Goal: Feedback & Contribution: Contribute content

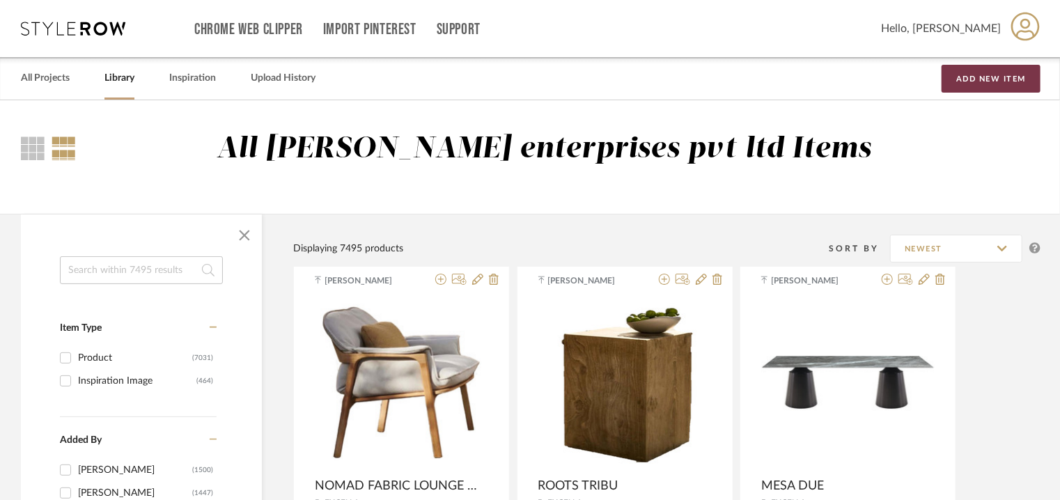
click at [975, 78] on button "Add New Item" at bounding box center [991, 79] width 99 height 28
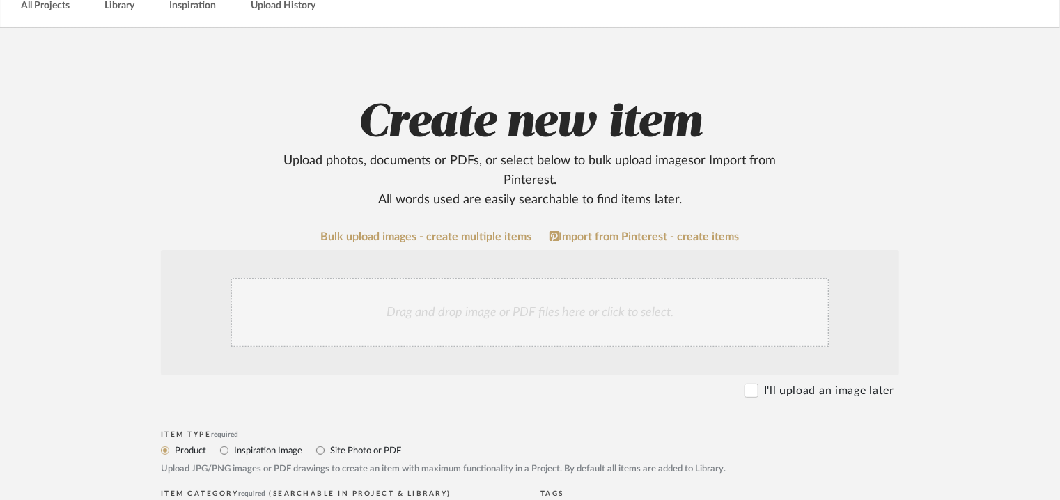
scroll to position [209, 0]
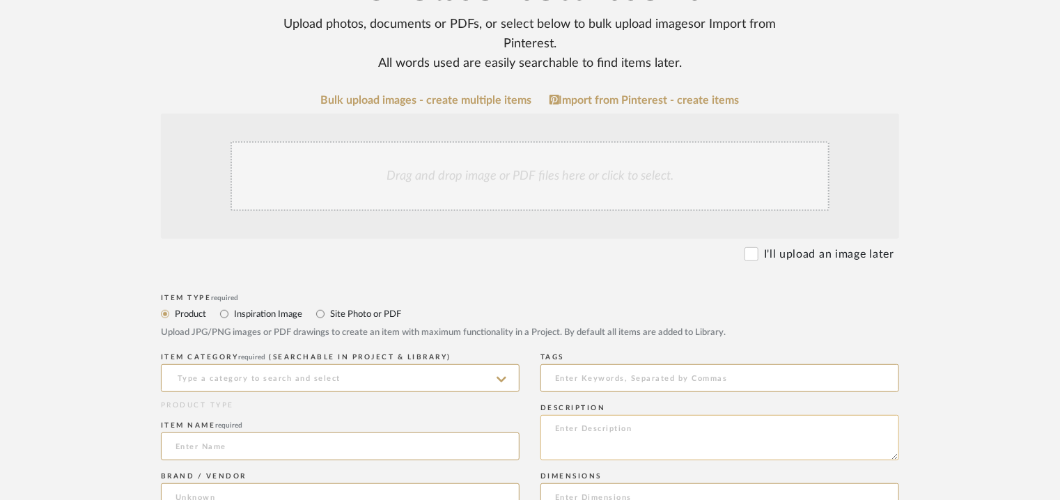
click at [618, 430] on textarea at bounding box center [720, 437] width 359 height 45
paste textarea "Type: Outdoor Sofa Designer : Na Dimensions : Na Material & Finish : Na Product…"
type textarea "Type: Outdoor Sofa Designer : Na Dimensions : Na Material & Finish : Na Product…"
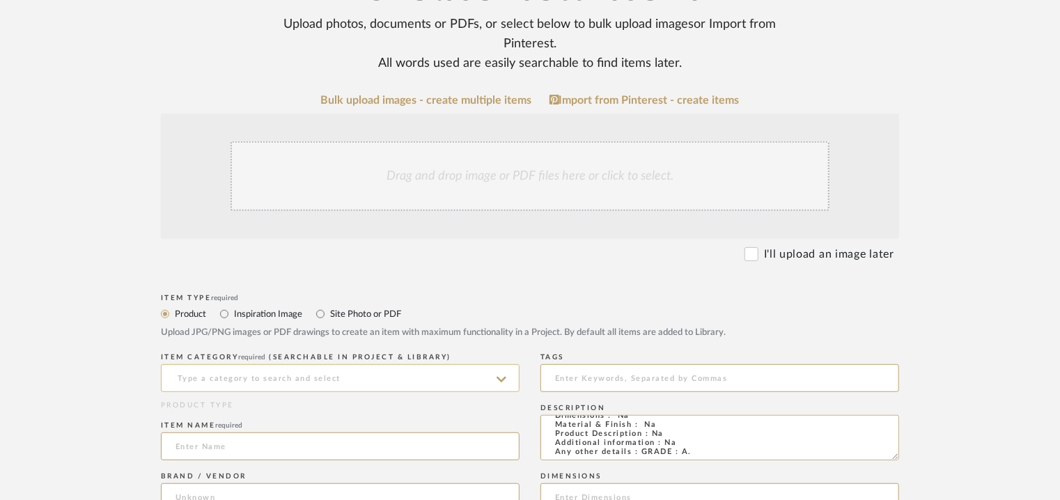
click at [468, 374] on input at bounding box center [340, 378] width 359 height 28
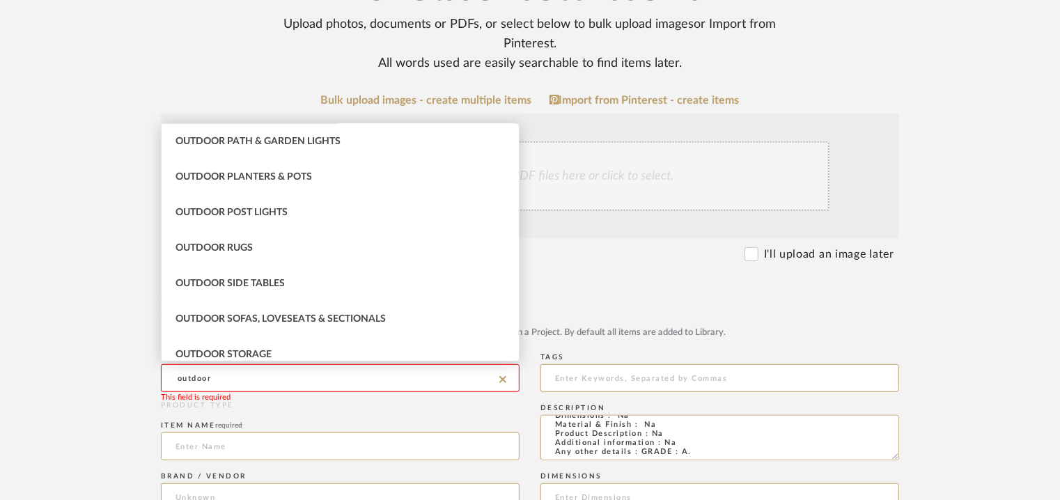
scroll to position [557, 0]
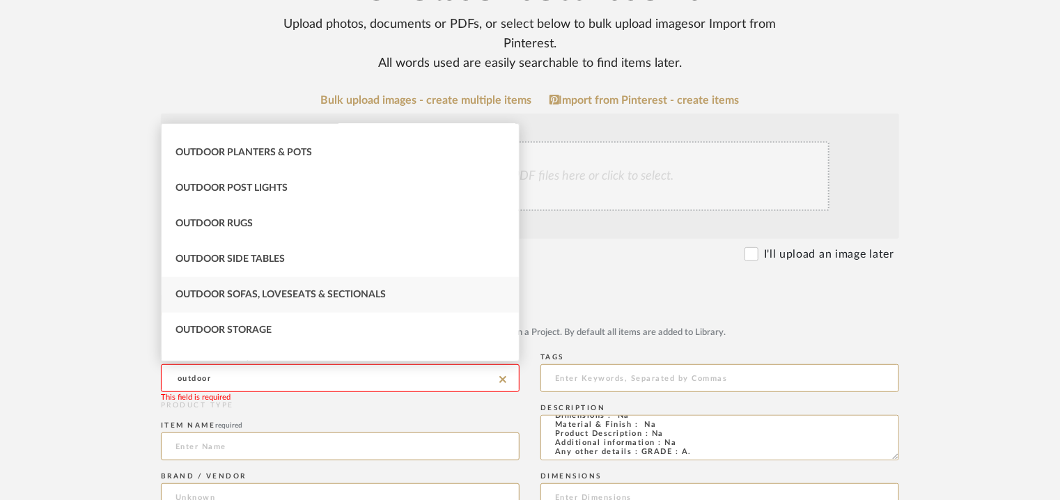
click at [284, 293] on span "Outdoor Sofas, Loveseats & Sectionals" at bounding box center [281, 295] width 210 height 10
type input "Outdoor Sofas, Loveseats & Sectionals"
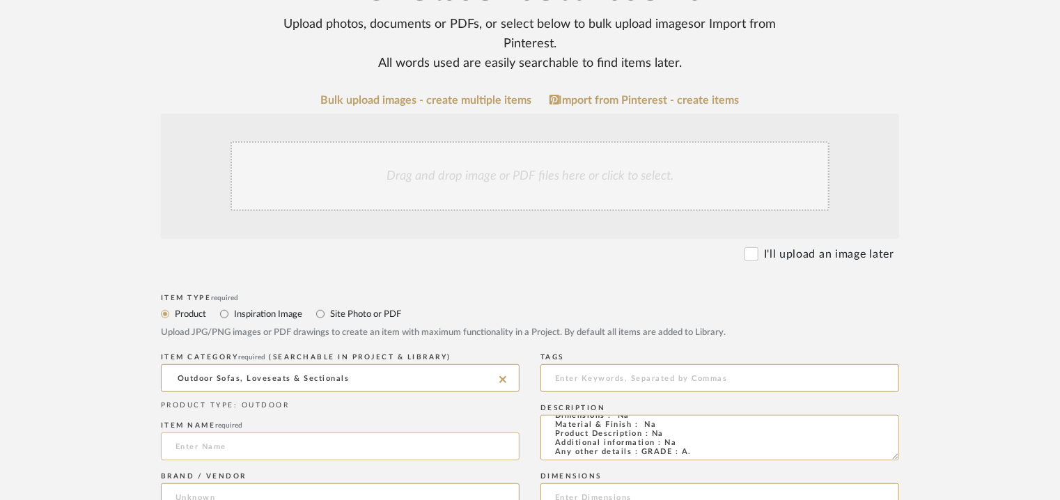
click at [216, 449] on input at bounding box center [340, 447] width 359 height 28
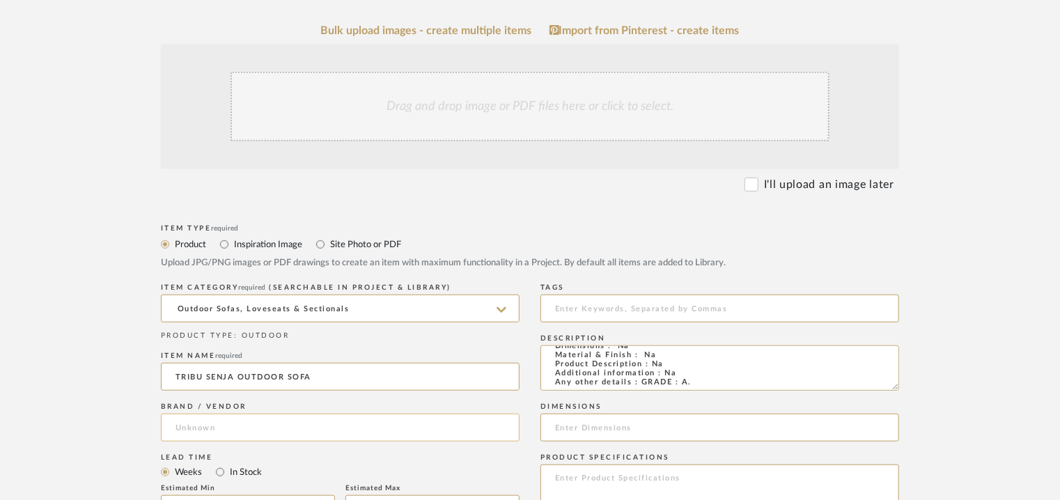
type input "TRIBU SENJA OUTDOOR SOFA"
click at [307, 417] on input at bounding box center [340, 428] width 359 height 28
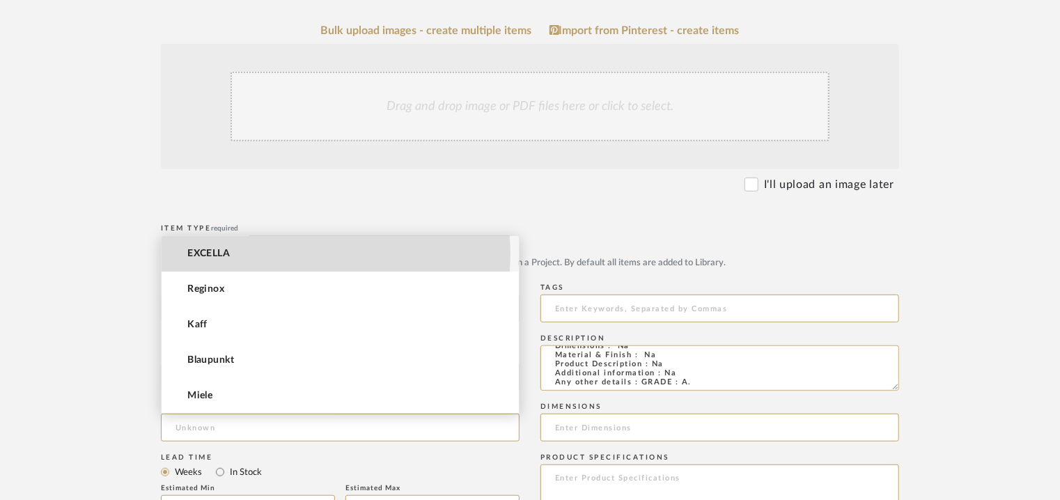
click at [291, 254] on mat-option "EXCELLA" at bounding box center [340, 254] width 357 height 36
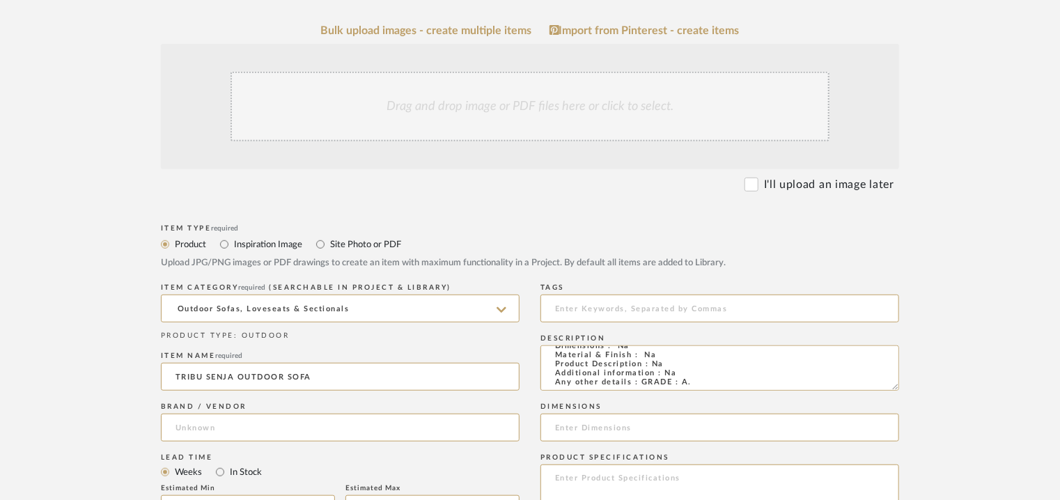
type input "EXCELLA"
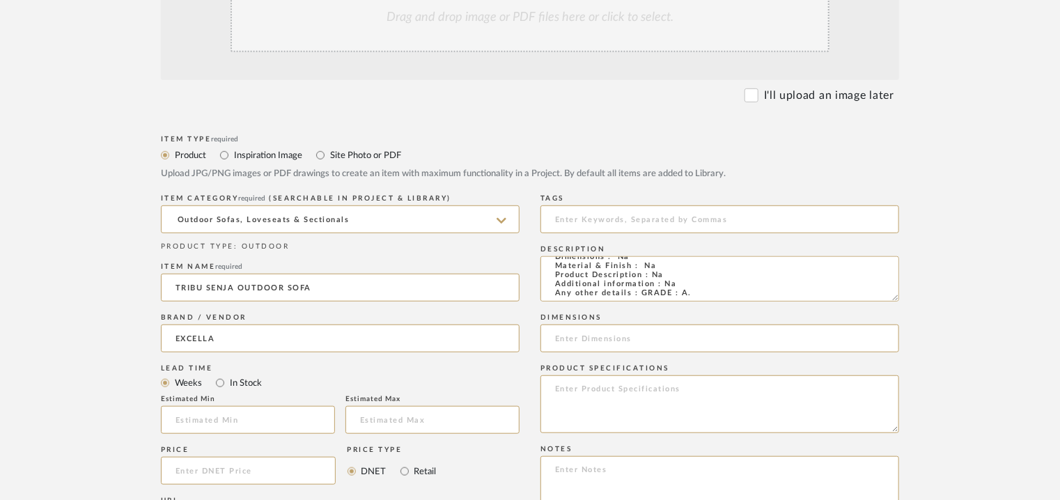
scroll to position [557, 0]
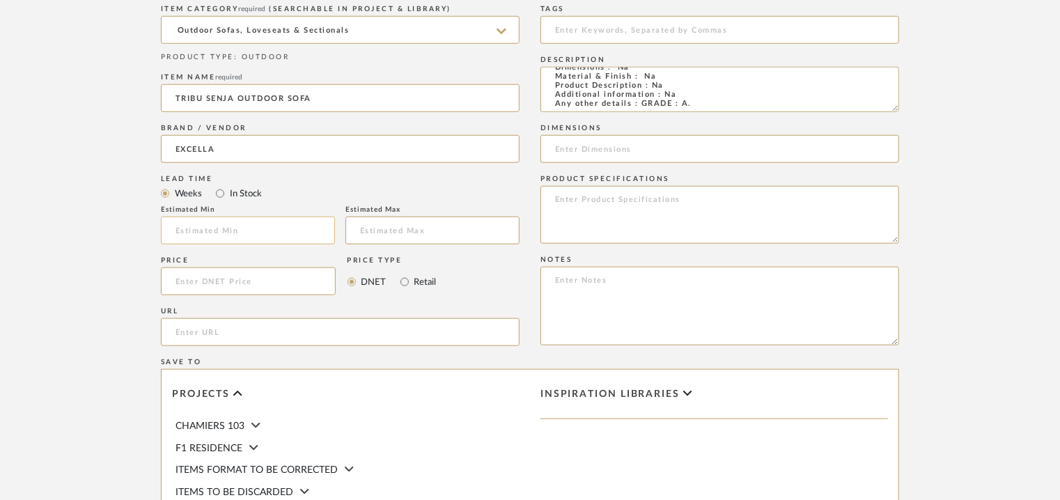
click at [286, 236] on input at bounding box center [248, 231] width 174 height 28
type input "17"
click at [584, 36] on input at bounding box center [720, 30] width 359 height 28
type input "sofa, GRADE A,"
paste textarea "Price: INR.2,49,750/- Lead time : 120days after confirmation of size and uphols…"
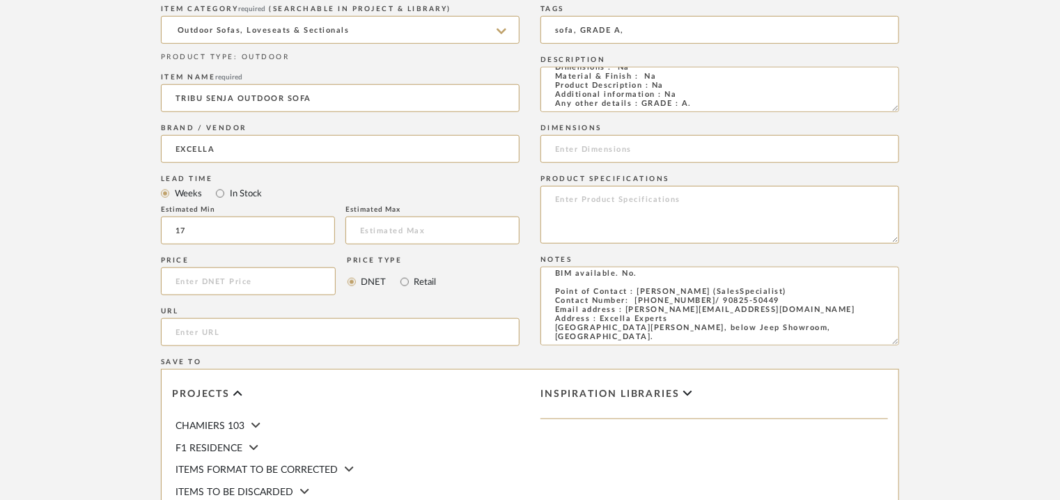
scroll to position [70, 0]
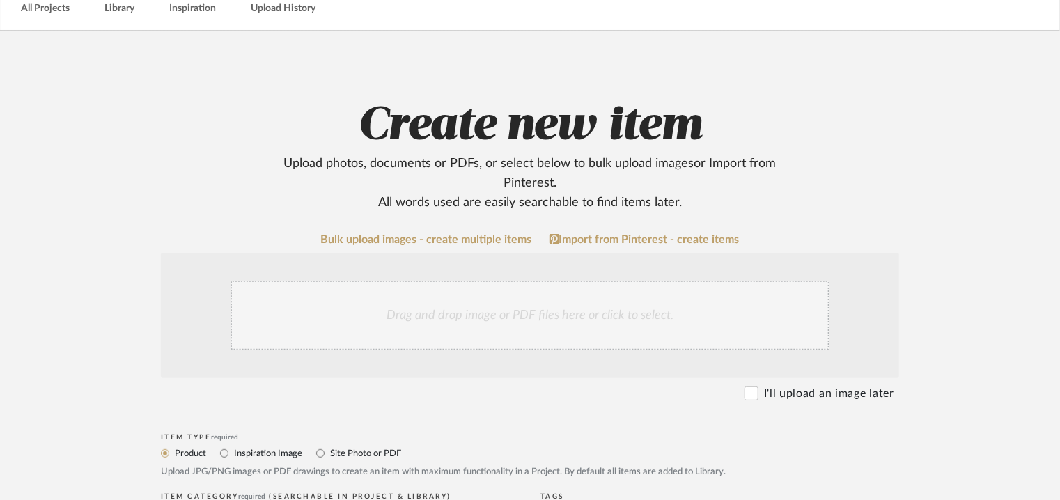
type textarea "Price: INR.2,49,750/- Lead time : 120days after confirmation of size and uphols…"
click at [404, 302] on div "Drag and drop image or PDF files here or click to select." at bounding box center [530, 316] width 599 height 70
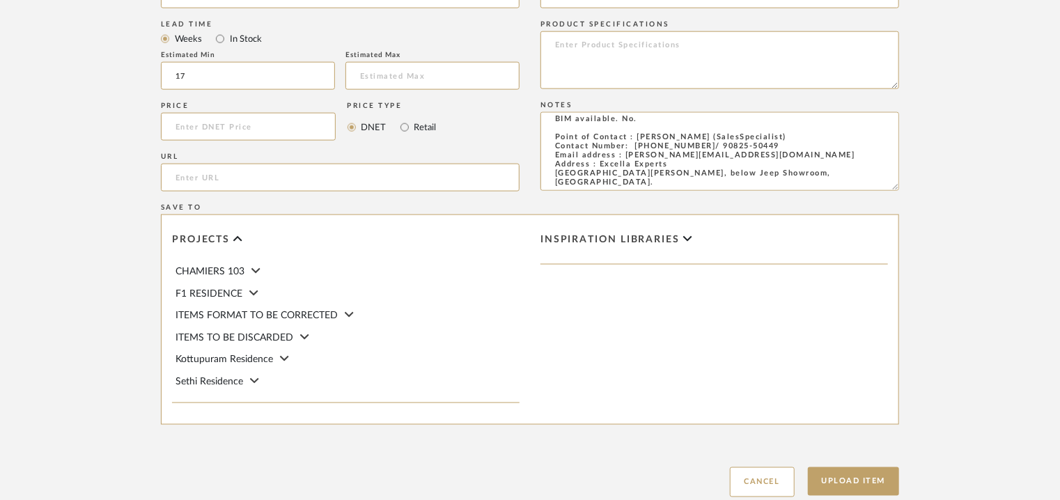
scroll to position [956, 0]
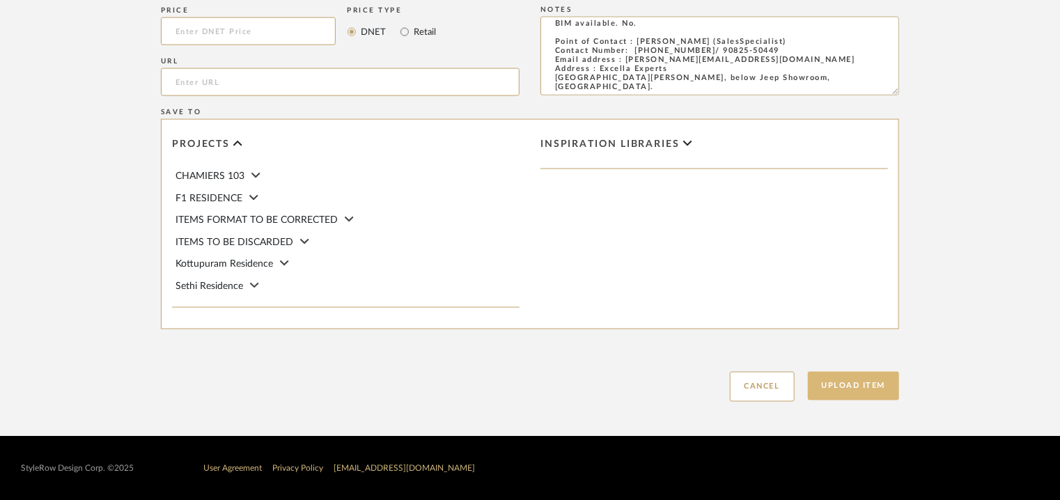
click at [848, 383] on button "Upload Item" at bounding box center [854, 386] width 92 height 29
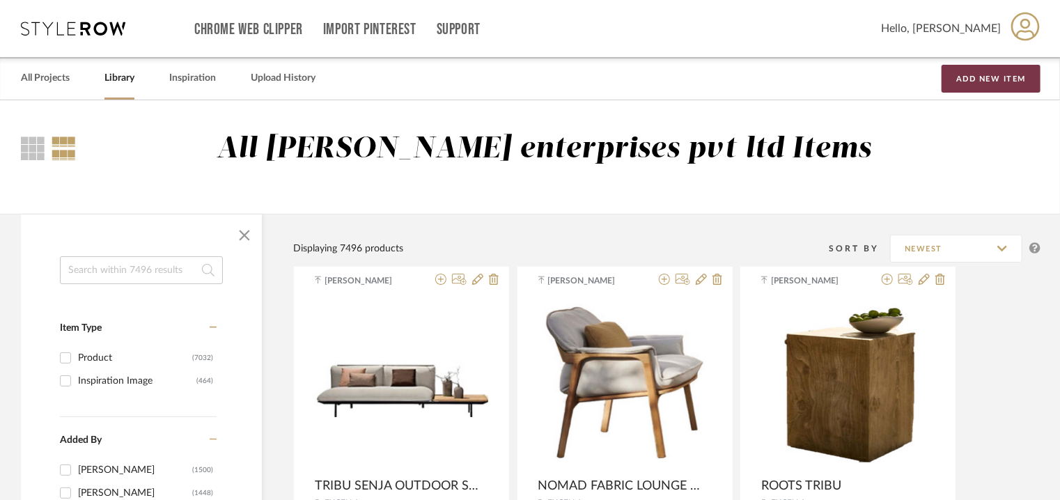
click at [995, 77] on button "Add New Item" at bounding box center [991, 79] width 99 height 28
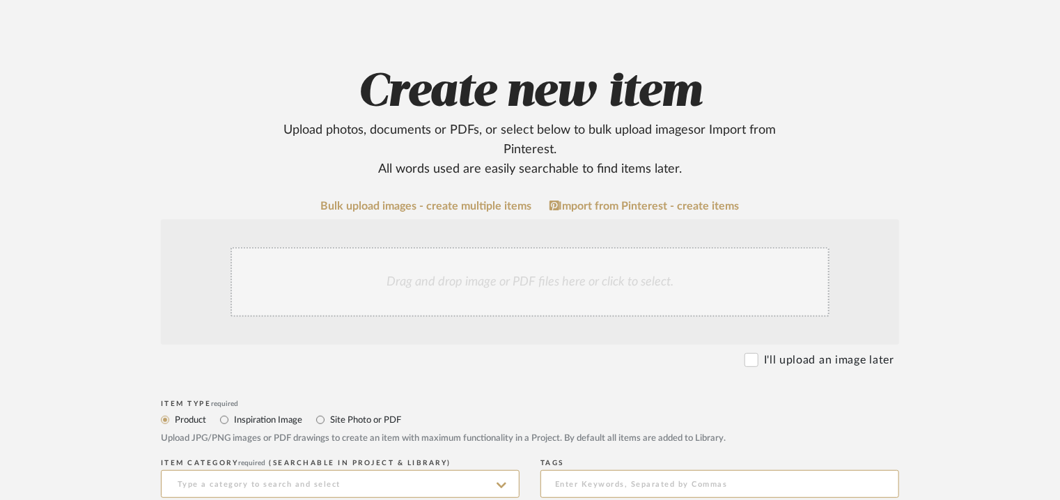
scroll to position [279, 0]
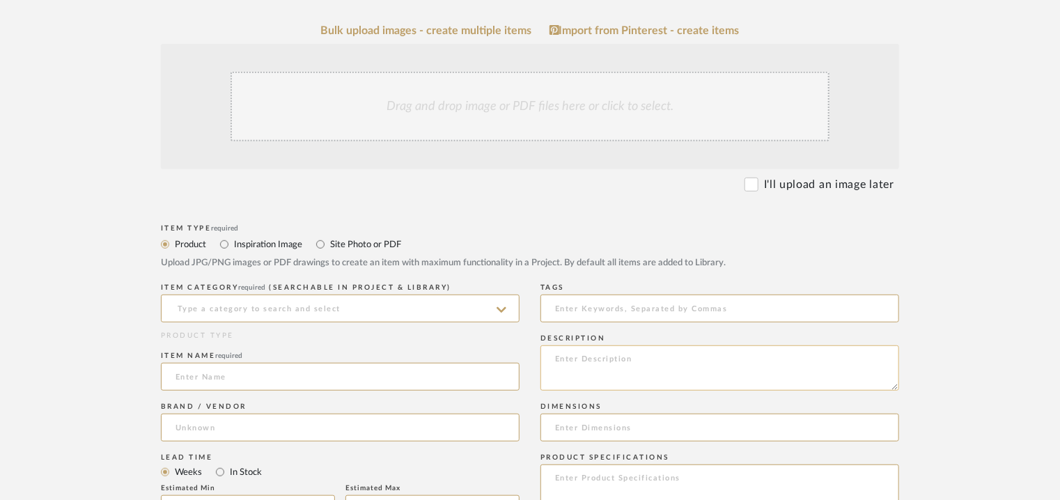
click at [558, 360] on textarea at bounding box center [720, 368] width 359 height 45
paste textarea "Type: Sofa Designer : Na Dimensions : Large: W3260 x D1370 x H730 mm/ SH380mm S…"
type textarea "Type: Sofa Designer : Na Dimensions : Large: W3260 x D1370 x H730 mm/ SH380mm S…"
click at [385, 306] on input at bounding box center [340, 309] width 359 height 28
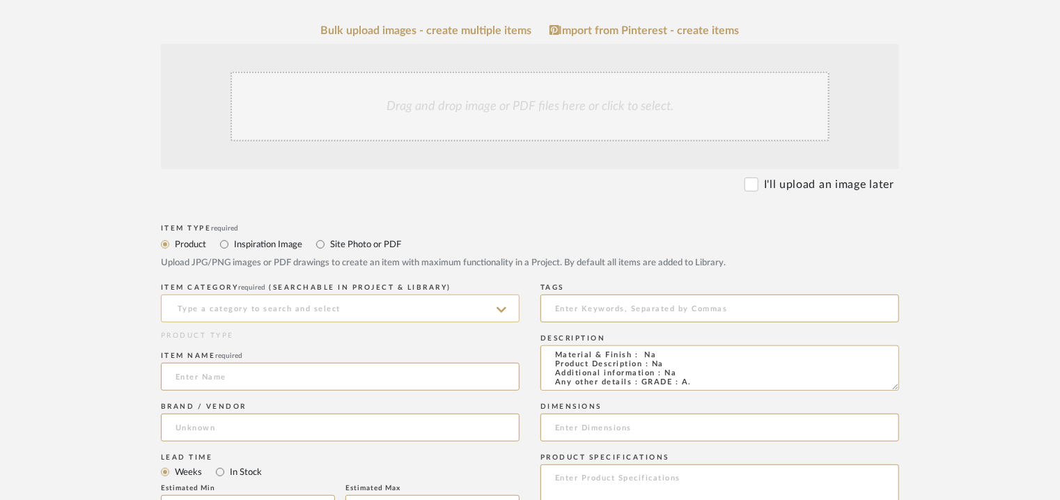
scroll to position [53, 0]
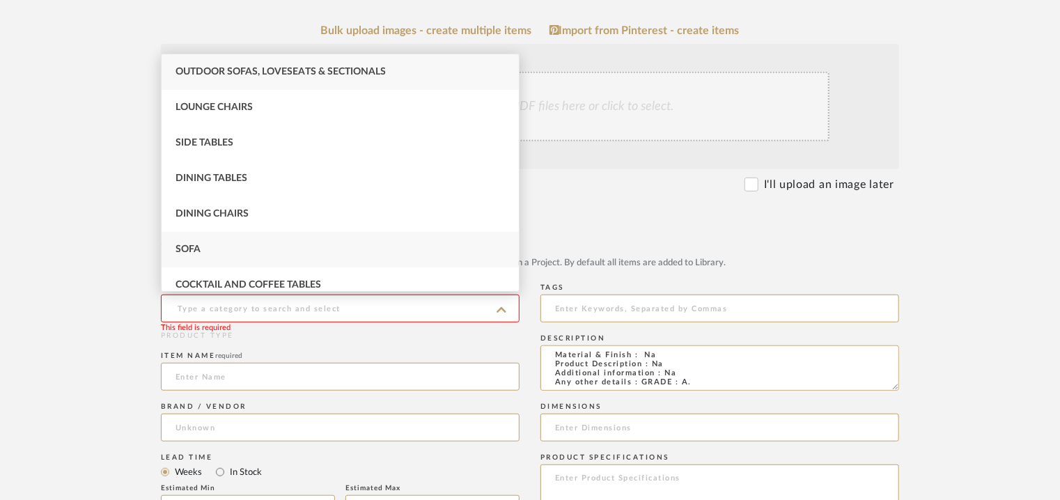
click at [187, 245] on span "Sofa" at bounding box center [188, 250] width 25 height 10
type input "Sofa"
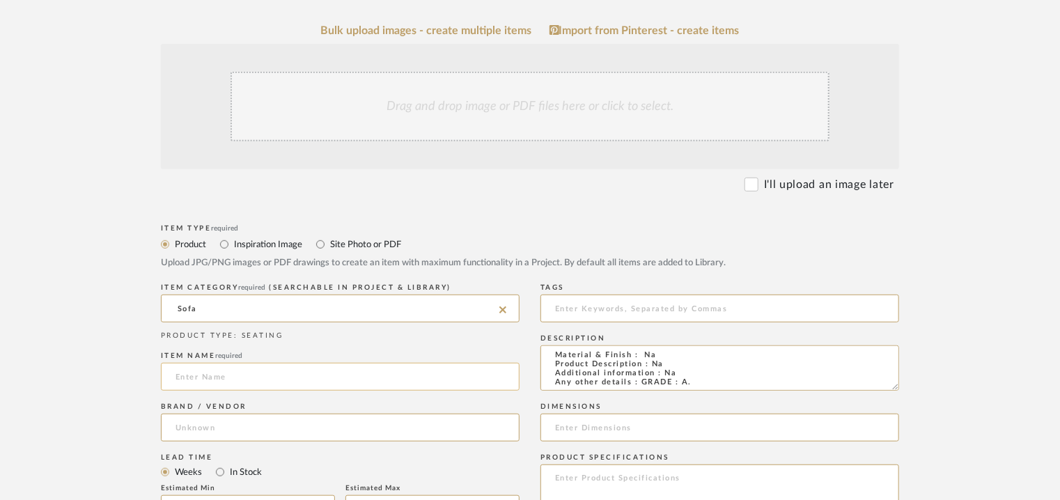
click at [242, 377] on input at bounding box center [340, 377] width 359 height 28
type input "[PERSON_NAME] SOFA"
click at [170, 429] on input at bounding box center [340, 428] width 359 height 28
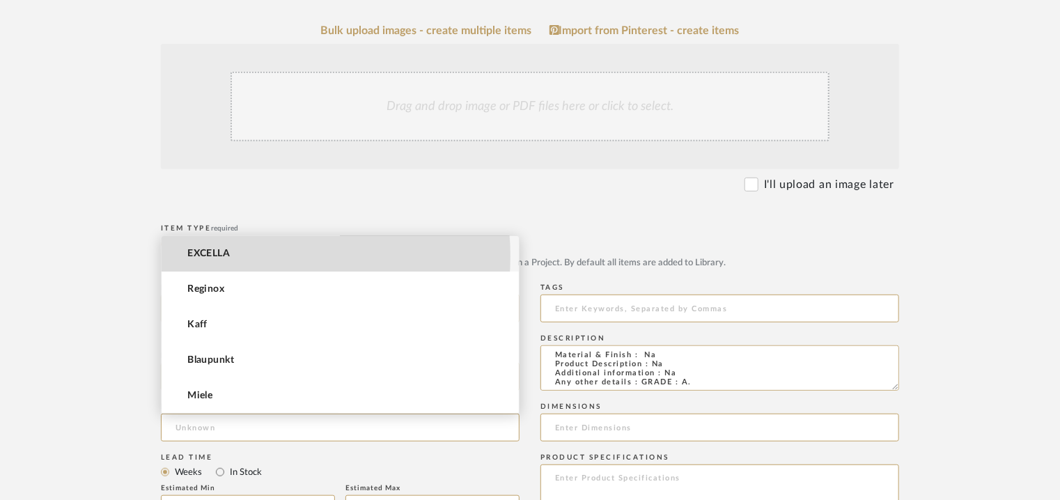
click at [248, 256] on mat-option "EXCELLA" at bounding box center [340, 254] width 357 height 36
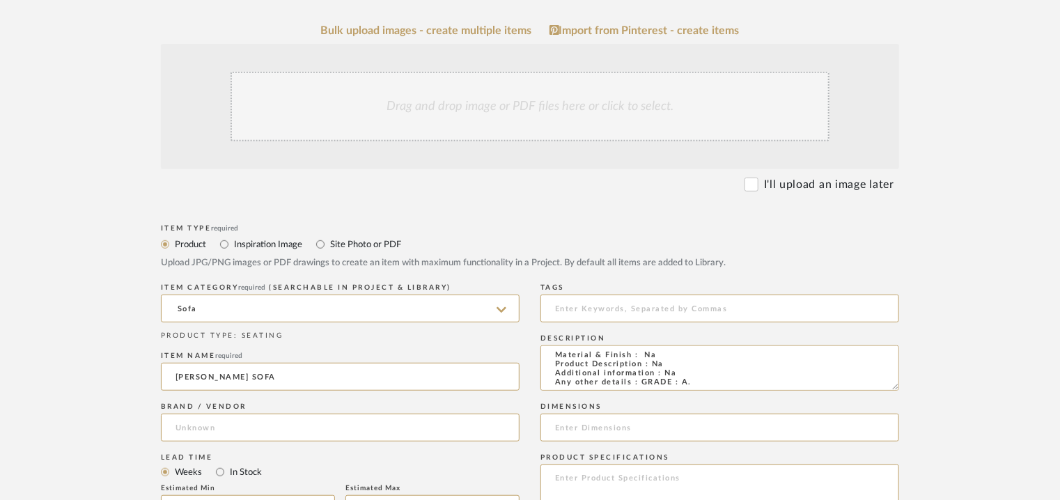
type input "EXCELLA"
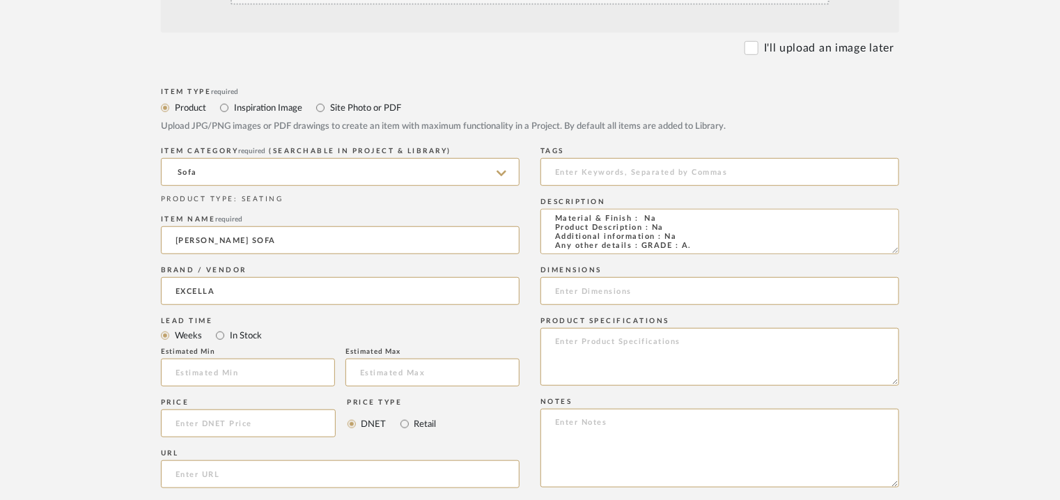
scroll to position [418, 0]
click at [240, 369] on input at bounding box center [248, 370] width 174 height 28
type input "17"
click at [633, 164] on input at bounding box center [720, 169] width 359 height 28
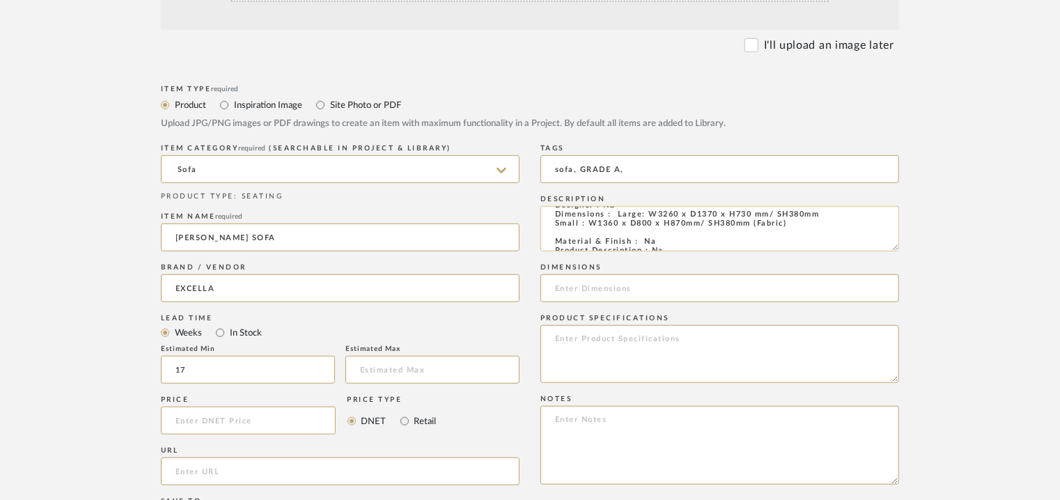
scroll to position [0, 0]
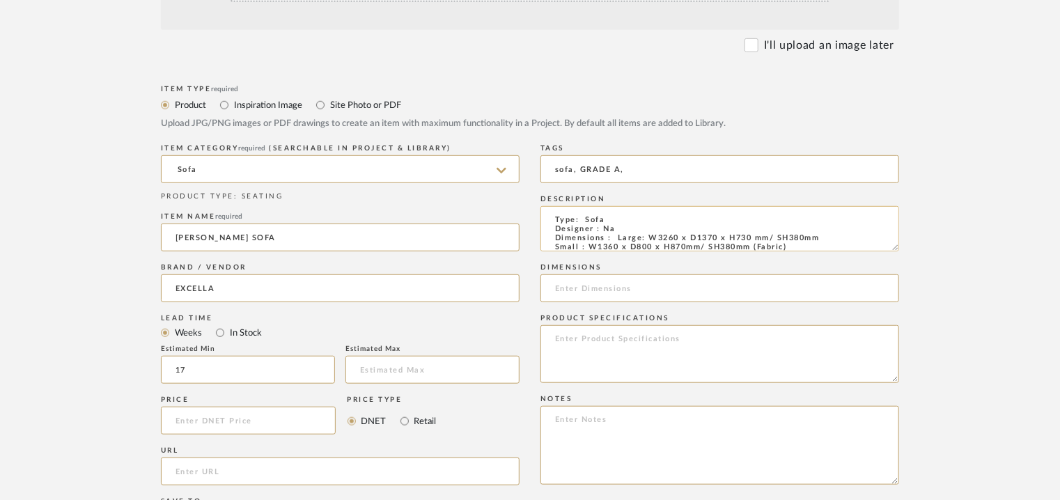
type input "sofa, GRADE A,"
drag, startPoint x: 619, startPoint y: 235, endPoint x: 826, endPoint y: 235, distance: 207.6
click at [826, 235] on textarea "Type: Sofa Designer : Na Dimensions : Large: W3260 x D1370 x H730 mm/ SH380mm S…" at bounding box center [720, 228] width 359 height 45
click at [612, 289] on input at bounding box center [720, 289] width 359 height 28
paste input "Large: W3260 x D1370 x H730 mm/ SH380mm"
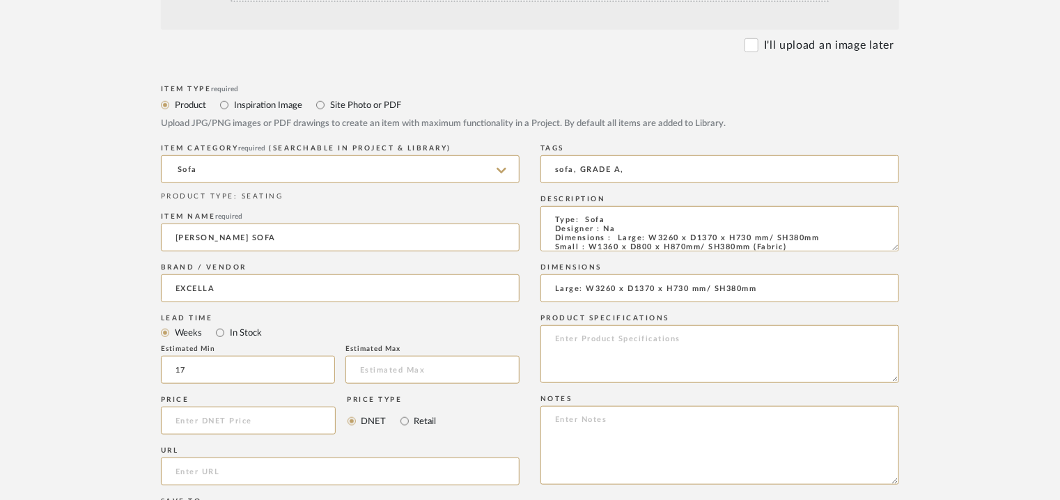
type input "Large: W3260 x D1370 x H730 mm/ SH380mm"
click at [778, 425] on textarea at bounding box center [720, 445] width 359 height 79
paste textarea "Price: Large INR.3,91,500/- Small : INR.1,40,400/- Lead time : 120days after co…"
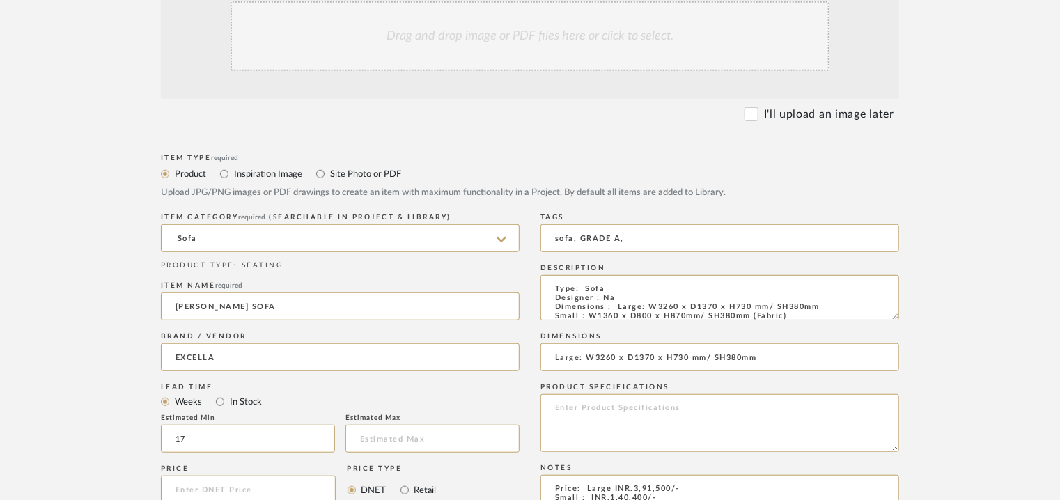
scroll to position [209, 0]
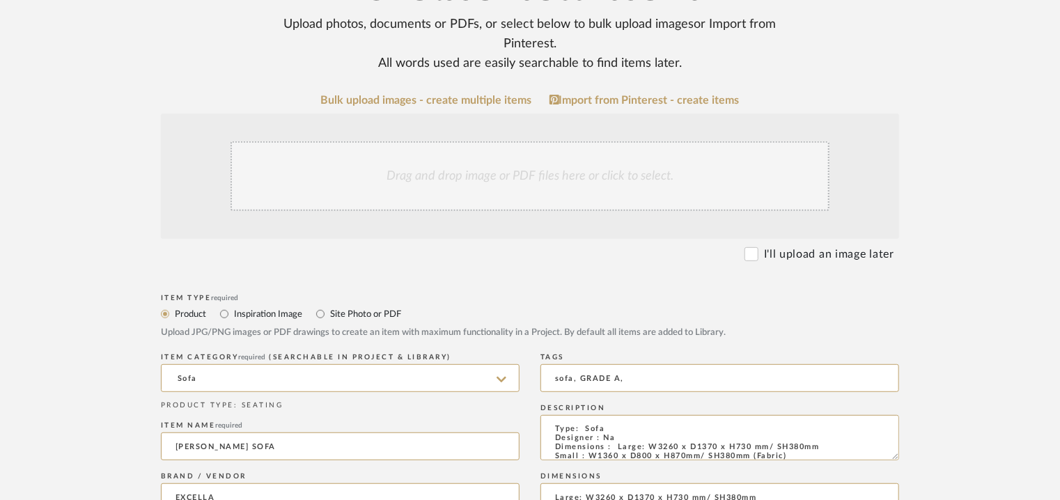
type textarea "Price: Large INR.3,91,500/- Small : INR.1,40,400/- Lead time : 120days after co…"
click at [460, 171] on div "Drag and drop image or PDF files here or click to select." at bounding box center [530, 176] width 599 height 70
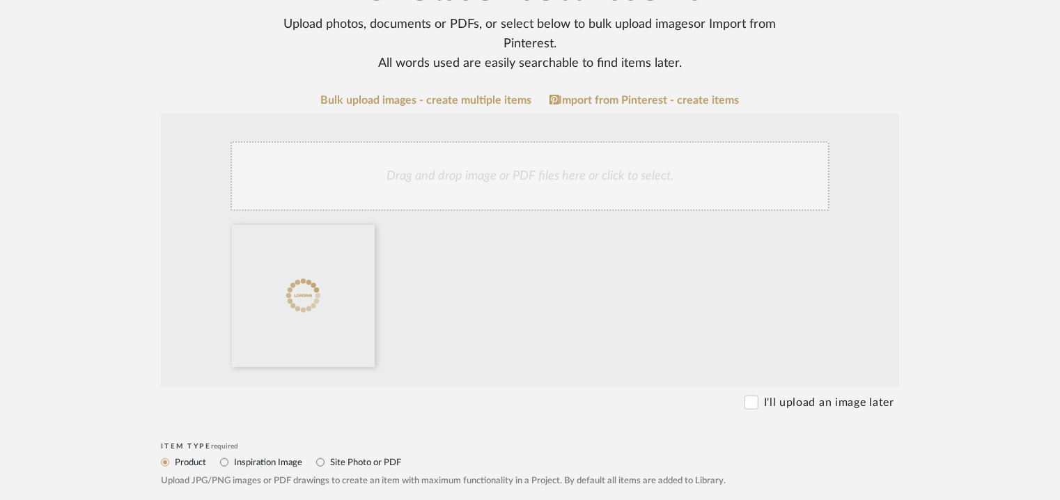
click at [418, 186] on div "Drag and drop image or PDF files here or click to select." at bounding box center [530, 176] width 599 height 70
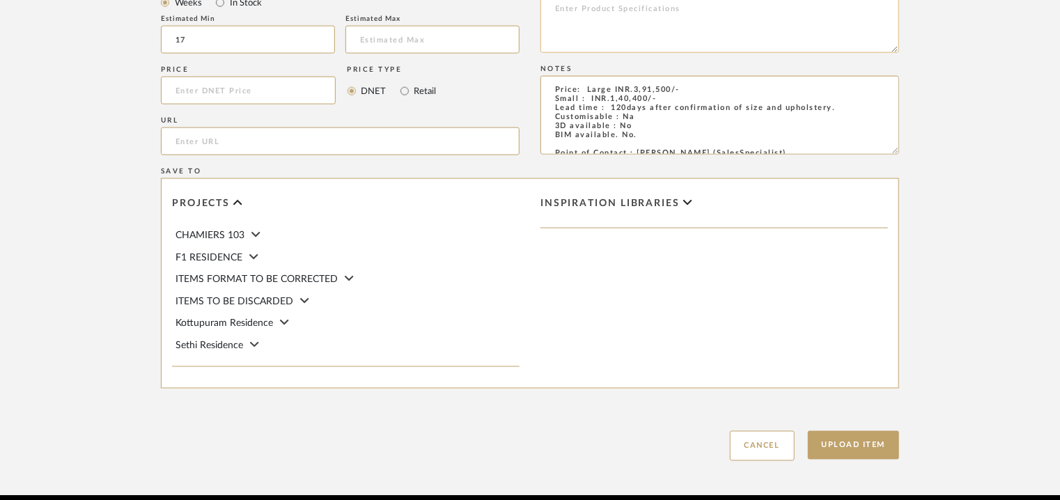
scroll to position [906, 0]
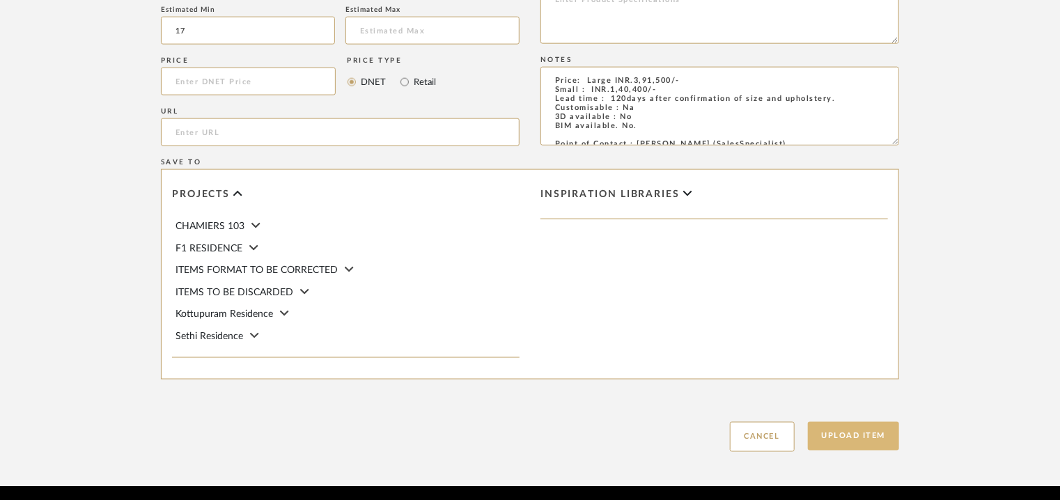
click at [873, 430] on button "Upload Item" at bounding box center [854, 436] width 92 height 29
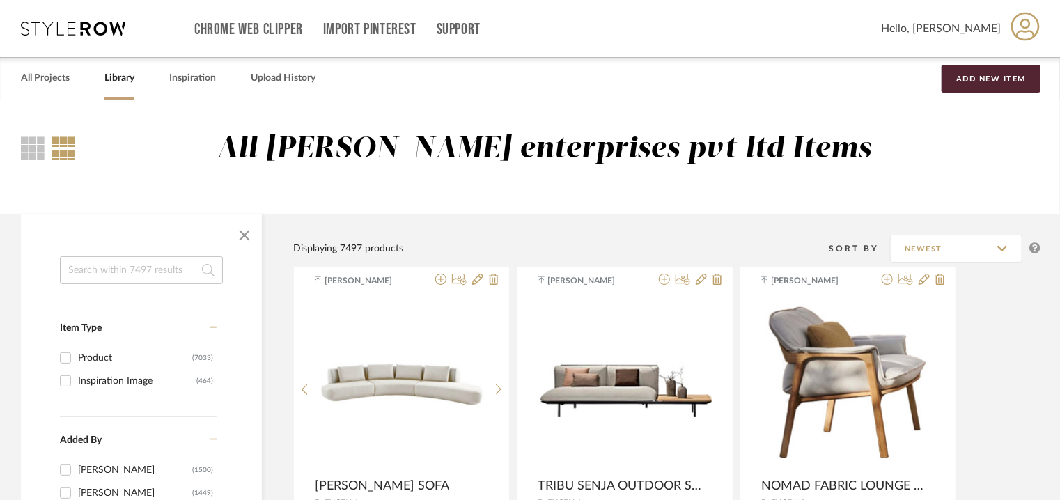
click at [119, 275] on input at bounding box center [141, 270] width 163 height 28
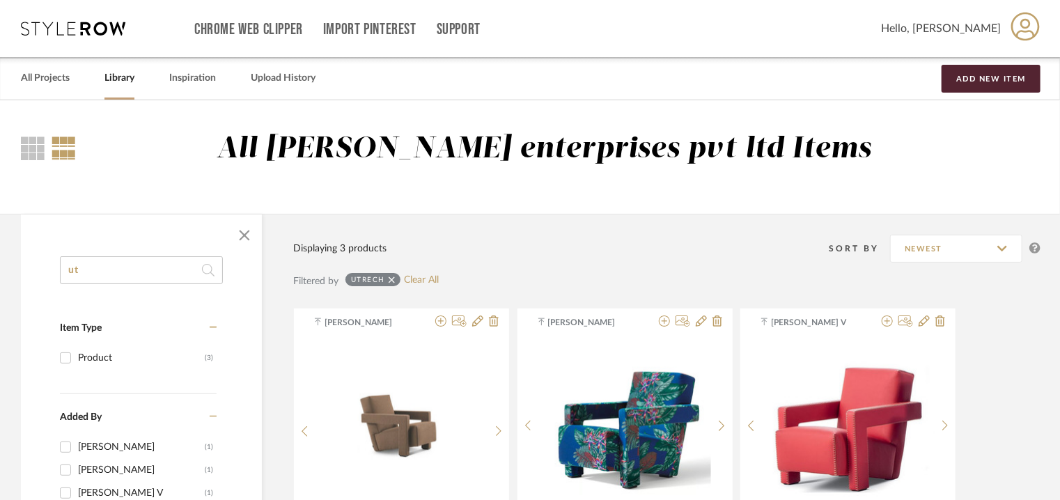
type input "u"
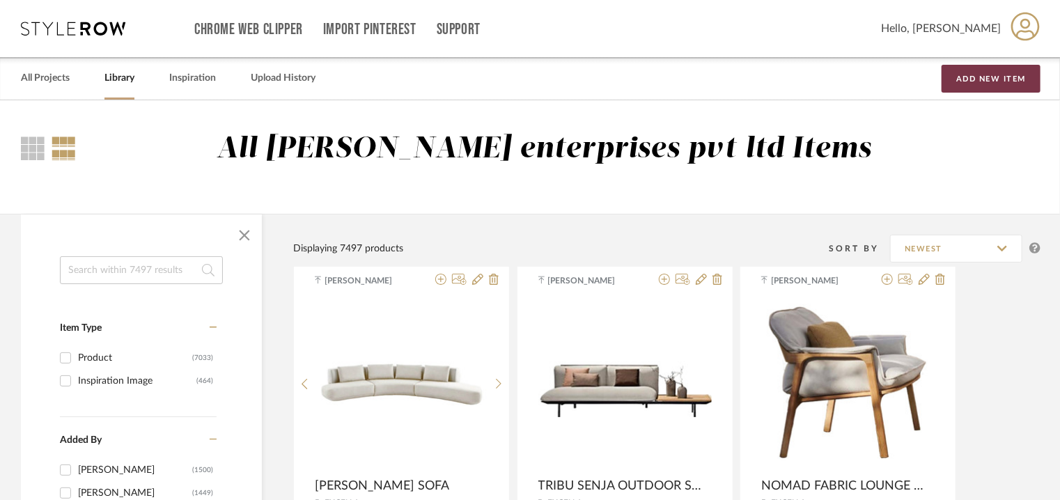
click at [987, 76] on button "Add New Item" at bounding box center [991, 79] width 99 height 28
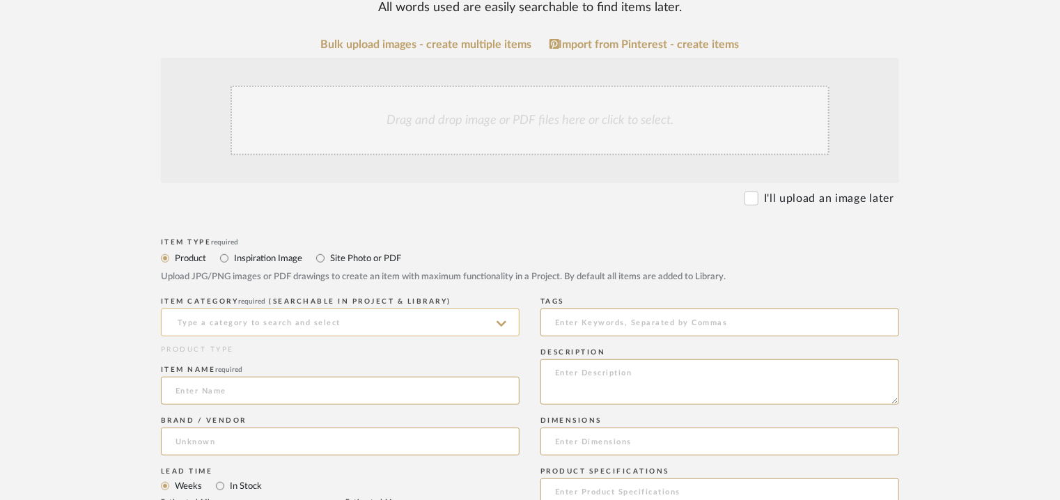
scroll to position [279, 0]
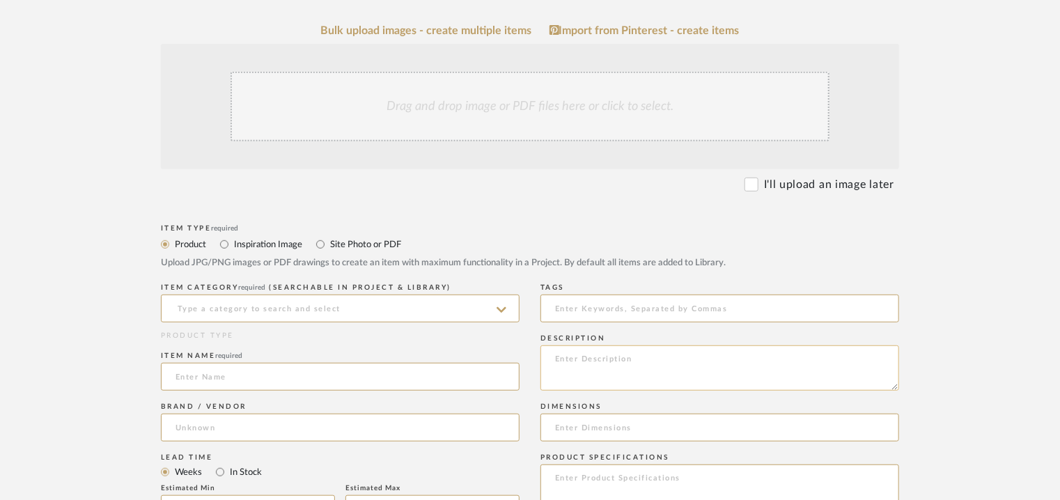
paste textarea "Type: Console Designer : Na Dimensions : L 250 cm (customised) x W 35 cm x H 75…"
type textarea "Type: Console Designer : Na Dimensions : L 250 cm (customised) x W 35 cm x H 75…"
click at [229, 309] on input at bounding box center [340, 309] width 359 height 28
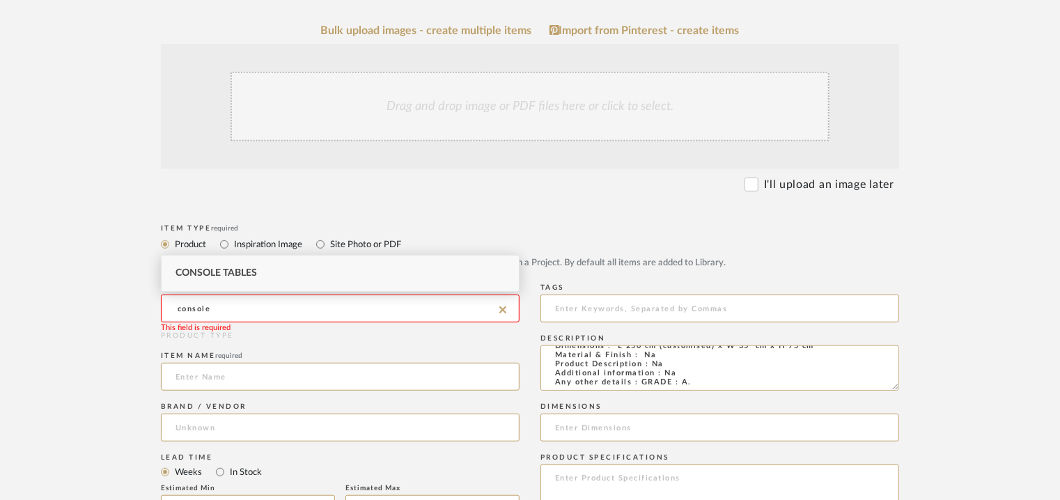
click at [248, 271] on span "Console Tables" at bounding box center [217, 273] width 82 height 10
type input "Console Tables"
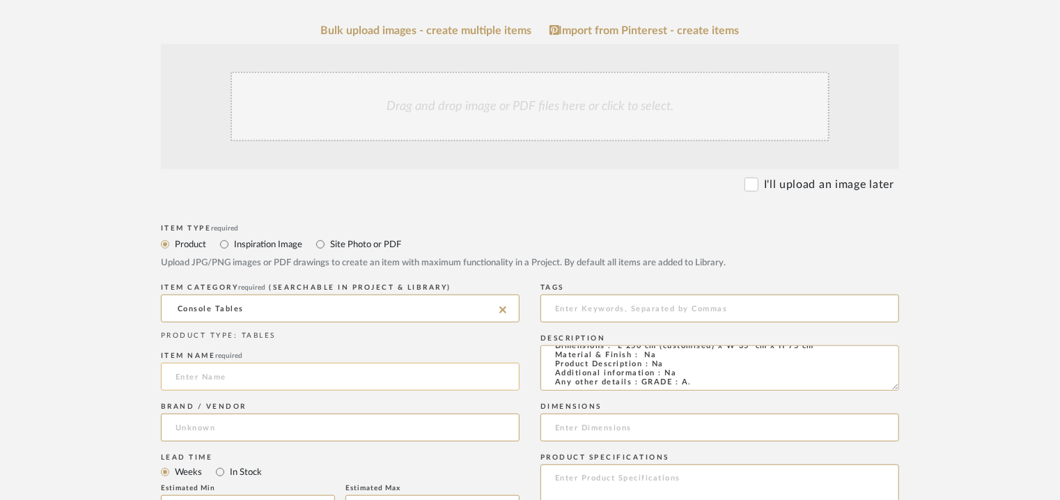
click at [222, 375] on input at bounding box center [340, 377] width 359 height 28
type input "PILOTIS CONSOLE"
click at [199, 415] on input at bounding box center [340, 428] width 359 height 28
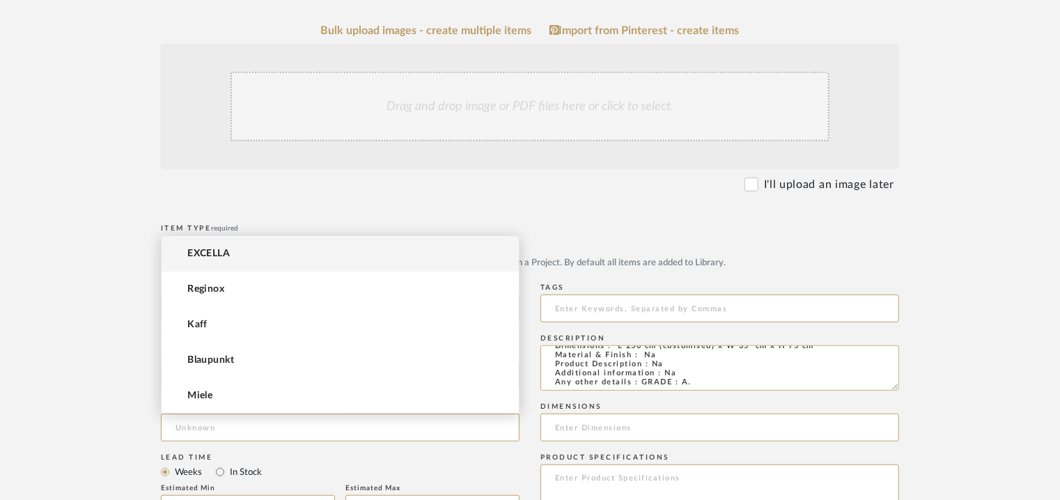
click at [241, 258] on mat-option "EXCELLA" at bounding box center [340, 254] width 357 height 36
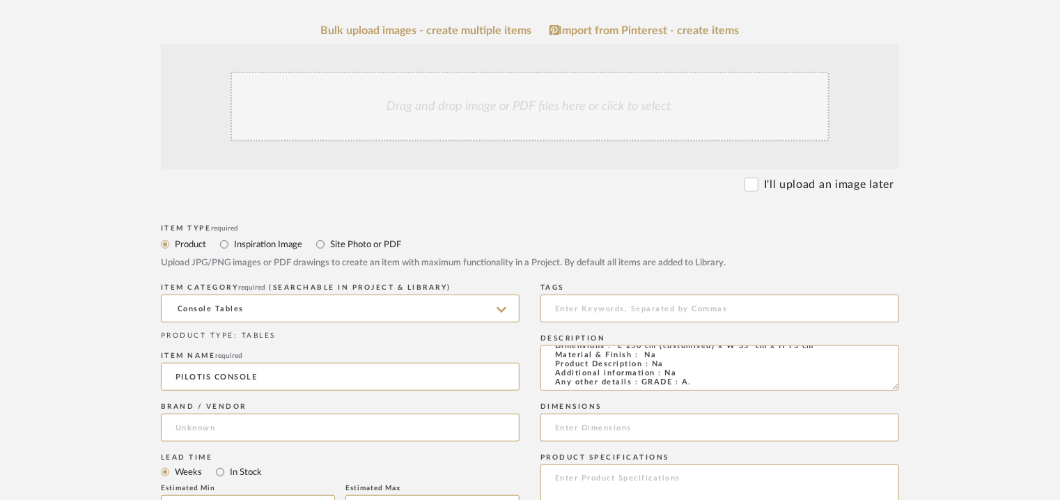
type input "EXCELLA"
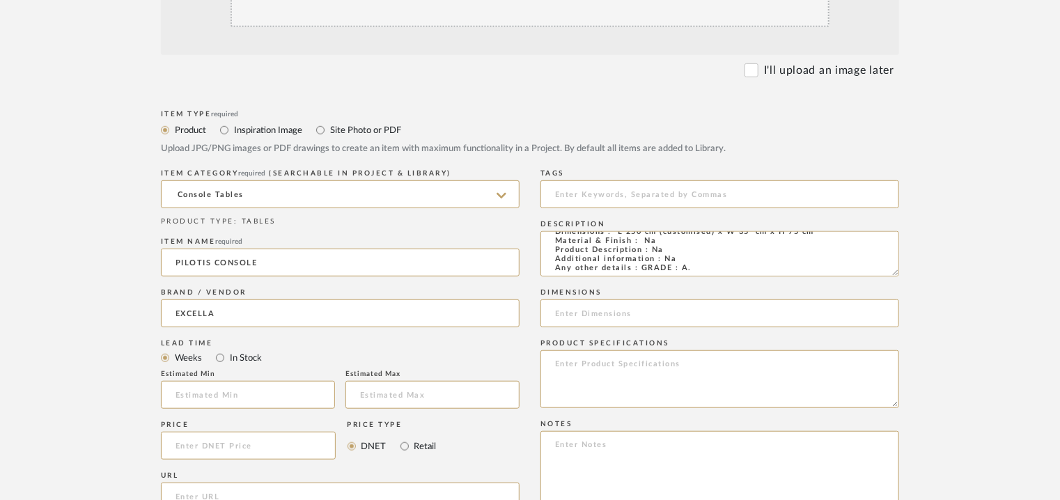
scroll to position [418, 0]
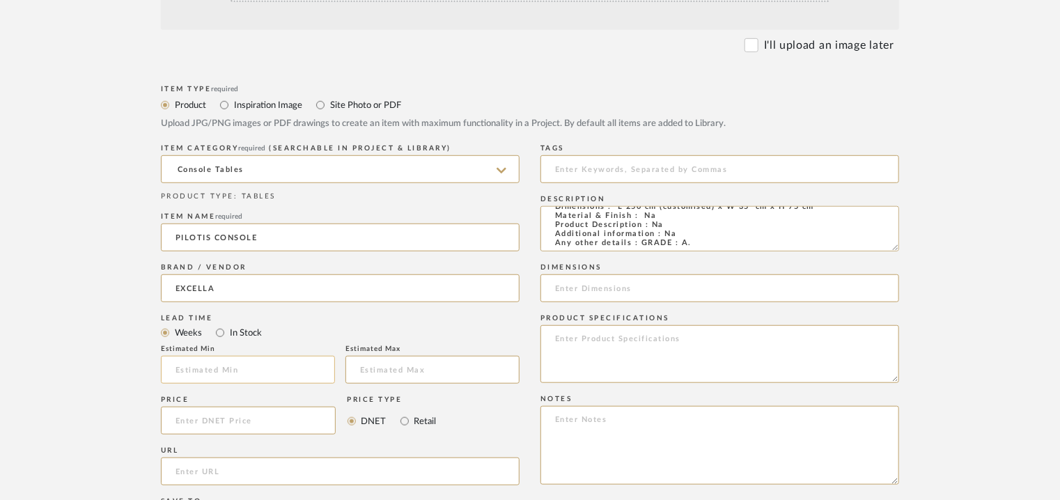
click at [261, 360] on input at bounding box center [248, 370] width 174 height 28
type input "17"
click at [602, 168] on input at bounding box center [720, 169] width 359 height 28
type input "GRADE A, console,"
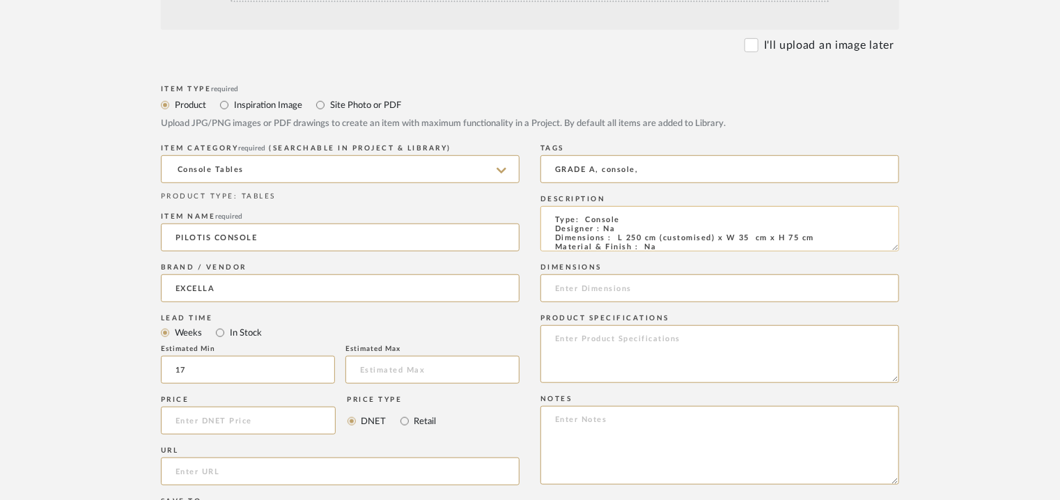
drag, startPoint x: 617, startPoint y: 238, endPoint x: 819, endPoint y: 238, distance: 201.4
click at [819, 238] on textarea "Type: Console Designer : Na Dimensions : L 250 cm (customised) x W 35 cm x H 75…" at bounding box center [720, 228] width 359 height 45
click at [619, 283] on input at bounding box center [720, 289] width 359 height 28
paste input "L 250 cm (customised) x W 35 cm x H 75 cm"
type input "L 250 cm (customised) x W 35 cm x H 75 cm"
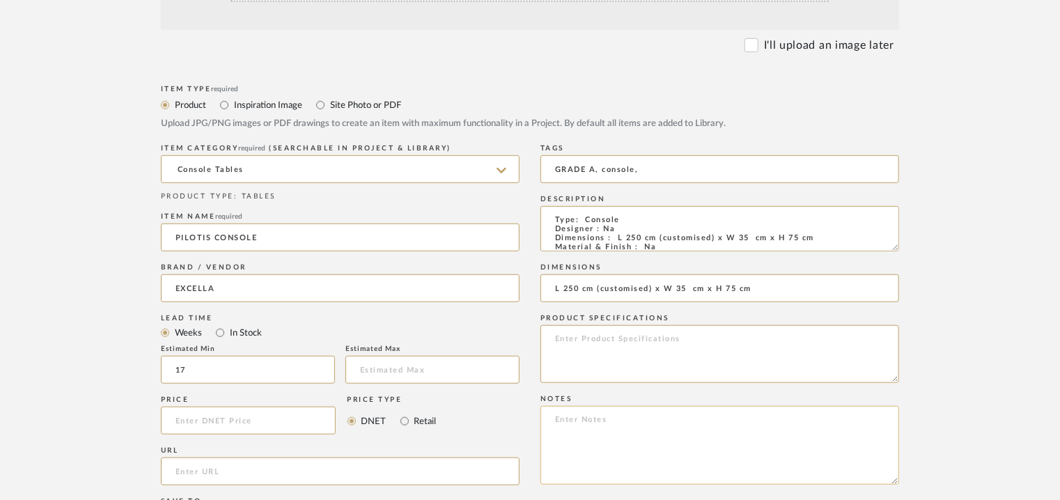
click at [677, 431] on textarea at bounding box center [720, 445] width 359 height 79
paste textarea "Price: Large INR.2,47,509/- Lead time : 120days after confirmation of size. Cus…"
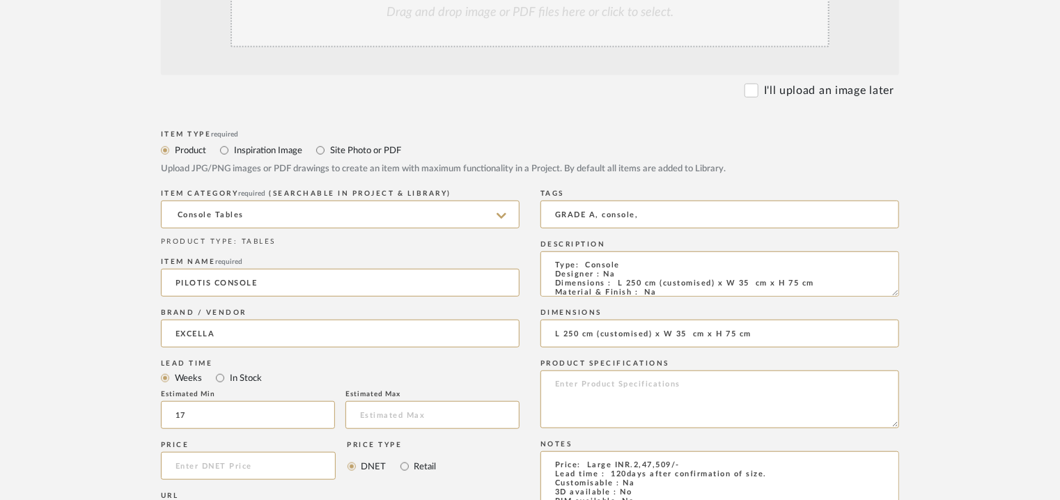
scroll to position [348, 0]
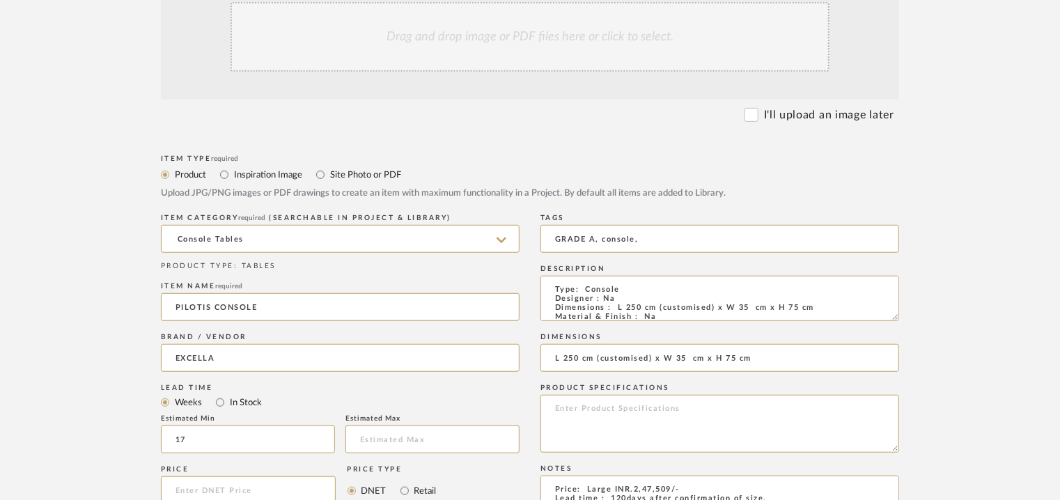
type textarea "Price: Large INR.2,47,509/- Lead time : 120days after confirmation of size. Cus…"
click at [490, 38] on div "Drag and drop image or PDF files here or click to select." at bounding box center [530, 37] width 599 height 70
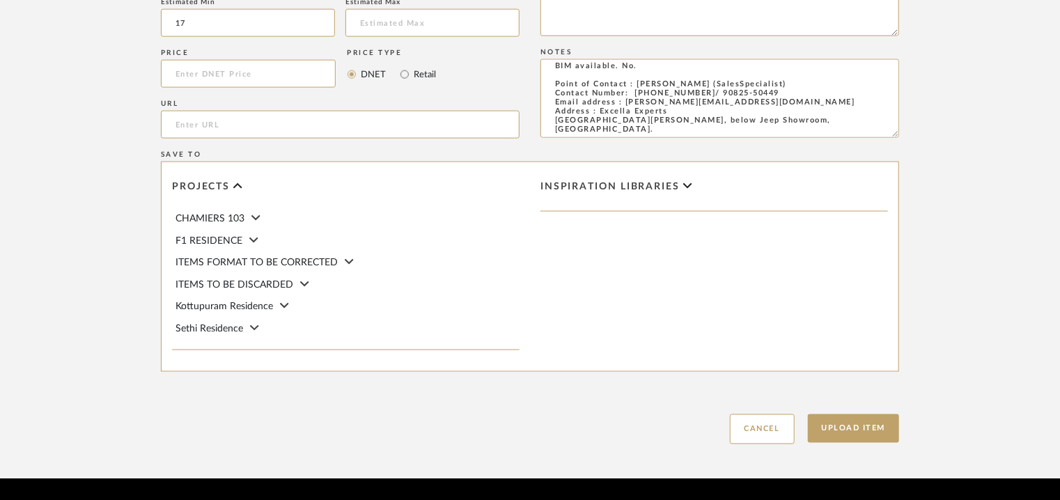
scroll to position [956, 0]
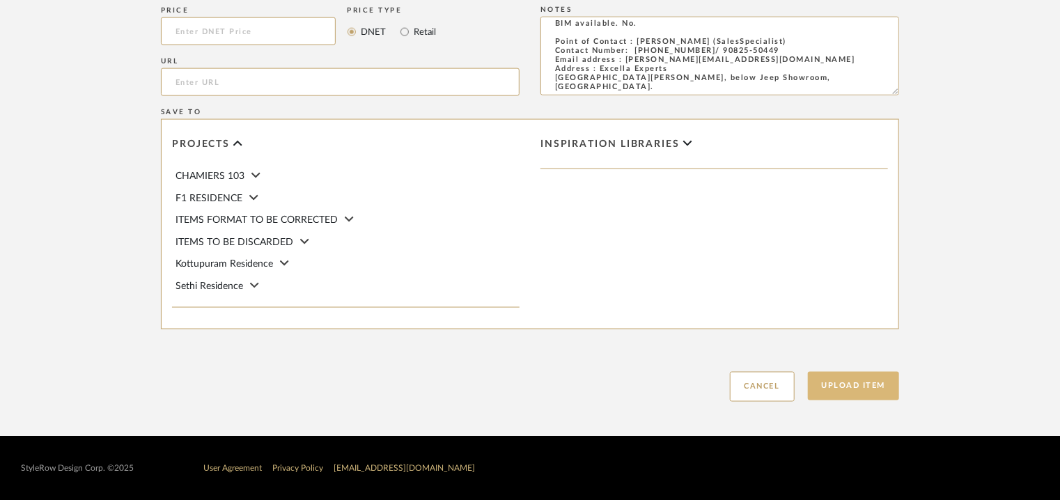
click at [872, 388] on button "Upload Item" at bounding box center [854, 386] width 92 height 29
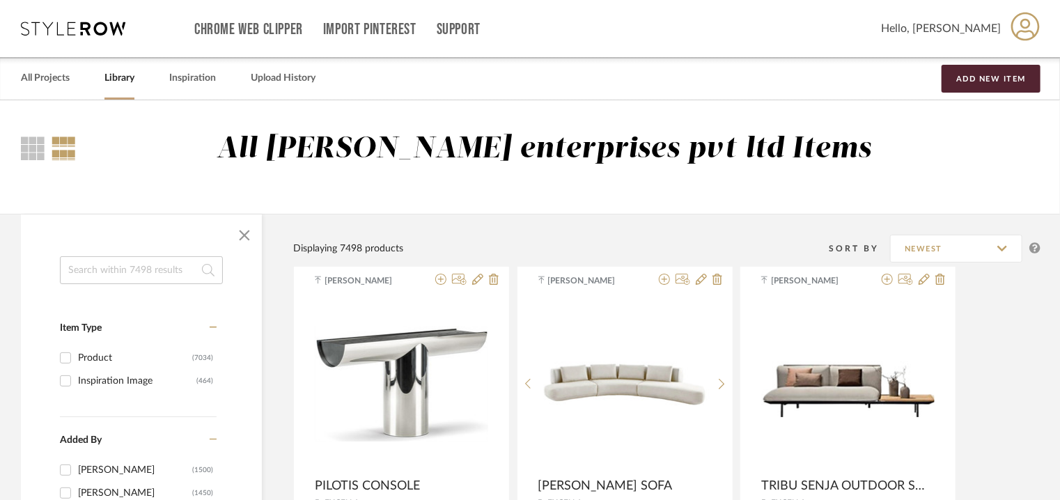
click at [125, 265] on input at bounding box center [141, 270] width 163 height 28
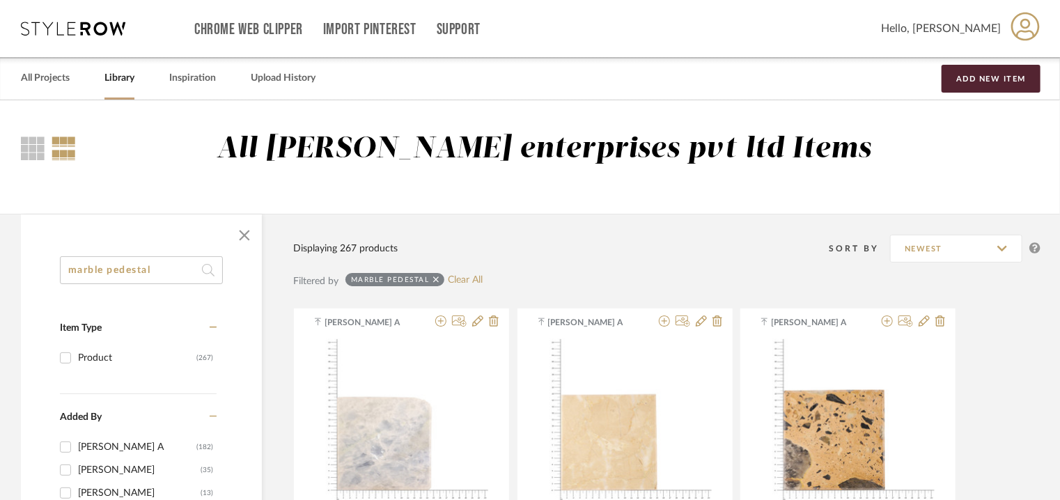
click at [79, 270] on input "marble pedestal" at bounding box center [141, 270] width 163 height 28
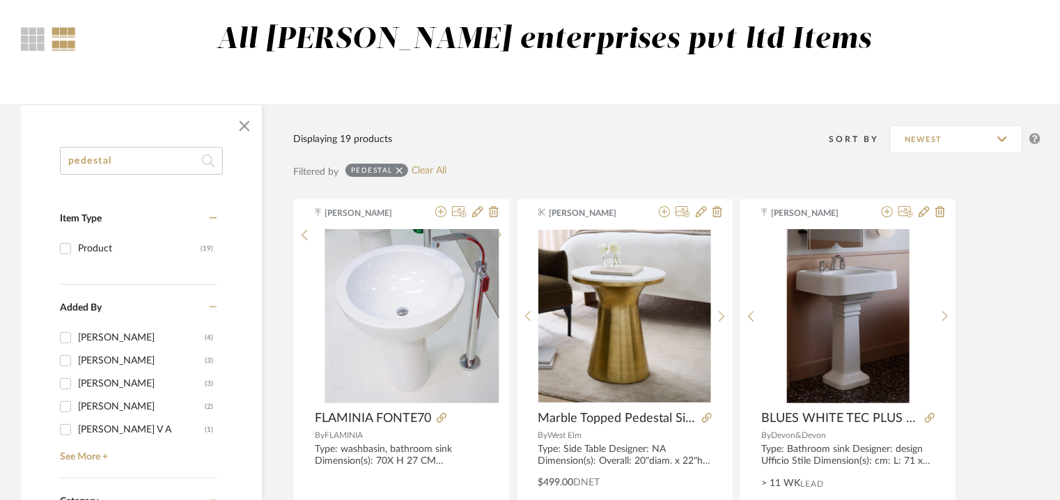
scroll to position [209, 0]
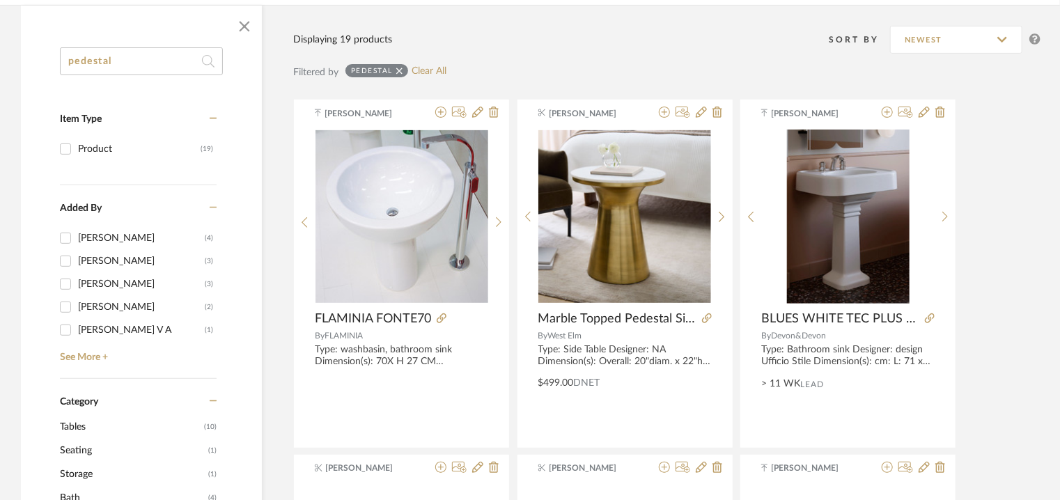
type input "pedestal"
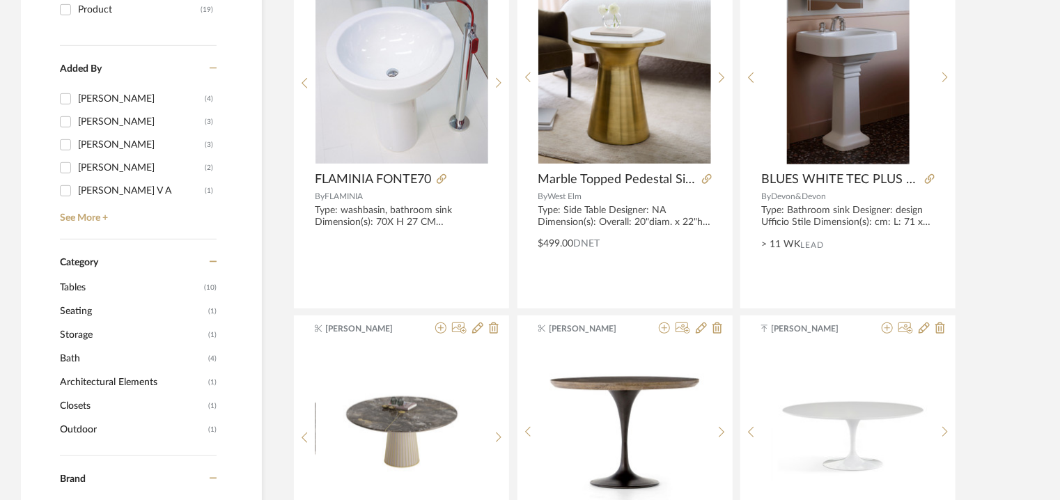
scroll to position [0, 0]
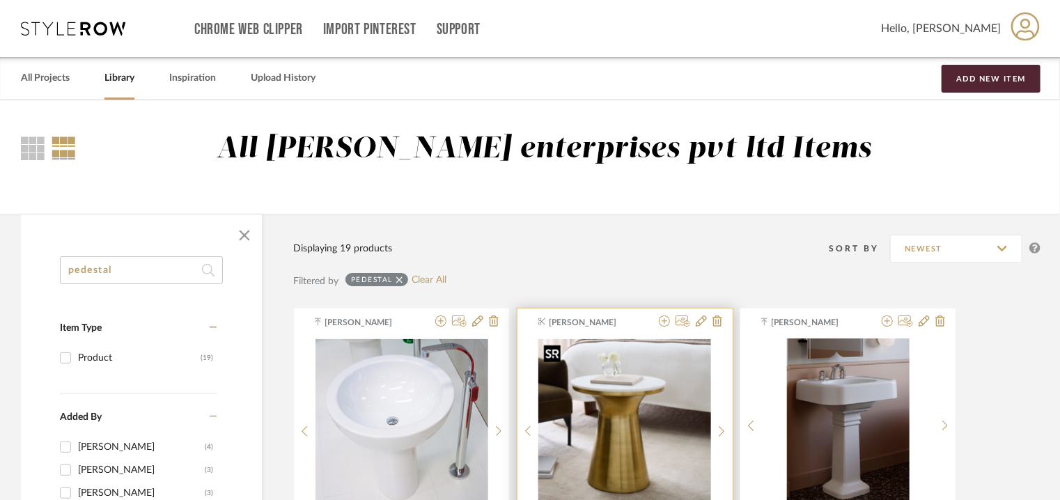
click at [619, 369] on img "0" at bounding box center [625, 425] width 173 height 173
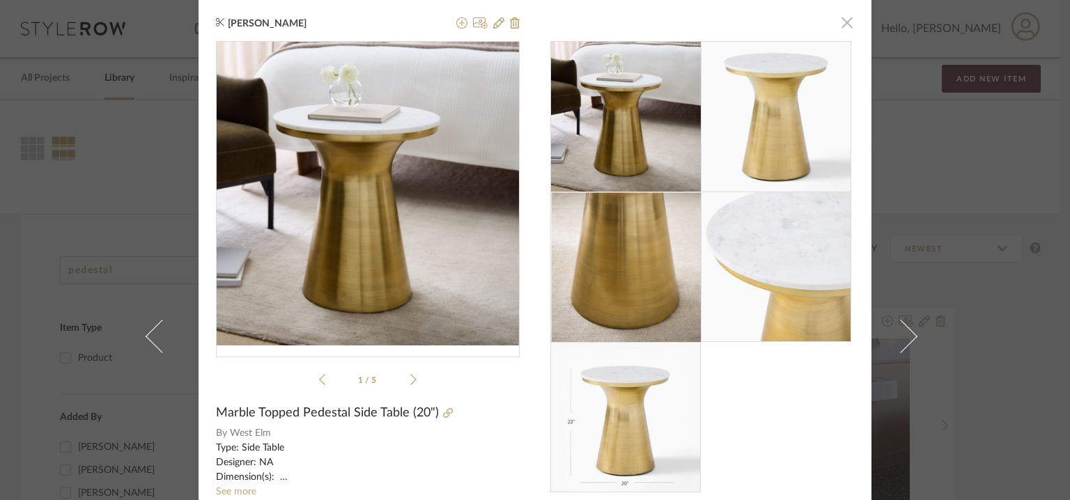
click at [843, 22] on span "button" at bounding box center [847, 22] width 28 height 28
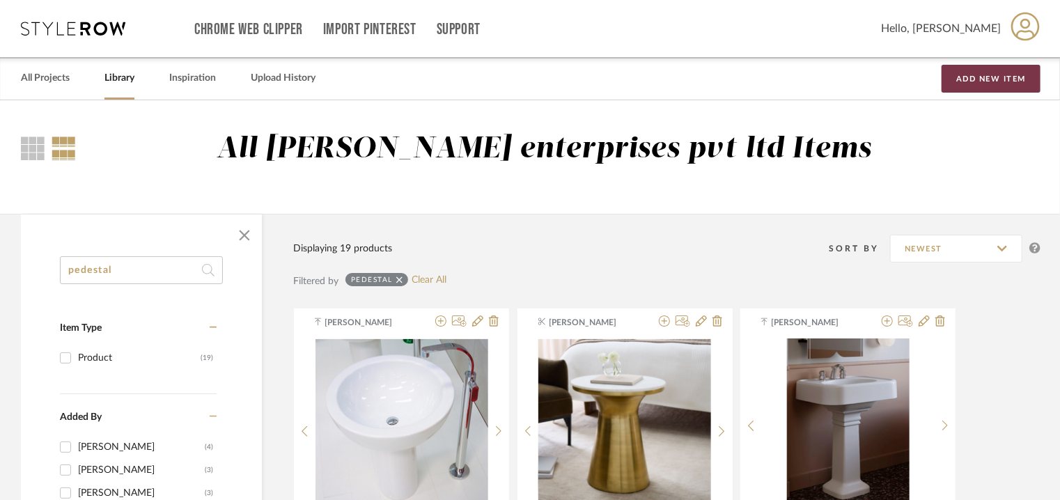
drag, startPoint x: 1010, startPoint y: 76, endPoint x: 939, endPoint y: 115, distance: 81.1
click at [1010, 76] on button "Add New Item" at bounding box center [991, 79] width 99 height 28
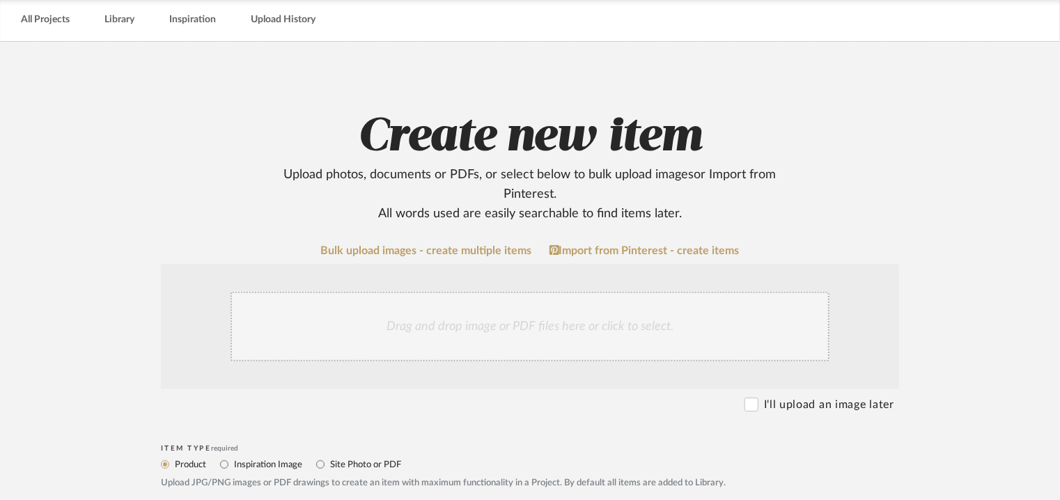
scroll to position [209, 0]
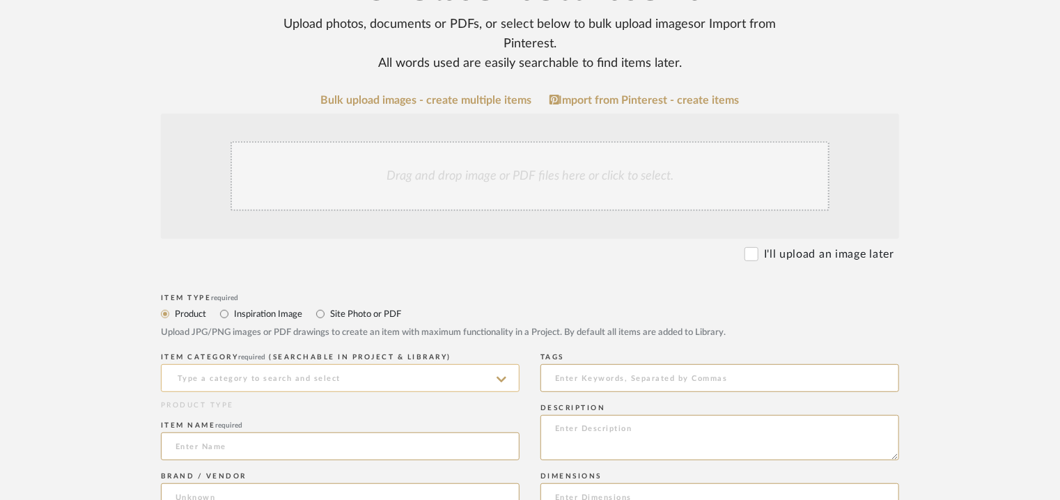
click at [302, 383] on input at bounding box center [340, 378] width 359 height 28
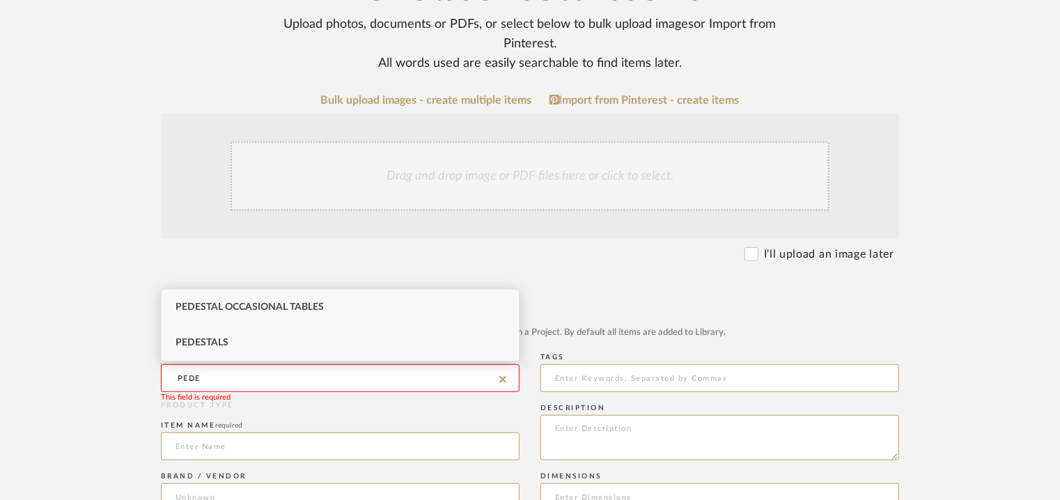
click at [266, 344] on div "Pedestals" at bounding box center [340, 343] width 357 height 36
type input "Pedestals"
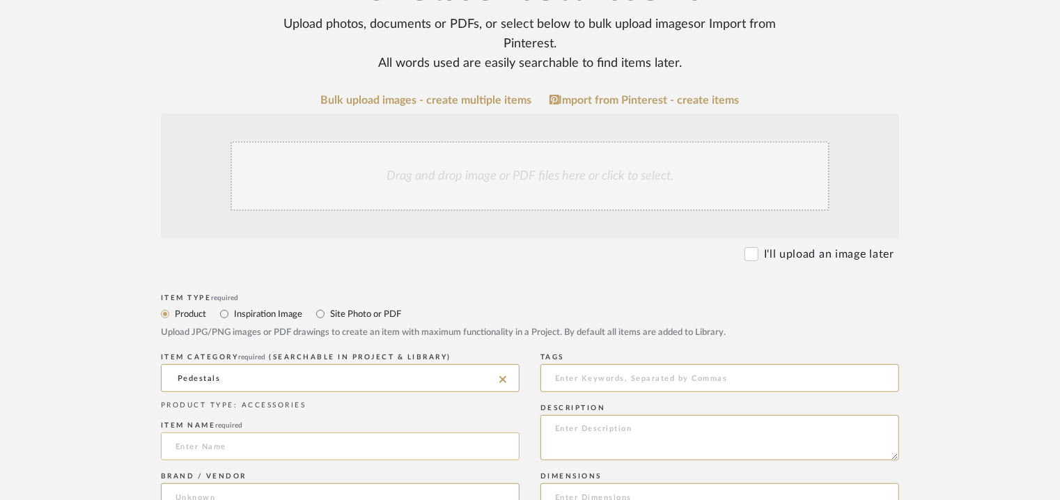
click at [248, 444] on input at bounding box center [340, 447] width 359 height 28
drag, startPoint x: 82, startPoint y: 437, endPoint x: 67, endPoint y: 434, distance: 14.9
click at [68, 434] on upload-items "Create new item Upload photos, documents or PDFs, or select below to bulk uploa…" at bounding box center [530, 463] width 1060 height 1144
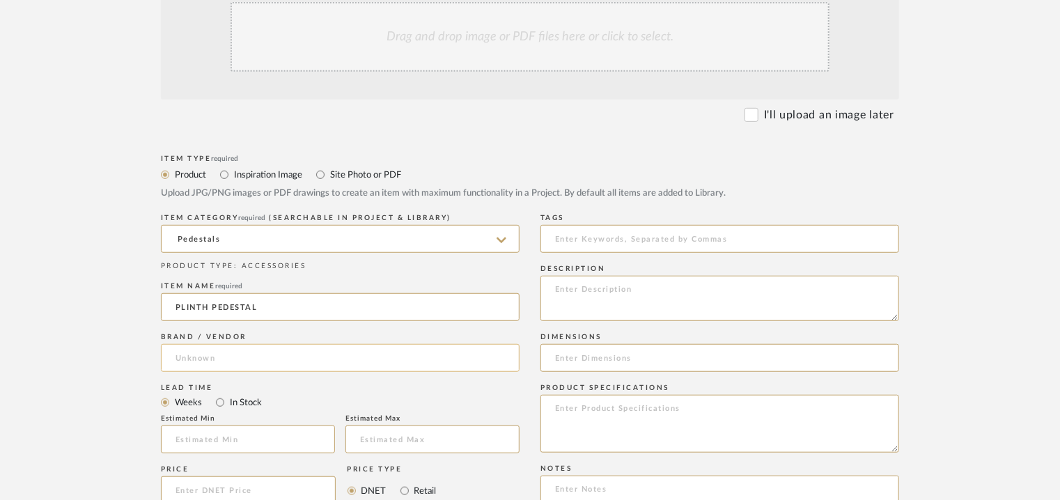
type input "PLINTH PEDESTAL"
click at [234, 350] on input at bounding box center [340, 358] width 359 height 28
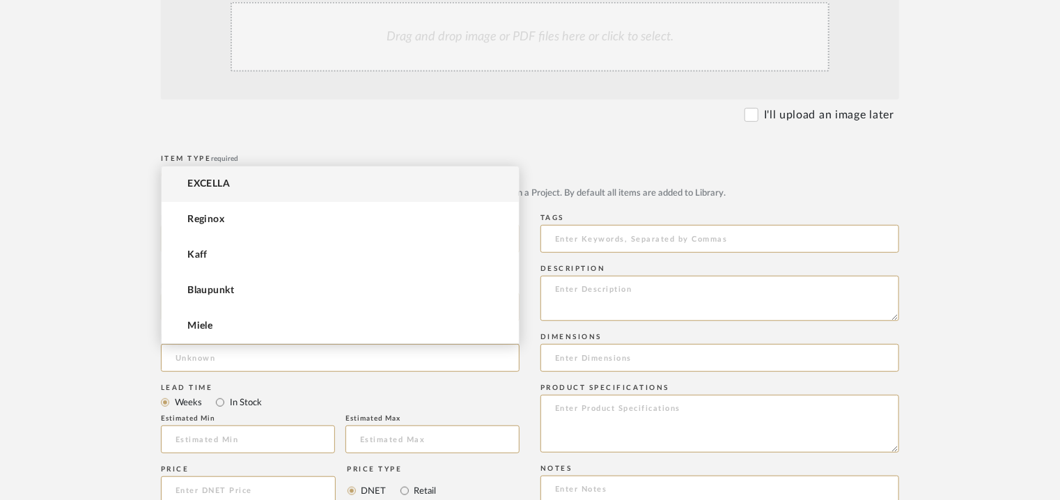
drag, startPoint x: 192, startPoint y: 171, endPoint x: 192, endPoint y: 183, distance: 12.5
click at [192, 172] on mat-option "EXCELLA" at bounding box center [340, 185] width 357 height 36
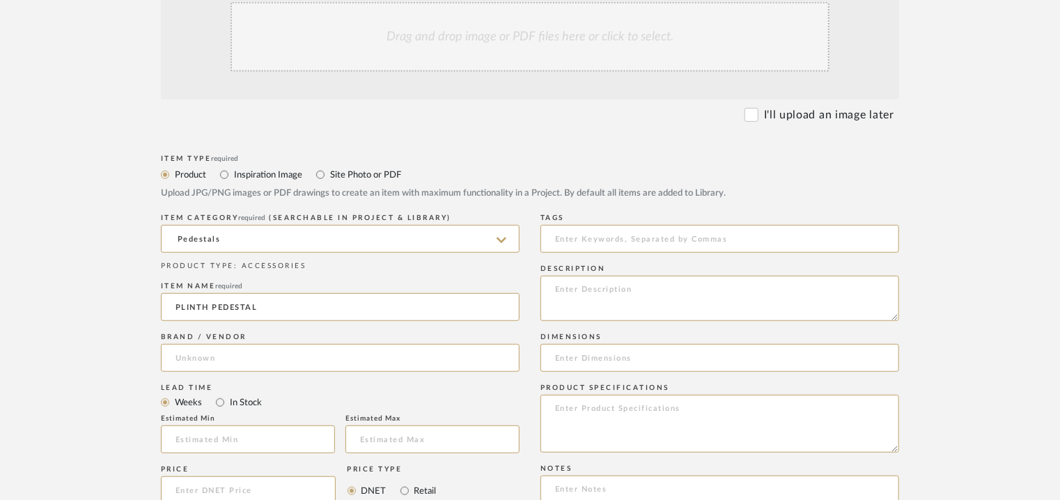
type input "EXCELLA"
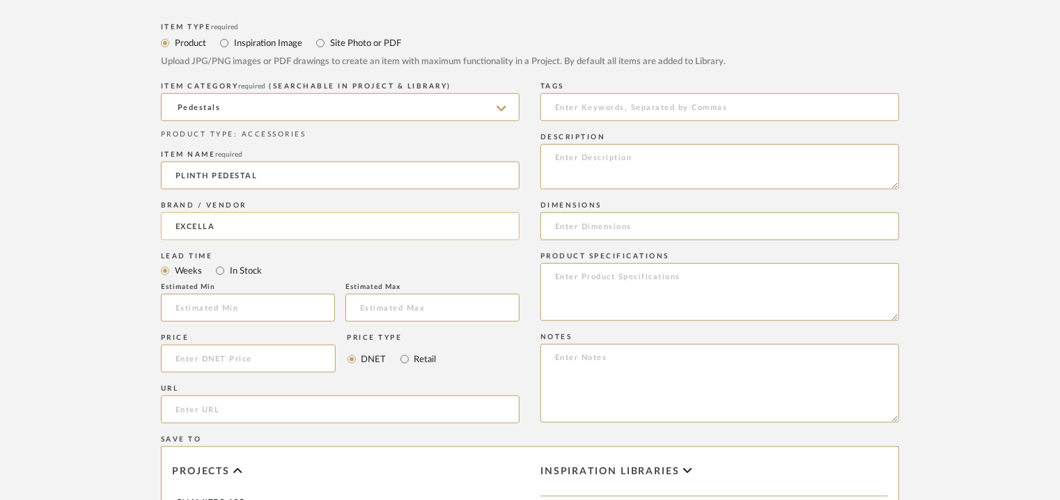
scroll to position [488, 0]
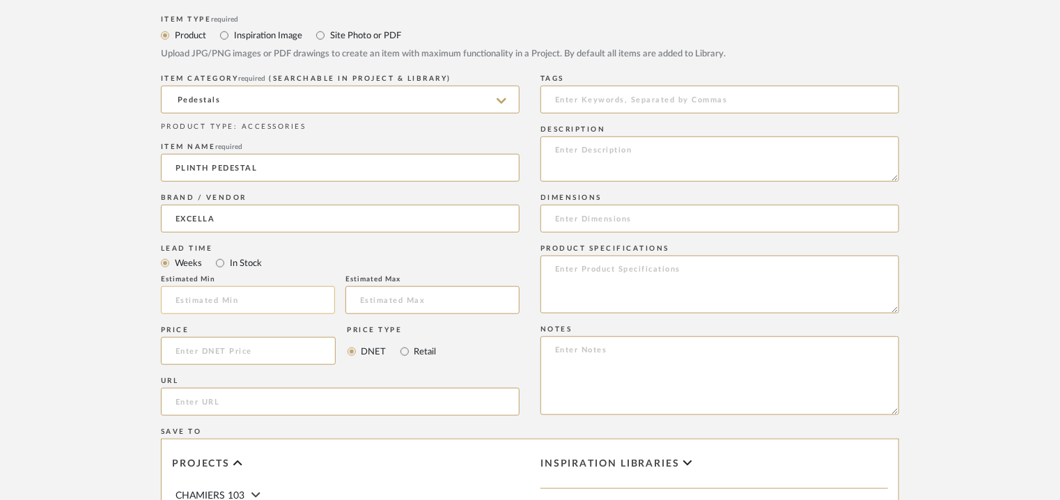
click at [247, 297] on input "text" at bounding box center [248, 300] width 174 height 28
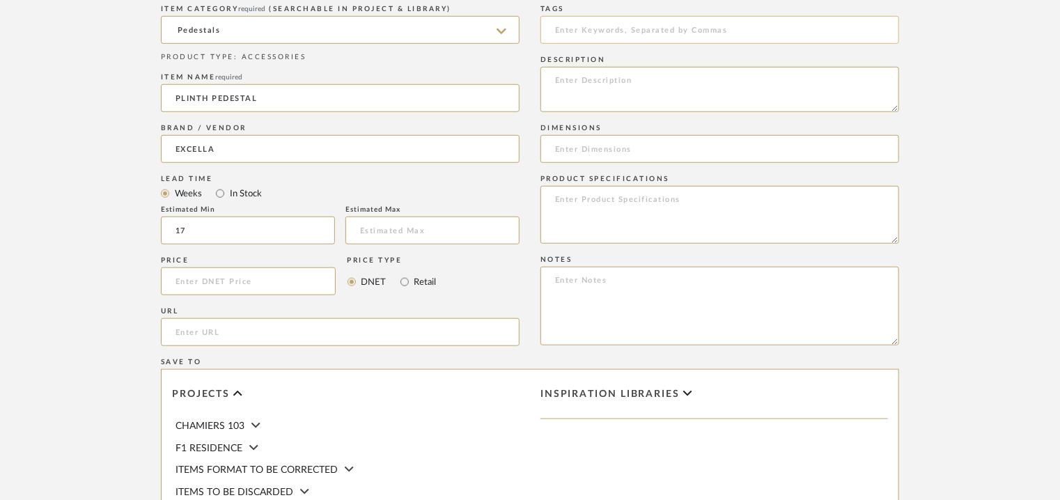
type input "17"
click at [658, 32] on input at bounding box center [720, 30] width 359 height 28
type input "marble pedestal, GRADE A,"
paste textarea "Type: Pedestal Designer : Na Dimensions : Small : W 30 x D 30 x H 75cm Medium :…"
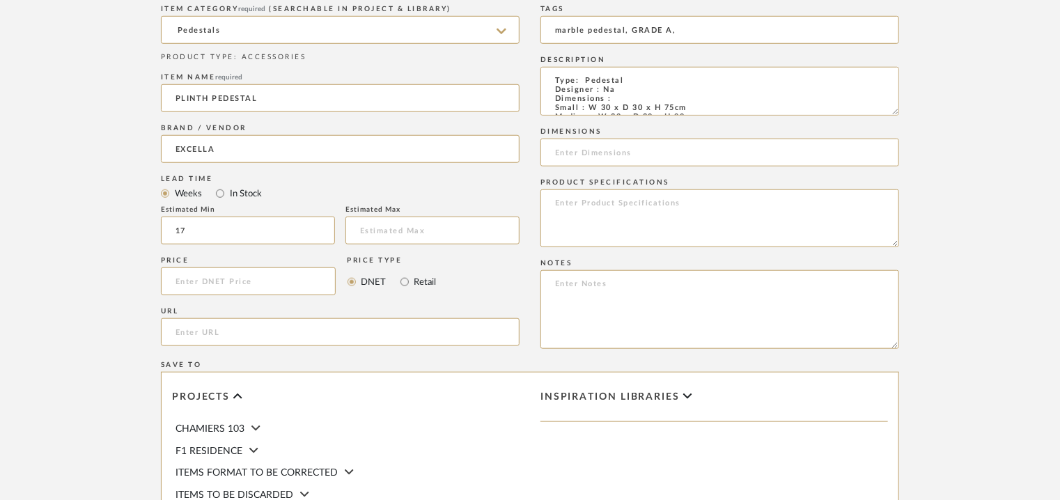
drag, startPoint x: 896, startPoint y: 107, endPoint x: 901, endPoint y: 172, distance: 65.0
click at [912, 171] on form "Bulk upload images - create multiple items Import from Pinterest - create items…" at bounding box center [530, 200] width 888 height 909
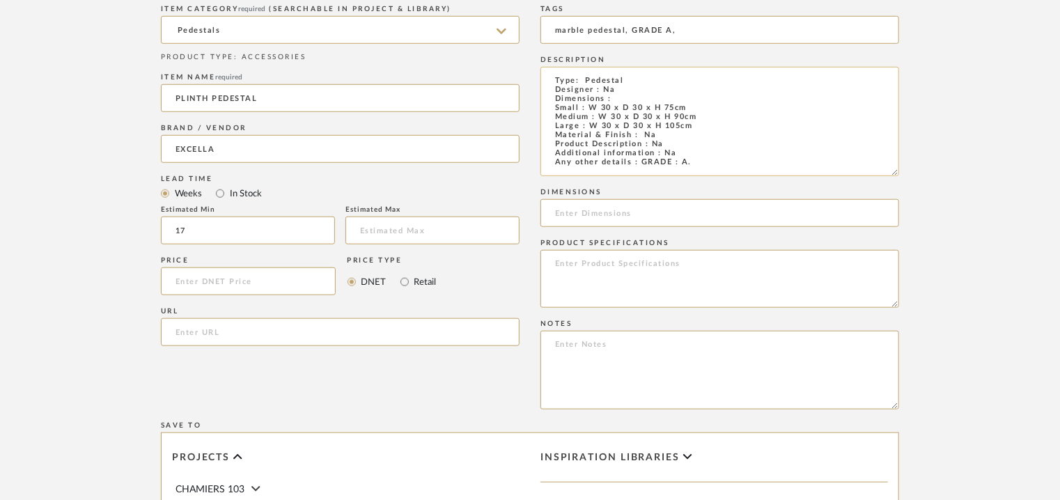
drag, startPoint x: 709, startPoint y: 129, endPoint x: 590, endPoint y: 126, distance: 118.5
click at [590, 126] on textarea "Type: Pedestal Designer : Na Dimensions : Small : W 30 x D 30 x H 75cm Medium :…" at bounding box center [720, 121] width 359 height 109
type textarea "Type: Pedestal Designer : Na Dimensions : Small : W 30 x D 30 x H 75cm Medium :…"
click at [568, 215] on input at bounding box center [720, 213] width 359 height 28
paste input "W 30 x D 30 x H 105cm"
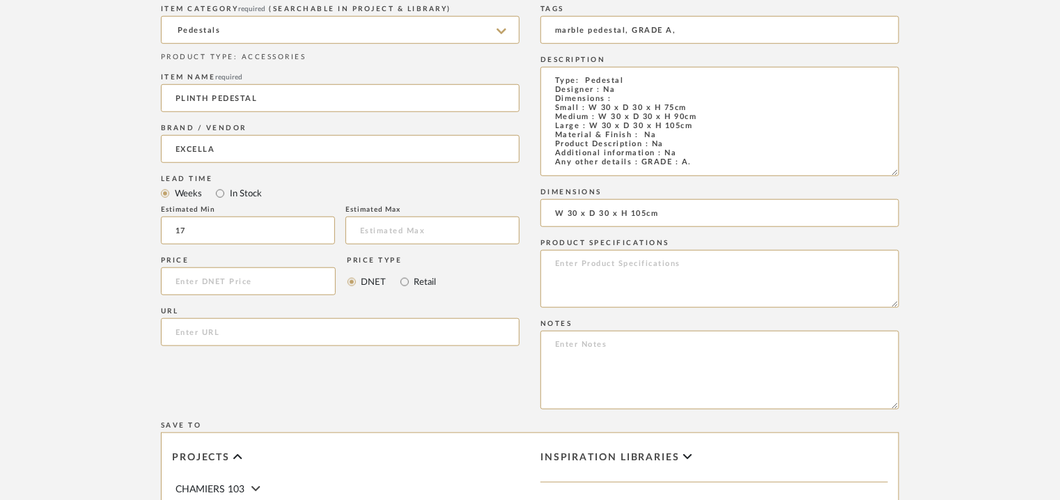
type input "W 30 x D 30 x H 105cm"
paste textarea "Price: Small : INR.1,25,550/- Medium : INR.47,582/- Large : INR.1,70,019/- Lead…"
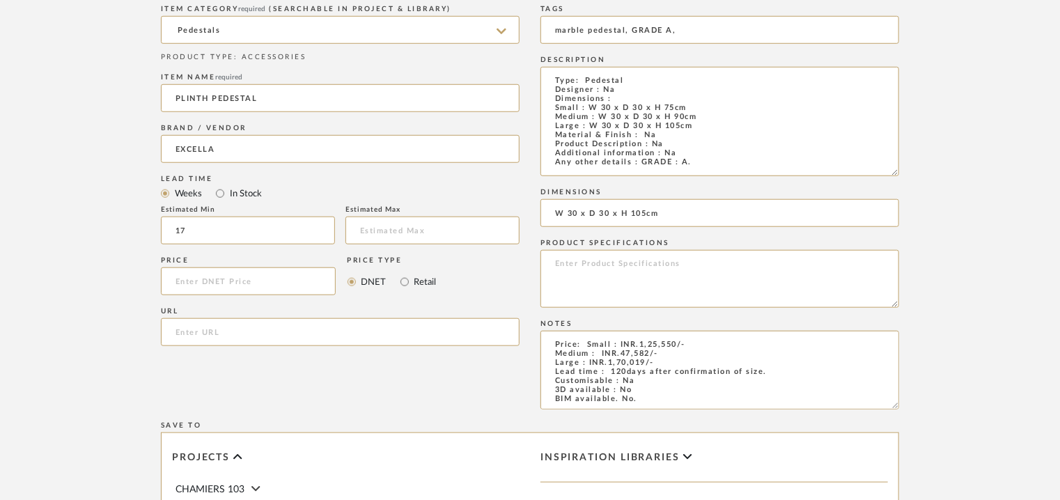
scroll to position [72, 0]
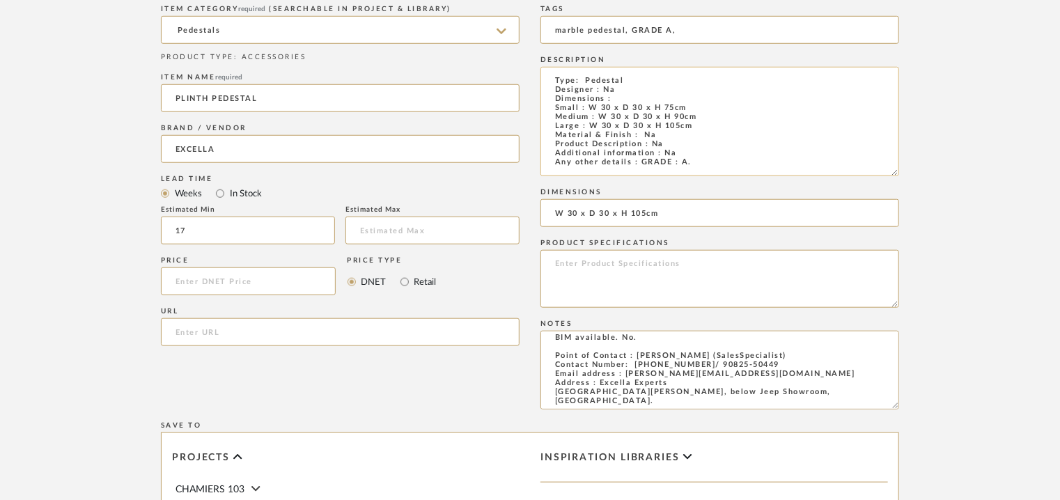
type textarea "Price: Small : INR.1,25,550/- Medium : INR.47,582/- Large : INR.1,70,019/- Lead…"
drag, startPoint x: 695, startPoint y: 110, endPoint x: 553, endPoint y: 108, distance: 142.8
click at [553, 108] on textarea "Type: Pedestal Designer : Na Dimensions : Small : W 30 x D 30 x H 75cm Medium :…" at bounding box center [720, 121] width 359 height 109
drag, startPoint x: 662, startPoint y: 212, endPoint x: 525, endPoint y: 212, distance: 137.3
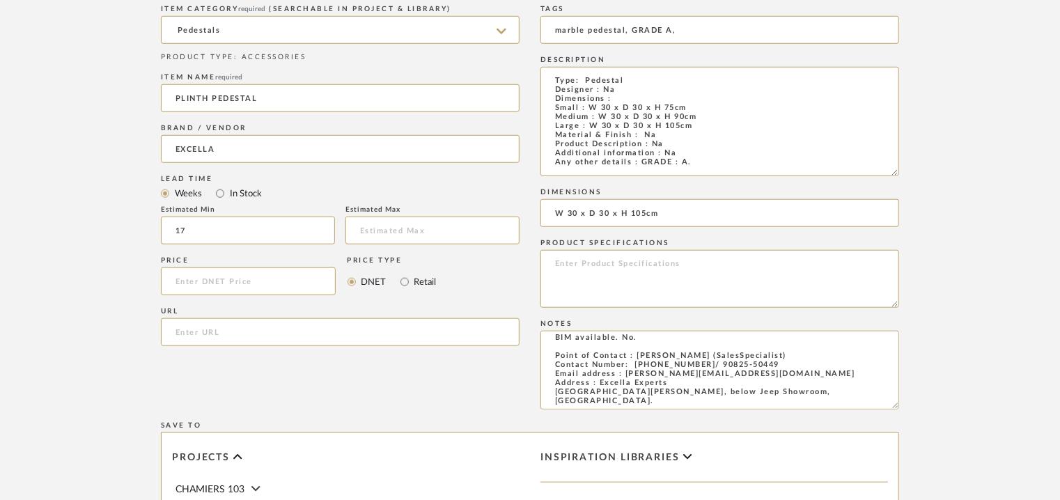
click at [525, 212] on div "Item Type required Product Inspiration Image Site Photo or PDF Upload JPG/PNG i…" at bounding box center [530, 328] width 739 height 773
paste input "Small : W 30 x D 30 x H 7"
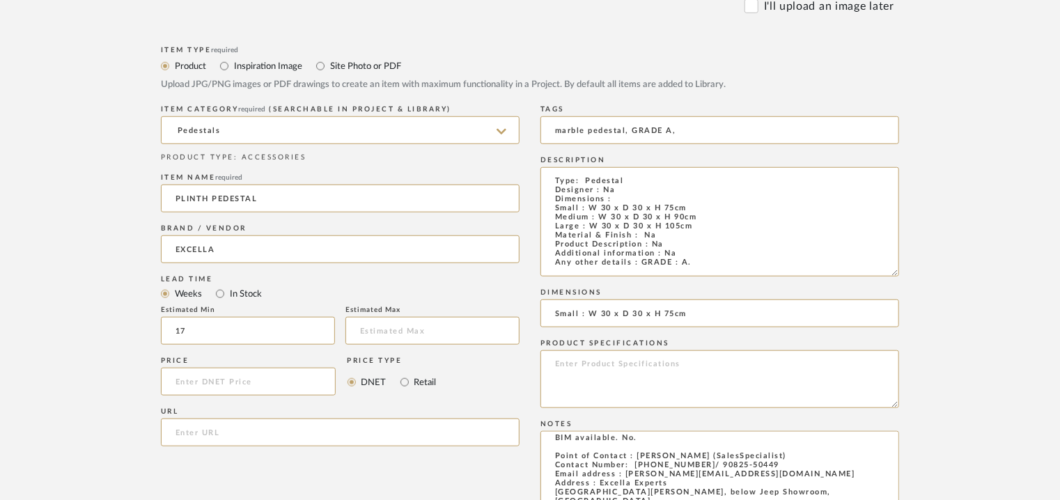
scroll to position [70, 0]
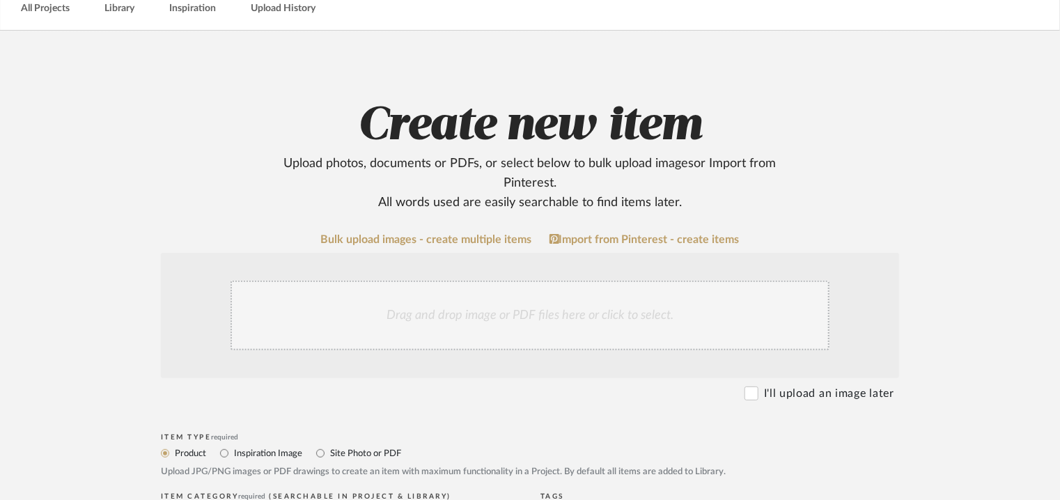
type input "Small : W 30 x D 30 x H 75cm"
click at [449, 309] on div "Drag and drop image or PDF files here or click to select." at bounding box center [530, 316] width 599 height 70
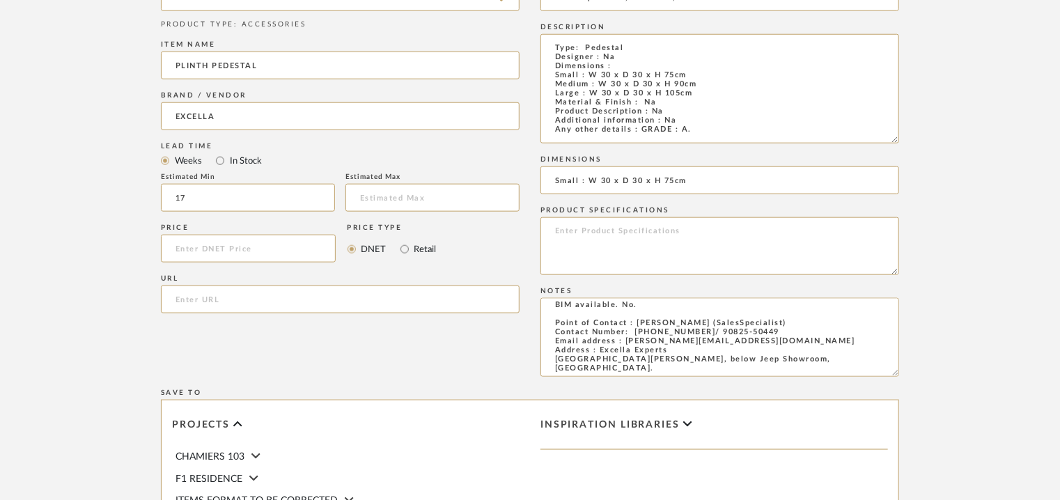
scroll to position [1020, 0]
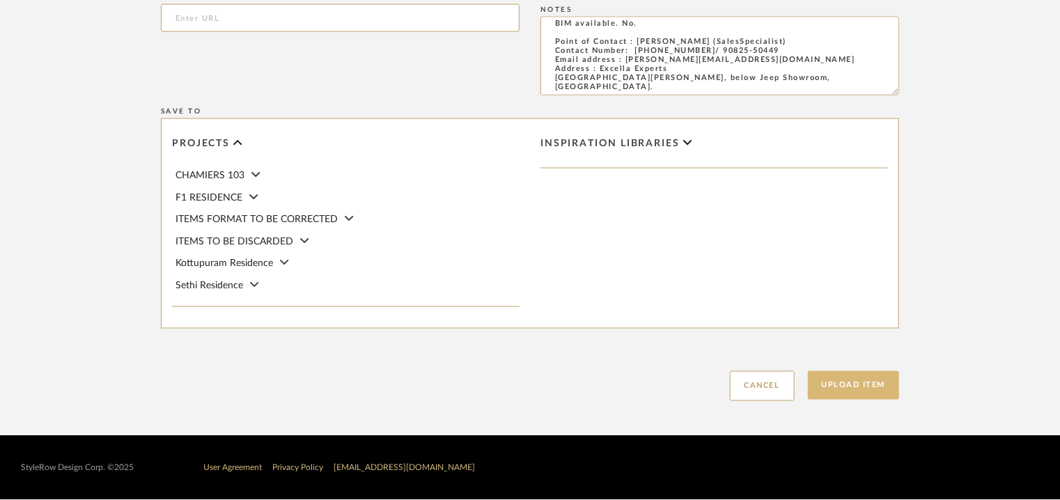
click at [890, 386] on button "Upload Item" at bounding box center [854, 385] width 92 height 29
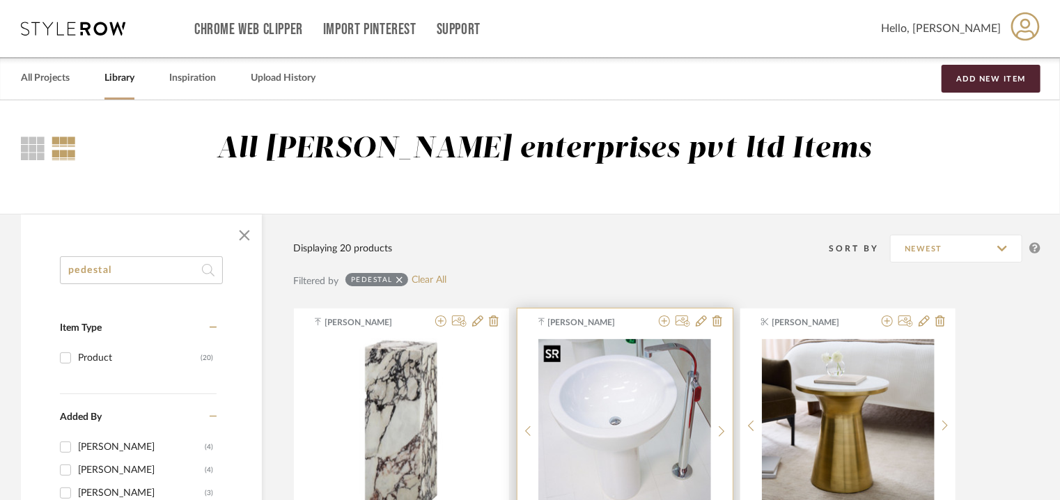
scroll to position [209, 0]
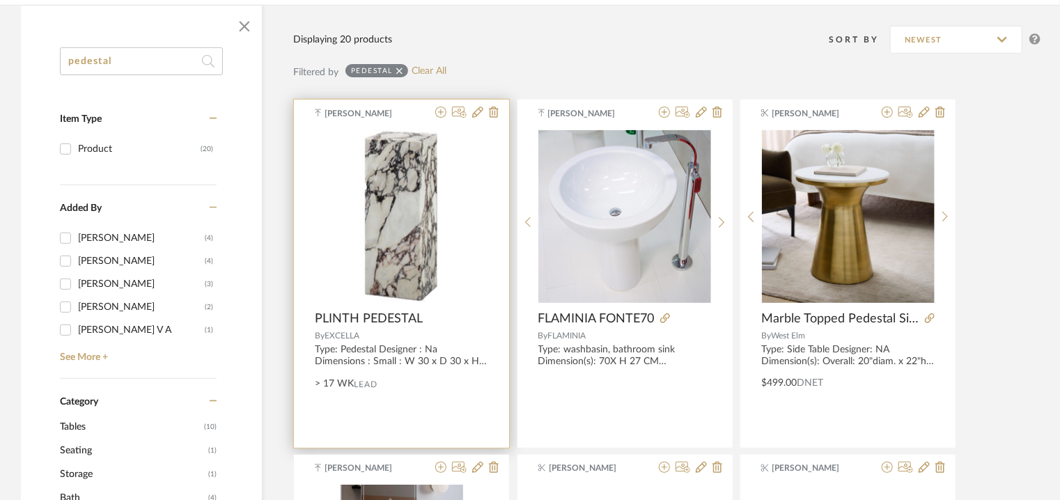
click at [401, 224] on img "0" at bounding box center [402, 217] width 85 height 174
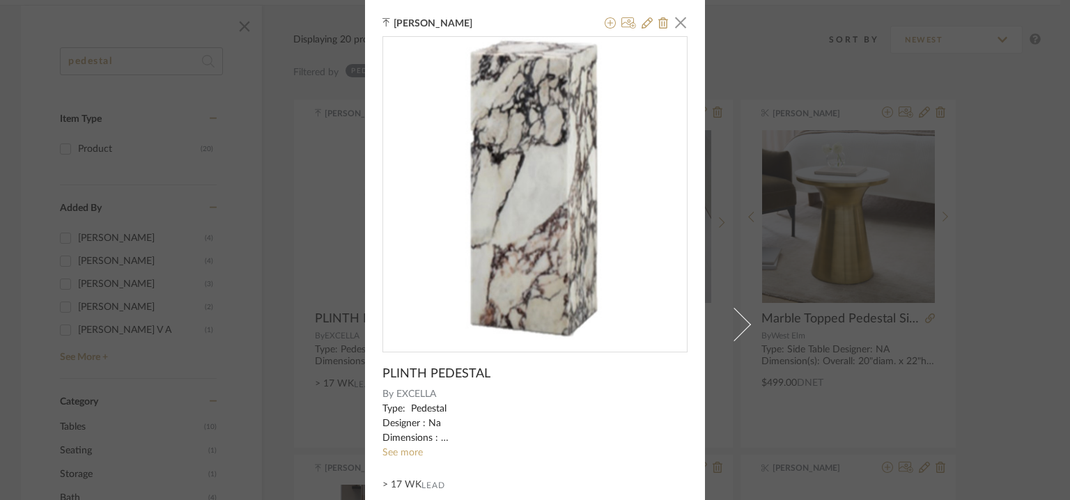
scroll to position [134, 0]
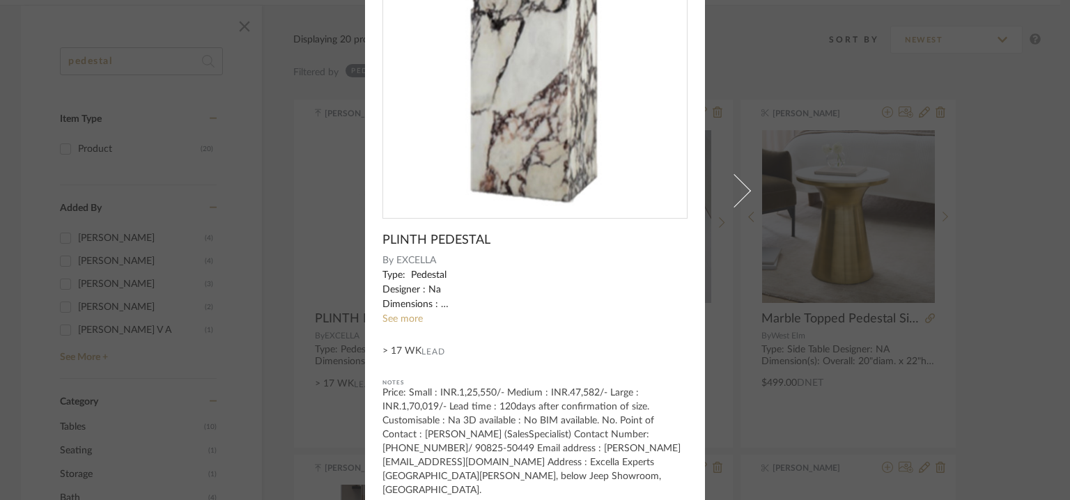
click at [931, 268] on div "[PERSON_NAME] × PLINTH PEDESTAL By EXCELLA Type: Pedestal Designer : Na Dimensi…" at bounding box center [535, 250] width 1070 height 500
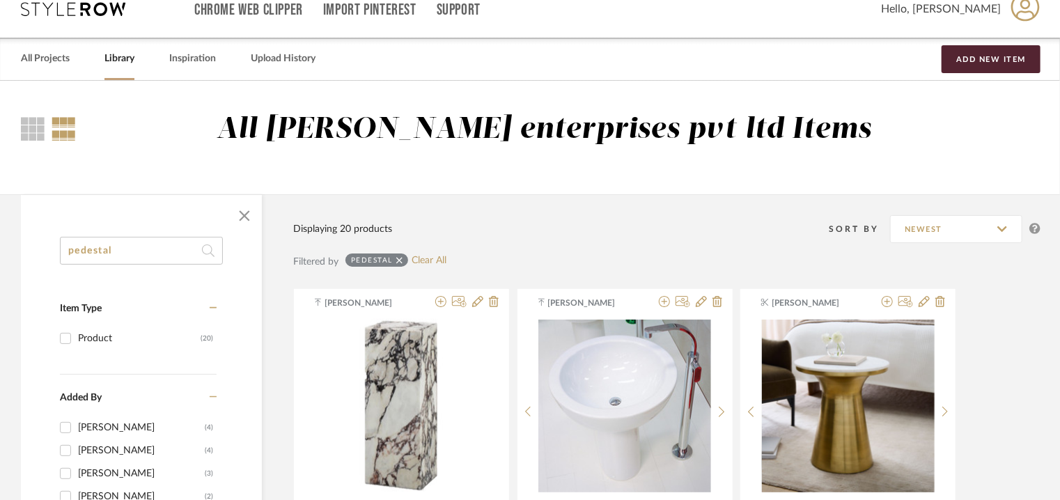
scroll to position [0, 0]
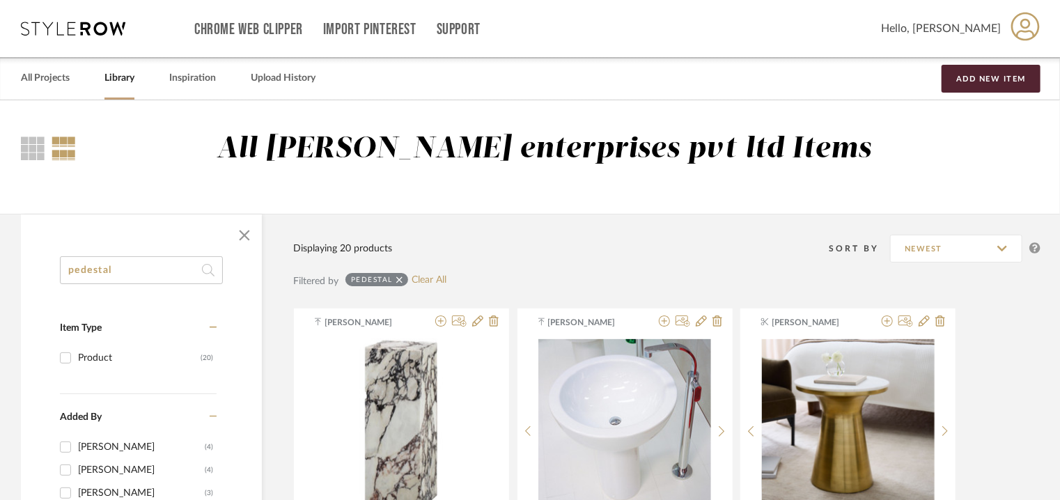
drag, startPoint x: 32, startPoint y: 257, endPoint x: 0, endPoint y: 252, distance: 32.5
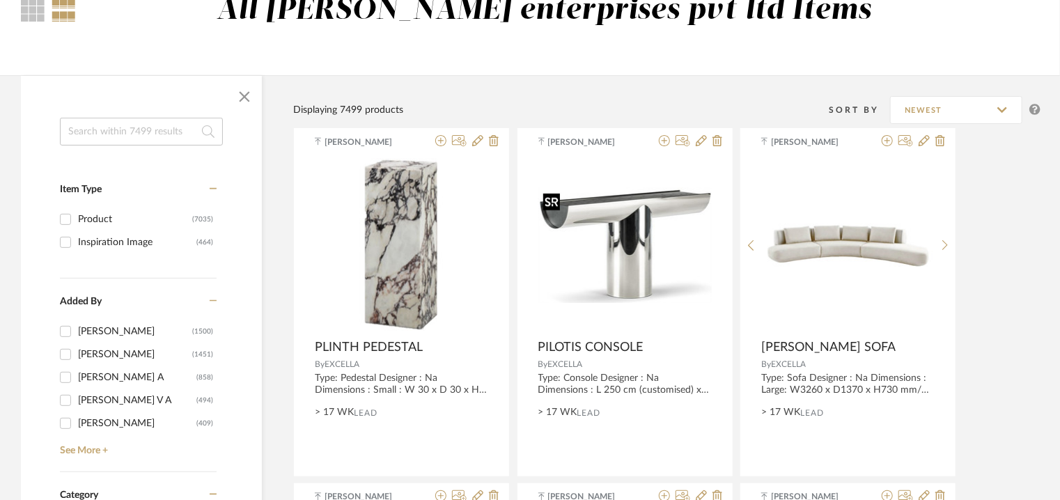
scroll to position [139, 0]
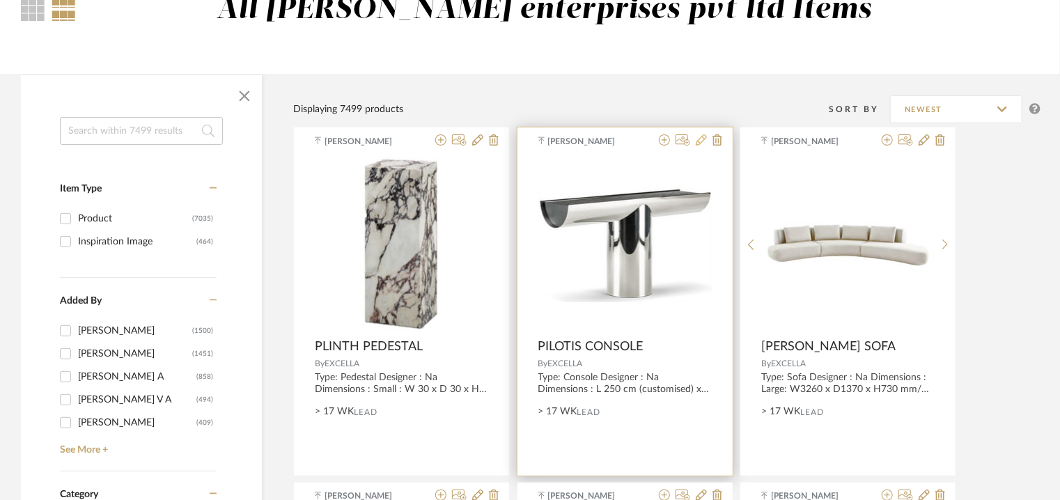
click at [702, 145] on icon at bounding box center [701, 139] width 11 height 11
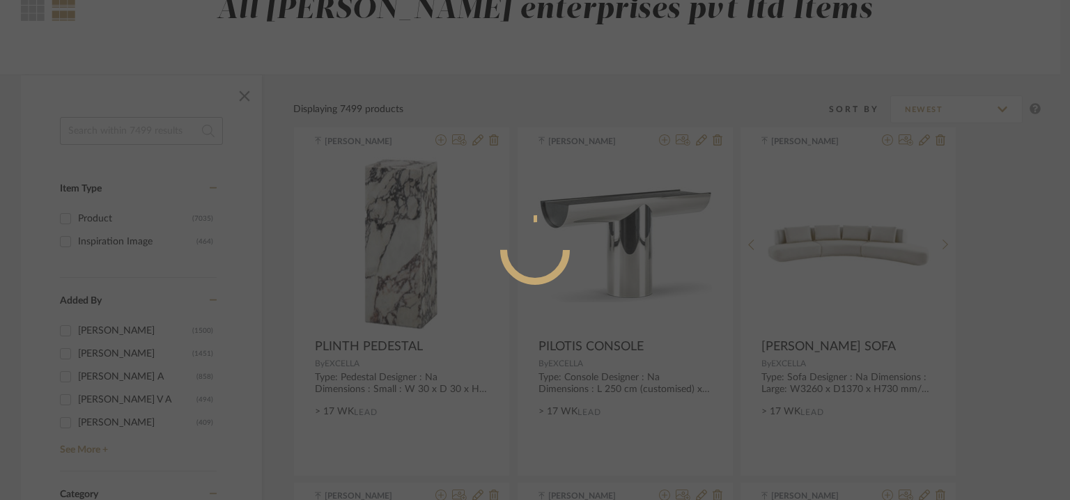
radio input "true"
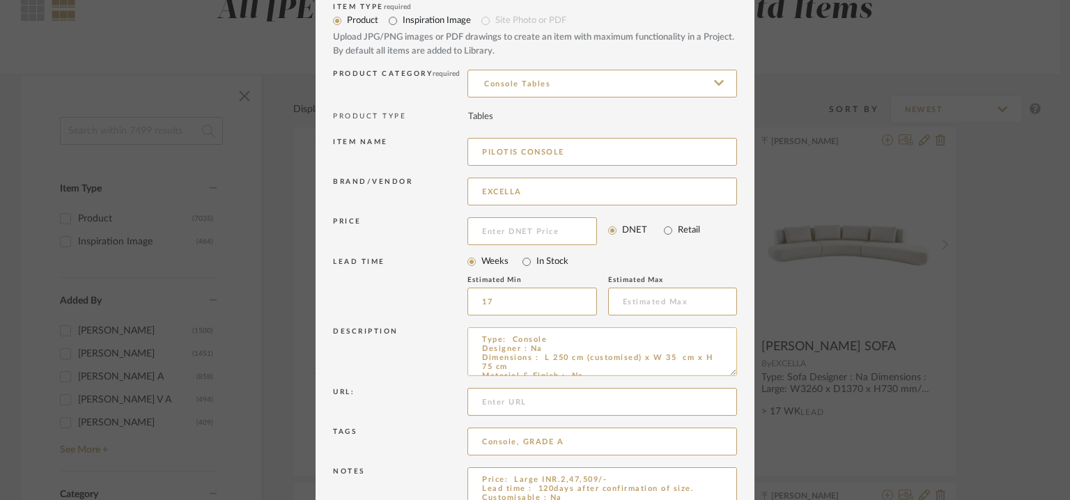
scroll to position [70, 0]
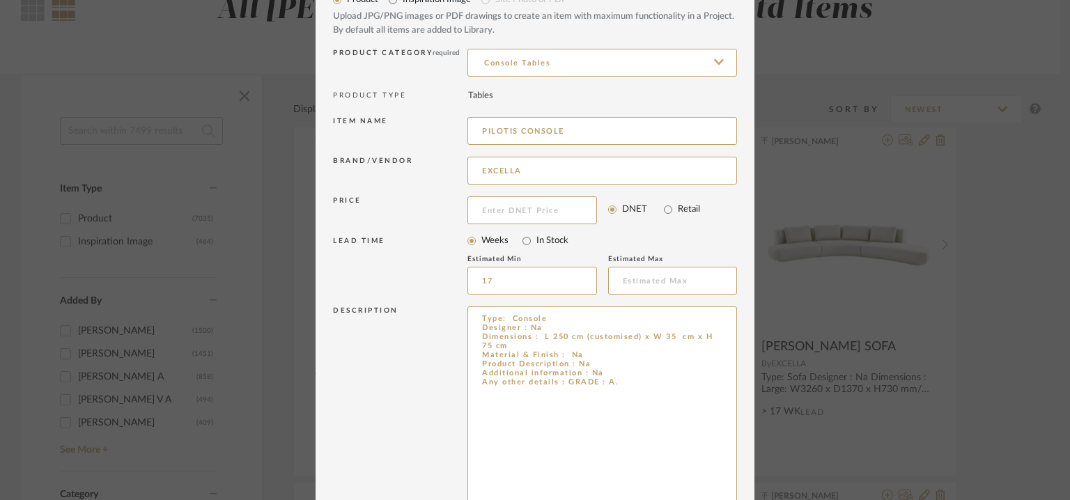
drag, startPoint x: 727, startPoint y: 351, endPoint x: 797, endPoint y: 541, distance: 201.9
click at [797, 361] on html "Chrome Web Clipper Import Pinterest Support All Projects Library Inspiration Up…" at bounding box center [535, 111] width 1070 height 500
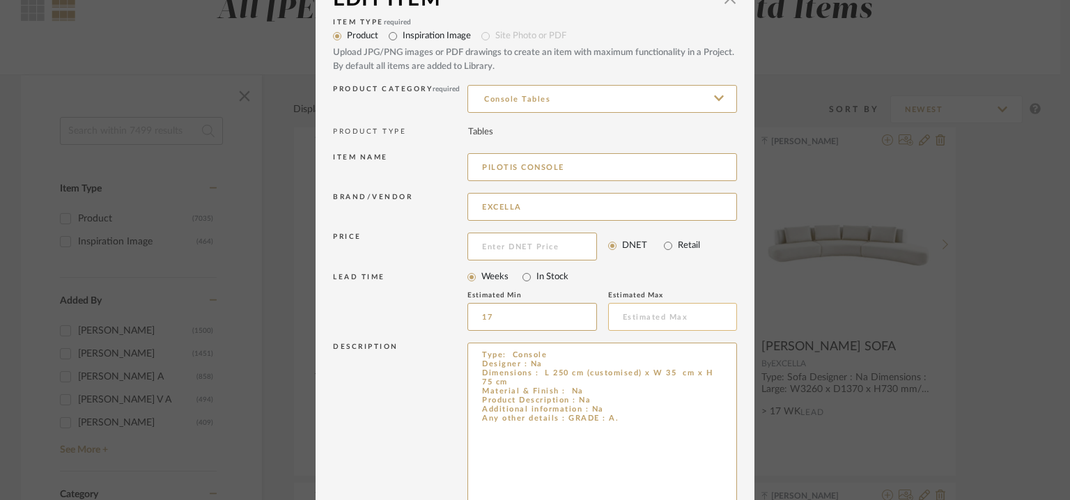
scroll to position [323, 0]
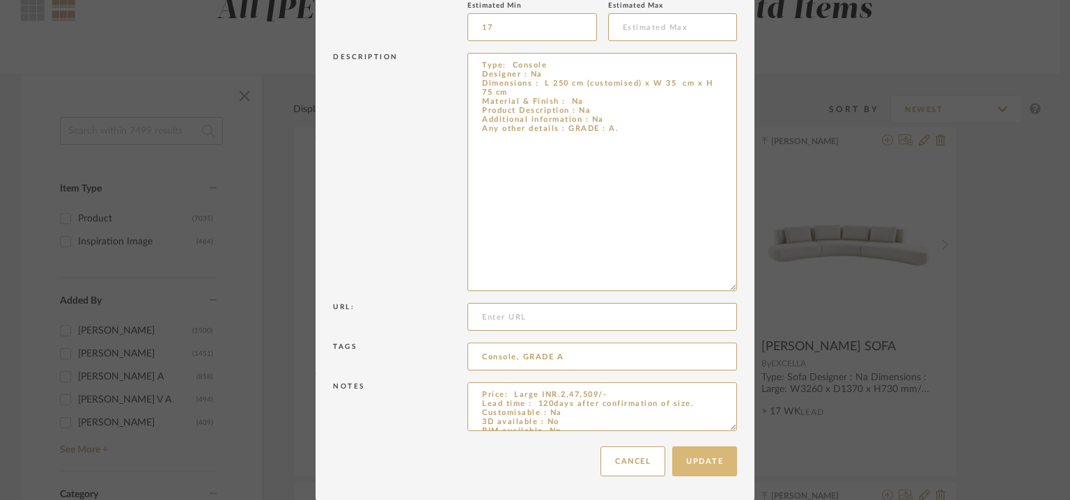
click at [727, 468] on button "Update" at bounding box center [704, 462] width 65 height 30
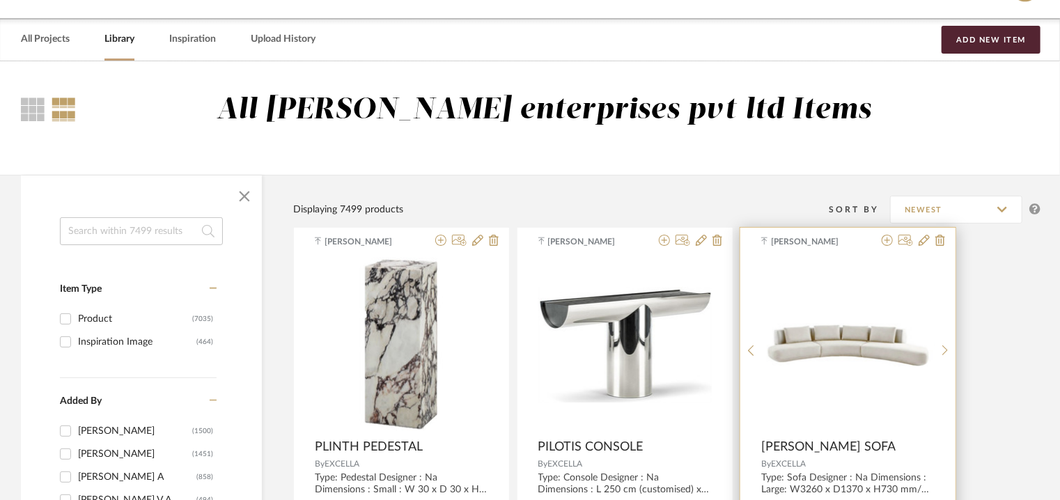
scroll to position [0, 0]
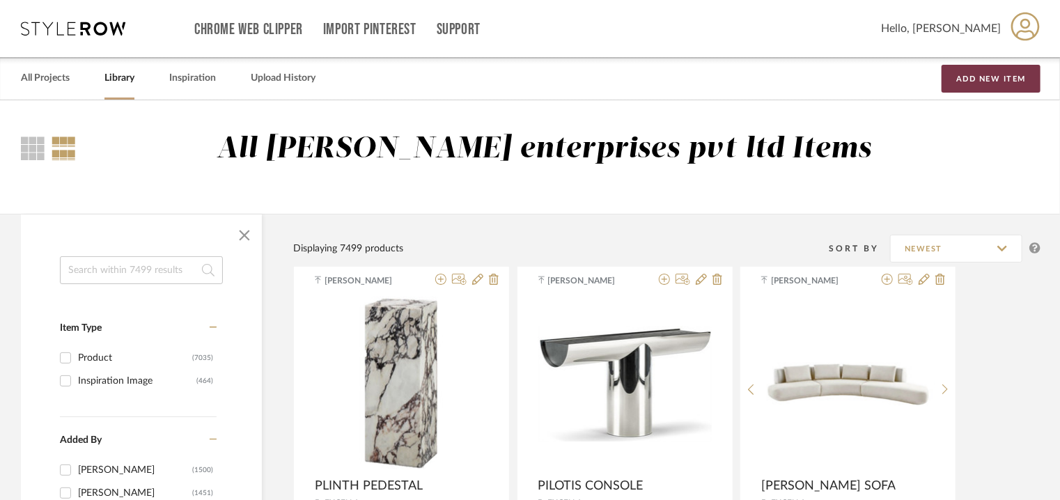
click at [1001, 72] on button "Add New Item" at bounding box center [991, 79] width 99 height 28
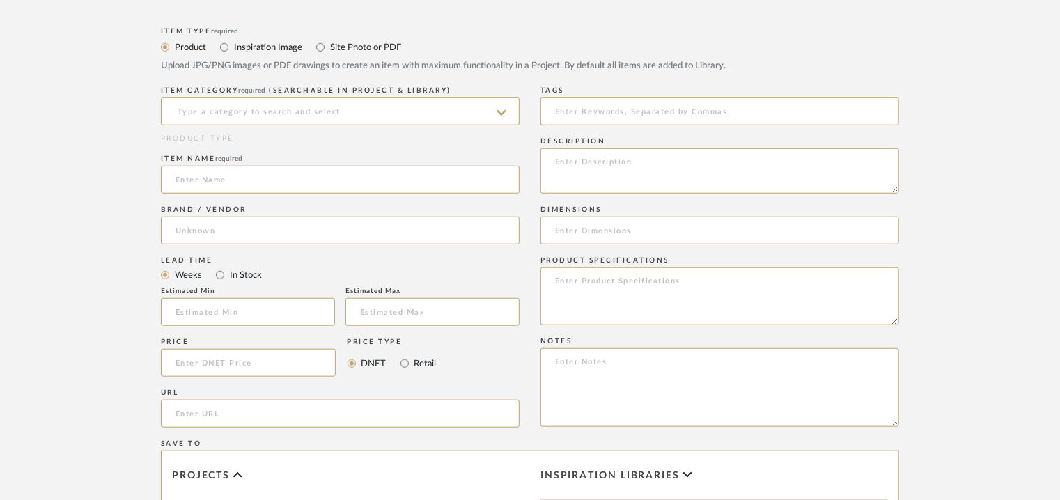
scroll to position [557, 0]
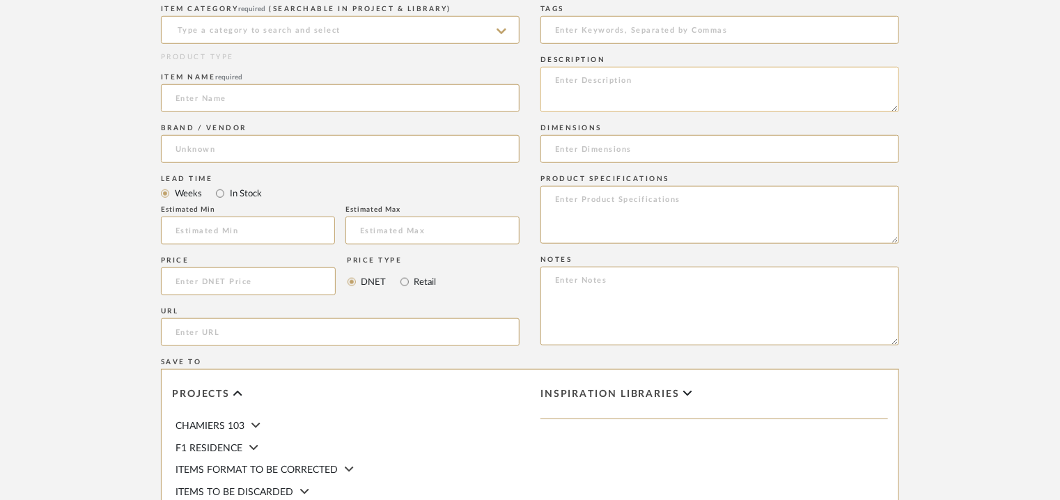
paste textarea "Type: Centre table Designer : Na Dimensions : Dia 130 x H 30cm Material & Finis…"
type textarea "Type: Centre table Designer : Na Dimensions : Dia 130 x H 30cm Material & Finis…"
click at [602, 140] on input at bounding box center [720, 149] width 359 height 28
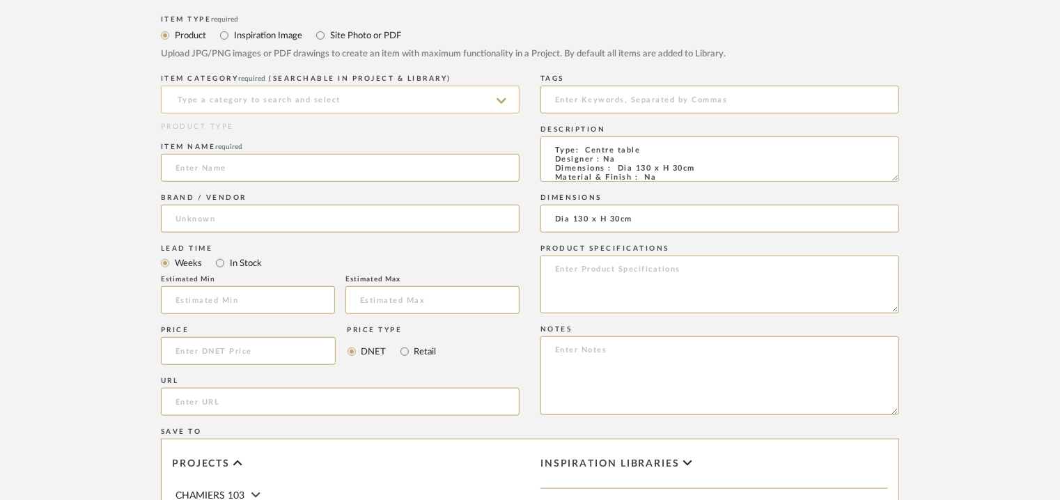
type input "Dia 130 x H 30cm"
click at [242, 101] on input at bounding box center [340, 100] width 359 height 28
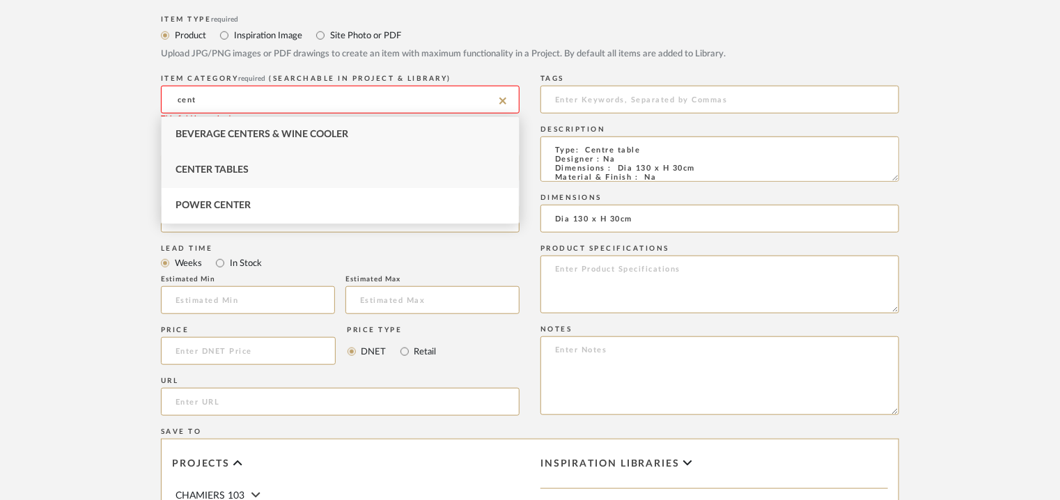
click at [239, 162] on div "Center Tables" at bounding box center [340, 171] width 357 height 36
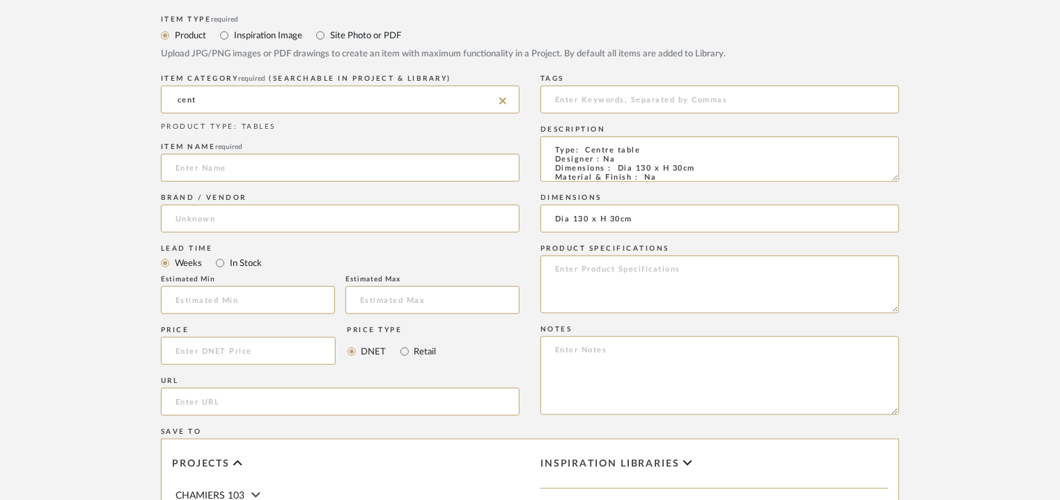
type input "Center Tables"
click at [237, 168] on input at bounding box center [340, 168] width 359 height 28
type input "[PERSON_NAME] TABLE"
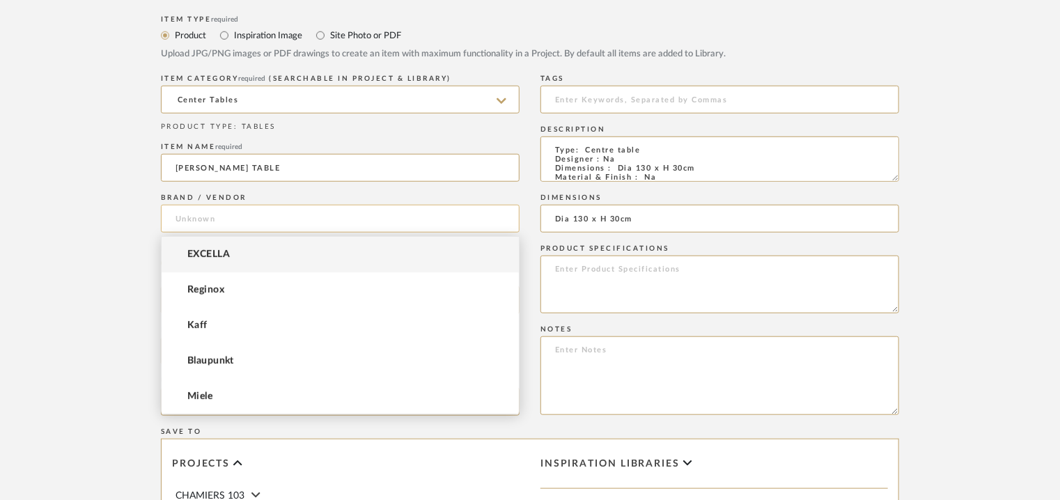
click at [223, 218] on input at bounding box center [340, 219] width 359 height 28
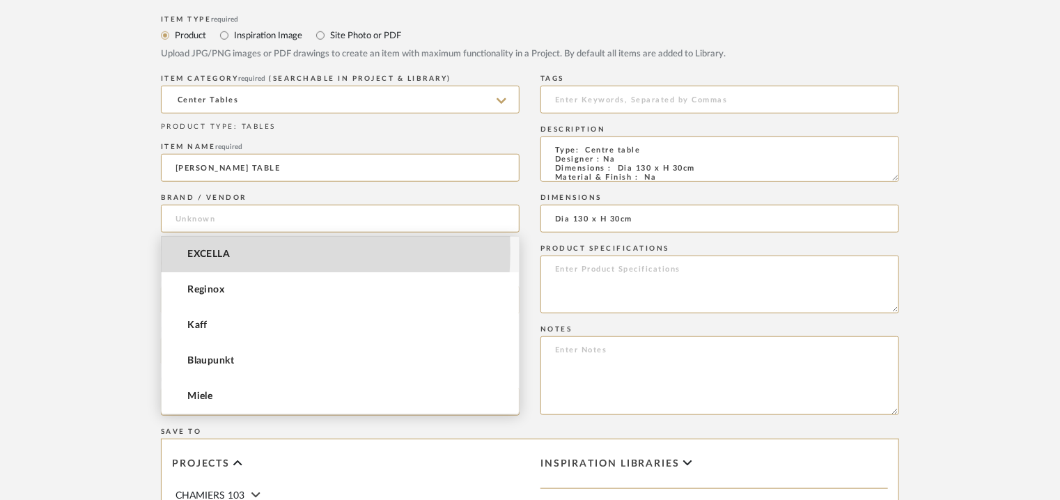
click at [217, 252] on span "EXCELLA" at bounding box center [208, 255] width 43 height 12
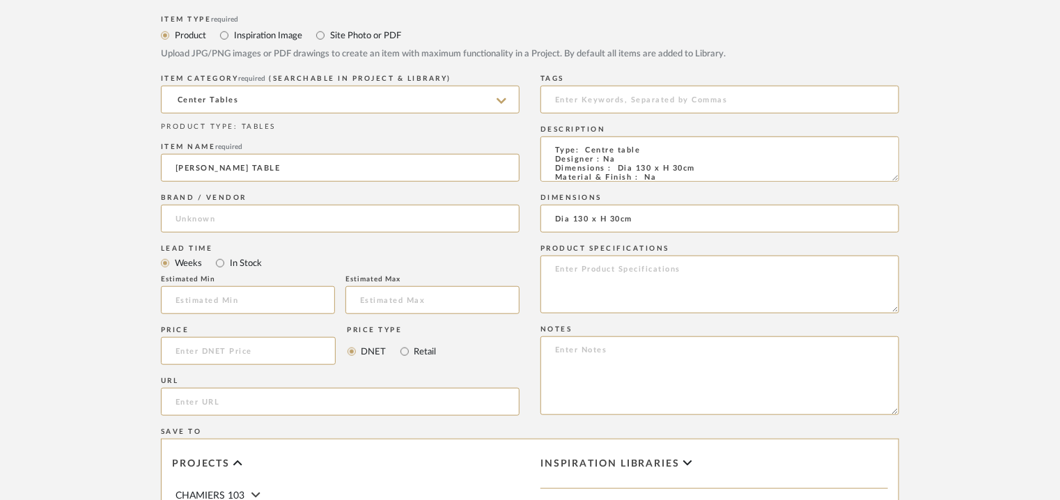
type input "EXCELLA"
click at [225, 304] on input "text" at bounding box center [248, 300] width 174 height 28
type input "17"
click at [647, 105] on input at bounding box center [720, 100] width 359 height 28
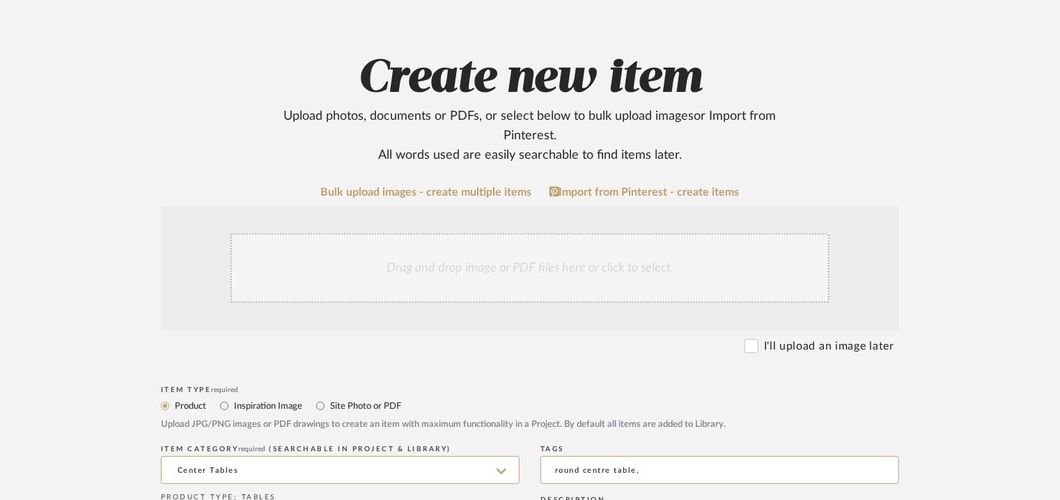
scroll to position [259, 0]
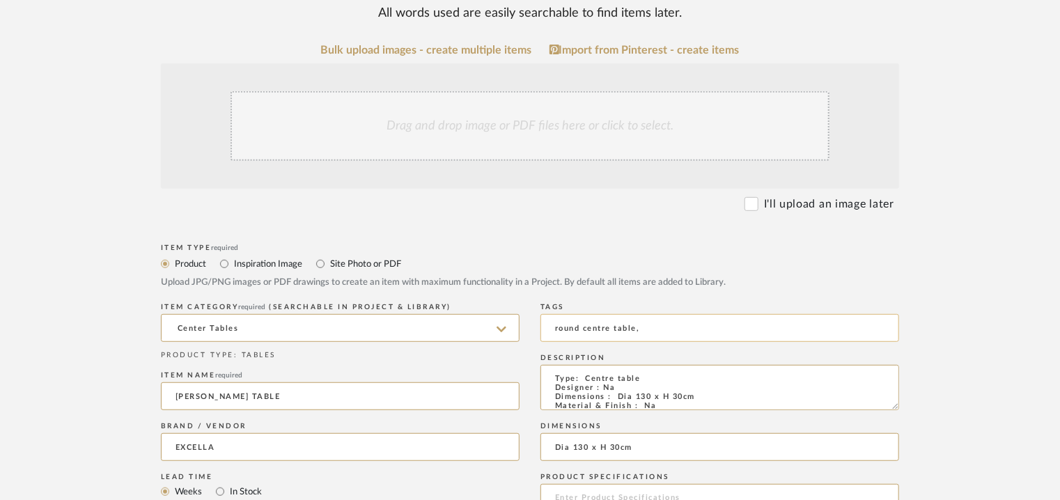
click at [669, 323] on input "round centre table," at bounding box center [720, 328] width 359 height 28
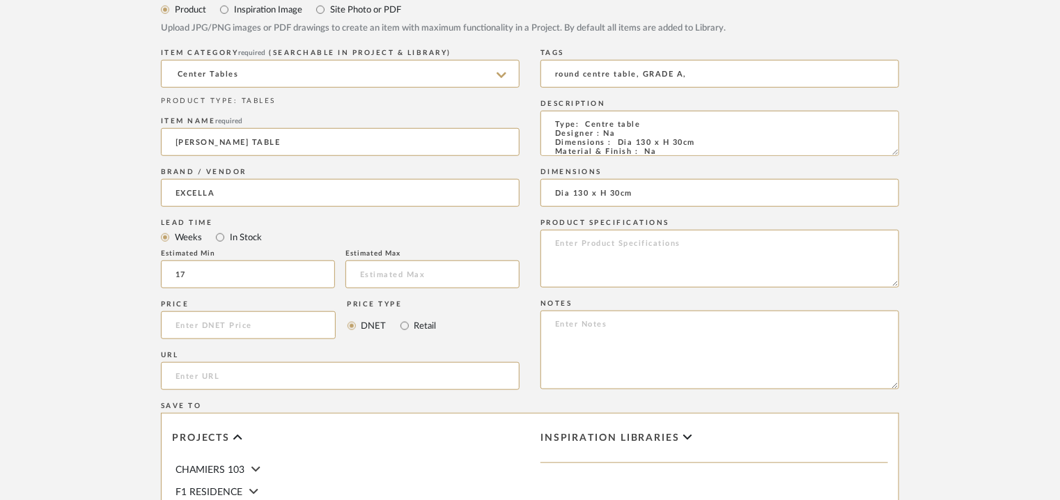
scroll to position [538, 0]
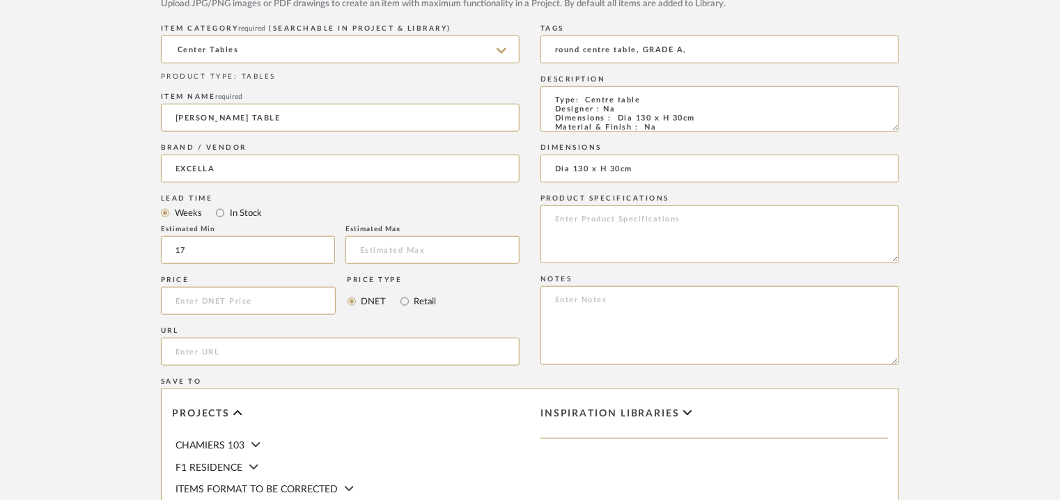
type input "round centre table, GRADE A,"
click at [787, 314] on textarea at bounding box center [720, 325] width 359 height 79
paste textarea "Price: Large : INR.3,56,103/- Lead time : 120days after confirmation of size. C…"
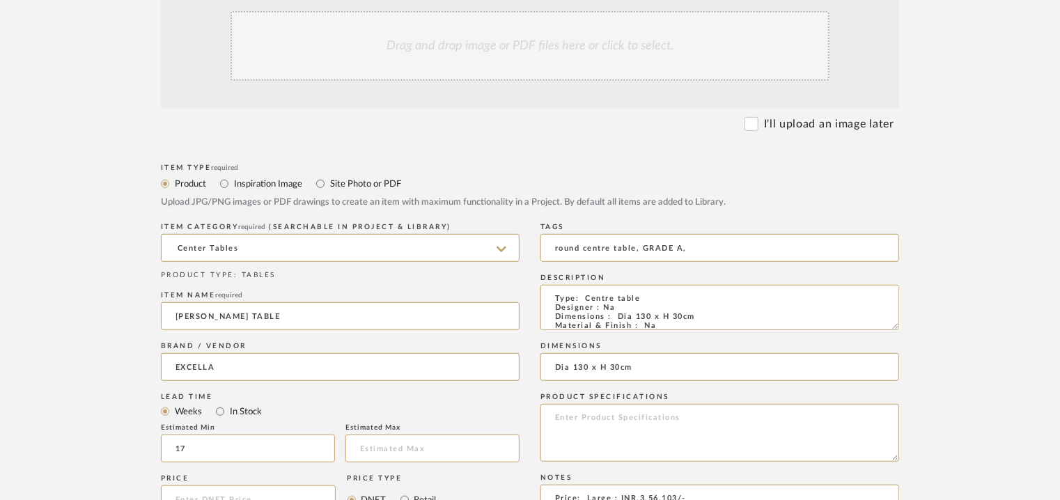
scroll to position [120, 0]
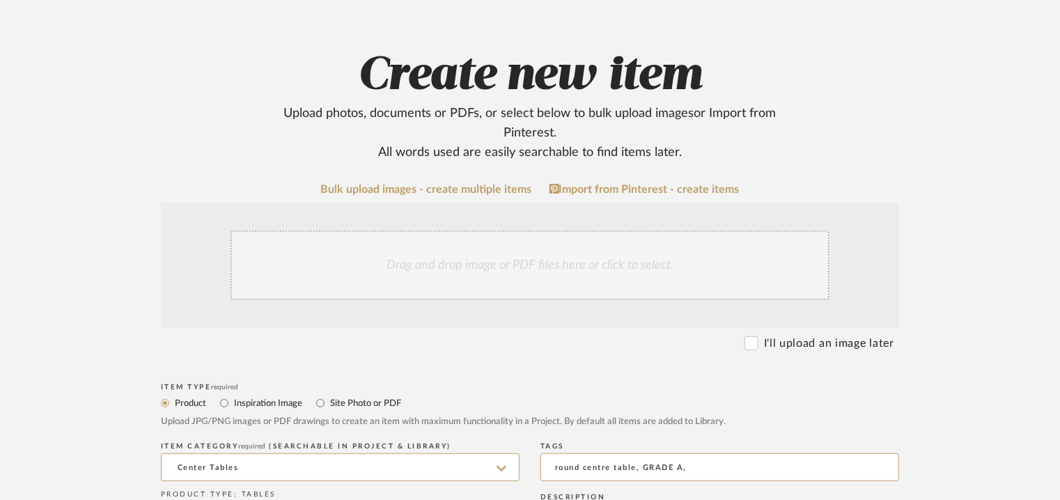
type textarea "Price: Large : INR.3,56,103/- Lead time : 120days after confirmation of size. C…"
click at [489, 256] on div "Drag and drop image or PDF files here or click to select." at bounding box center [530, 266] width 599 height 70
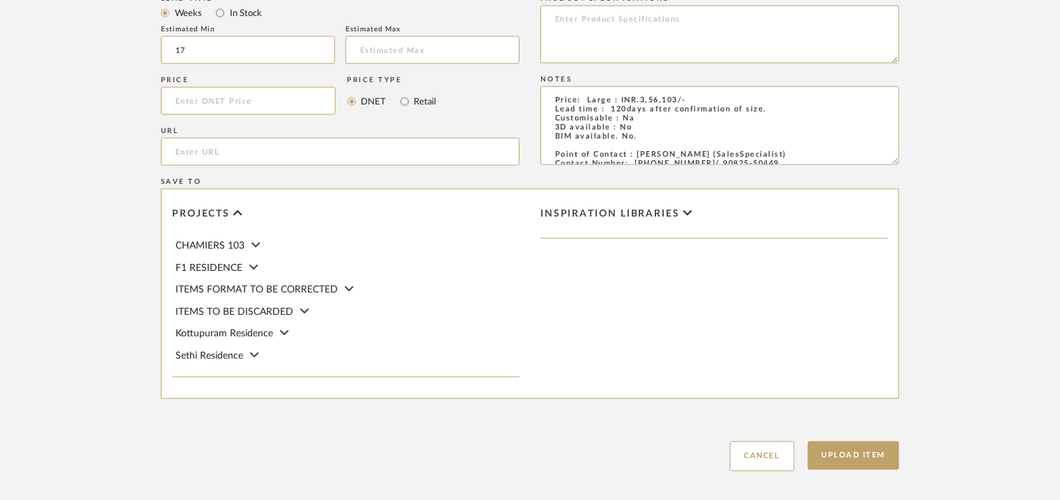
scroll to position [956, 0]
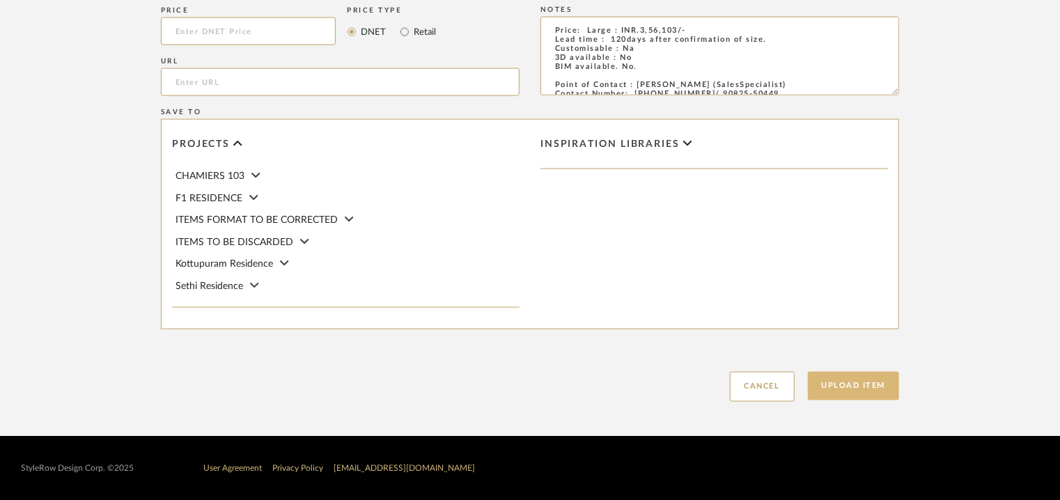
click at [851, 386] on button "Upload Item" at bounding box center [854, 386] width 92 height 29
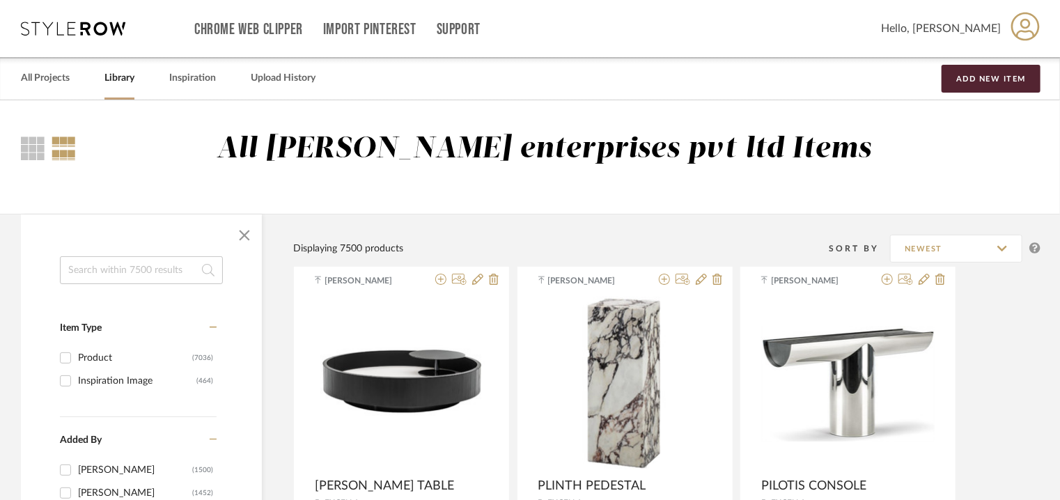
click at [125, 270] on input at bounding box center [141, 270] width 163 height 28
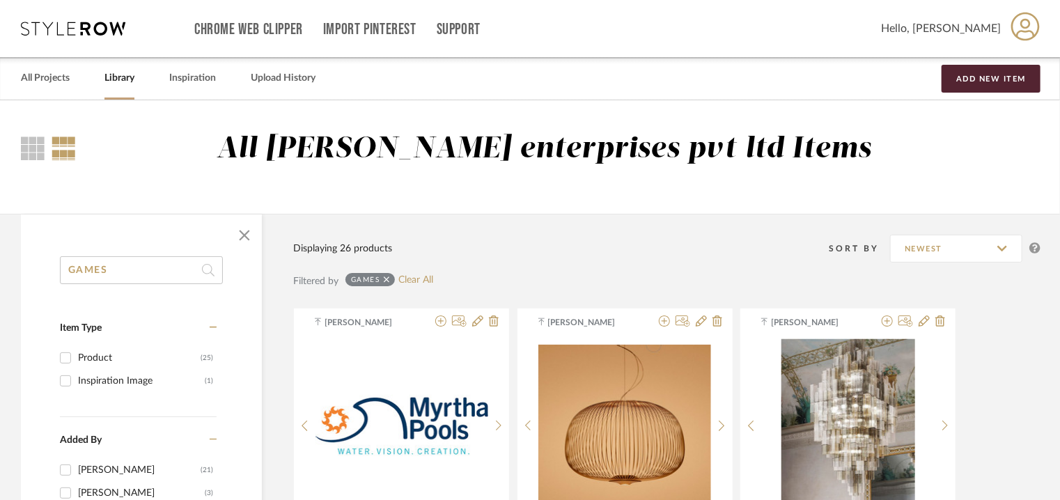
type input "GAMES"
click at [996, 75] on button "Add New Item" at bounding box center [991, 79] width 99 height 28
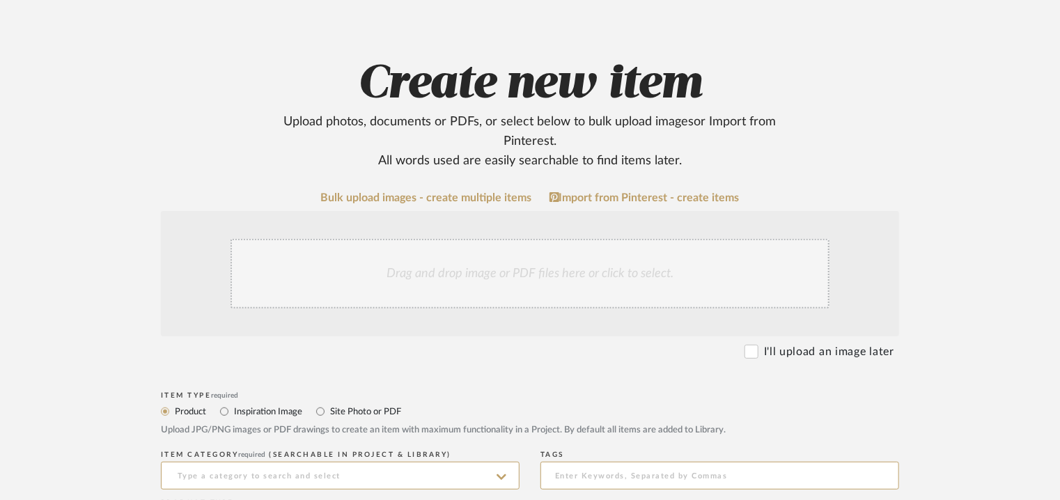
scroll to position [348, 0]
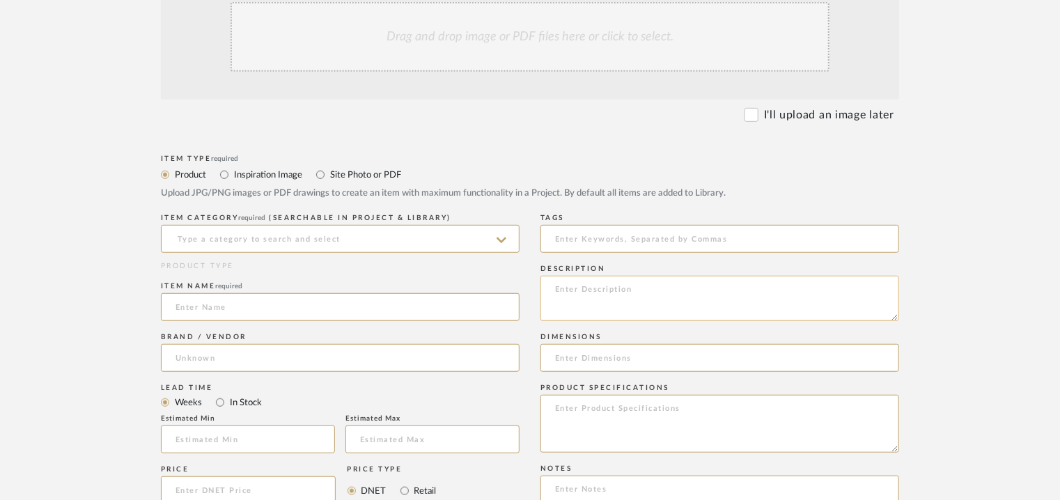
paste textarea "Type: Game table Designer : Na Dimensions : L 300 x W 150 x H 75 cm Material & …"
type textarea "Type: Game table Designer : Na Dimensions : L 300 x W 150 x H 75 cm Material & …"
click at [264, 240] on input at bounding box center [340, 239] width 359 height 28
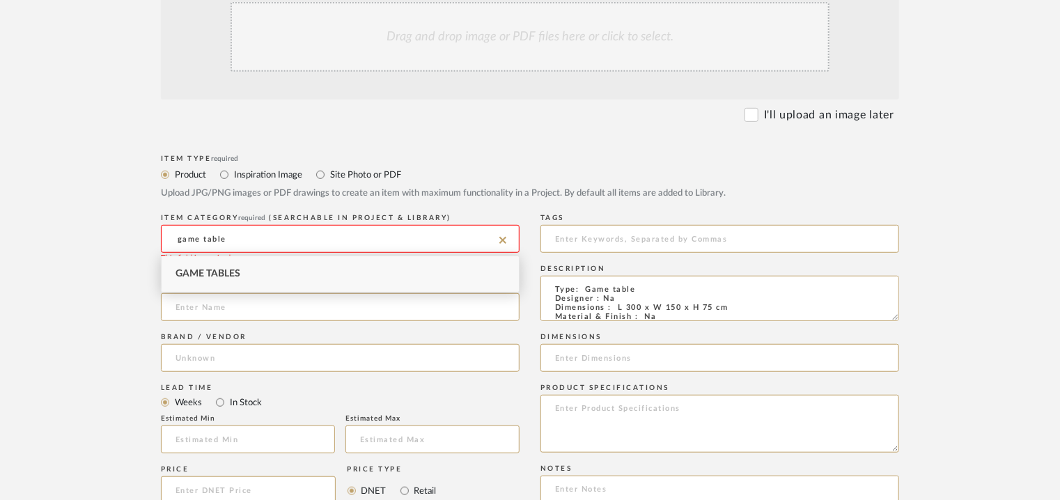
click at [248, 269] on div "Game Tables" at bounding box center [340, 274] width 357 height 36
type input "Game Tables"
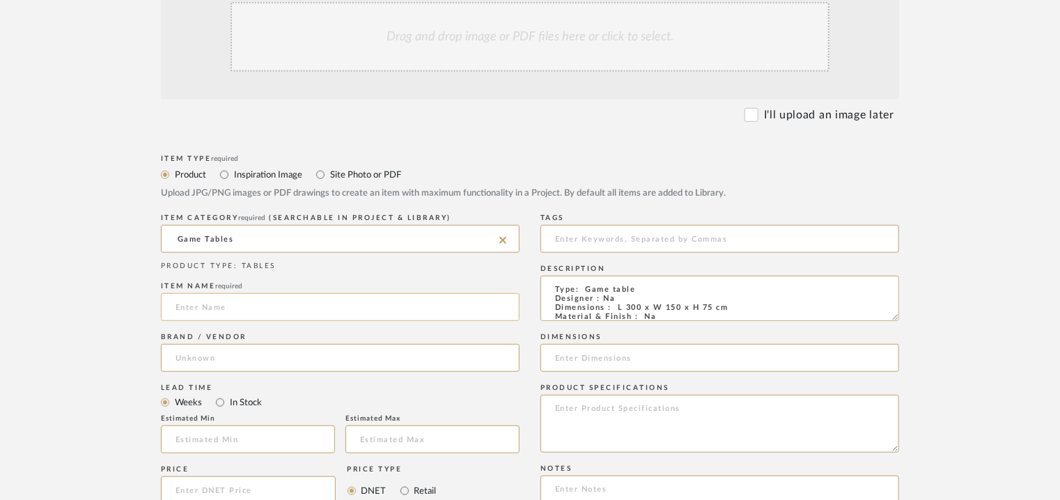
click at [256, 304] on input at bounding box center [340, 307] width 359 height 28
type input "FILOTTO BILLIARD TABLE"
click at [217, 350] on input at bounding box center [340, 358] width 359 height 28
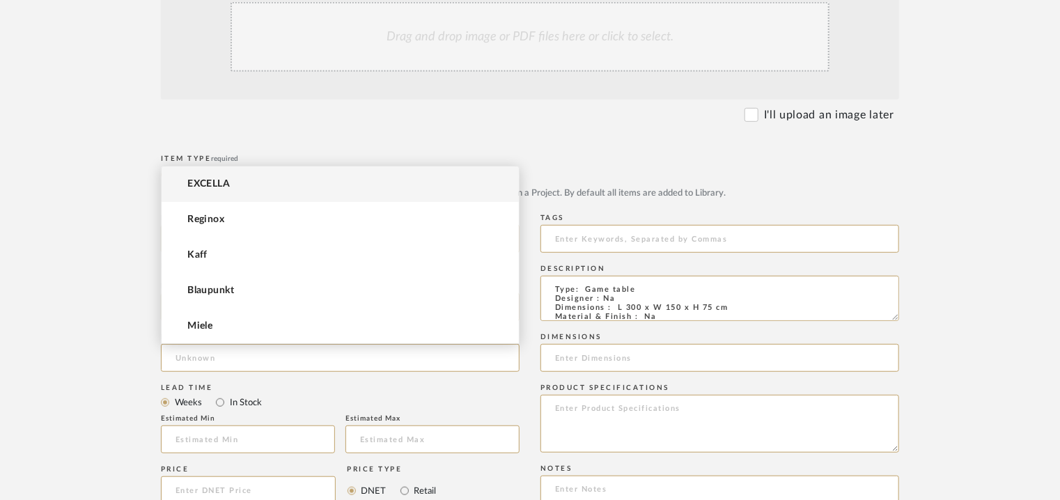
click at [236, 183] on mat-option "EXCELLA" at bounding box center [340, 185] width 357 height 36
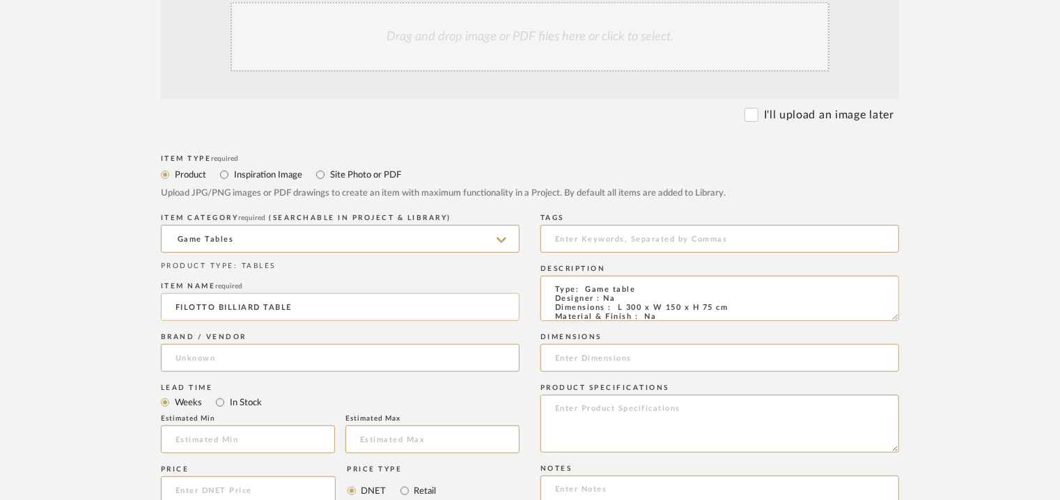
type input "EXCELLA"
click at [259, 438] on input at bounding box center [248, 440] width 174 height 28
type input "17"
click at [631, 245] on input at bounding box center [720, 239] width 359 height 28
type input "glass billiard table, GRADE A,"
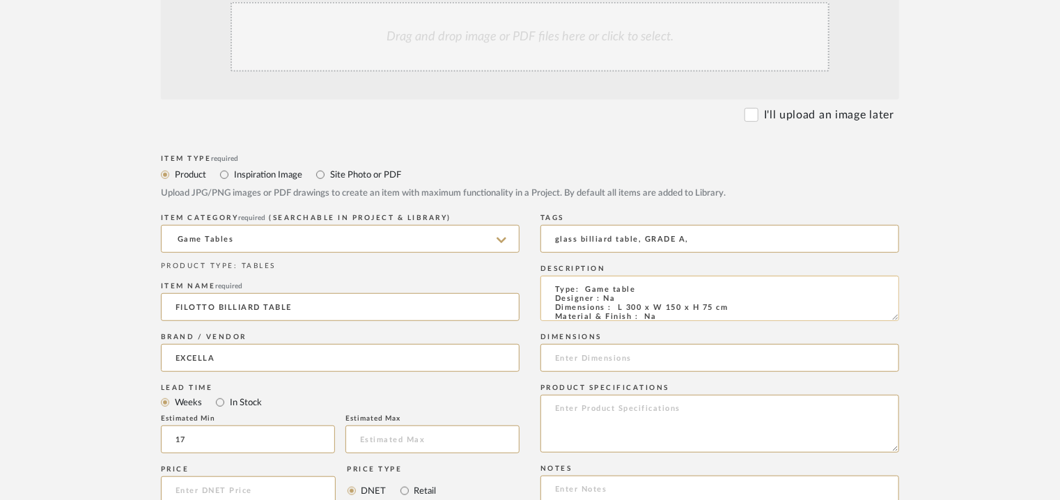
drag, startPoint x: 742, startPoint y: 307, endPoint x: 615, endPoint y: 306, distance: 127.5
click at [615, 306] on textarea "Type: Game table Designer : Na Dimensions : L 300 x W 150 x H 75 cm Material & …" at bounding box center [720, 298] width 359 height 45
click at [616, 356] on input at bounding box center [720, 358] width 359 height 28
paste input "L 300 x W 150 x H 75 cm"
type input "L 300 x W 150 x H 75 cm"
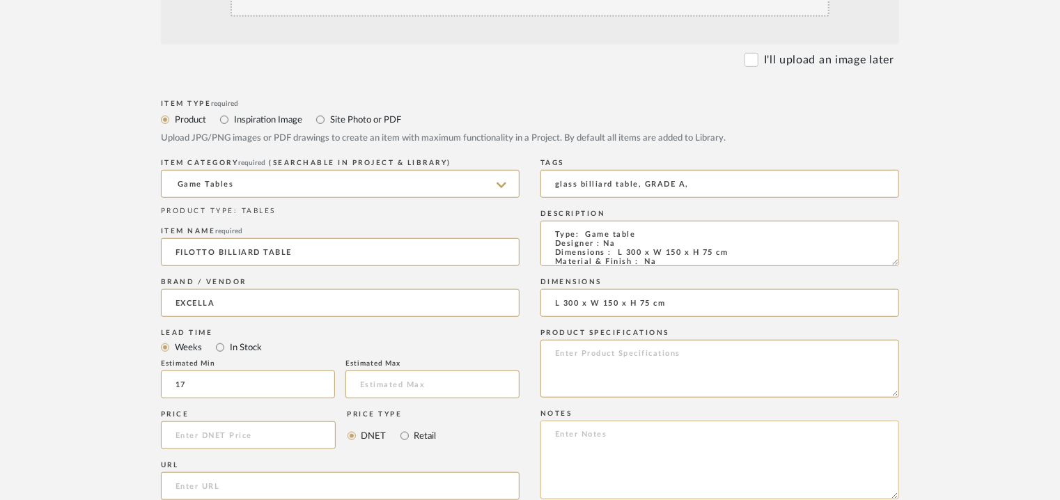
scroll to position [488, 0]
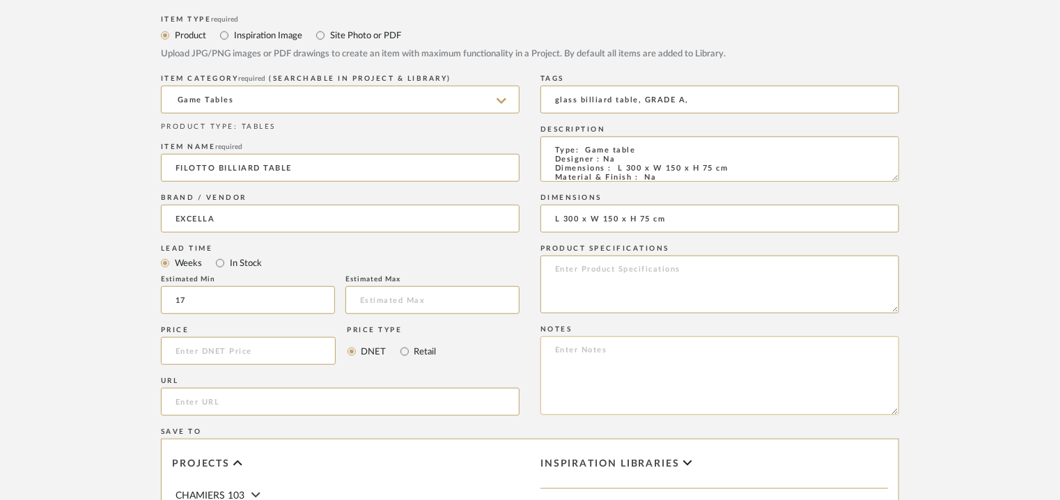
click at [752, 362] on textarea at bounding box center [720, 376] width 359 height 79
paste textarea "Price: Large : INR.12,00,000/- Lead time : 120days after confirmation. Customis…"
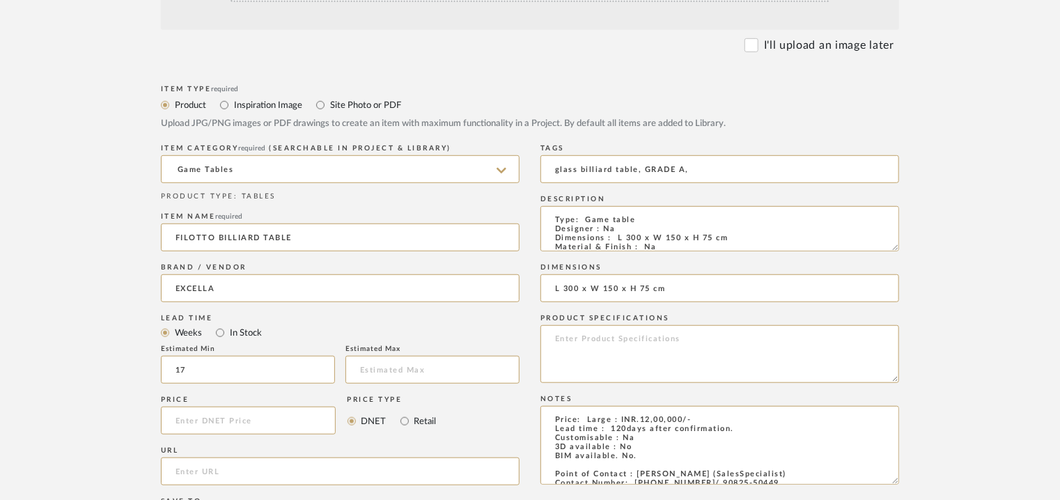
scroll to position [209, 0]
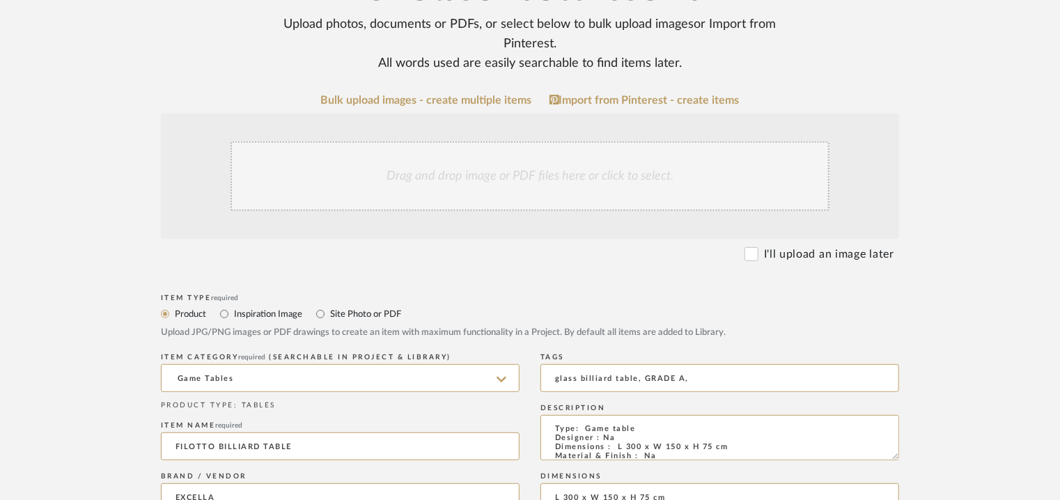
type textarea "Price: Large : INR.12,00,000/- Lead time : 120days after confirmation. Customis…"
click at [446, 166] on div "Drag and drop image or PDF files here or click to select." at bounding box center [530, 176] width 599 height 70
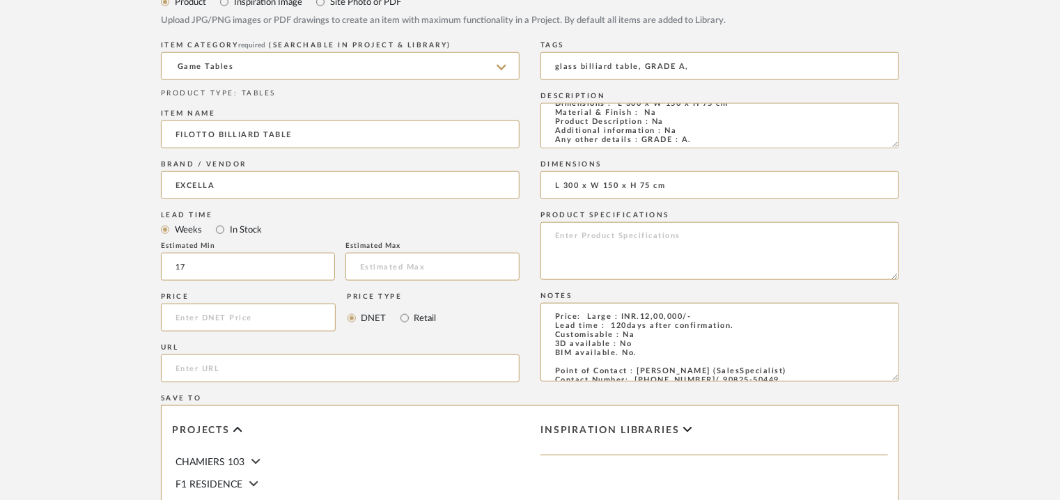
scroll to position [906, 0]
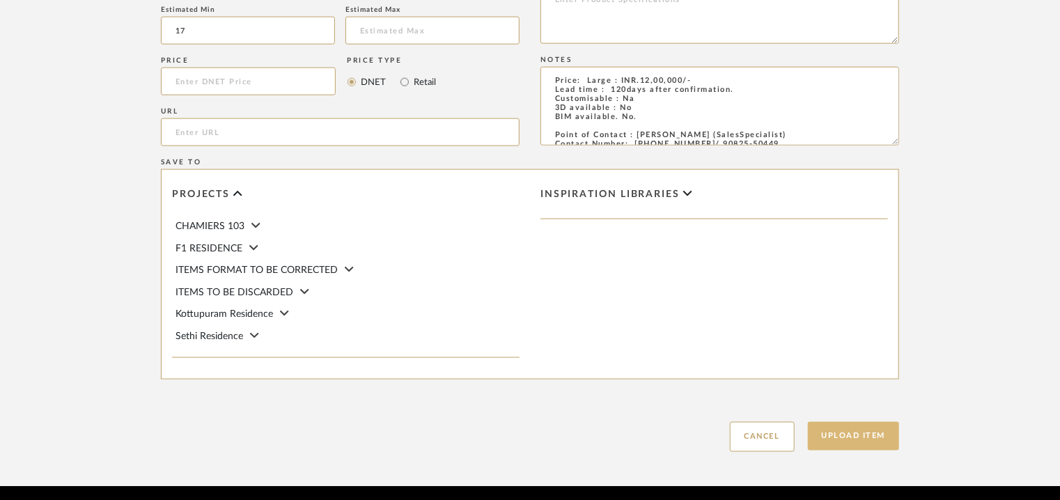
click at [856, 440] on button "Upload Item" at bounding box center [854, 436] width 92 height 29
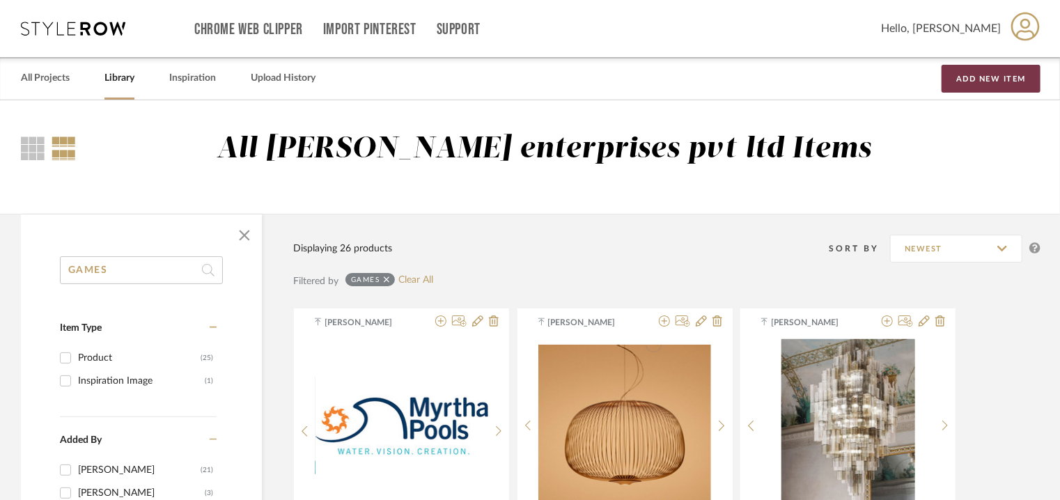
click at [975, 76] on button "Add New Item" at bounding box center [991, 79] width 99 height 28
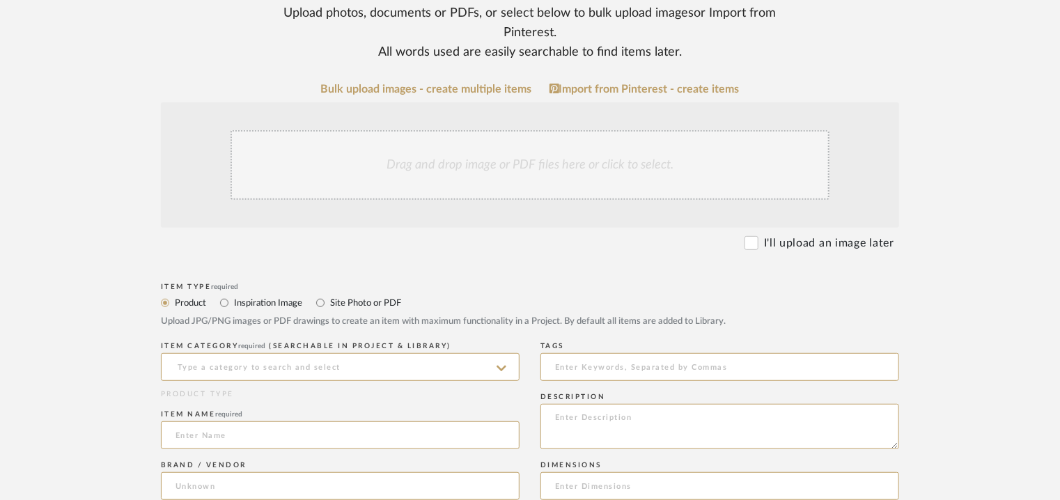
scroll to position [418, 0]
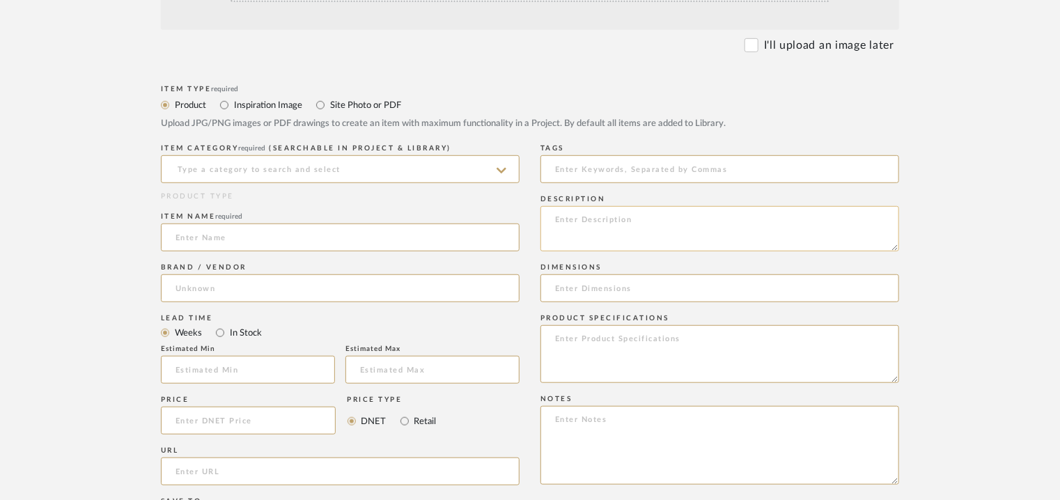
paste textarea "Price: Large : INR.11,00,000/- Lead time : 120days after confirmation. Customis…"
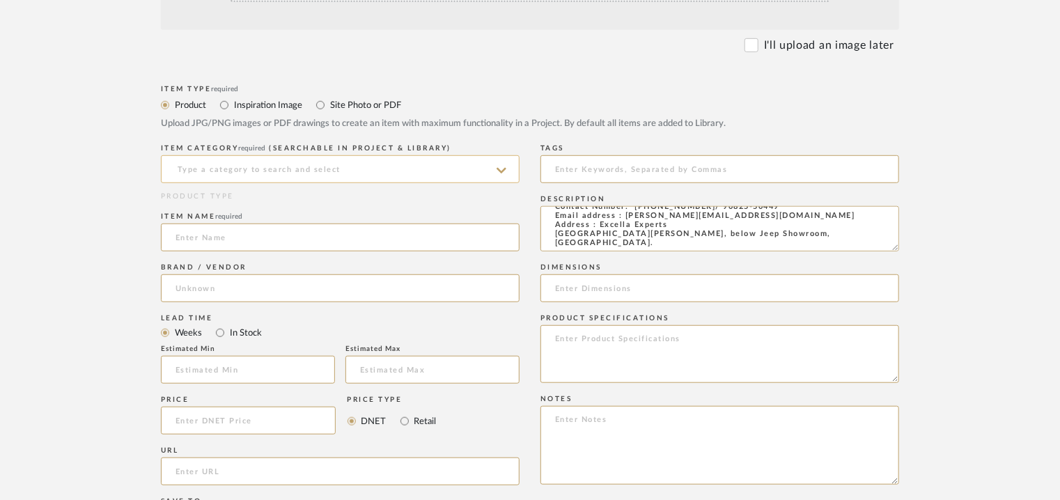
type textarea "Price: Large : INR.11,00,000/- Lead time : 120days after confirmation. Customis…"
click at [431, 162] on input at bounding box center [340, 169] width 359 height 28
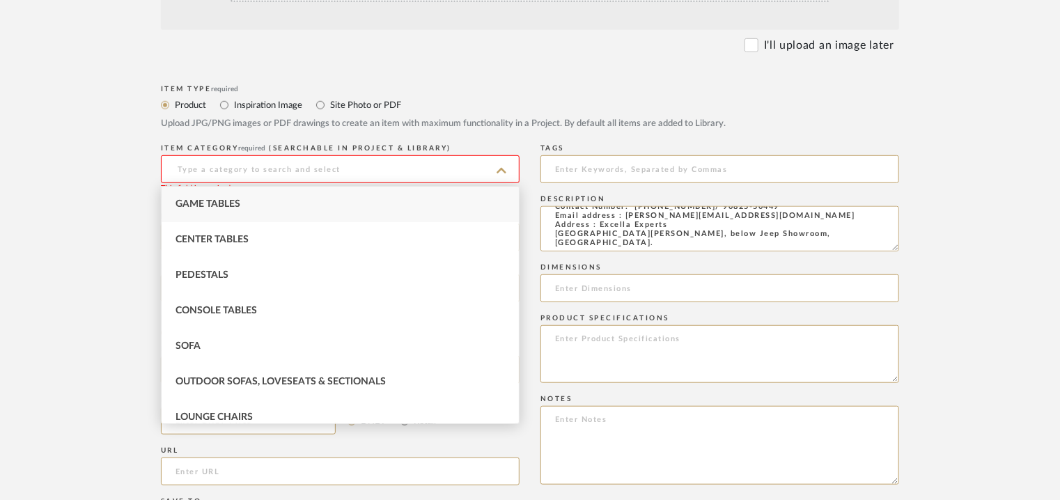
click at [192, 203] on span "Game Tables" at bounding box center [208, 204] width 65 height 10
type input "Game Tables"
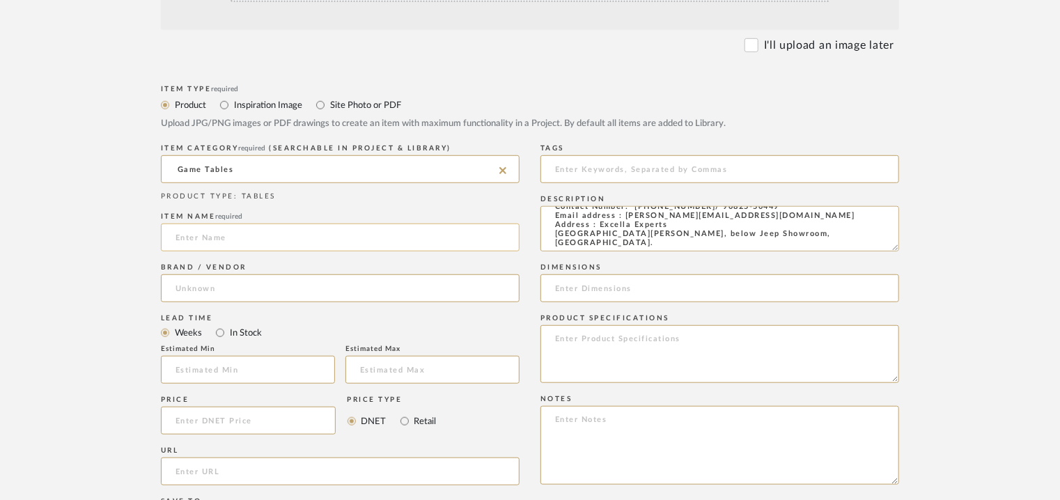
click at [268, 232] on input at bounding box center [340, 238] width 359 height 28
type input "LUNGOLINEA PING PONG TABLE"
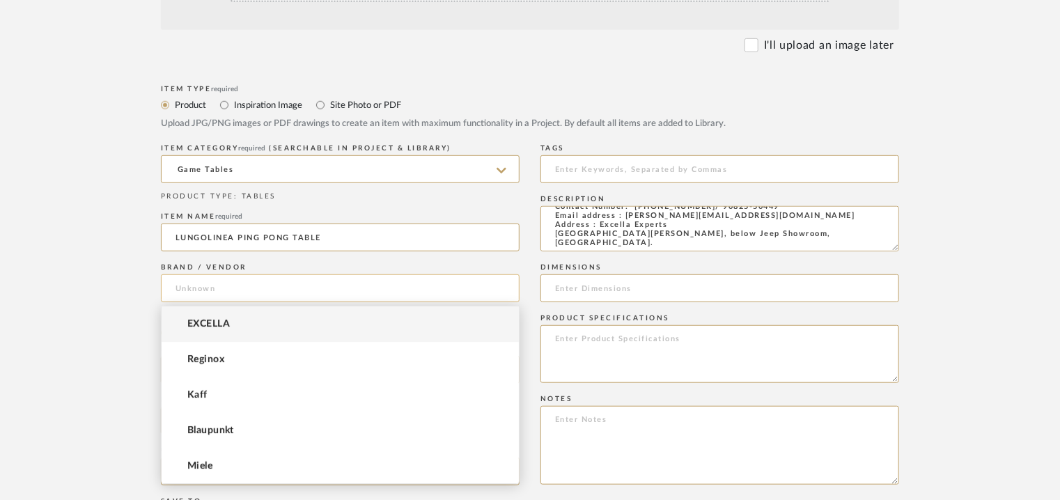
click at [233, 275] on input at bounding box center [340, 289] width 359 height 28
click at [226, 318] on span "EXCELLA" at bounding box center [208, 324] width 43 height 12
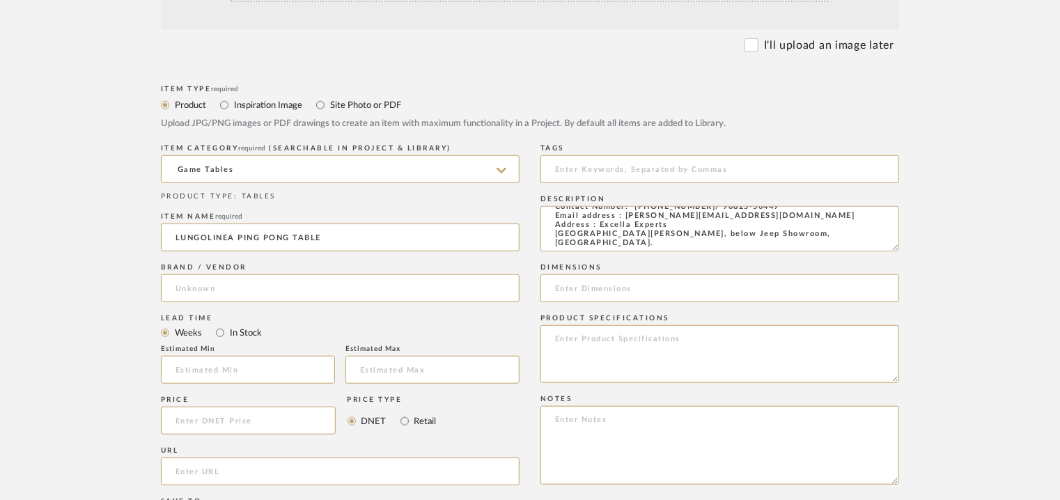
type input "EXCELLA"
click at [245, 374] on input at bounding box center [248, 370] width 174 height 28
type input "17"
click at [616, 164] on input at bounding box center [720, 169] width 359 height 28
type input "pingpong table,"
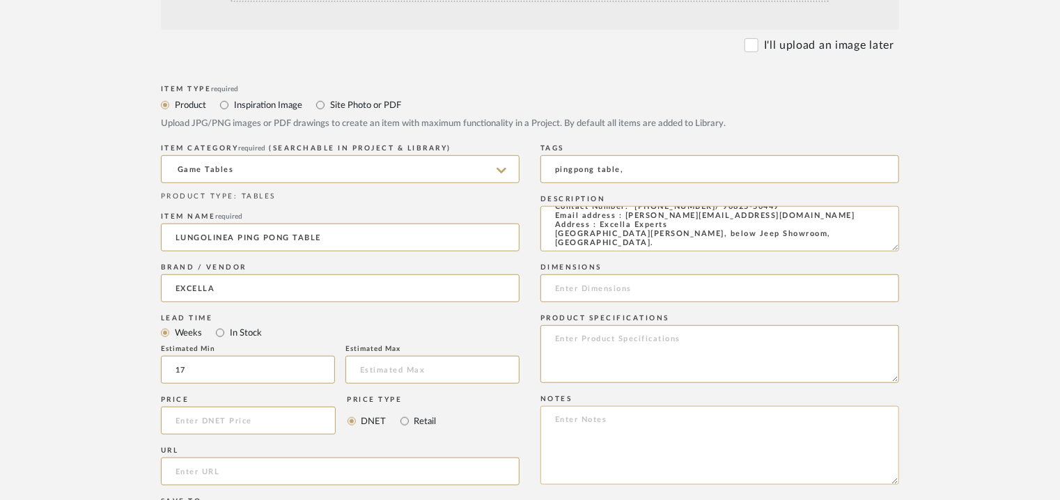
click at [596, 422] on textarea at bounding box center [720, 445] width 359 height 79
paste textarea "Price: Large : INR.11,00,000/- Lead time : 120days after confirmation. Customis…"
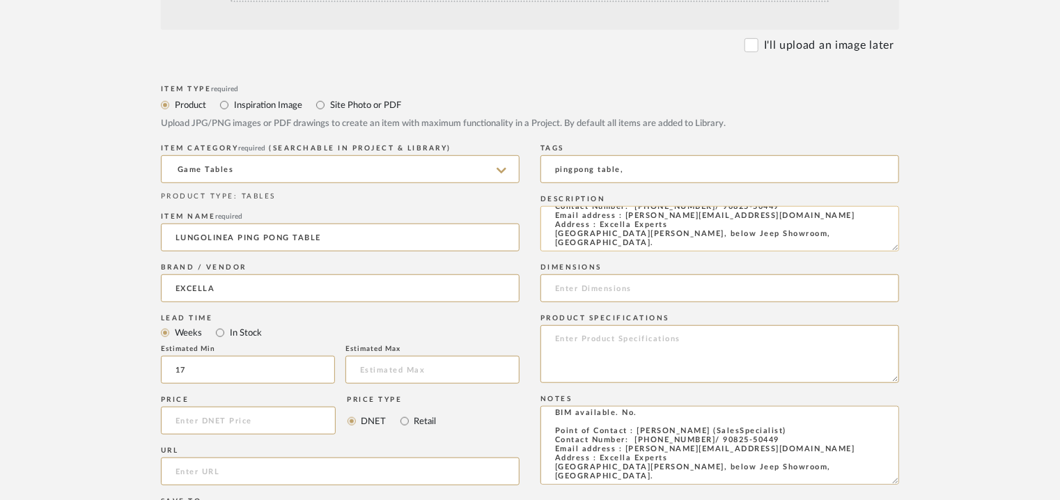
type textarea "Price: Large : INR.11,00,000/- Lead time : 120days after confirmation. Customis…"
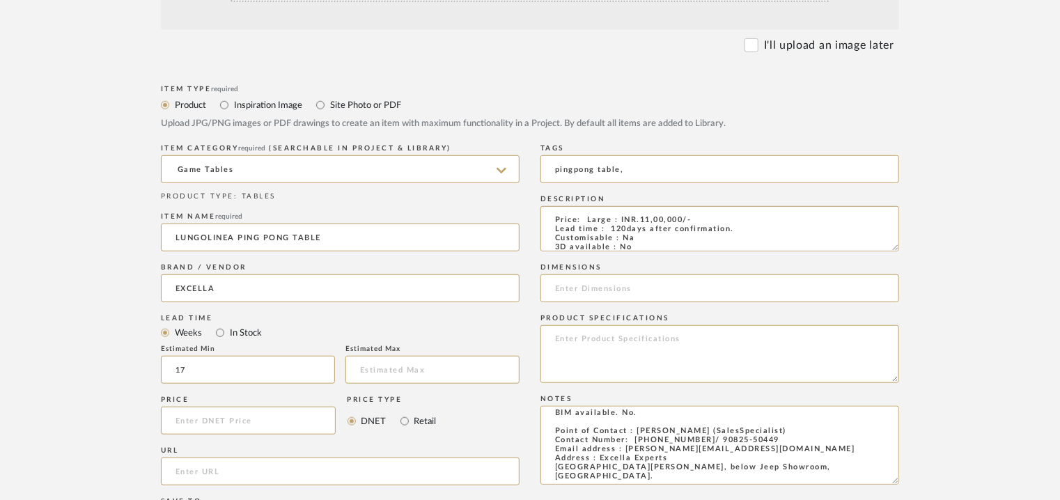
drag, startPoint x: 805, startPoint y: 243, endPoint x: 147, endPoint y: 62, distance: 682.9
click at [149, 62] on form "Bulk upload images - create multiple items Import from Pinterest - create items…" at bounding box center [530, 338] width 888 height 906
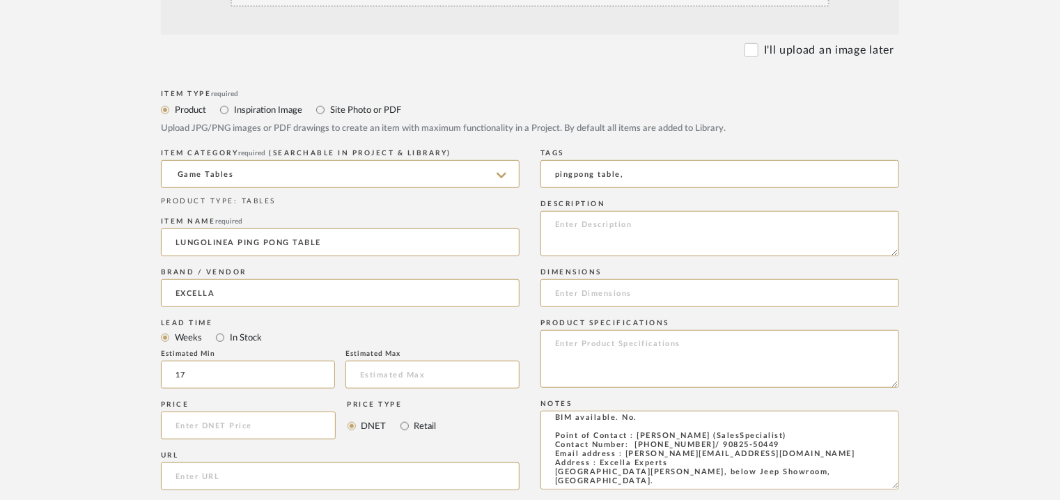
scroll to position [279, 0]
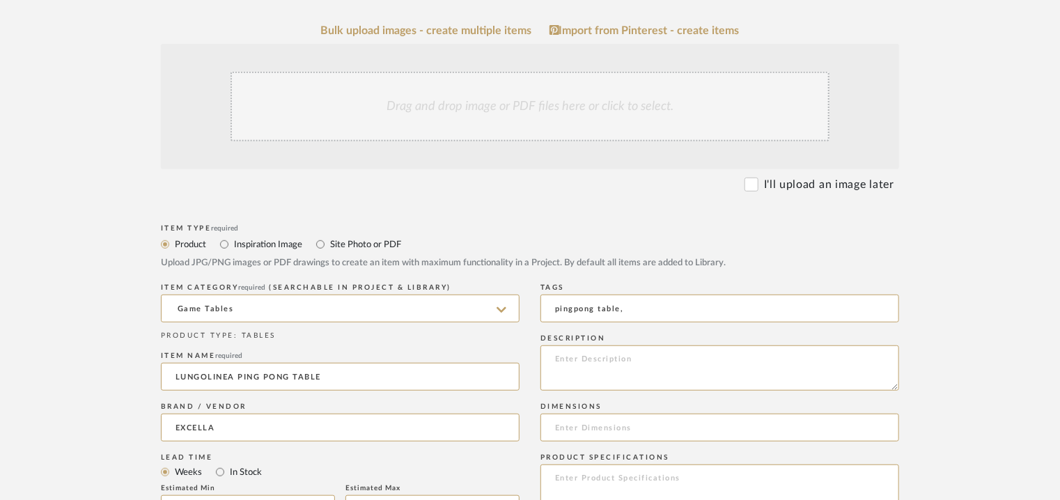
click at [393, 95] on div "Drag and drop image or PDF files here or click to select." at bounding box center [530, 107] width 599 height 70
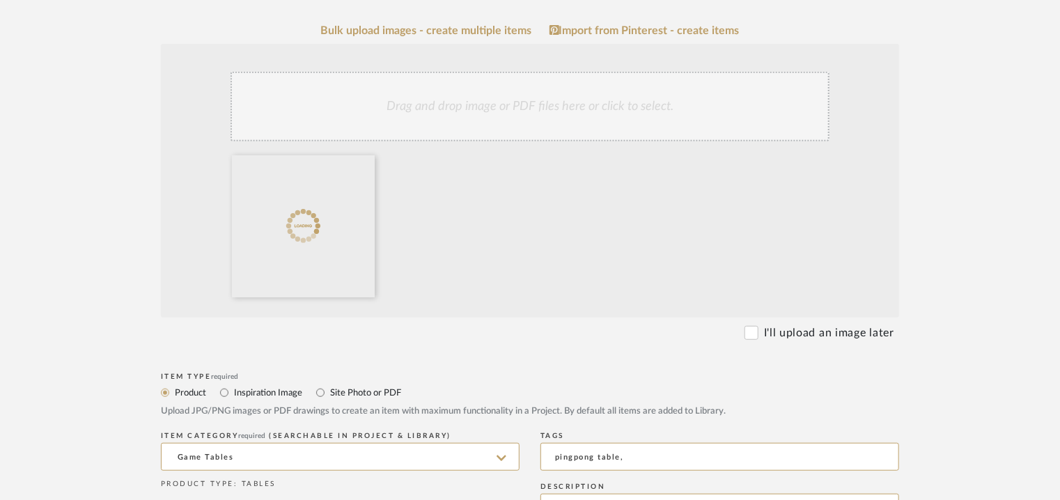
click at [604, 95] on div "Drag and drop image or PDF files here or click to select." at bounding box center [530, 107] width 599 height 70
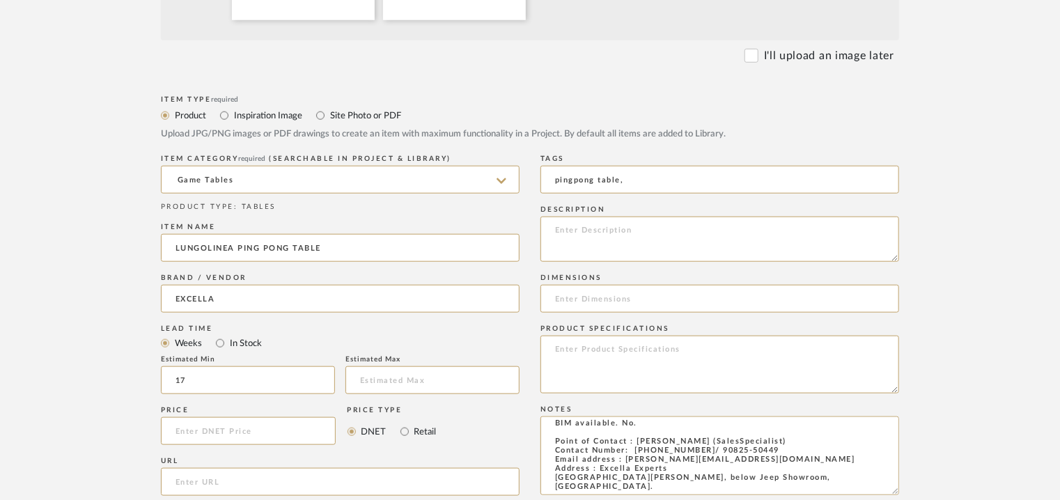
scroll to position [557, 0]
click at [759, 234] on textarea at bounding box center [720, 237] width 359 height 45
paste textarea "Type: Game table Designer : Na Dimensions : 274 x 152.5 x 76 (h) cm 108 x 60 x …"
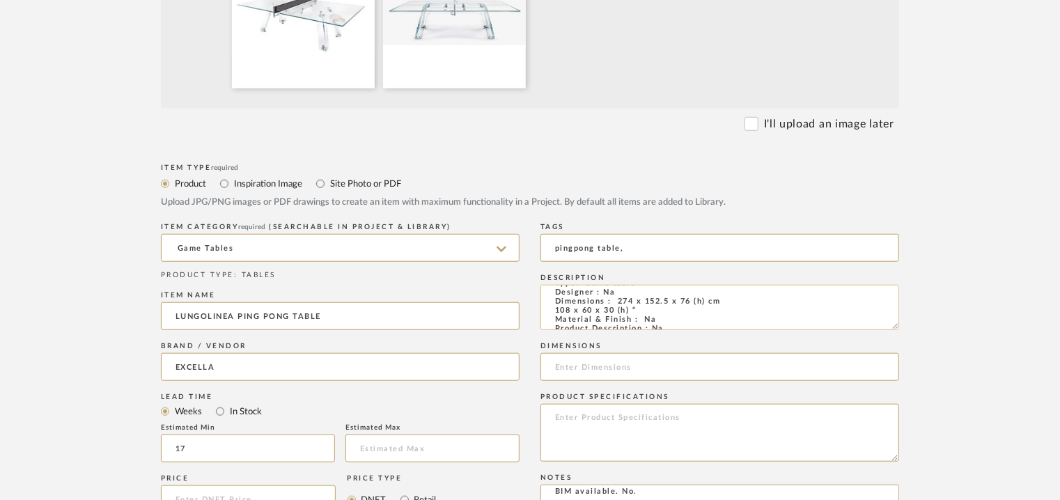
scroll to position [0, 0]
drag, startPoint x: 727, startPoint y: 318, endPoint x: 616, endPoint y: 316, distance: 111.5
click at [616, 316] on textarea "Type: Game table Designer : Na Dimensions : 274 x 152.5 x 76 (h) cm 108 x 60 x …" at bounding box center [720, 307] width 359 height 45
type textarea "Type: Game table Designer : Na Dimensions : 274 x 152.5 x 76 (h) cm 108 x 60 x …"
drag, startPoint x: 613, startPoint y: 355, endPoint x: 598, endPoint y: 366, distance: 19.0
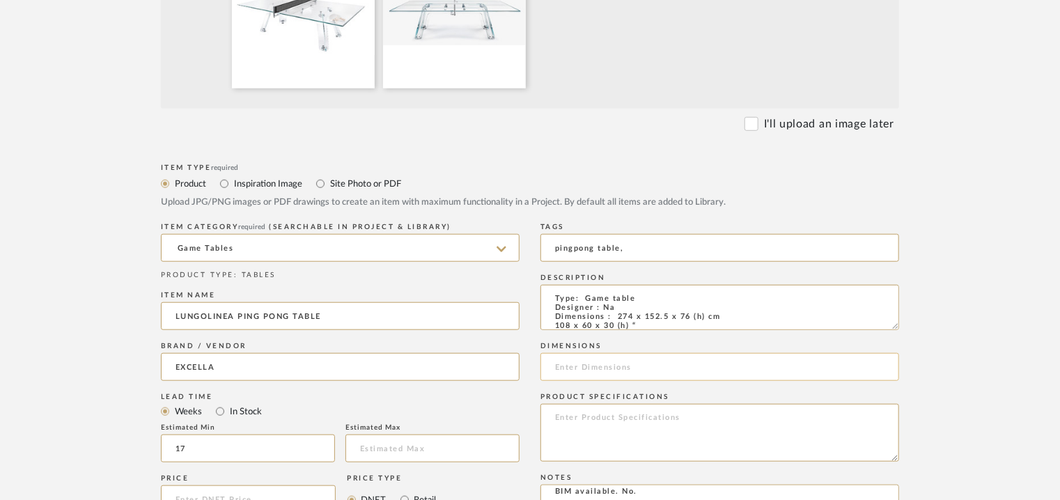
click at [608, 362] on input at bounding box center [720, 367] width 359 height 28
paste input "274 x 152.5 x 76 (h) cm"
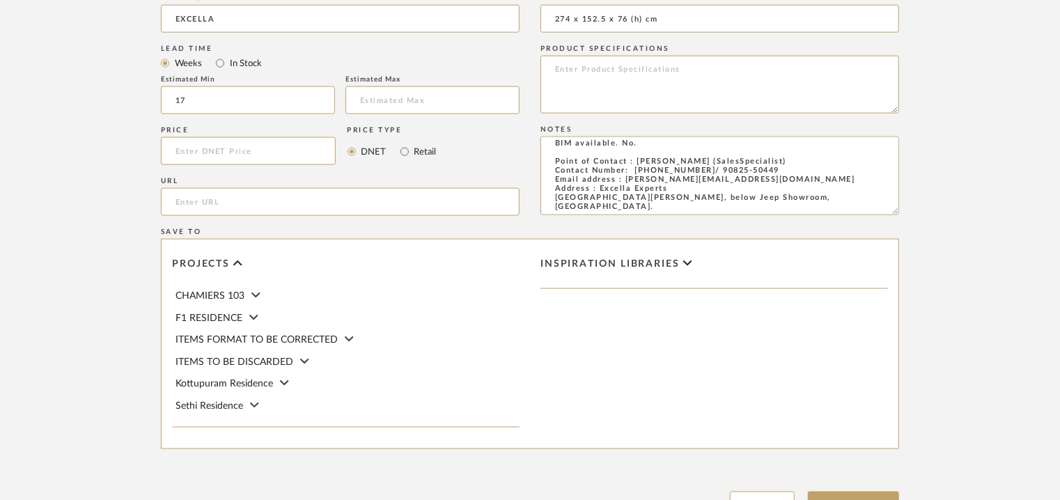
scroll to position [956, 0]
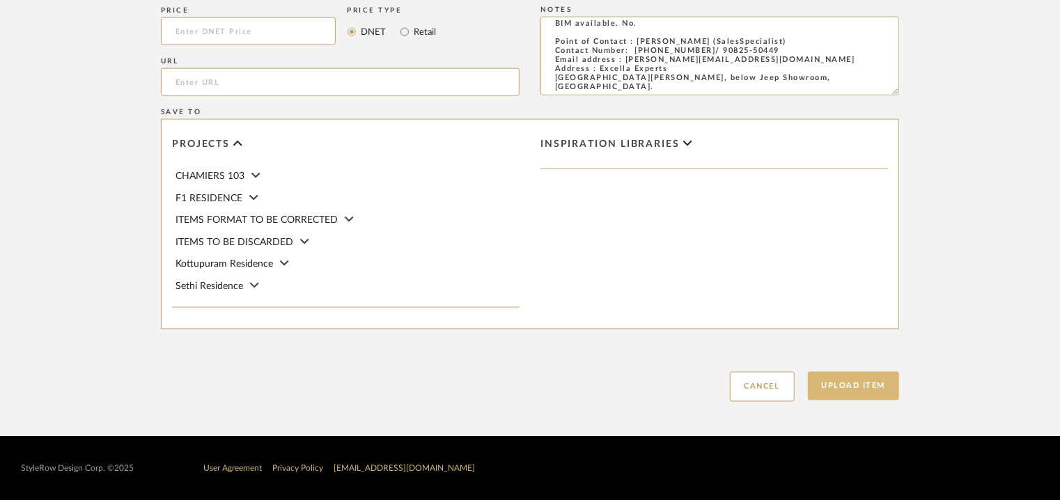
type input "274 x 152.5 x 76 (h) cm"
click at [855, 389] on button "Upload Item" at bounding box center [854, 386] width 92 height 29
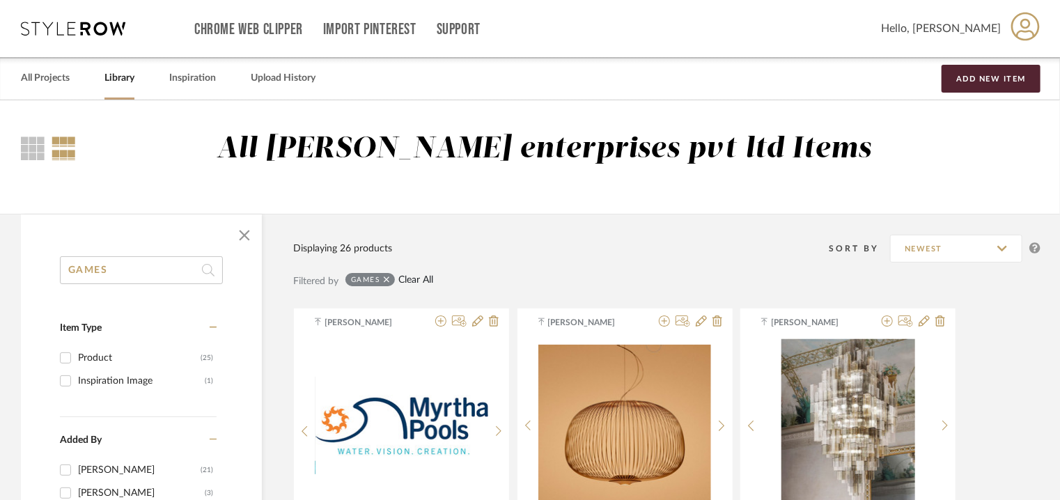
click at [424, 281] on link "Clear All" at bounding box center [416, 281] width 35 height 12
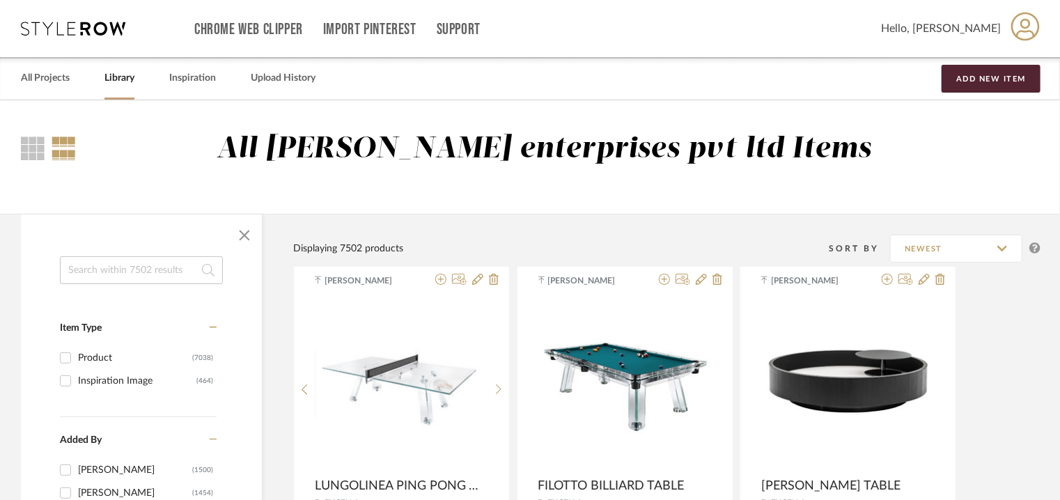
drag, startPoint x: 106, startPoint y: 270, endPoint x: 98, endPoint y: 270, distance: 8.4
click at [102, 270] on input at bounding box center [141, 270] width 163 height 28
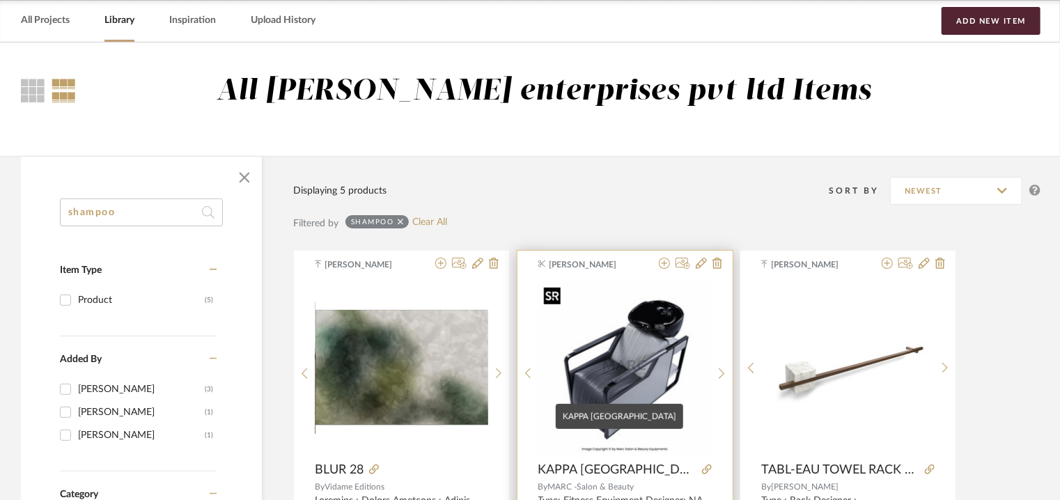
scroll to position [139, 0]
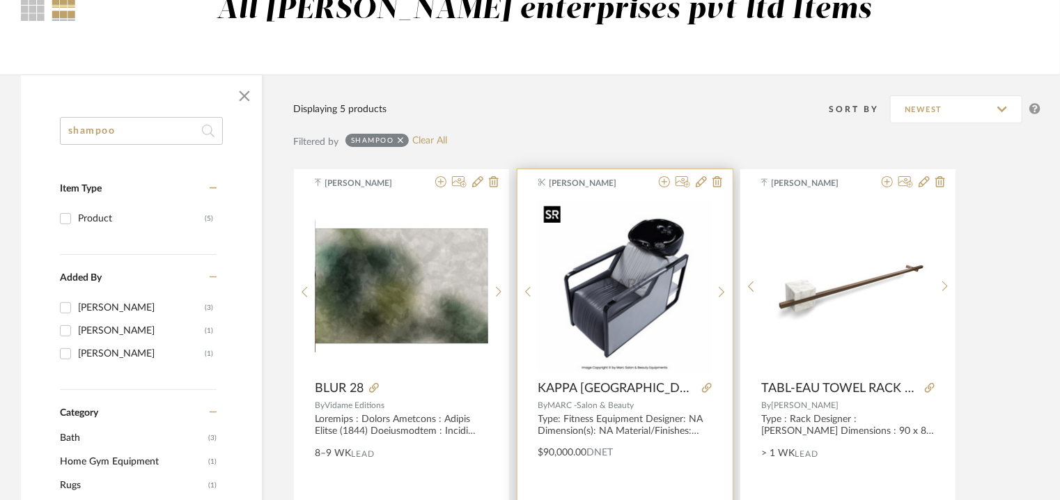
type input "shampoo"
click at [652, 307] on img "0" at bounding box center [625, 286] width 173 height 173
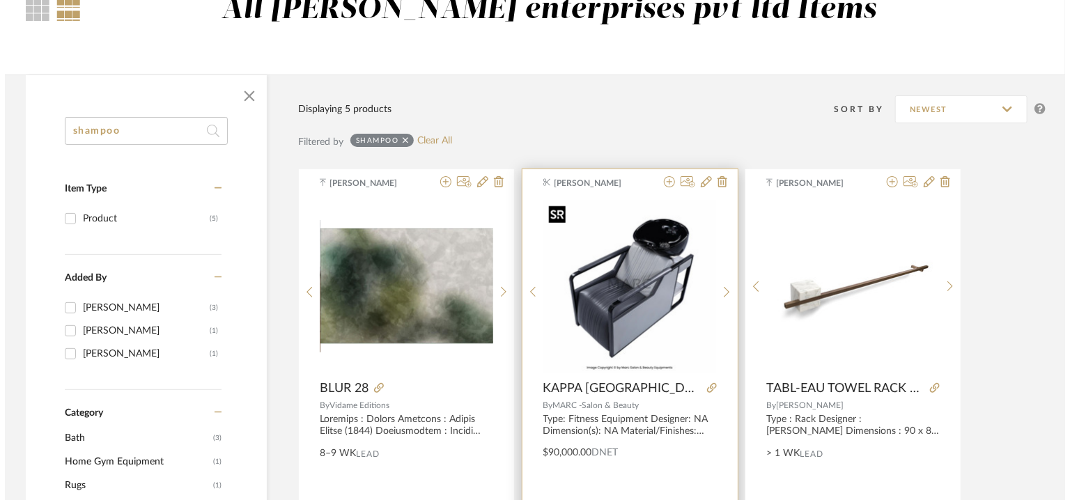
scroll to position [0, 0]
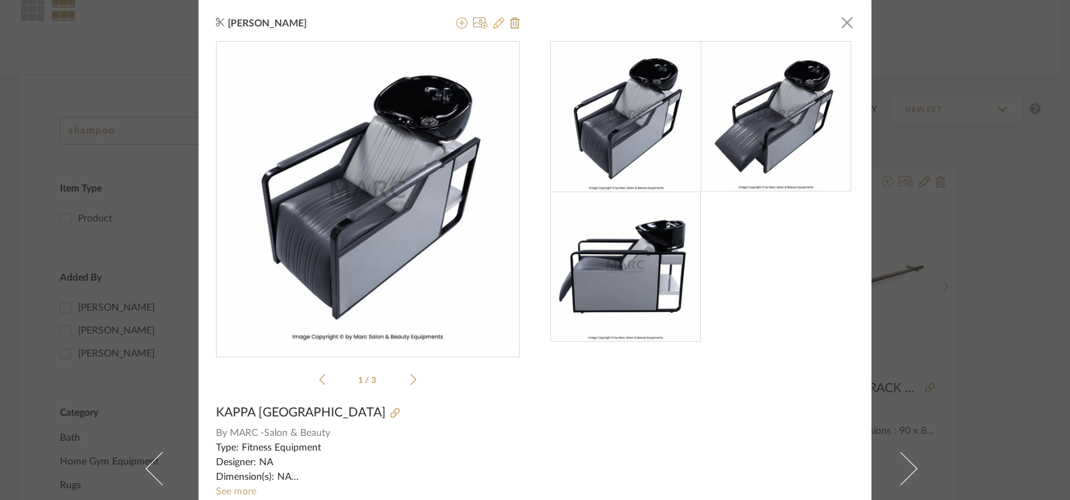
click at [495, 23] on icon at bounding box center [498, 22] width 11 height 11
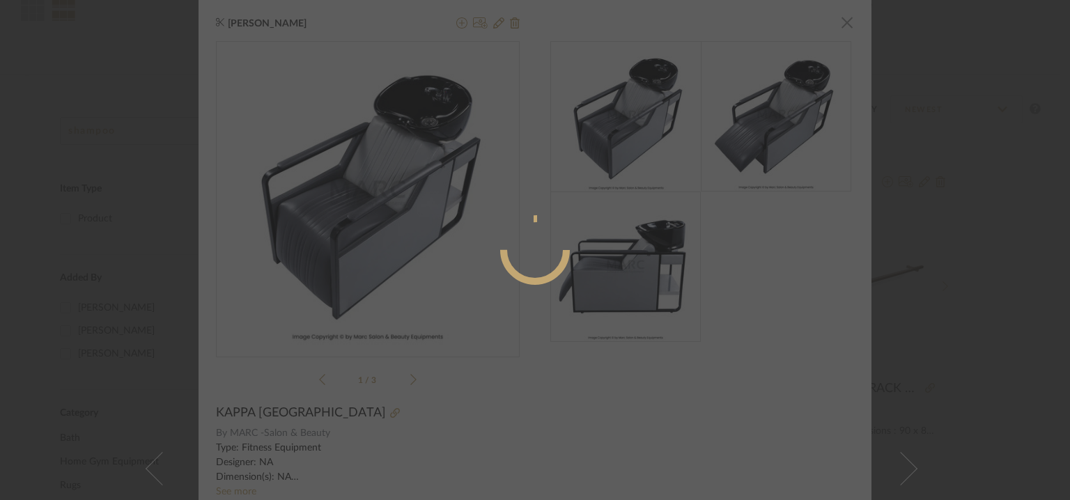
radio input "true"
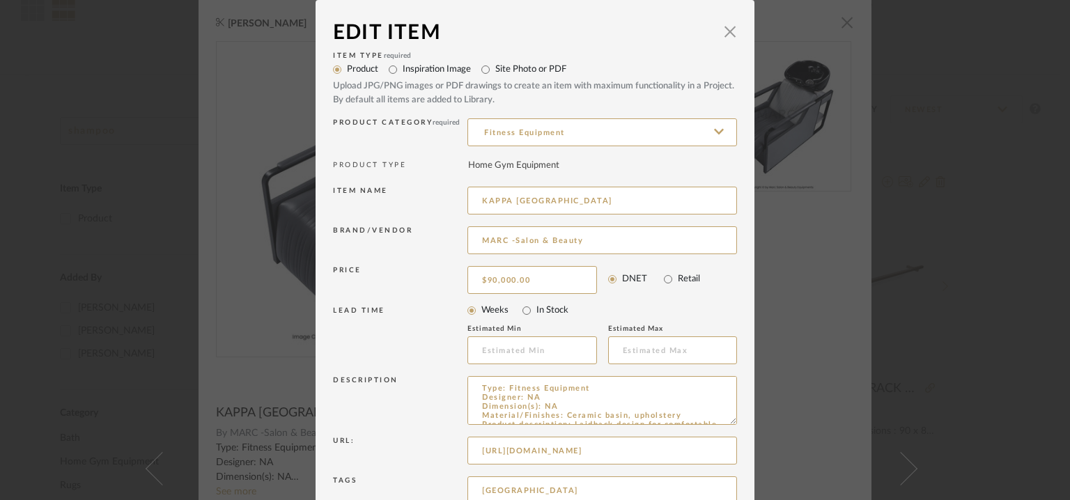
click at [728, 30] on span "button" at bounding box center [730, 31] width 28 height 28
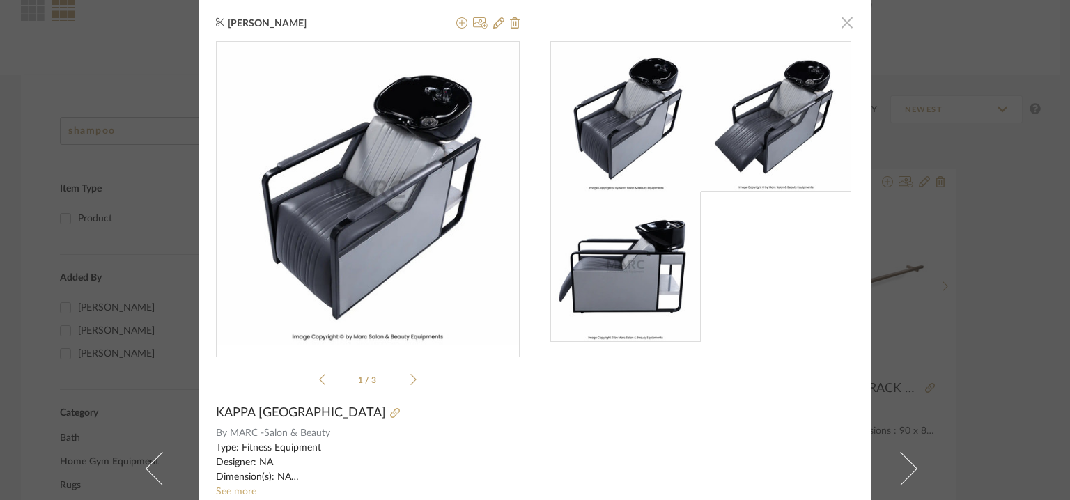
click at [839, 26] on span "button" at bounding box center [847, 22] width 28 height 28
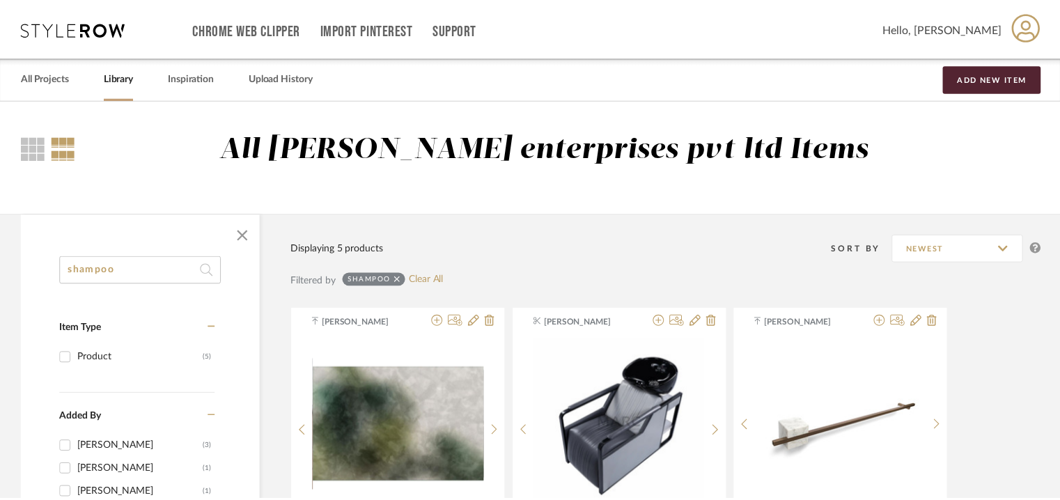
scroll to position [139, 0]
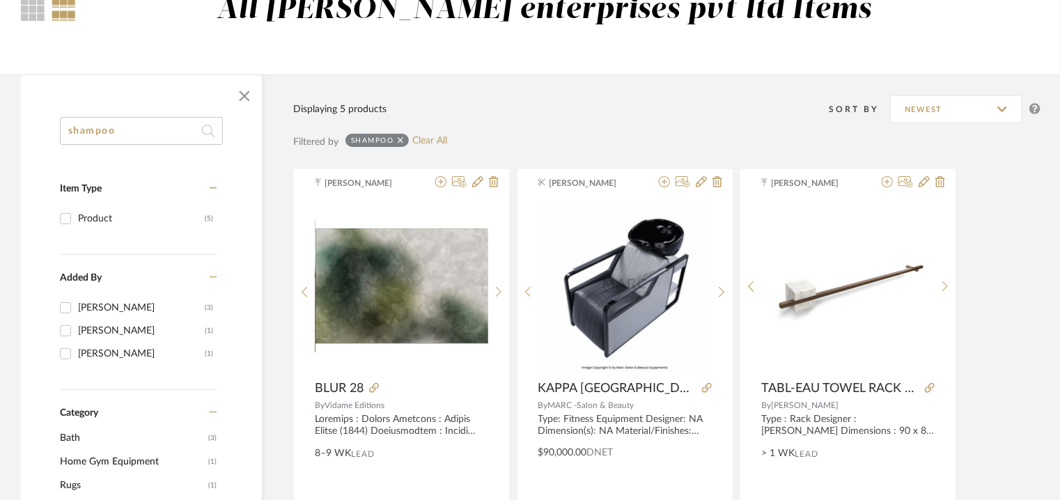
drag, startPoint x: 156, startPoint y: 134, endPoint x: 0, endPoint y: 112, distance: 157.7
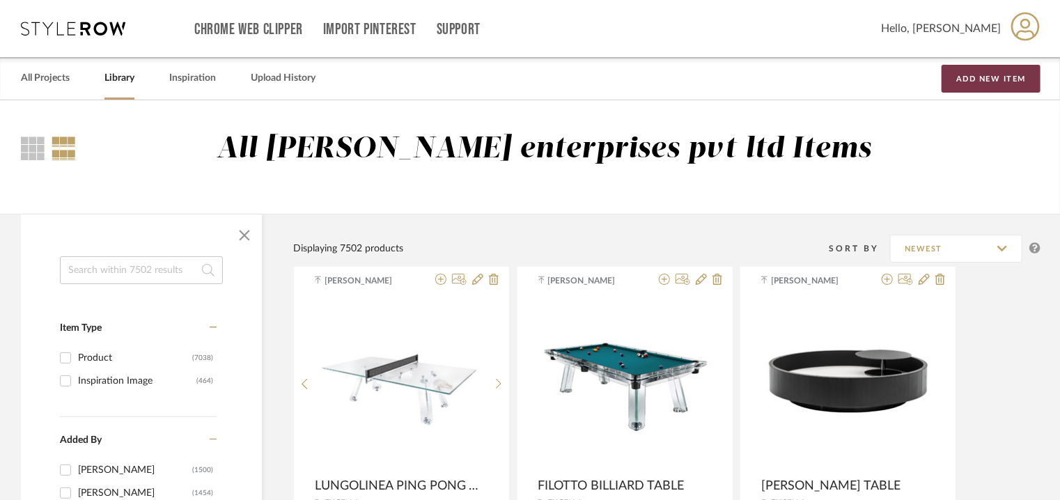
click at [1002, 76] on button "Add New Item" at bounding box center [991, 79] width 99 height 28
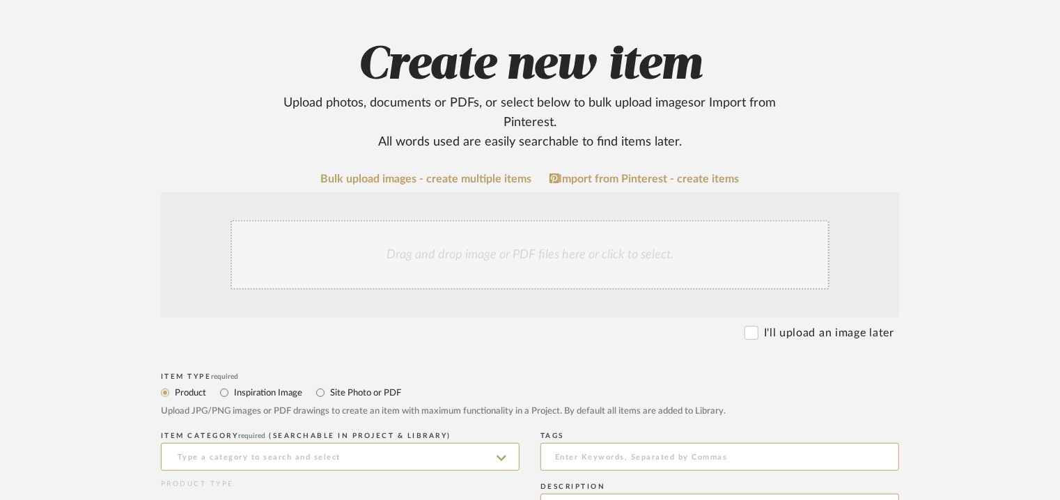
scroll to position [348, 0]
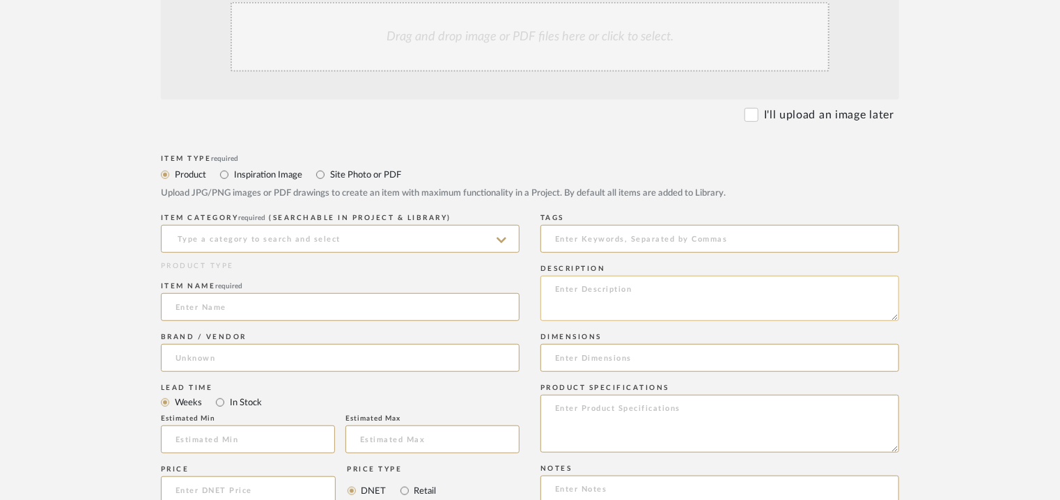
paste textarea "Type: Fitness Equipment Designer : Na Dimensions : L 135 cm x W 70 cm Material …"
type textarea "Type: Fitness Equipment Designer : Na Dimensions : L 135 cm x W 70 cm Material …"
click at [348, 235] on input at bounding box center [340, 239] width 359 height 28
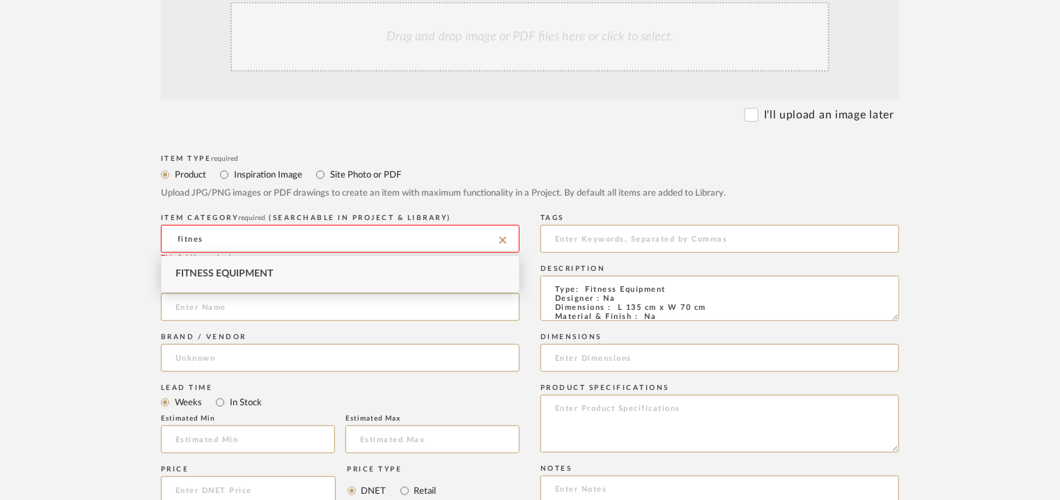
click at [280, 276] on div "Fitness Equipment" at bounding box center [340, 274] width 357 height 36
type input "Fitness Equipment"
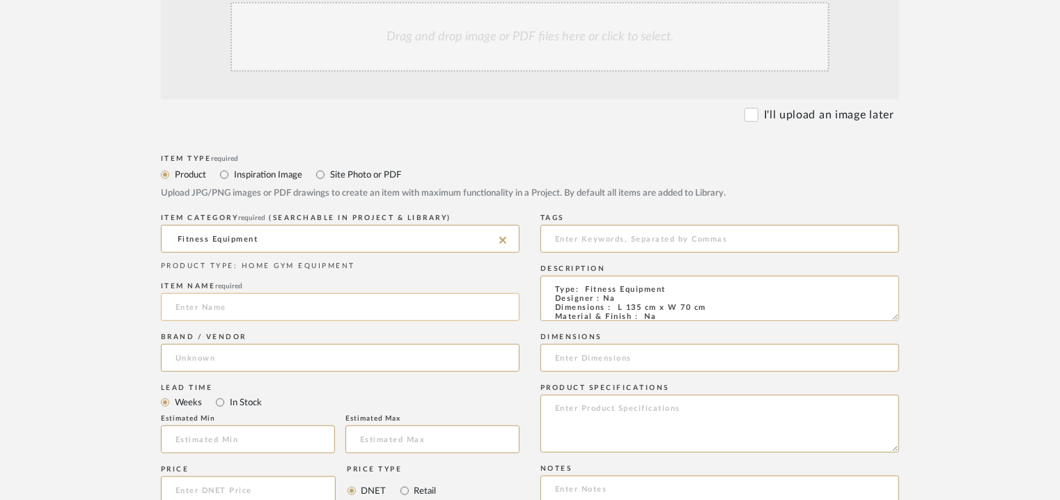
click at [237, 307] on input at bounding box center [340, 307] width 359 height 28
click at [303, 308] on input "[GEOGRAPHIC_DATA] +FOOTSTOOL" at bounding box center [340, 307] width 359 height 28
click at [303, 309] on input "[GEOGRAPHIC_DATA] +FOOTSTOOL" at bounding box center [340, 307] width 359 height 28
click at [304, 309] on input "[GEOGRAPHIC_DATA] +FOOTSTOOL" at bounding box center [340, 307] width 359 height 28
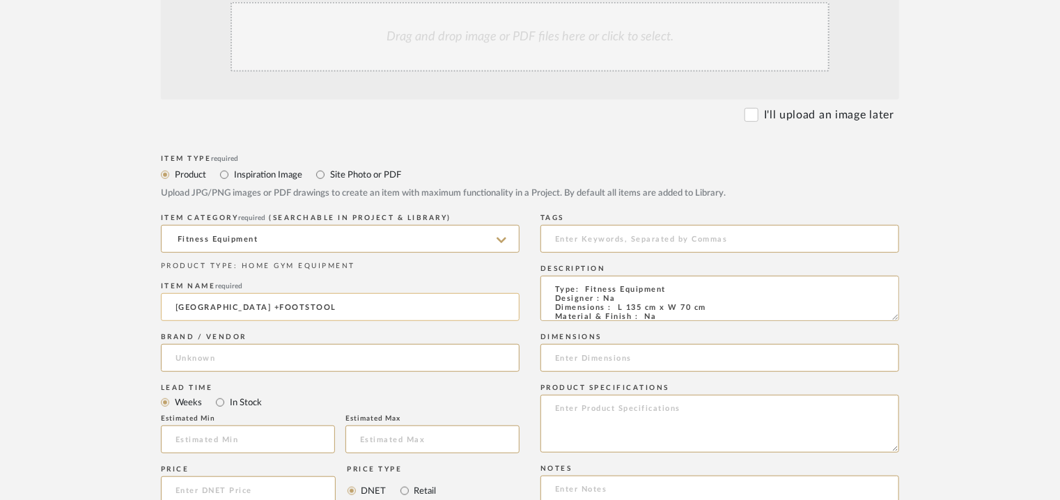
click at [332, 307] on input "[GEOGRAPHIC_DATA] +FOOTSTOOL" at bounding box center [340, 307] width 359 height 28
type input "[GEOGRAPHIC_DATA] +FOOT TABLE"
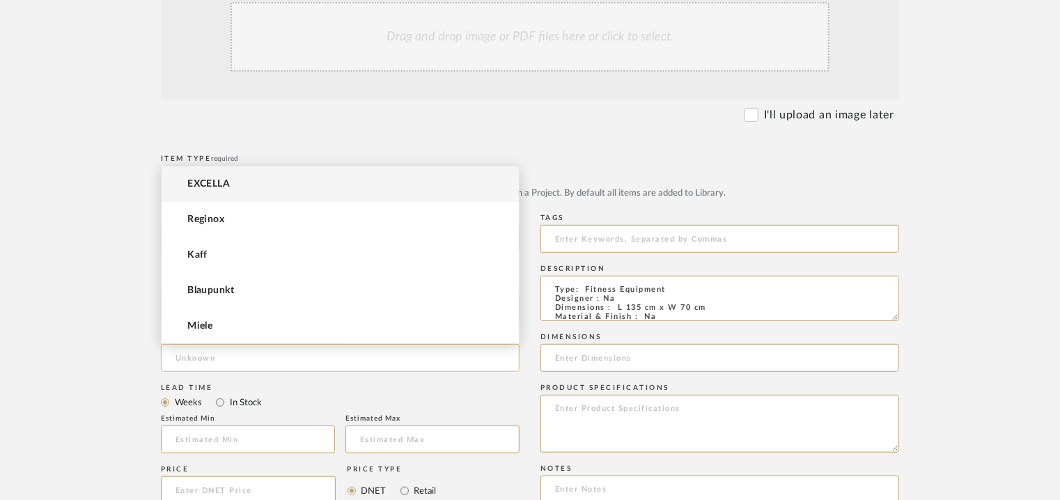
click at [196, 352] on input at bounding box center [340, 358] width 359 height 28
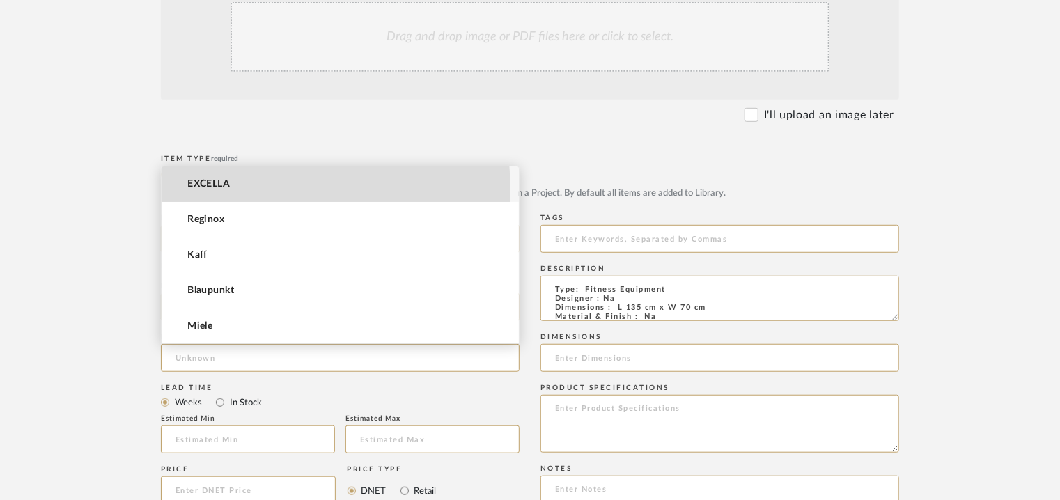
click at [214, 189] on span "EXCELLA" at bounding box center [208, 184] width 43 height 12
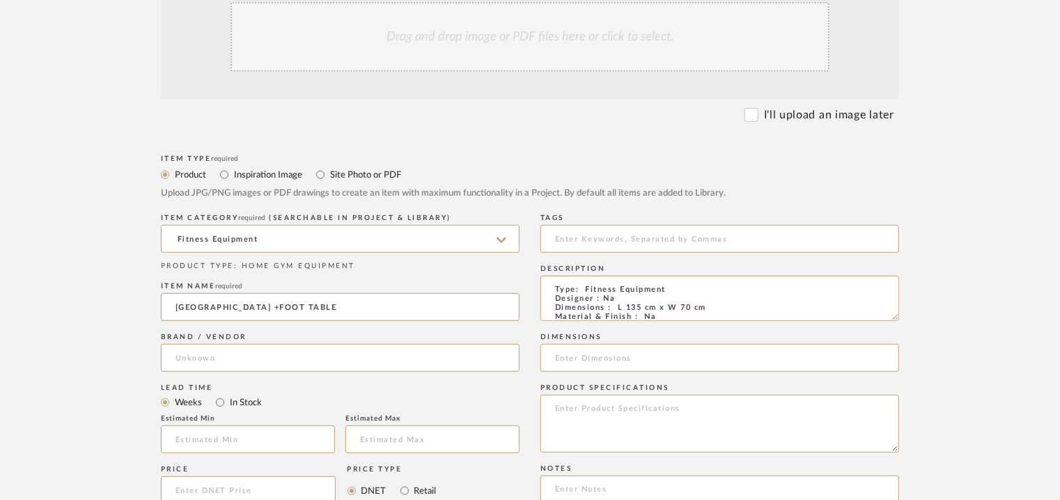
type input "EXCELLA"
drag, startPoint x: 207, startPoint y: 437, endPoint x: 196, endPoint y: 432, distance: 12.2
click at [206, 437] on input "text" at bounding box center [248, 440] width 174 height 28
type input "17"
click at [606, 238] on input at bounding box center [720, 239] width 359 height 28
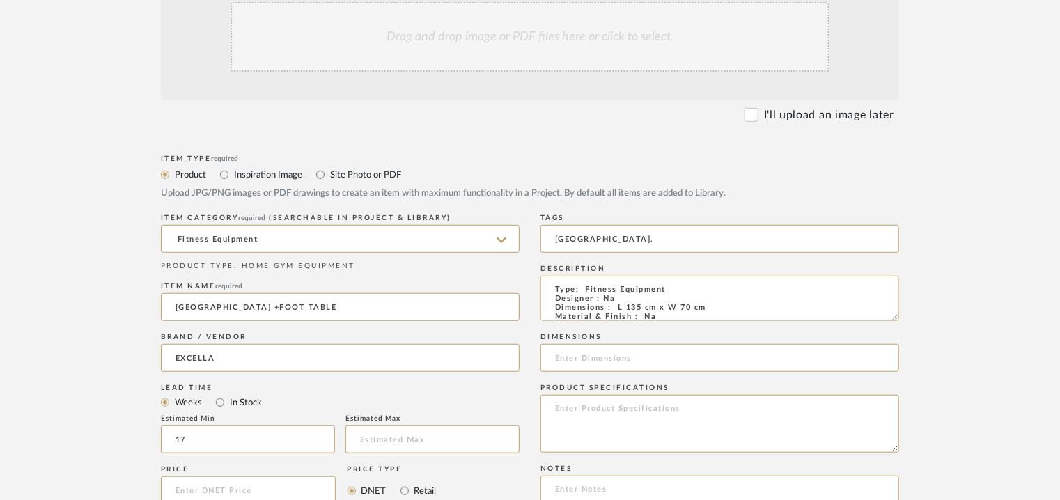
type input "[GEOGRAPHIC_DATA],"
drag, startPoint x: 617, startPoint y: 307, endPoint x: 701, endPoint y: 309, distance: 84.3
click at [701, 309] on textarea "Type: Fitness Equipment Designer : Na Dimensions : L 135 cm x W 70 cm Material …" at bounding box center [720, 298] width 359 height 45
click at [654, 307] on textarea "Type: Fitness Equipment Designer : Na Dimensions : L 135 cm x W 70 cm Material …" at bounding box center [720, 298] width 359 height 45
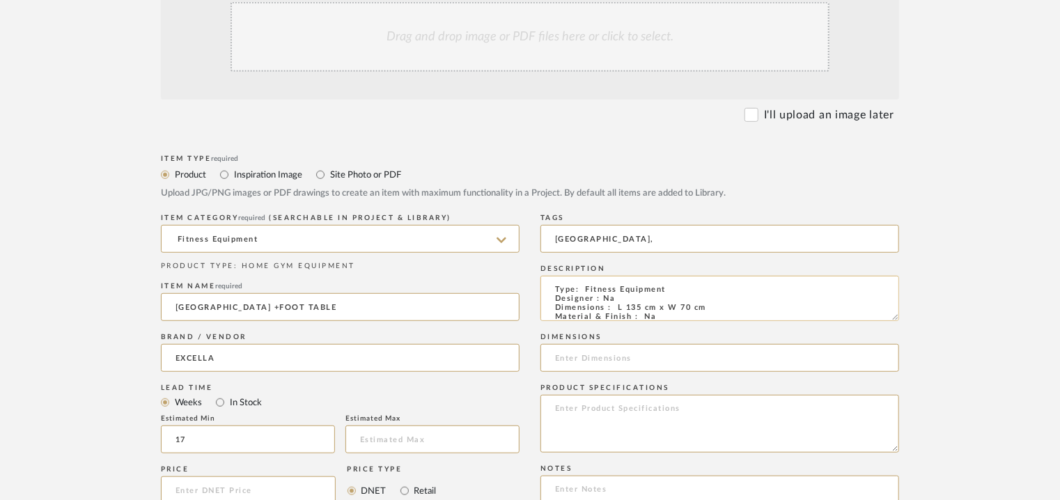
click at [648, 307] on textarea "Type: Fitness Equipment Designer : Na Dimensions : L 135 cm x W 70 cm Material …" at bounding box center [720, 298] width 359 height 45
click at [649, 307] on textarea "Type: Fitness Equipment Designer : Na Dimensions : L 135 cm x W 70 cm Material …" at bounding box center [720, 298] width 359 height 45
click at [674, 309] on textarea "Type: Fitness Equipment Designer : Na Dimensions : L 135 x W 70 cm Material & F…" at bounding box center [720, 298] width 359 height 45
drag, startPoint x: 694, startPoint y: 309, endPoint x: 630, endPoint y: 309, distance: 64.1
click at [617, 309] on textarea "Type: Fitness Equipment Designer : Na Dimensions : L 135 x W 70cm Material & Fi…" at bounding box center [720, 298] width 359 height 45
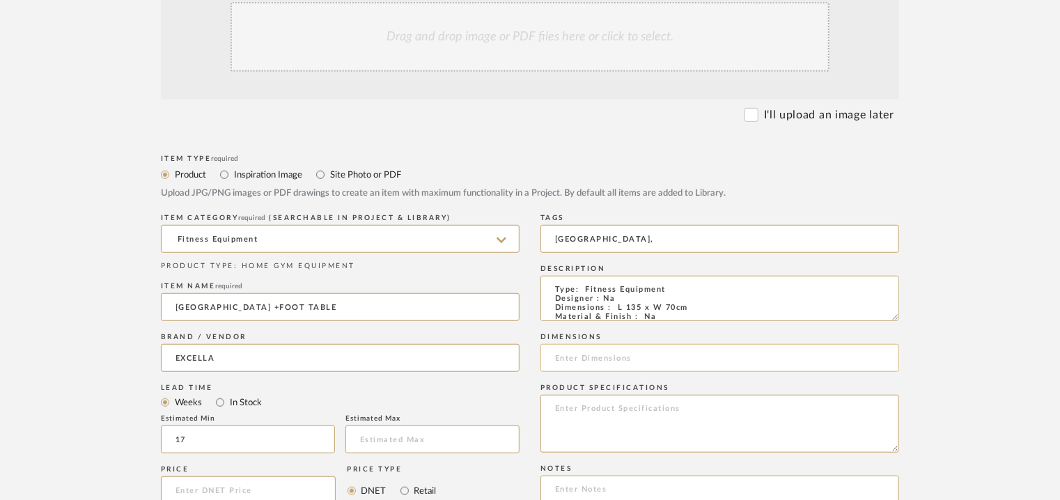
type textarea "Type: Fitness Equipment Designer : Na Dimensions : L 135 x W 70cm Material & Fi…"
click at [580, 357] on input at bounding box center [720, 358] width 359 height 28
paste input "L 135 x W 70cm"
type input "L 135 x W 70cm"
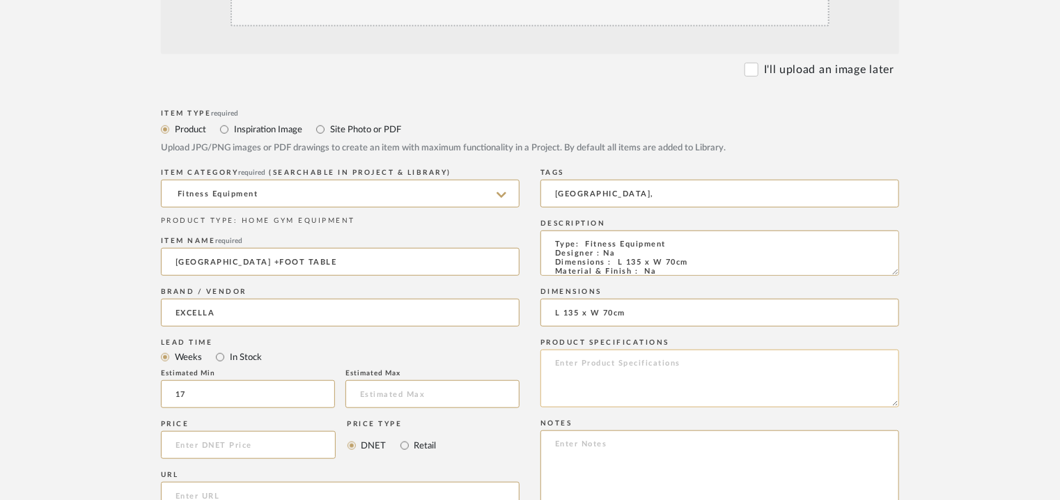
scroll to position [557, 0]
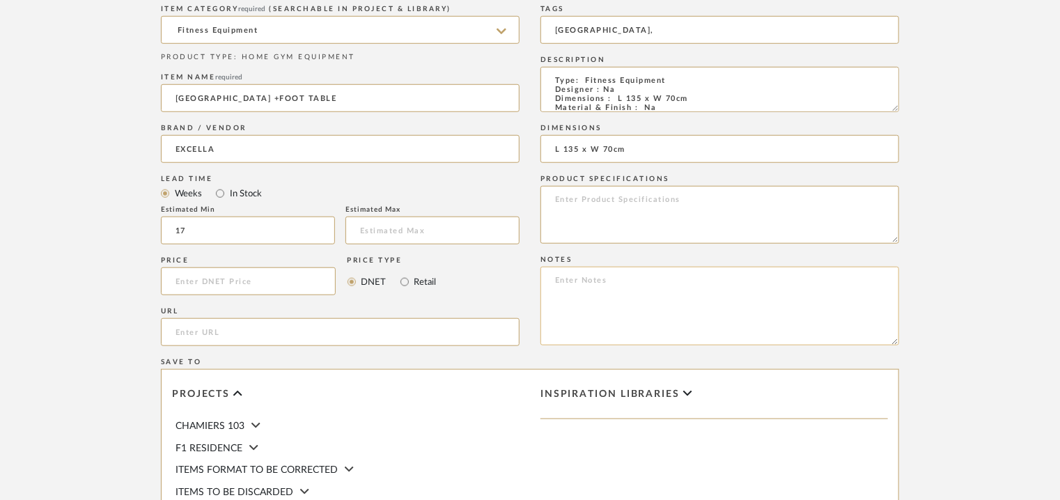
click at [794, 300] on textarea at bounding box center [720, 306] width 359 height 79
paste textarea "Price: Large : INR.80,000/- Lead time : 120days after confirmation. Customisabl…"
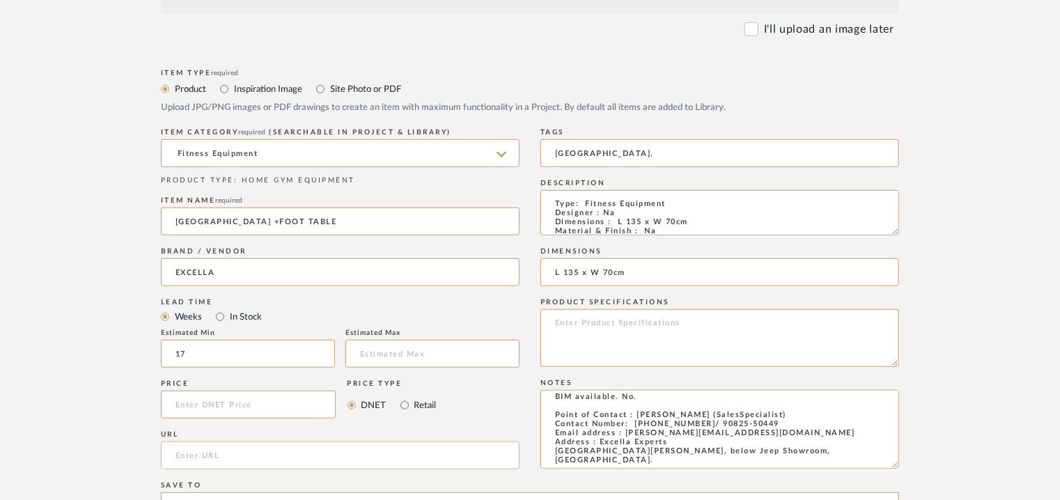
scroll to position [209, 0]
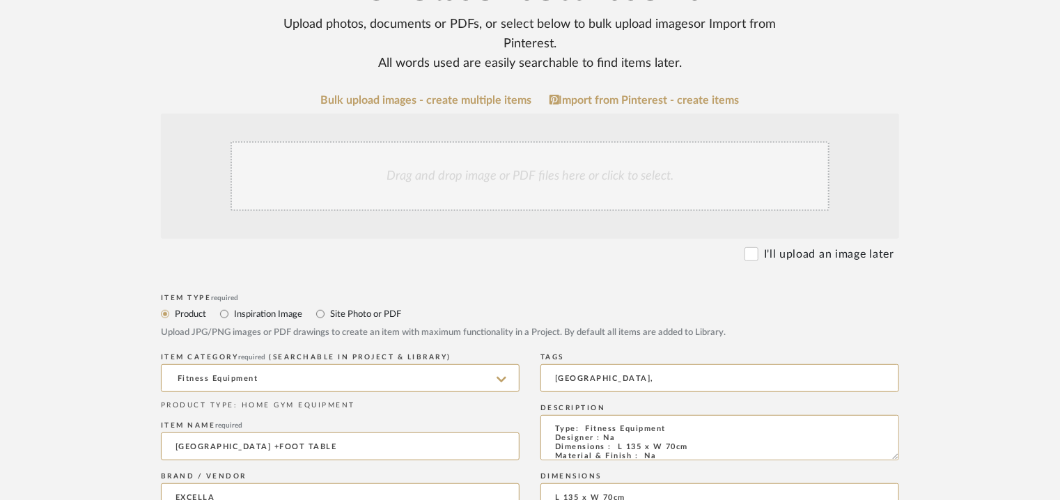
type textarea "Price: Large : INR.80,000/- Lead time : 120days after confirmation. Customisabl…"
click at [474, 165] on div "Drag and drop image or PDF files here or click to select." at bounding box center [530, 176] width 599 height 70
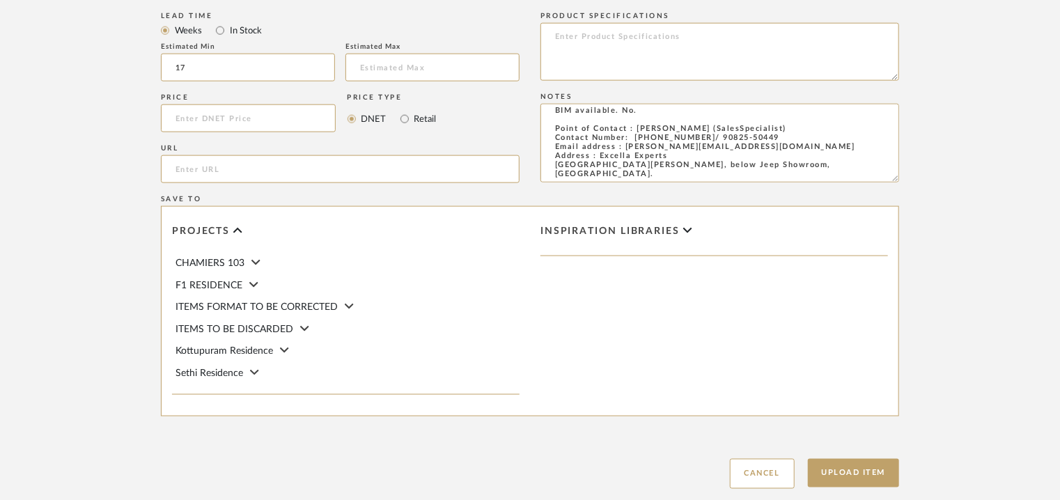
scroll to position [956, 0]
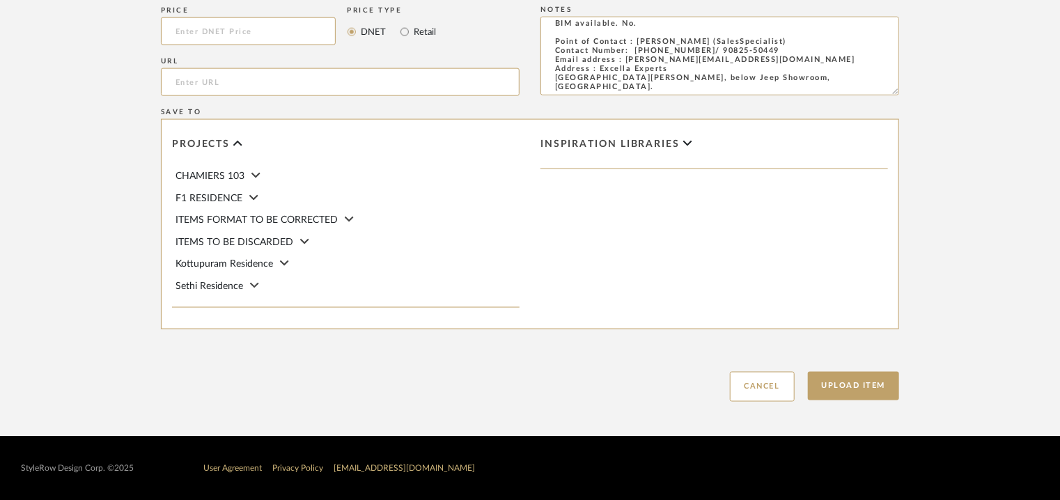
drag, startPoint x: 854, startPoint y: 391, endPoint x: 824, endPoint y: 419, distance: 40.9
click at [856, 392] on button "Upload Item" at bounding box center [854, 386] width 92 height 29
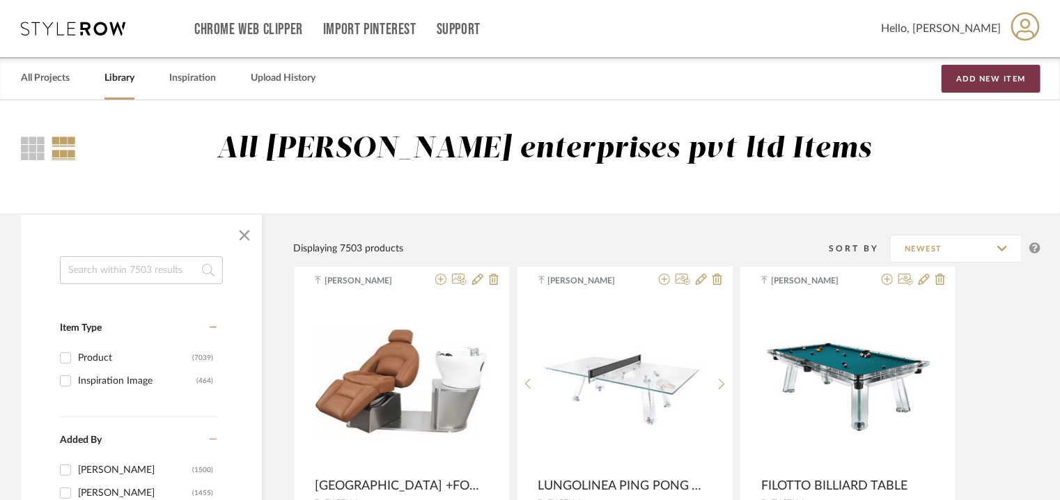
click at [991, 75] on button "Add New Item" at bounding box center [991, 79] width 99 height 28
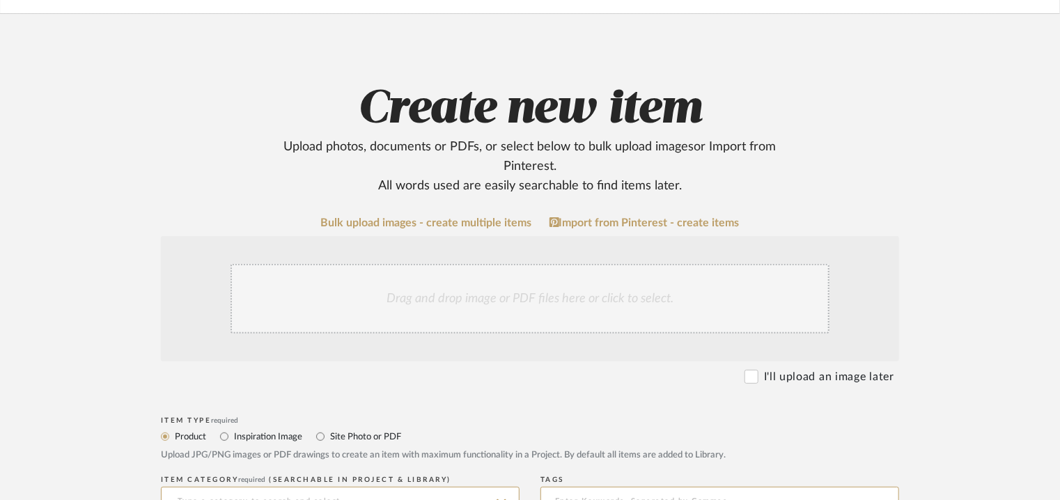
scroll to position [209, 0]
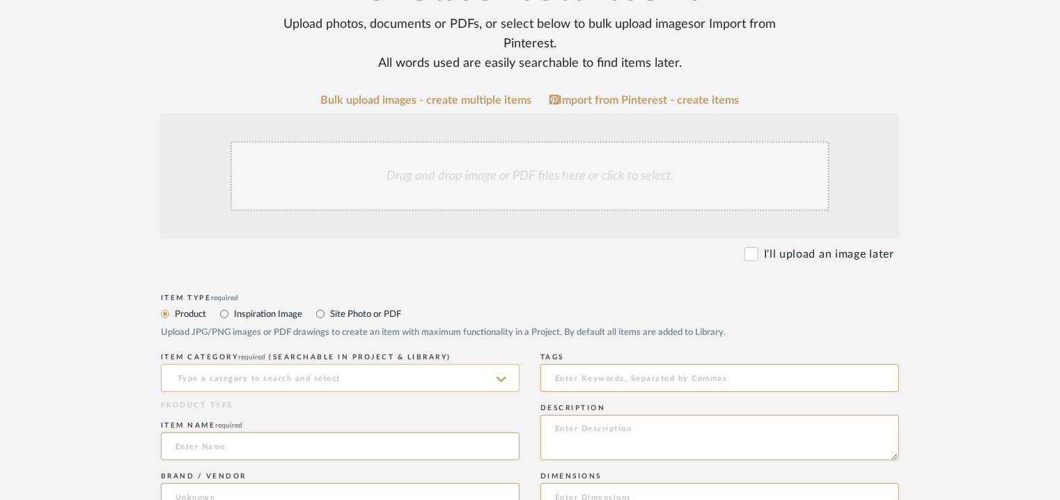
click at [231, 375] on input at bounding box center [340, 378] width 359 height 28
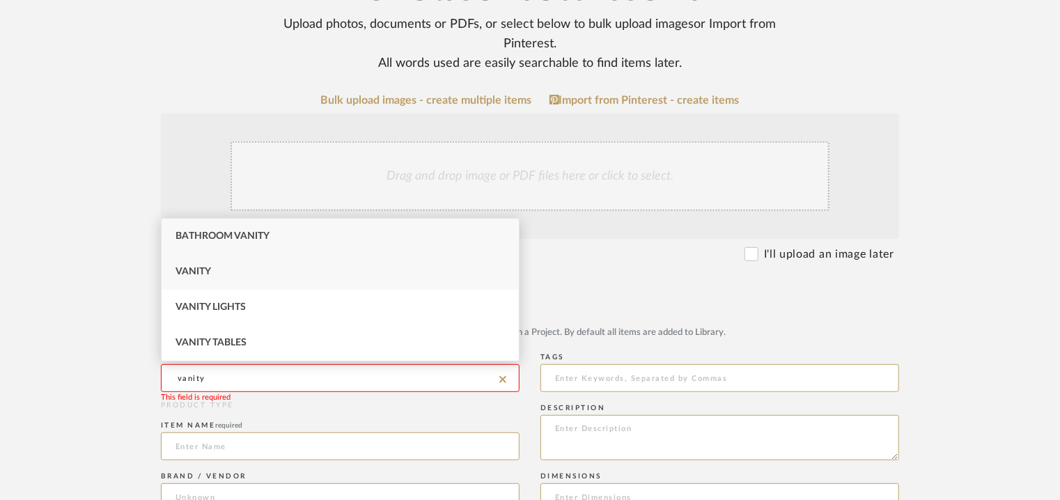
click at [227, 271] on div "Vanity" at bounding box center [340, 272] width 357 height 36
type input "Vanity"
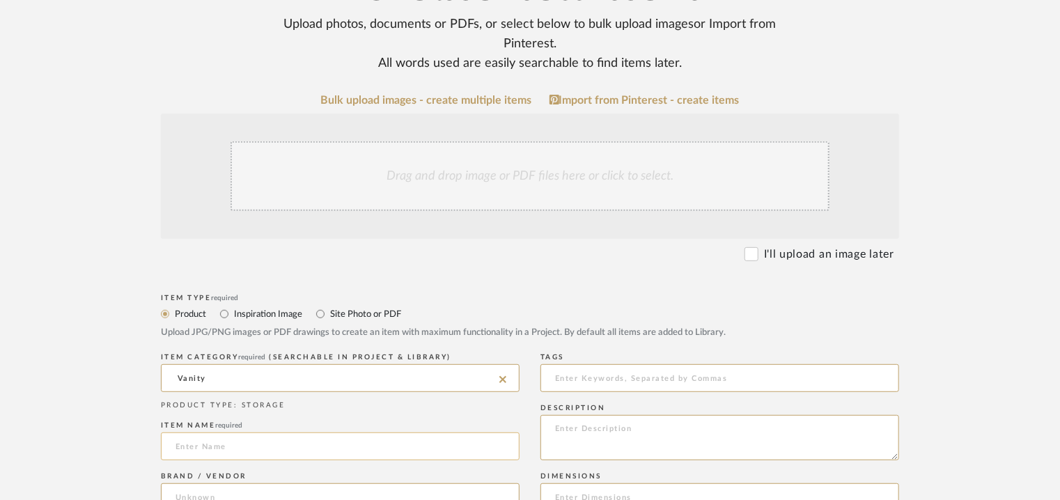
click at [198, 448] on input at bounding box center [340, 447] width 359 height 28
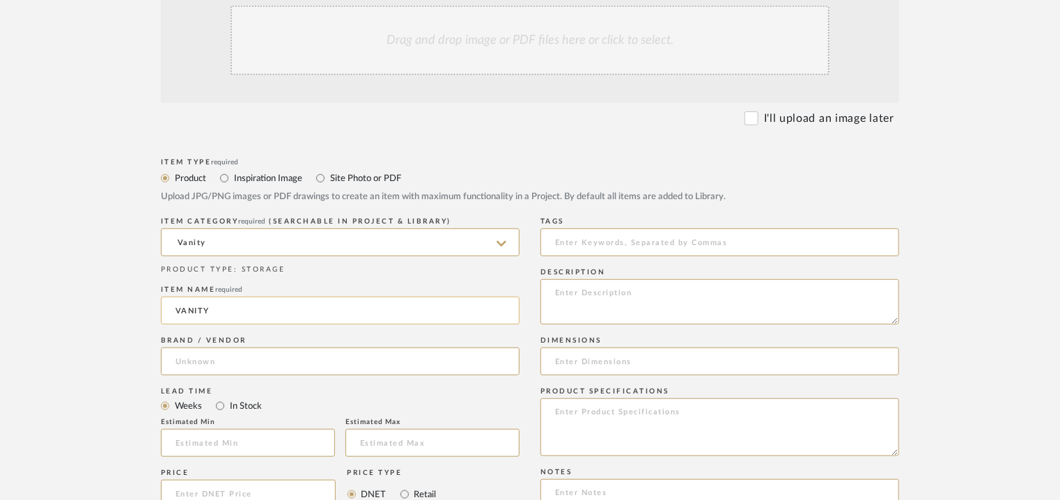
scroll to position [348, 0]
type input "VANITY"
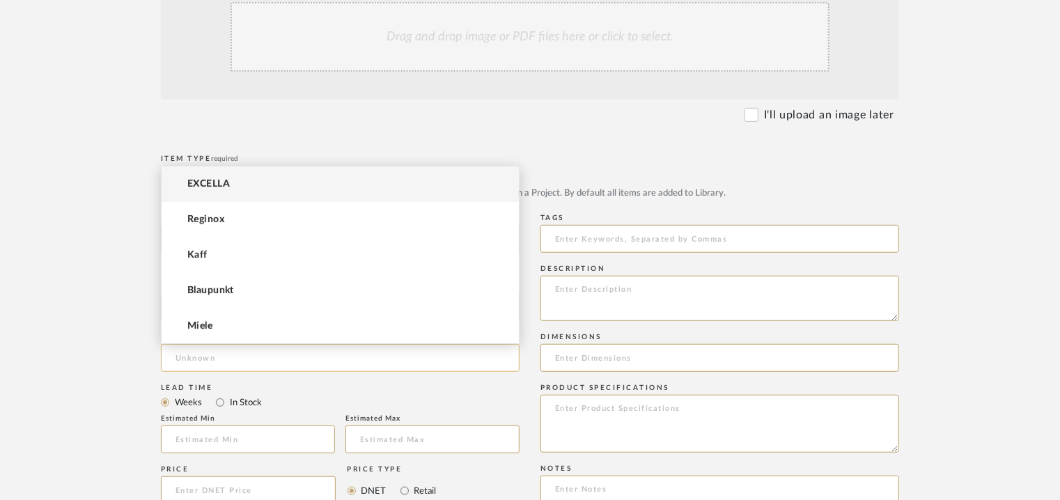
click at [304, 351] on input at bounding box center [340, 358] width 359 height 28
click at [202, 189] on span "EXCELLA" at bounding box center [208, 184] width 43 height 12
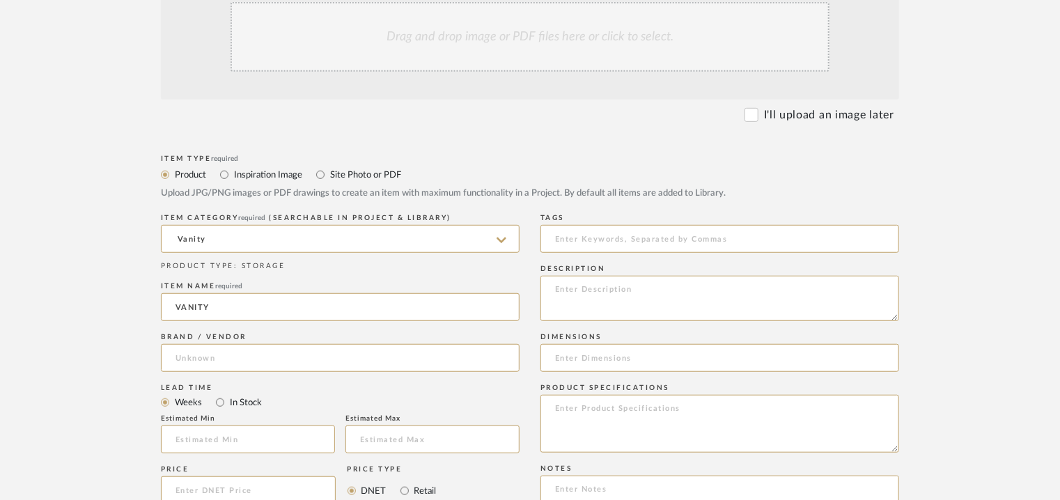
type input "EXCELLA"
click at [197, 438] on input "text" at bounding box center [248, 440] width 174 height 28
type input "17"
click at [547, 239] on input at bounding box center [720, 239] width 359 height 28
type input "V"
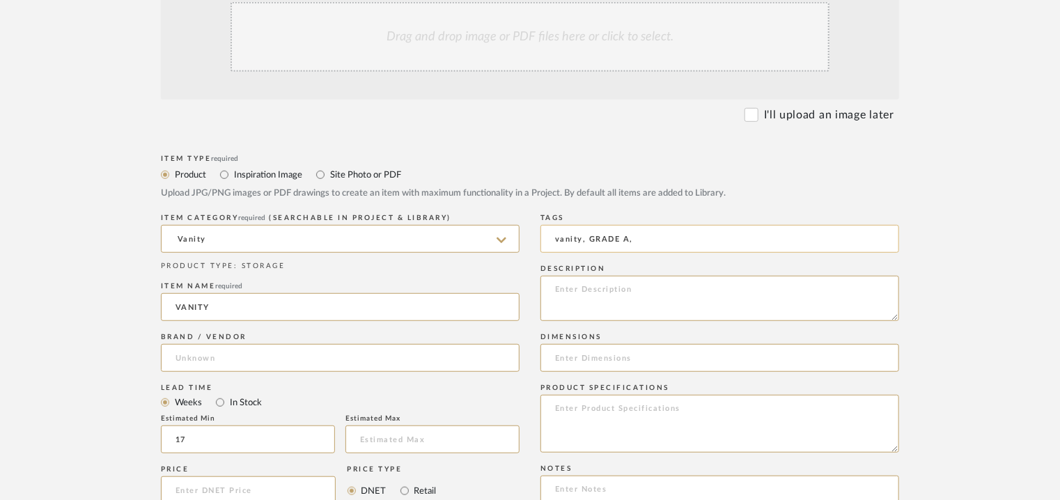
type input "vanity, GRADE A,"
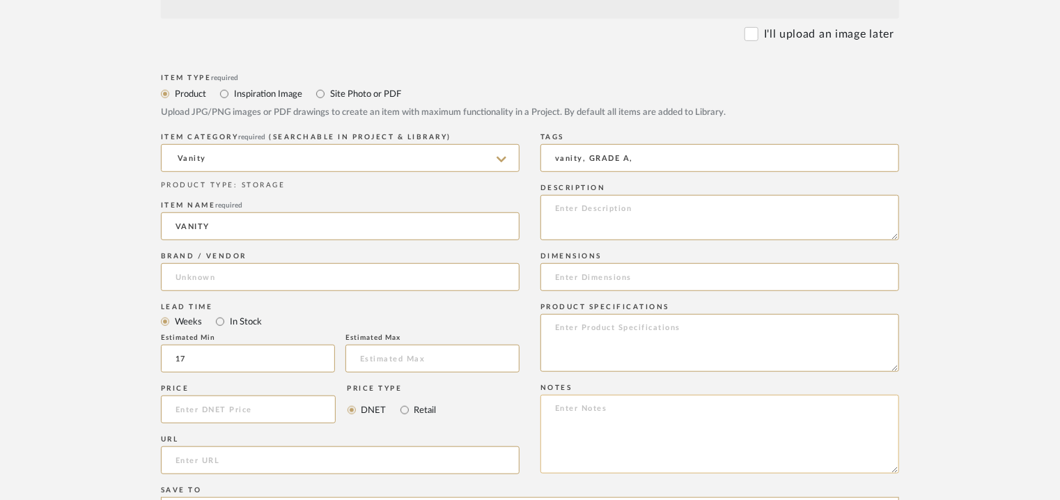
scroll to position [557, 0]
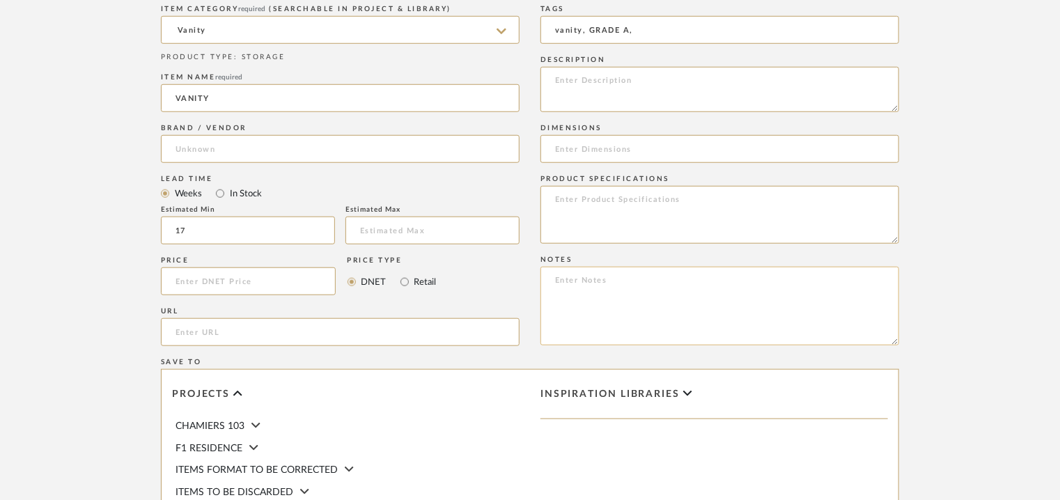
paste textarea "Price: Large : INR.40,000/- Lead time : 120days after confirmation. Customisabl…"
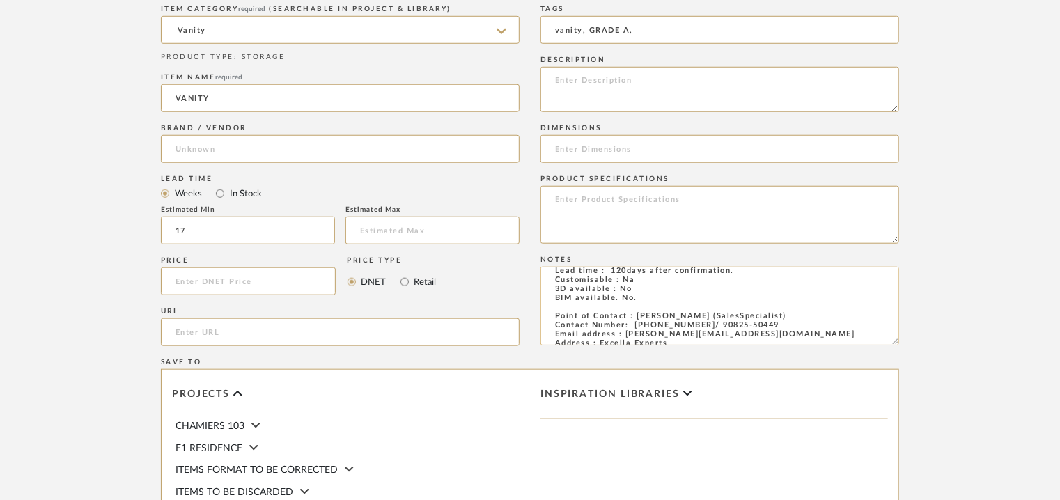
scroll to position [0, 0]
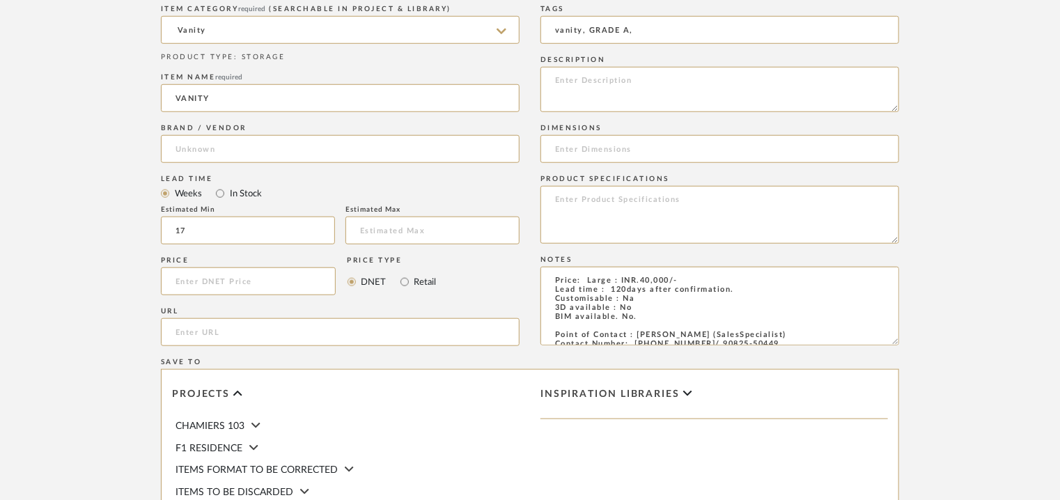
type textarea "Price: Large : INR.40,000/- Lead time : 120days after confirmation. Customisabl…"
click at [762, 75] on textarea at bounding box center [720, 89] width 359 height 45
paste textarea "Type: Vanity Designer : Na Dimensions : W 183 cm x D 60 cm x H 85 cm (Provision…"
type textarea "Type: Vanity Designer : Na Dimensions : W 183 cm x D 60 cm x H 85 cm (Provision…"
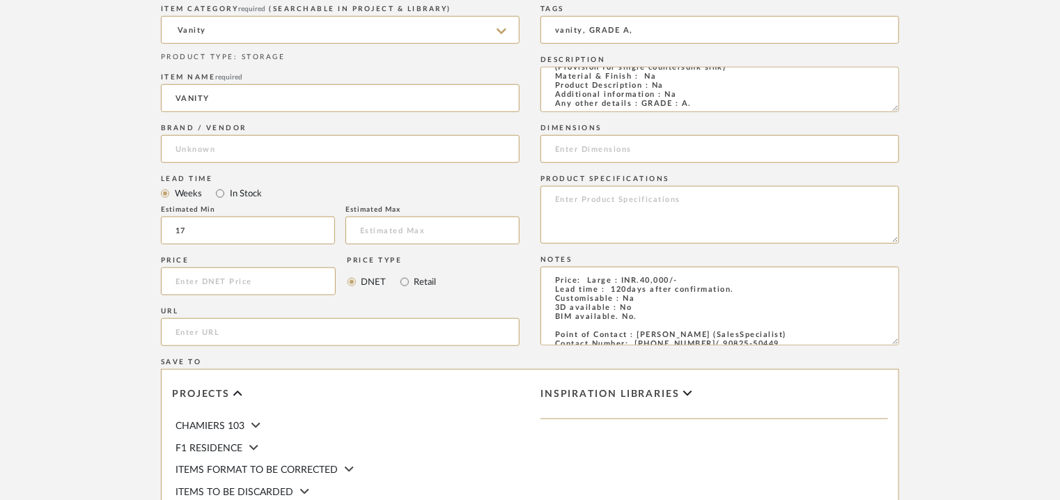
scroll to position [43, 0]
paste input "W 183 x D 60 x H 85cm"
type input "W 183 x D 60 x H 85cm"
click at [653, 98] on textarea "Type: Vanity Designer : Na Dimensions : W 183 cm x D 60 cm x H 85 cm (Provision…" at bounding box center [720, 89] width 359 height 45
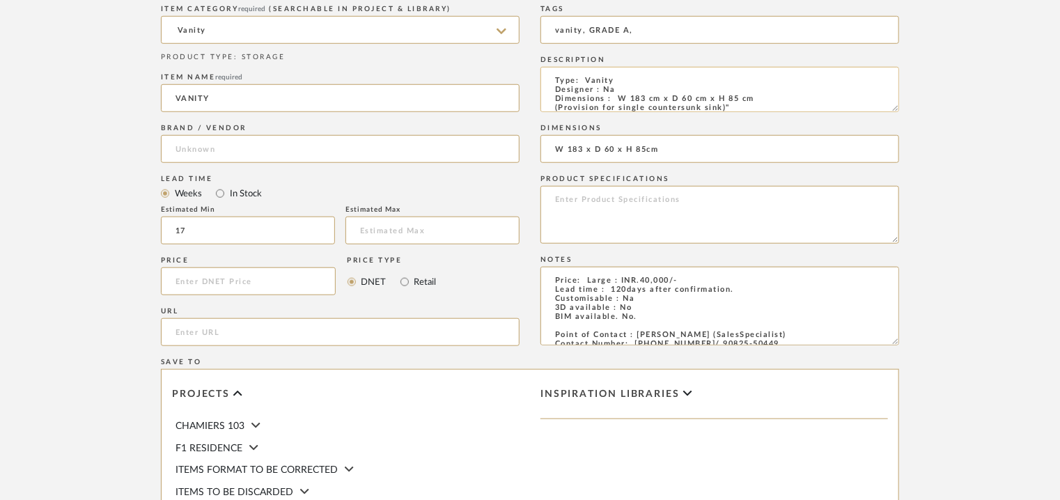
click at [653, 98] on textarea "Type: Vanity Designer : Na Dimensions : W 183 cm x D 60 cm x H 85 cm (Provision…" at bounding box center [720, 89] width 359 height 45
click at [686, 98] on textarea "Type: Vanity Designer : Na Dimensions : W 183 x D 60 cm x H 85 cm (Provision fo…" at bounding box center [720, 89] width 359 height 45
click at [707, 99] on textarea "Type: Vanity Designer : Na Dimensions : W 183 x D 60 x H 85 cm (Provision for s…" at bounding box center [720, 89] width 359 height 45
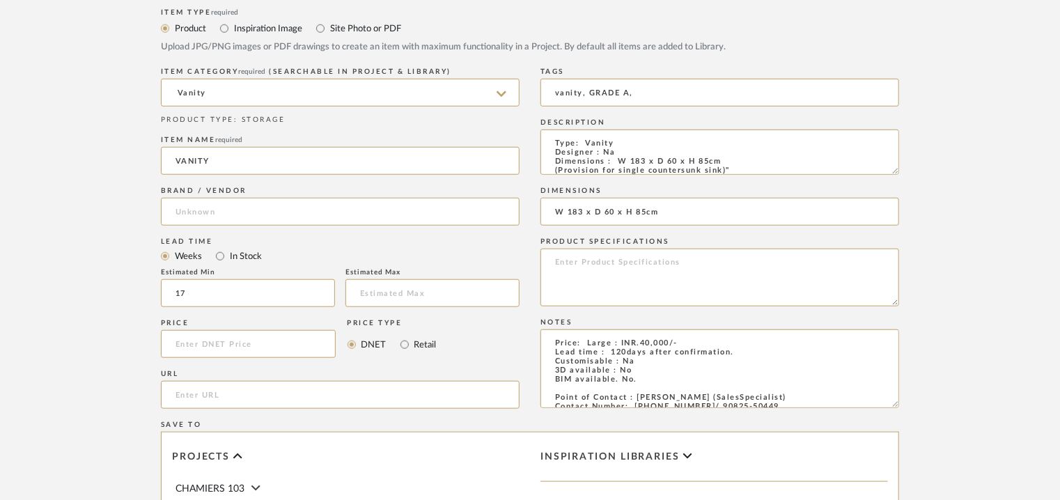
scroll to position [348, 0]
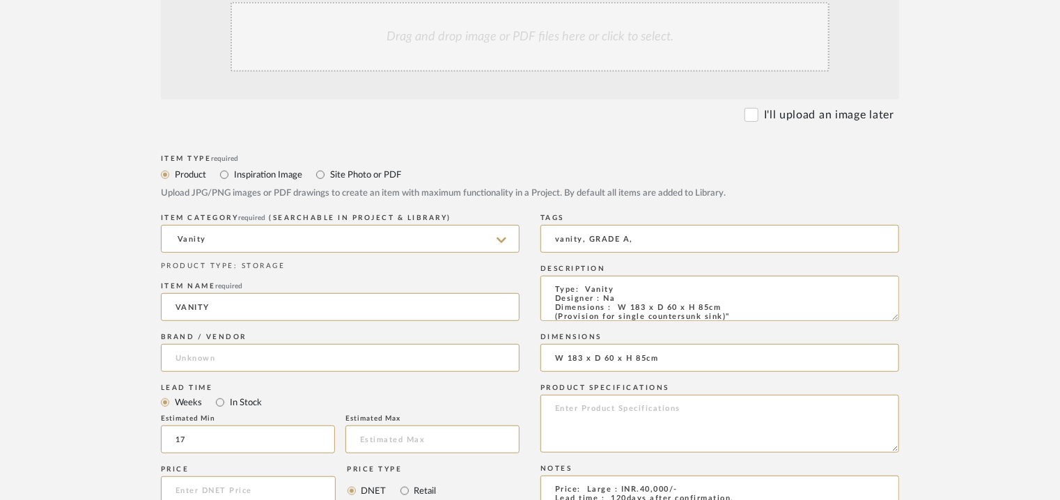
type textarea "Type: Vanity Designer : Na Dimensions : W 183 x D 60 x H 85cm (Provision for si…"
click at [526, 49] on div "Drag and drop image or PDF files here or click to select." at bounding box center [530, 37] width 599 height 70
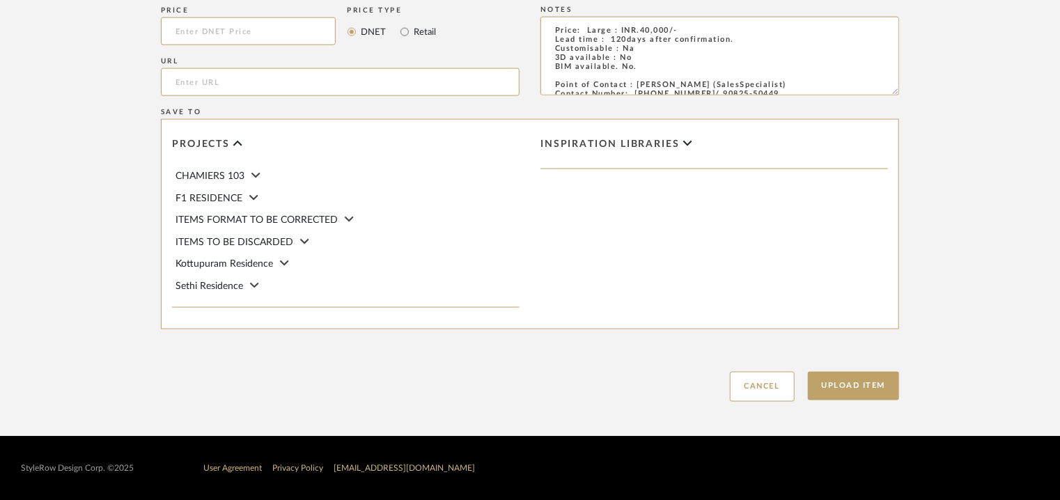
scroll to position [956, 0]
click at [888, 385] on button "Upload Item" at bounding box center [854, 386] width 92 height 29
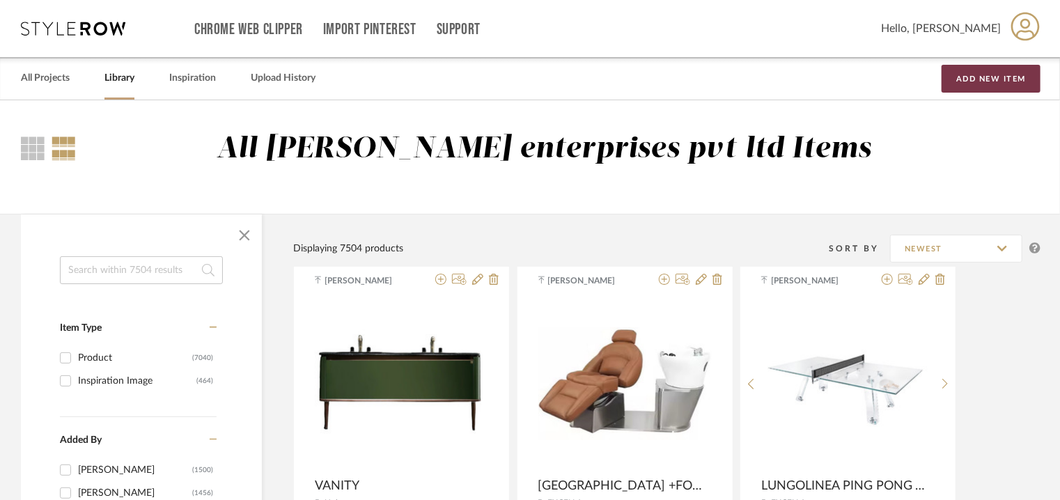
click at [1001, 82] on button "Add New Item" at bounding box center [991, 79] width 99 height 28
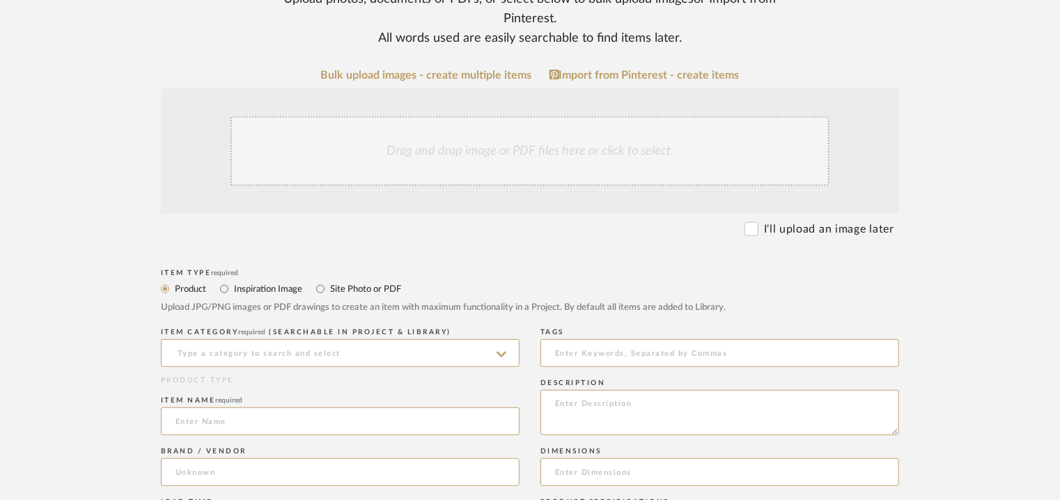
scroll to position [348, 0]
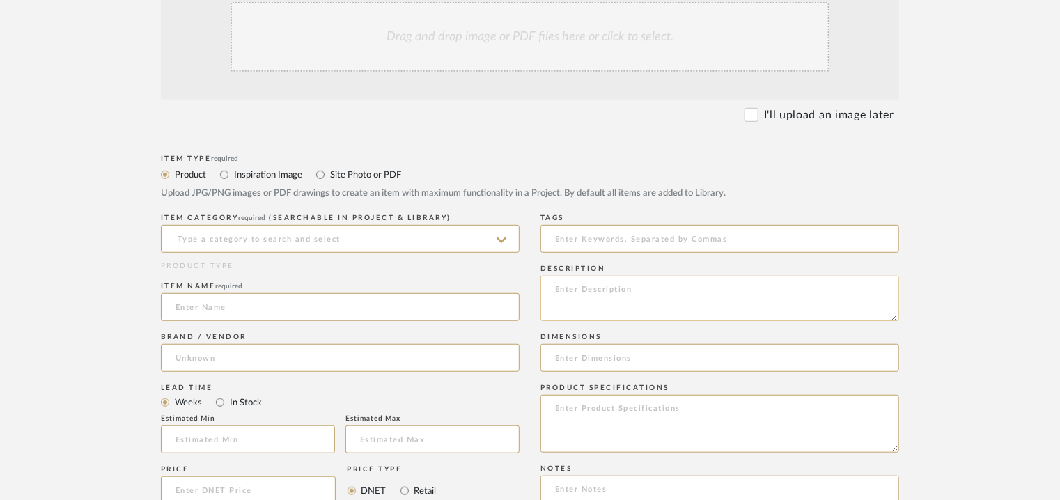
paste textarea "Price: Large : INR.49,500/- Lead time : 120days after confirmation. Customisabl…"
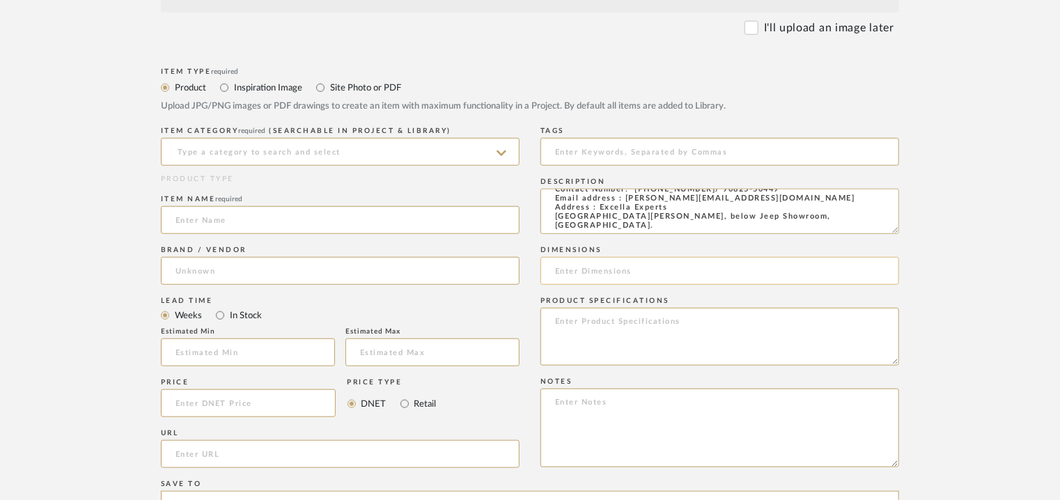
scroll to position [766, 0]
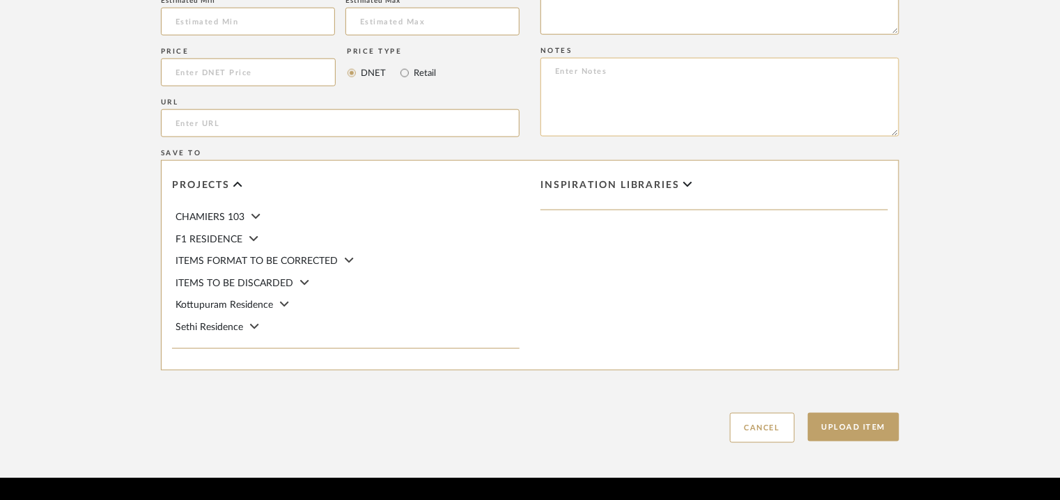
type textarea "Price: Large : INR.49,500/- Lead time : 120days after confirmation. Customisabl…"
paste textarea "Price: Large : INR.49,500/- Lead time : 120days after confirmation. Customisabl…"
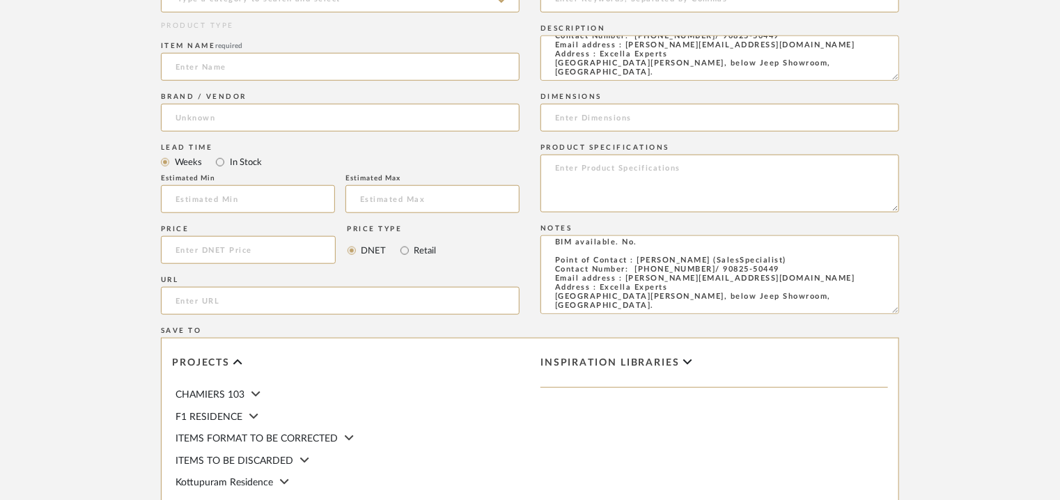
scroll to position [488, 0]
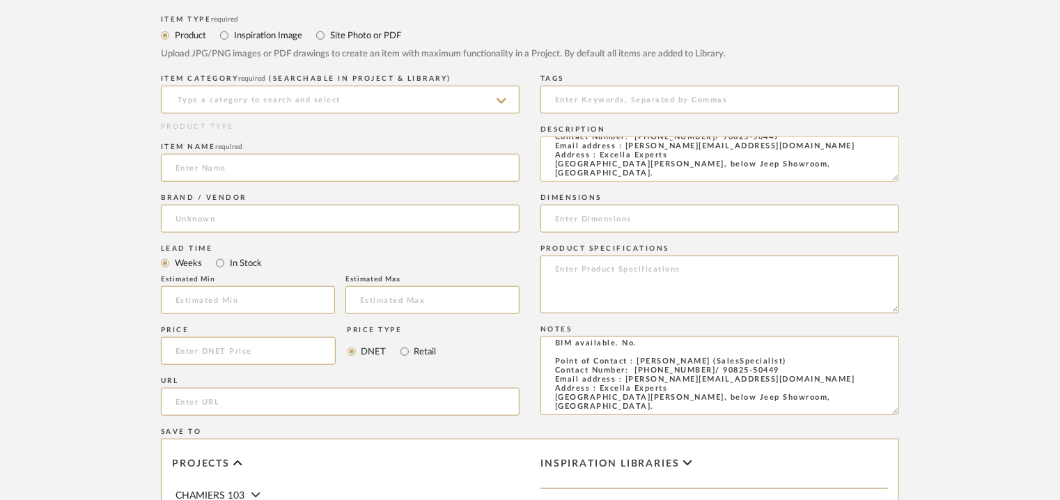
type textarea "Price: Large : INR.49,500/- Lead time : 120days after confirmation. Customisabl…"
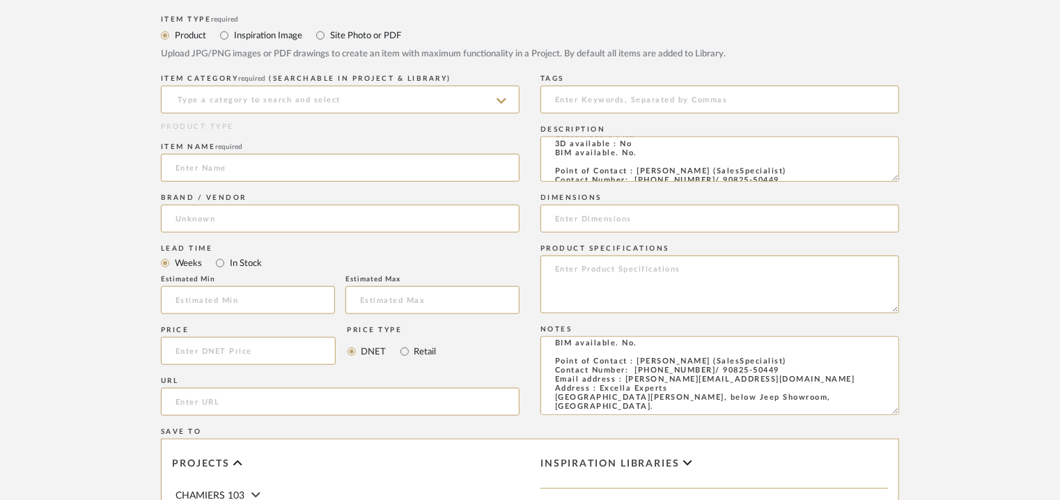
scroll to position [0, 0]
drag, startPoint x: 789, startPoint y: 172, endPoint x: 332, endPoint y: 118, distance: 460.2
click at [333, 118] on div "Item Type required Product Inspiration Image Site Photo or PDF Upload JPG/PNG i…" at bounding box center [530, 367] width 739 height 710
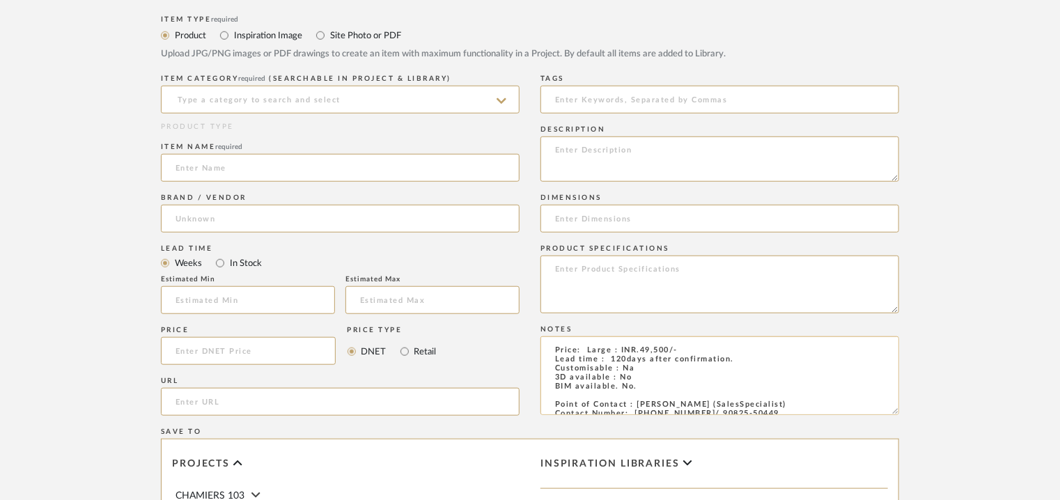
click at [603, 348] on textarea "Price: Large : INR.49,500/- Lead time : 120days after confirmation. Customisabl…" at bounding box center [720, 376] width 359 height 79
type textarea "Price: INR.49,500/- Lead time : 120days after confirmation. Customisable : Na 3…"
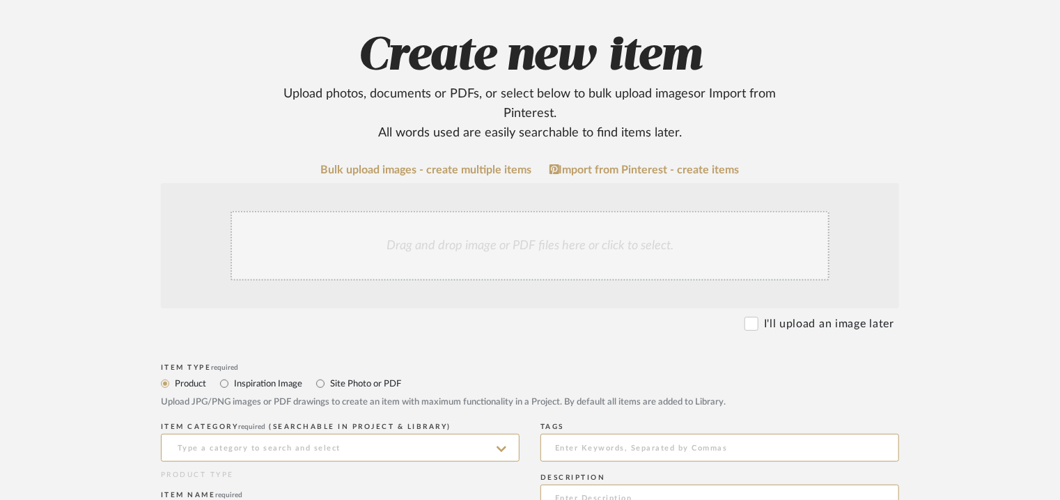
scroll to position [139, 0]
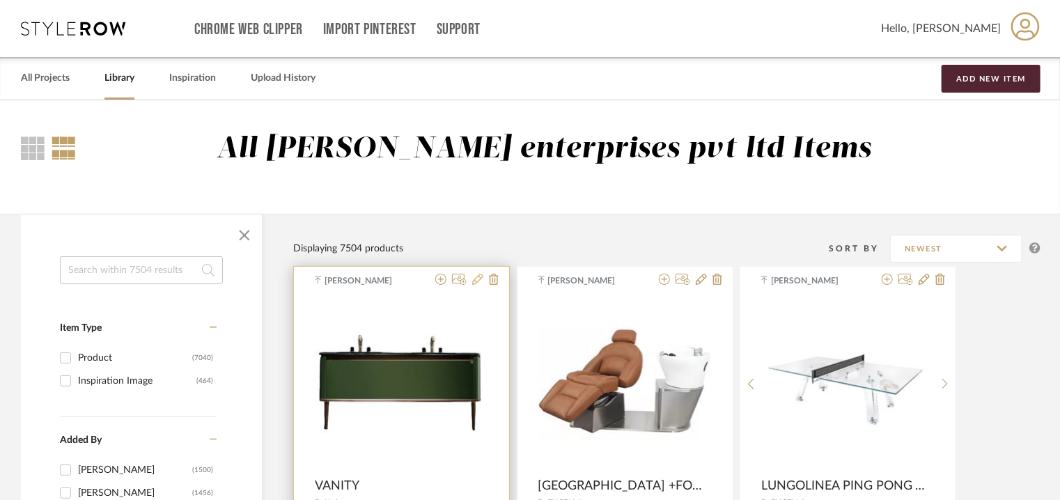
click at [479, 278] on icon at bounding box center [477, 279] width 11 height 11
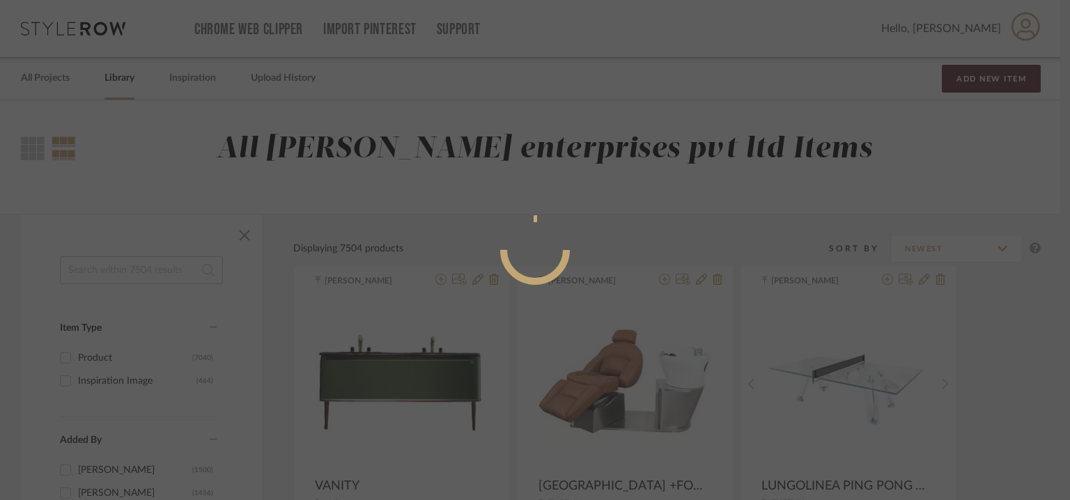
radio input "true"
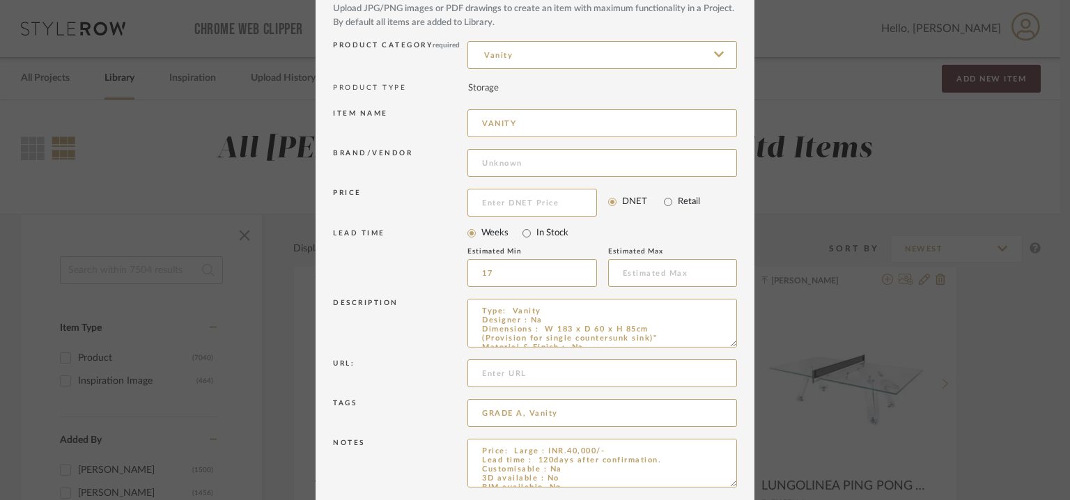
scroll to position [134, 0]
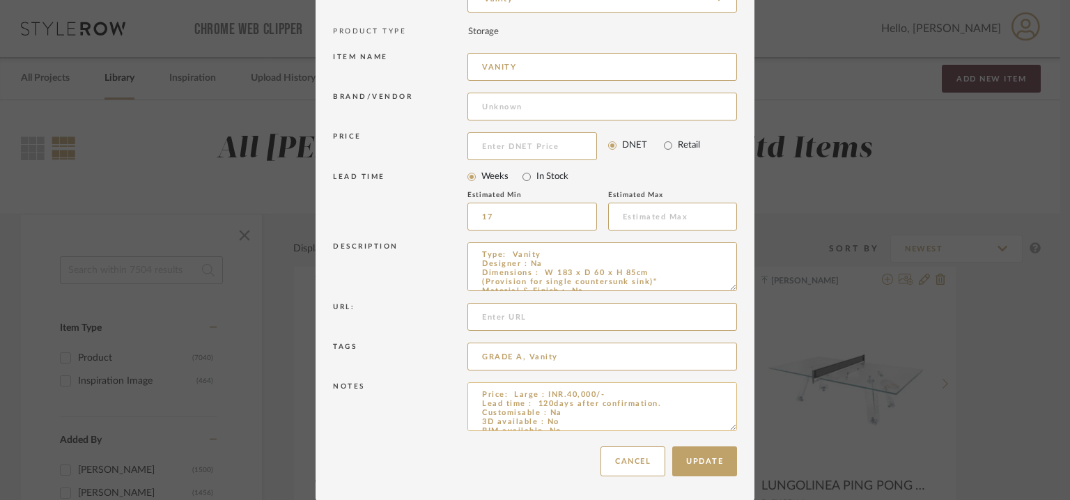
click at [518, 394] on textarea "Price: Large : INR.40,000/- Lead time : 120days after confirmation. Customisabl…" at bounding box center [603, 407] width 270 height 49
type textarea "Price: INR.40,000/- Lead time : 120days after confirmation. Customisable : Na 3…"
click at [720, 481] on div "Update Cancel" at bounding box center [535, 462] width 404 height 44
click at [703, 466] on button "Update" at bounding box center [704, 462] width 65 height 30
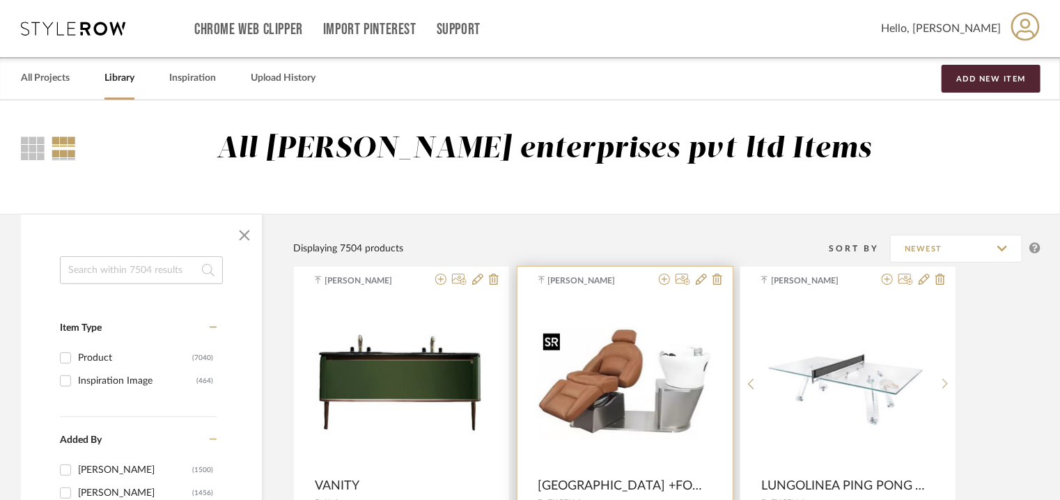
click at [656, 340] on img "0" at bounding box center [625, 383] width 173 height 112
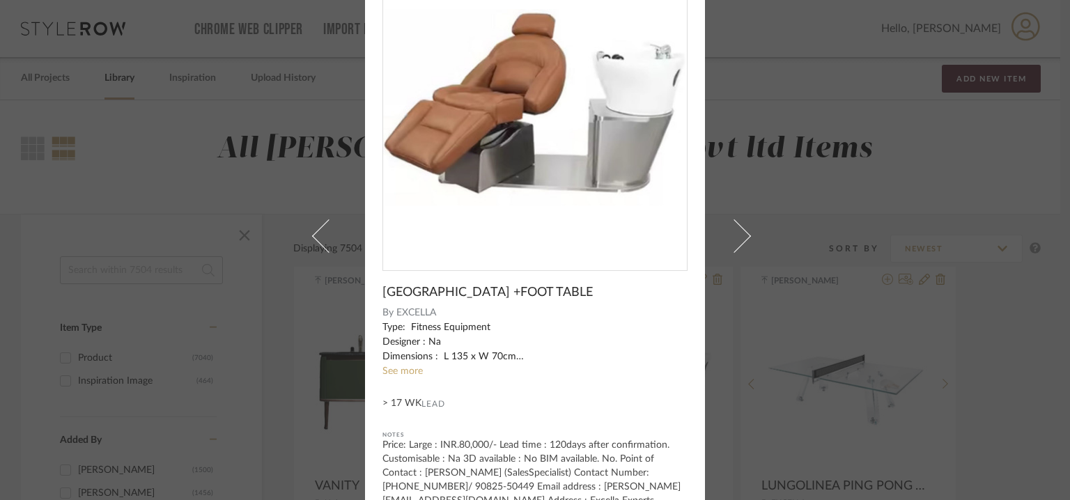
scroll to position [120, 0]
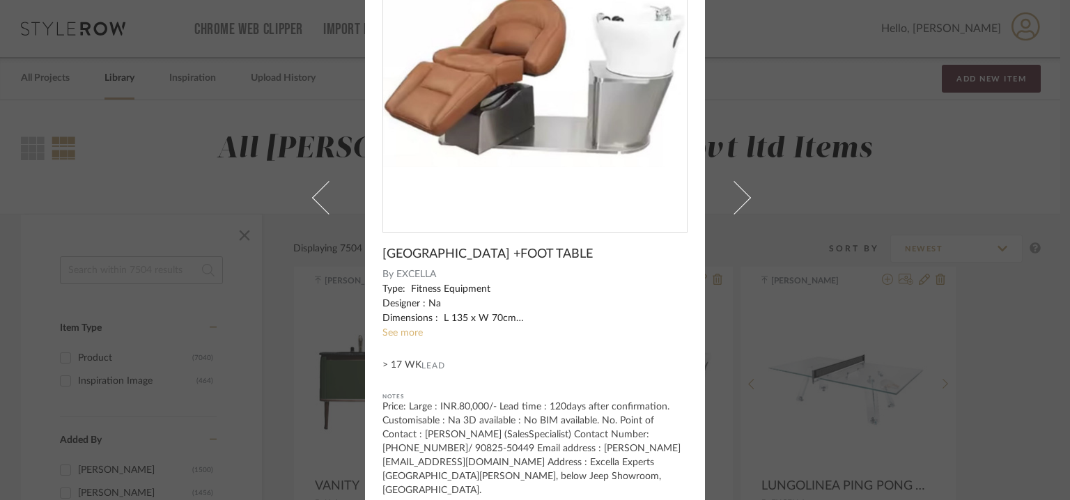
click at [407, 330] on link "See more" at bounding box center [403, 333] width 40 height 10
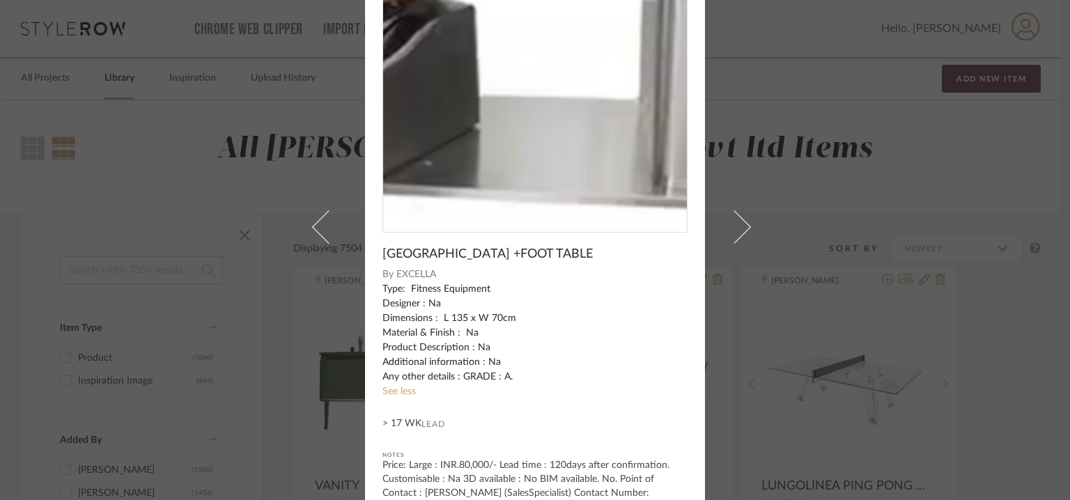
scroll to position [0, 0]
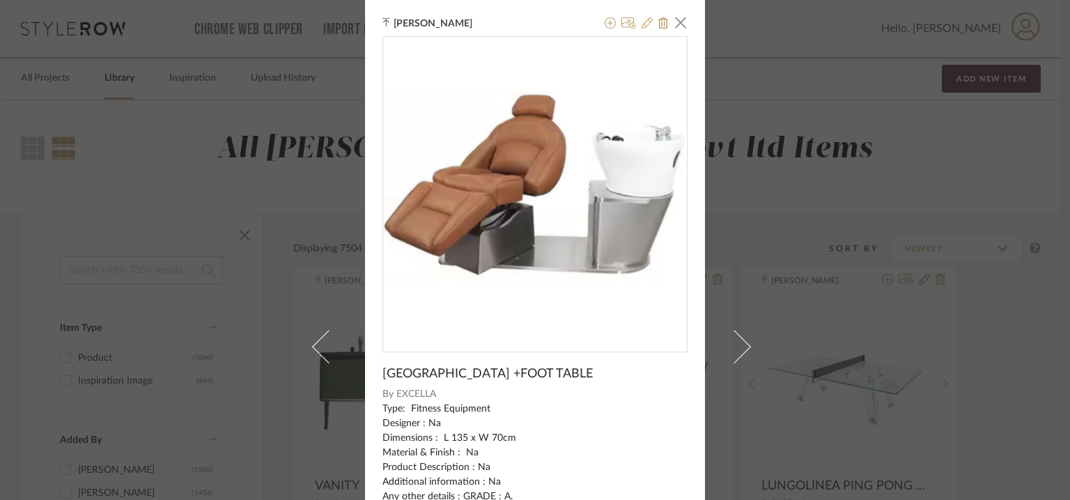
click at [642, 15] on button at bounding box center [647, 23] width 11 height 17
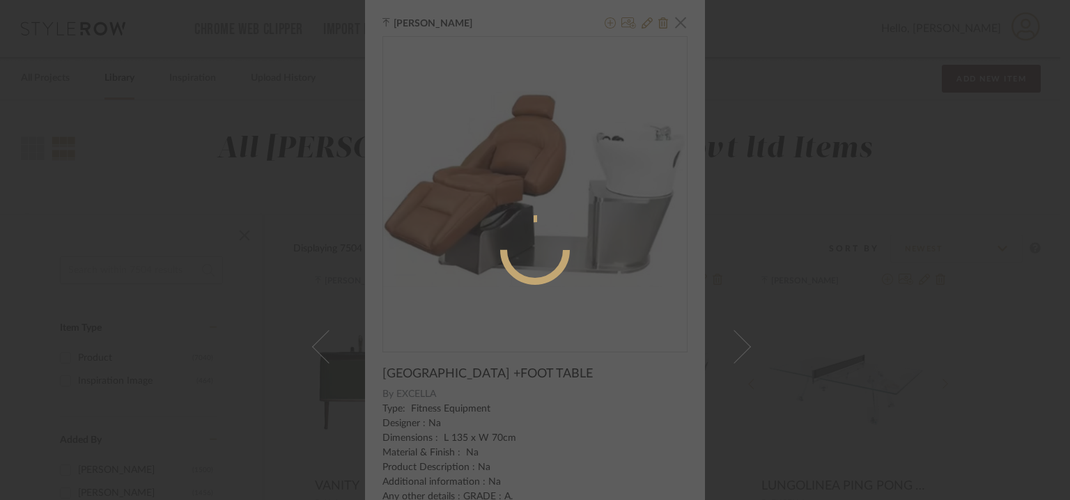
radio input "true"
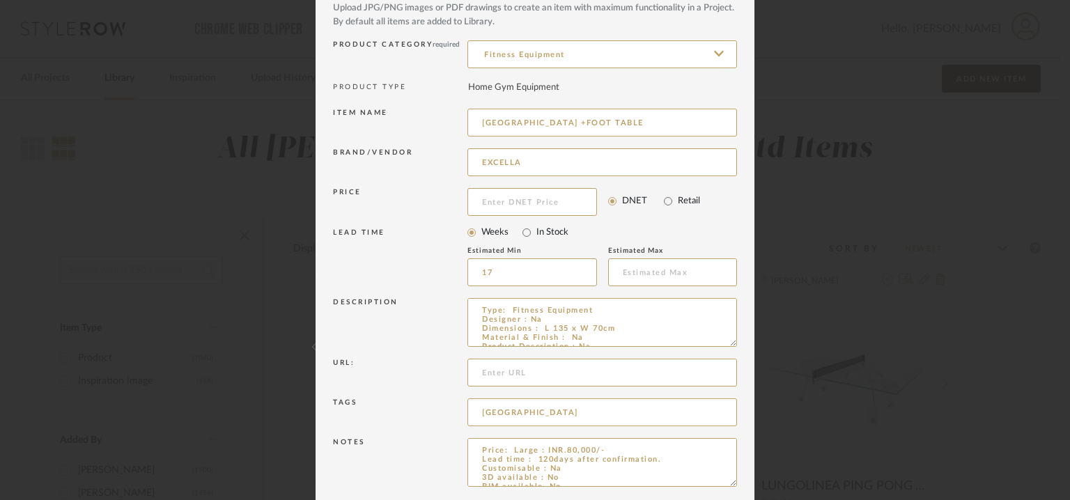
scroll to position [134, 0]
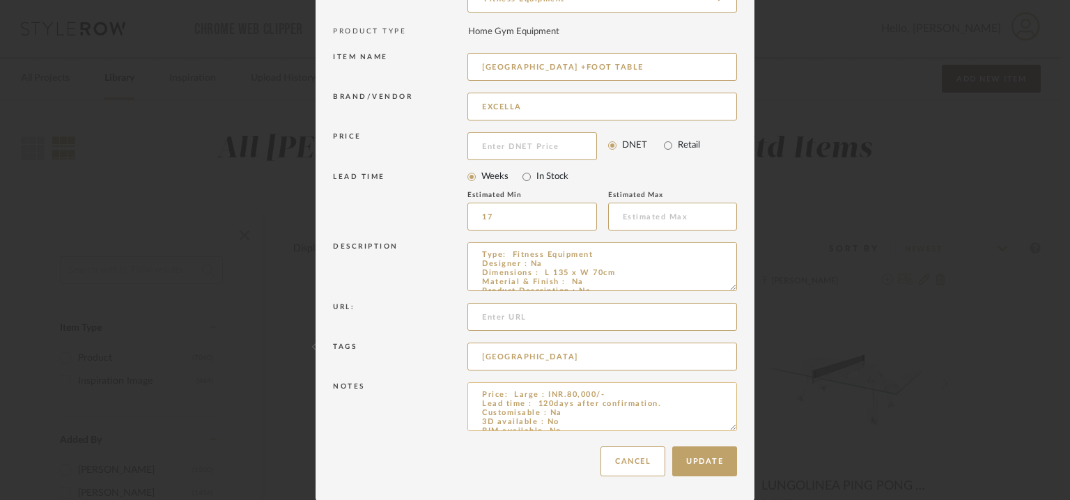
drag, startPoint x: 504, startPoint y: 392, endPoint x: 538, endPoint y: 396, distance: 33.6
click at [536, 396] on textarea "Price: Large : INR.80,000/- Lead time : 120days after confirmation. Customisabl…" at bounding box center [603, 407] width 270 height 49
type textarea "Price: INR.80,000/- Lead time : 120days after confirmation. Customisable : Na 3…"
click at [701, 462] on button "Update" at bounding box center [704, 462] width 65 height 30
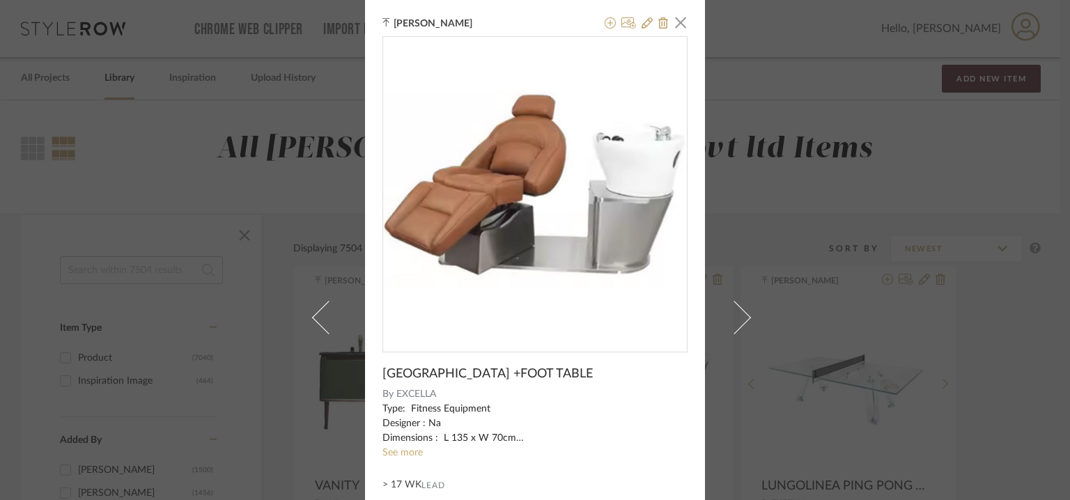
click at [800, 351] on div "[PERSON_NAME] × SHAMPOO STATION +FOOT TABLE By EXCELLA Type: Fitness Equipment …" at bounding box center [535, 250] width 1070 height 500
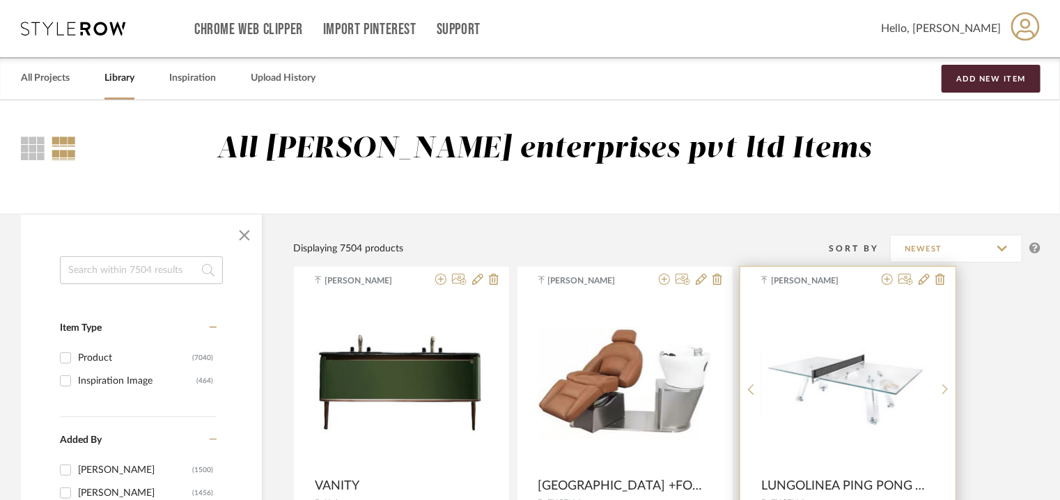
click at [842, 343] on img "0" at bounding box center [848, 384] width 173 height 91
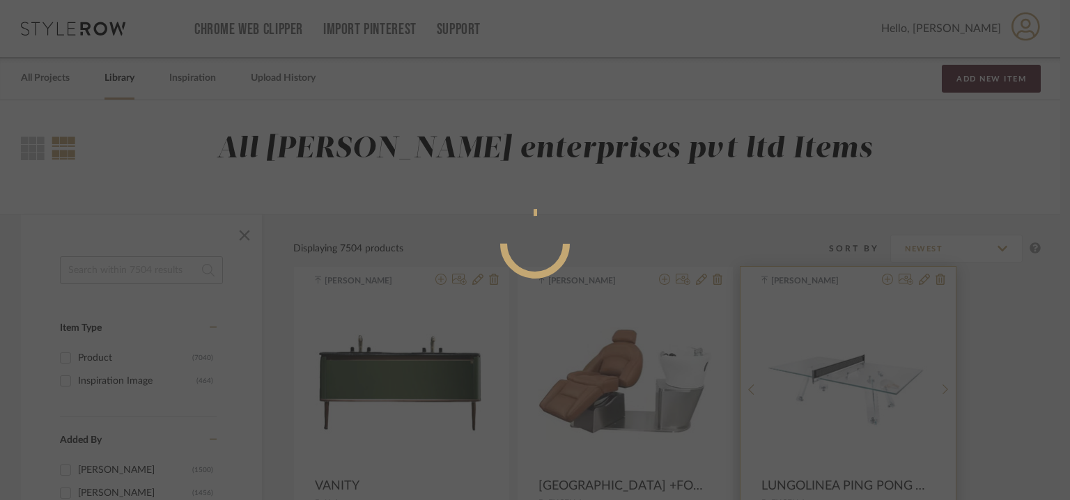
click at [842, 343] on div at bounding box center [535, 250] width 1070 height 500
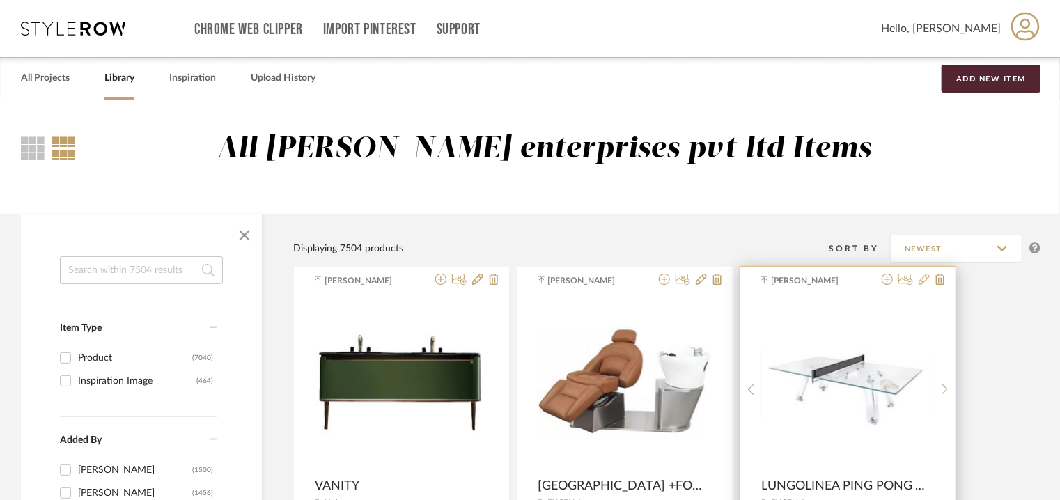
click at [925, 279] on icon at bounding box center [924, 279] width 11 height 11
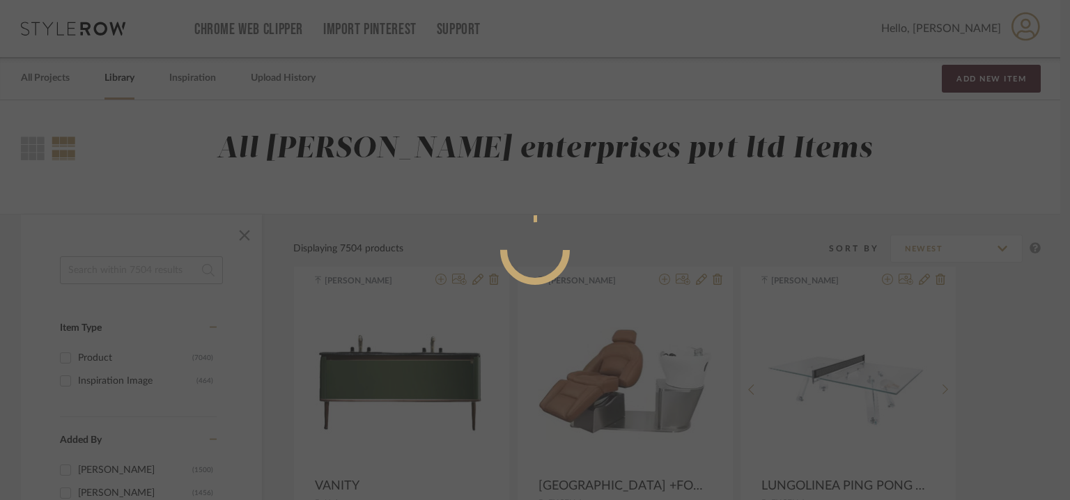
radio input "true"
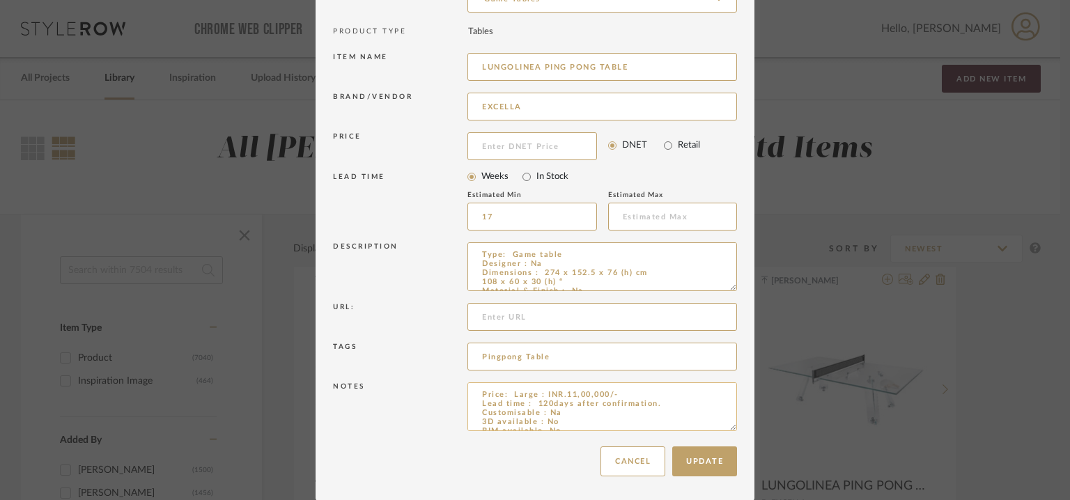
drag, startPoint x: 541, startPoint y: 394, endPoint x: 504, endPoint y: 399, distance: 36.6
click at [504, 399] on textarea "Price: Large : INR.11,00,000/- Lead time : 120days after confirmation. Customis…" at bounding box center [603, 407] width 270 height 49
type textarea "Price: INR.11,00,000/- Lead time : 120days after confirmation. Customisable : N…"
click at [681, 461] on button "Update" at bounding box center [704, 462] width 65 height 30
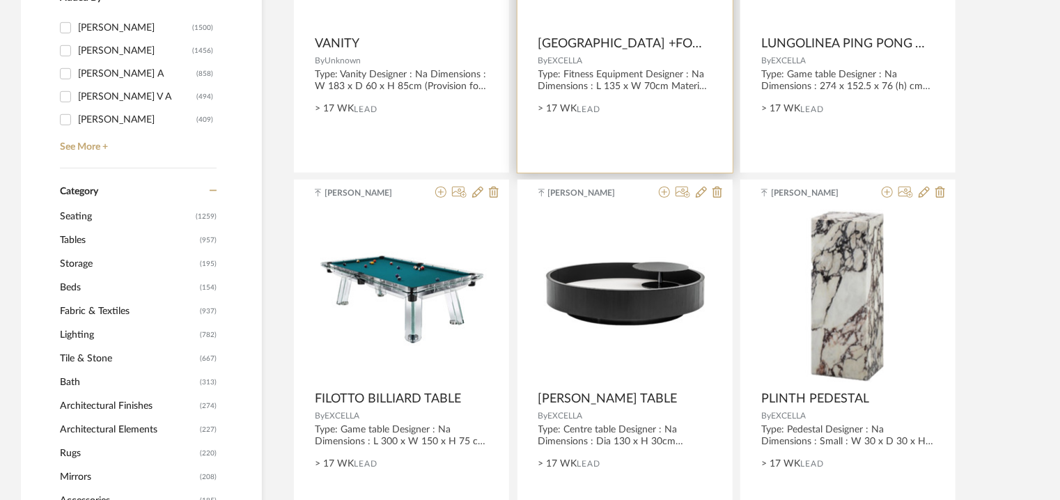
scroll to position [488, 0]
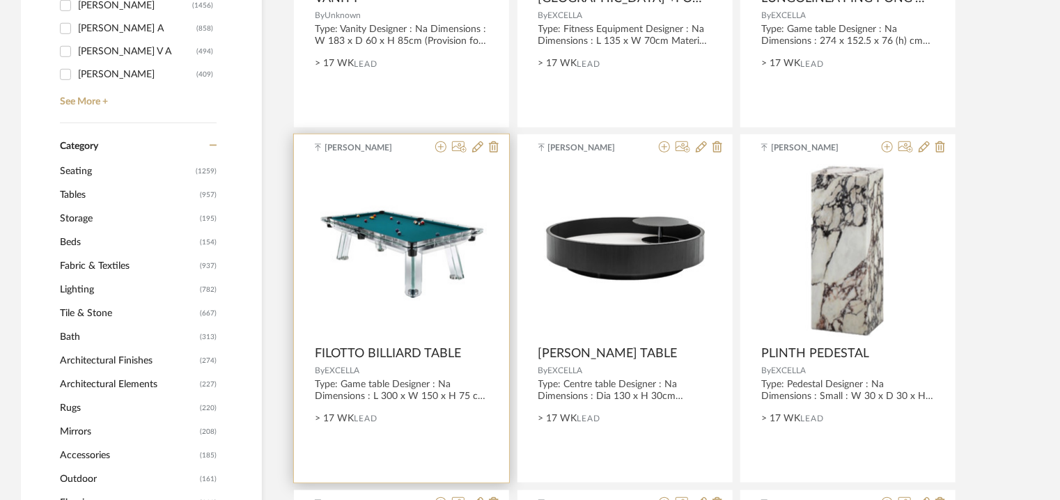
click at [468, 150] on div at bounding box center [464, 147] width 69 height 13
click at [477, 143] on icon at bounding box center [477, 146] width 11 height 11
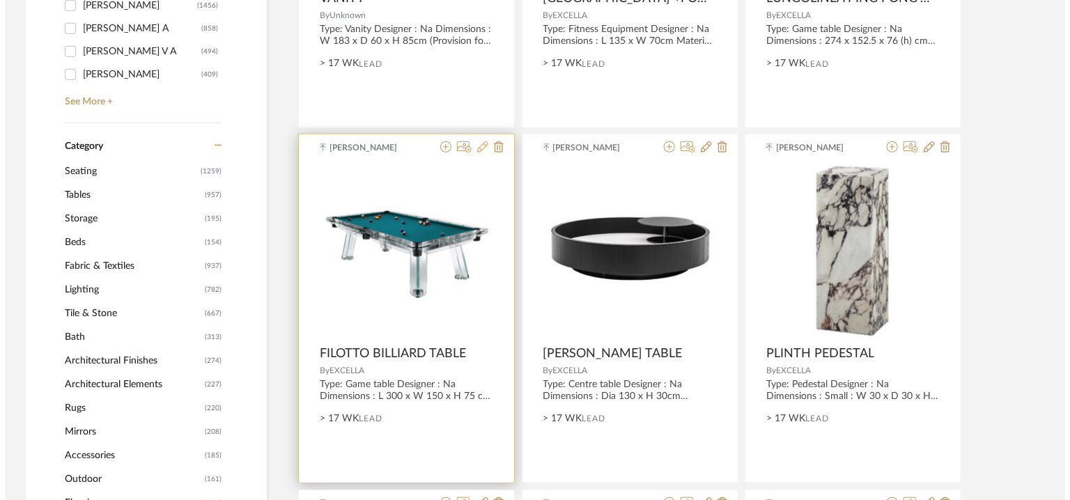
scroll to position [0, 0]
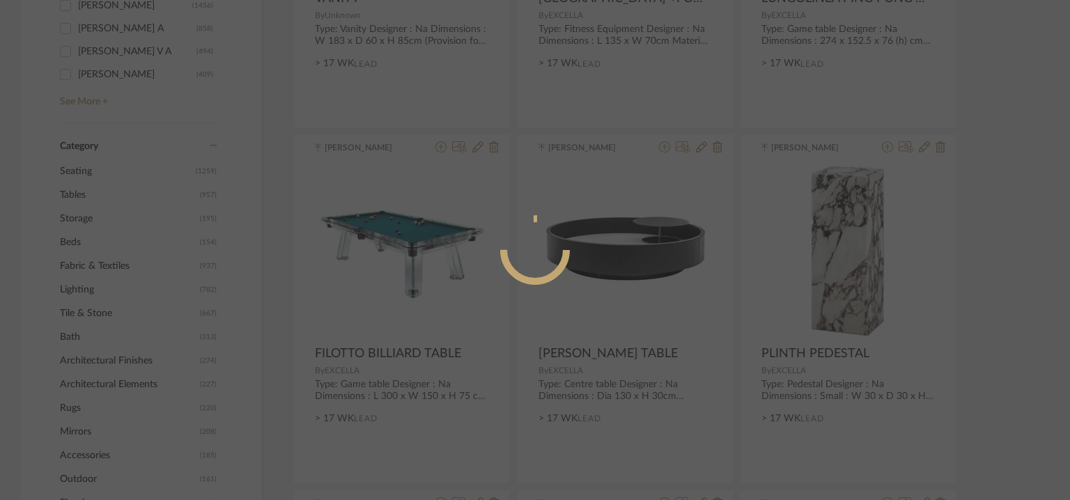
radio input "true"
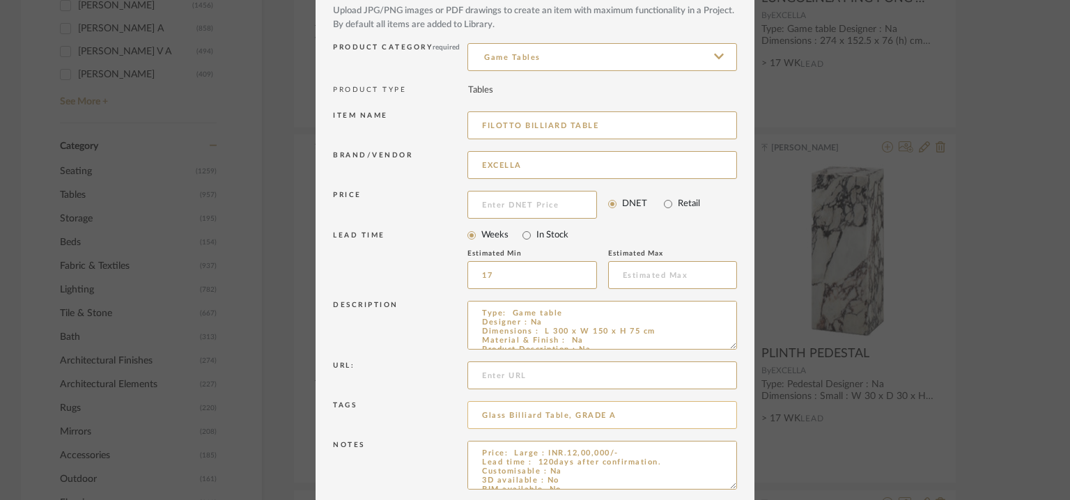
scroll to position [134, 0]
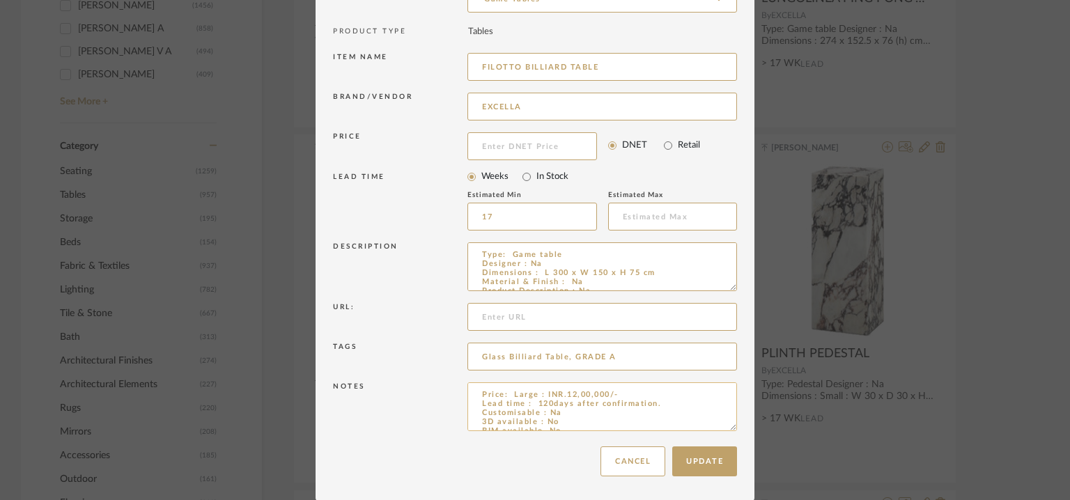
drag, startPoint x: 502, startPoint y: 393, endPoint x: 537, endPoint y: 396, distance: 35.6
click at [537, 396] on textarea "Price: Large : INR.12,00,000/- Lead time : 120days after confirmation. Customis…" at bounding box center [603, 407] width 270 height 49
type textarea "Price:INR.12,00,000/- Lead time : 120days after confirmation. Customisable : Na…"
click at [697, 461] on button "Update" at bounding box center [704, 462] width 65 height 30
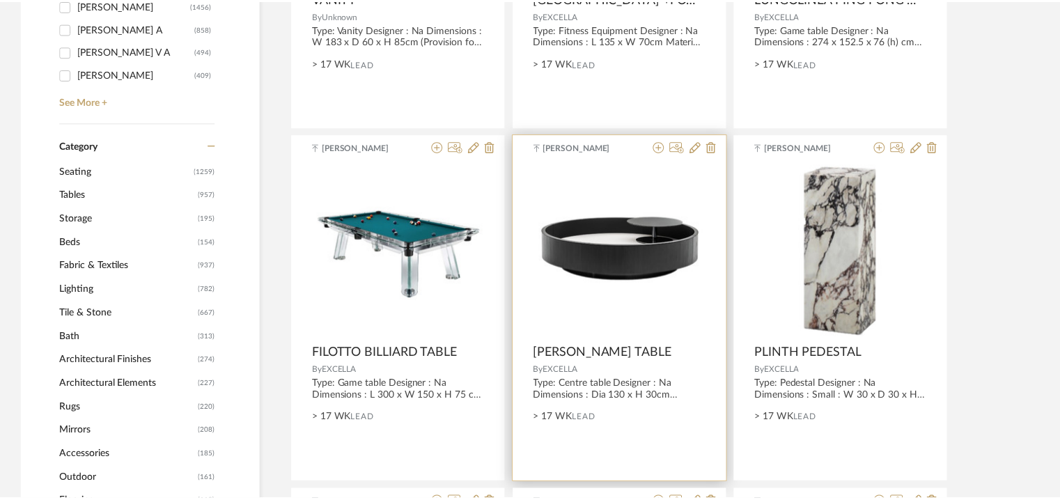
scroll to position [488, 0]
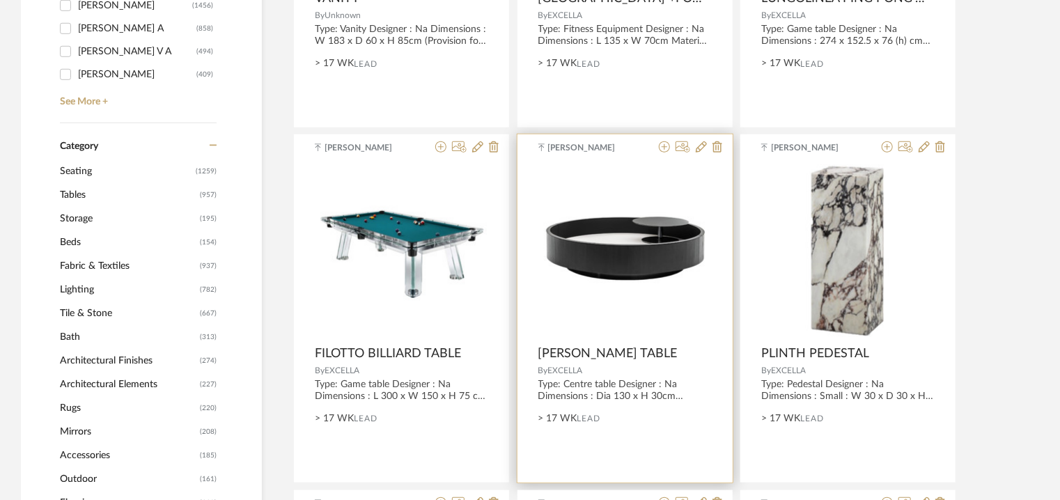
click at [664, 248] on img "0" at bounding box center [625, 251] width 173 height 80
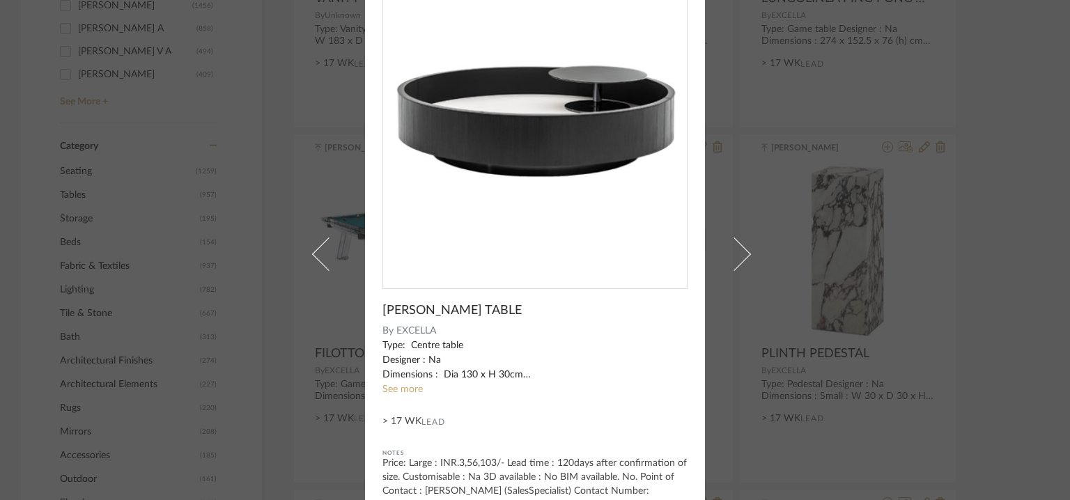
scroll to position [0, 0]
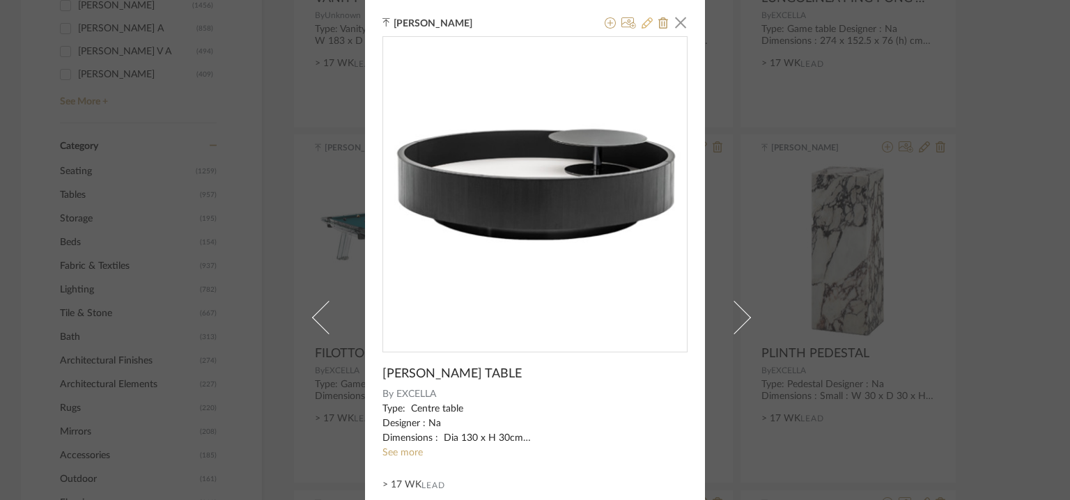
click at [642, 24] on icon at bounding box center [647, 22] width 11 height 11
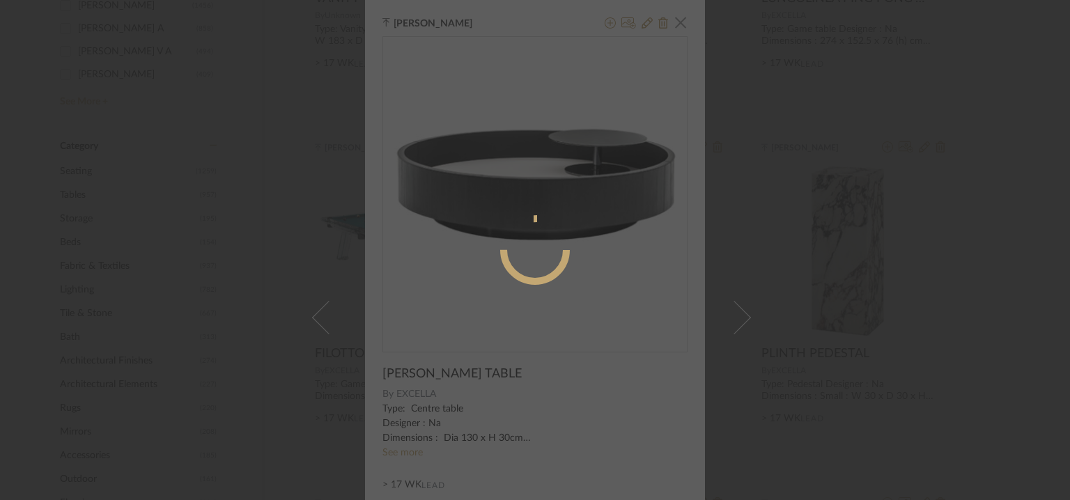
radio input "true"
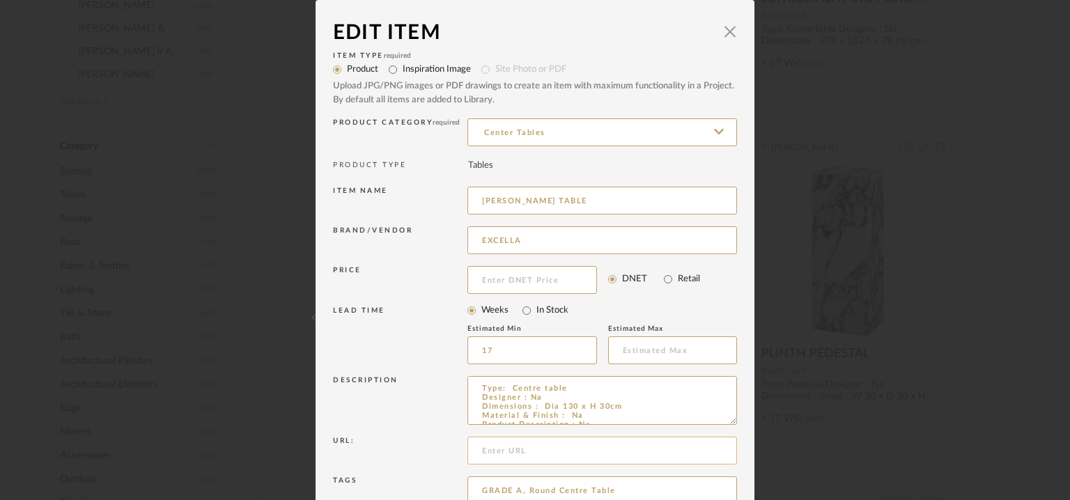
scroll to position [134, 0]
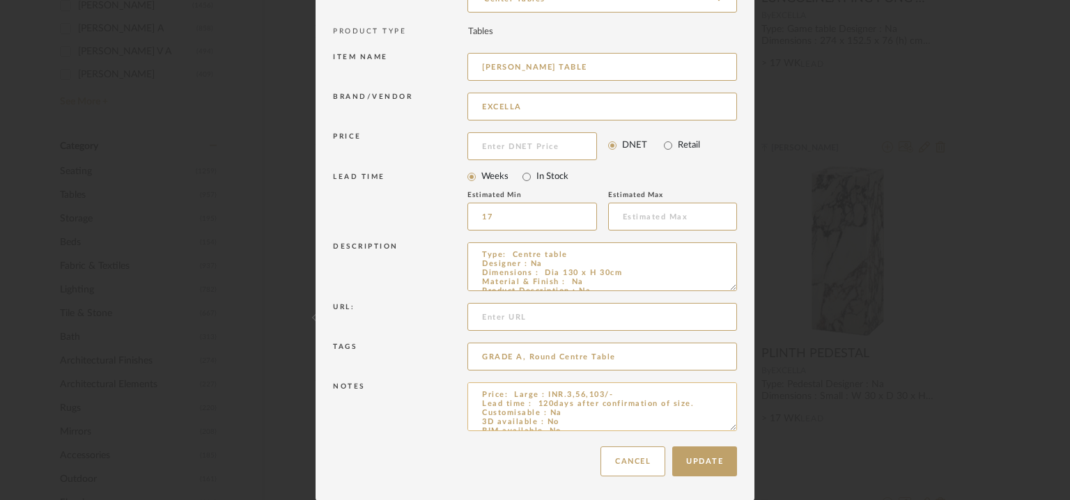
drag, startPoint x: 503, startPoint y: 392, endPoint x: 541, endPoint y: 395, distance: 37.8
click at [541, 395] on textarea "Price: Large : INR.3,56,103/- Lead time : 120days after confirmation of size. C…" at bounding box center [603, 407] width 270 height 49
type textarea "Price:INR.3,56,103/- Lead time : 120days after confirmation of size. Customisab…"
click at [701, 466] on button "Update" at bounding box center [704, 462] width 65 height 30
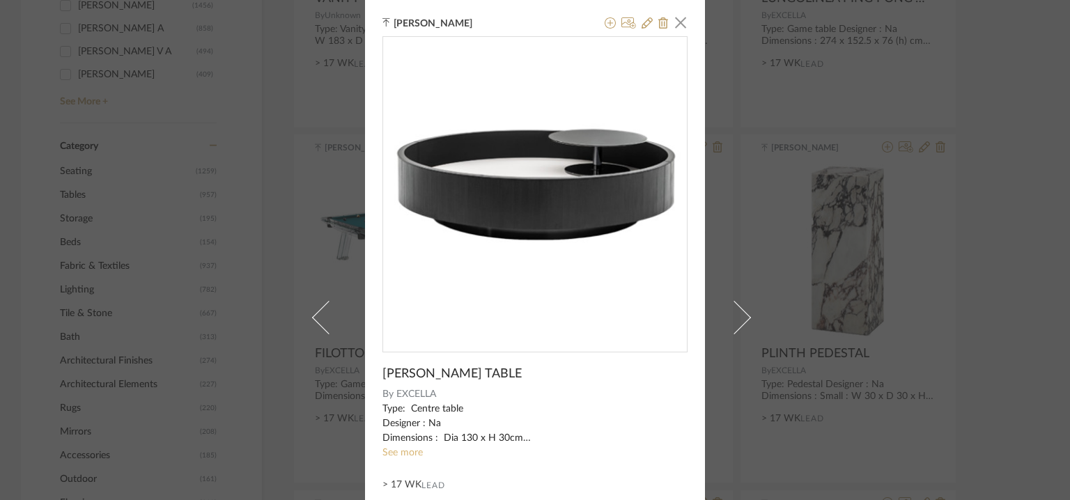
click at [392, 455] on link "See more" at bounding box center [403, 453] width 40 height 10
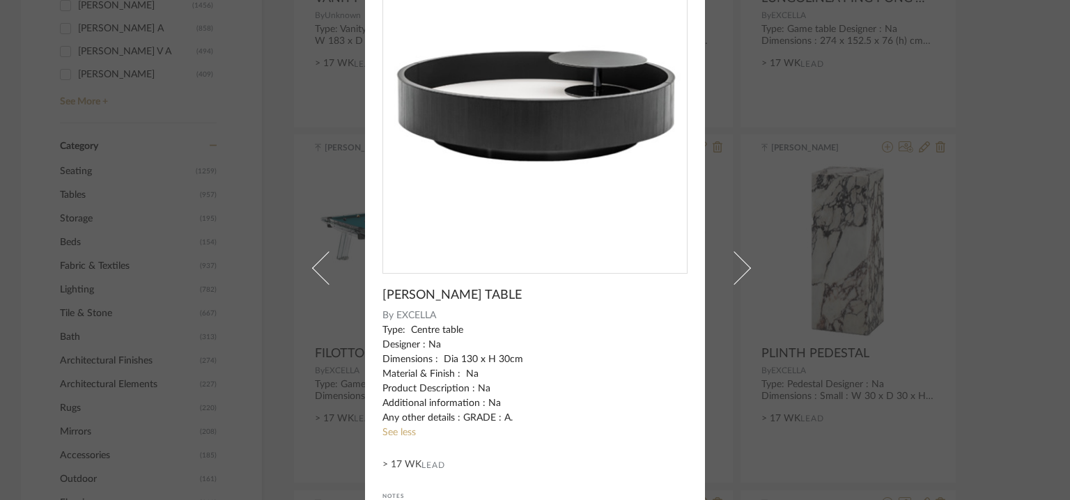
scroll to position [0, 0]
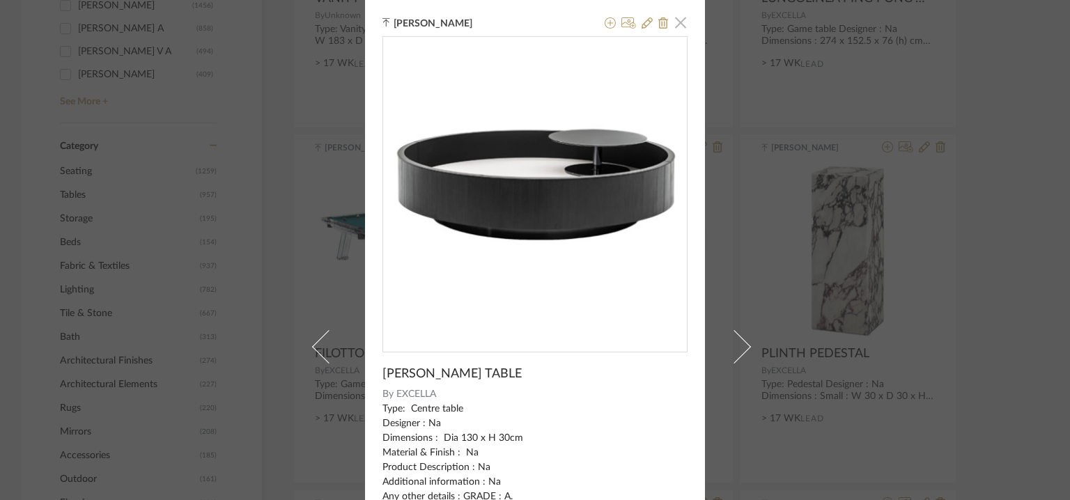
click at [674, 20] on span "button" at bounding box center [681, 22] width 28 height 28
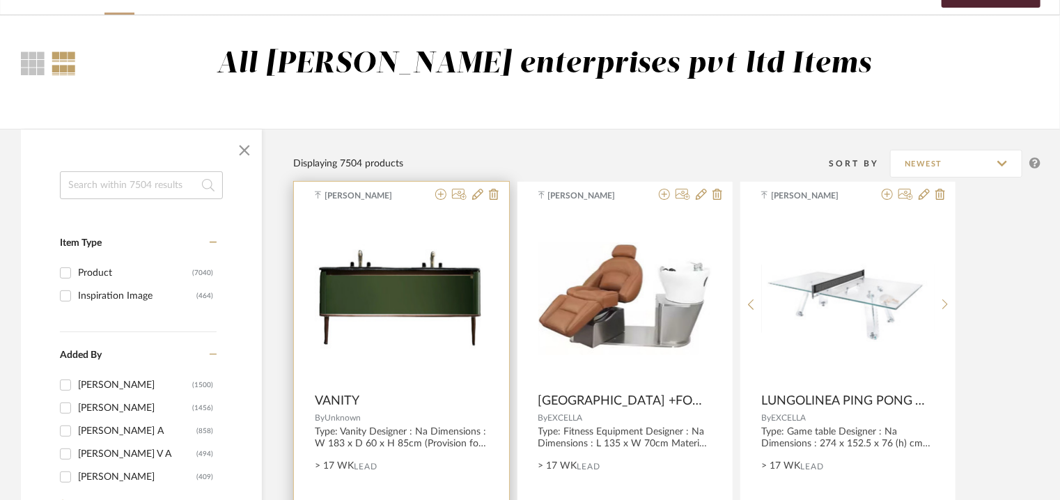
scroll to position [70, 0]
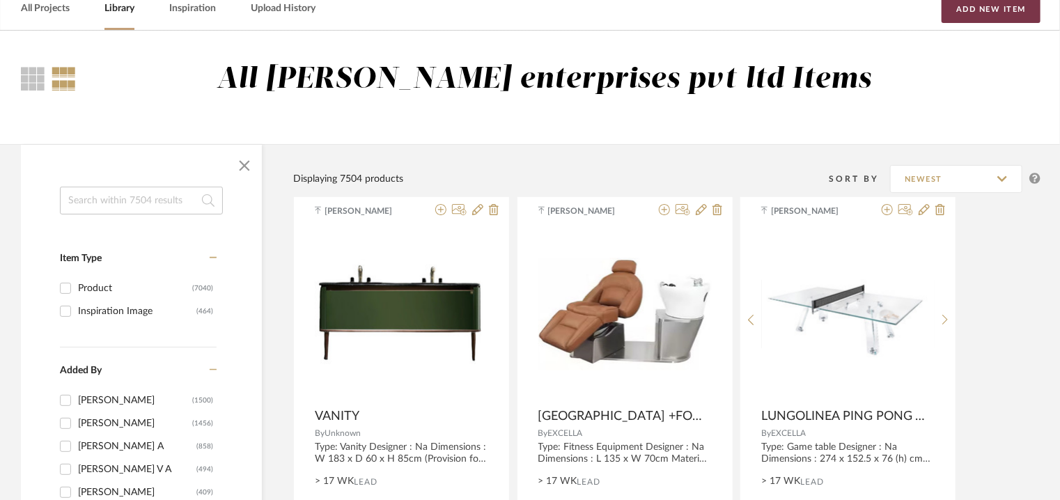
click at [982, 9] on button "Add New Item" at bounding box center [991, 9] width 99 height 28
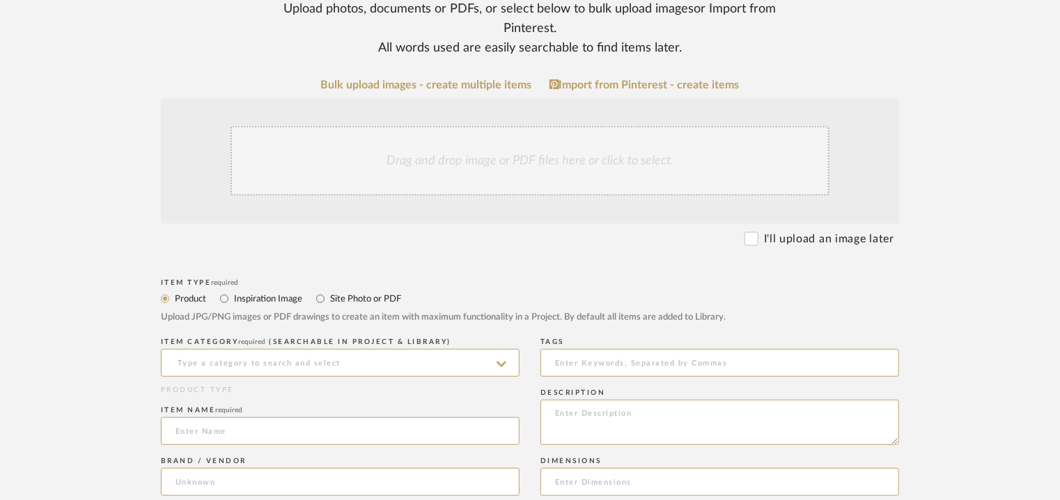
scroll to position [488, 0]
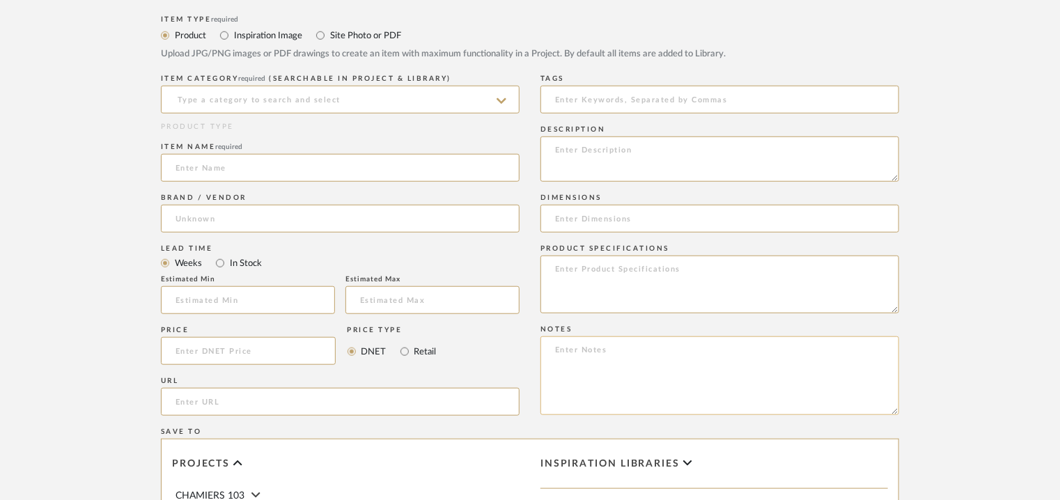
paste textarea "Price: Large : INR.49,500/- Lead time : 120days after confirmation. Customisabl…"
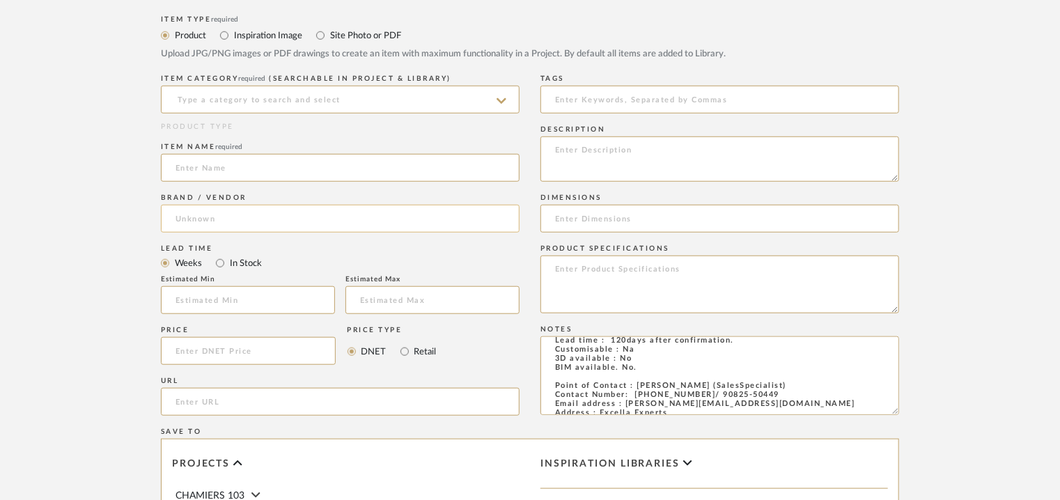
scroll to position [0, 0]
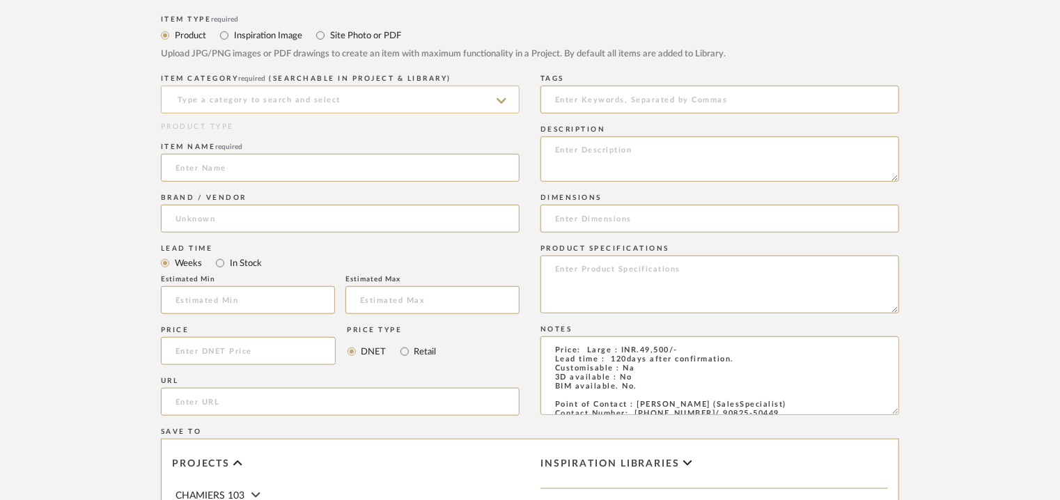
type textarea "Price: Large : INR.49,500/- Lead time : 120days after confirmation. Customisabl…"
click at [334, 91] on input at bounding box center [340, 100] width 359 height 28
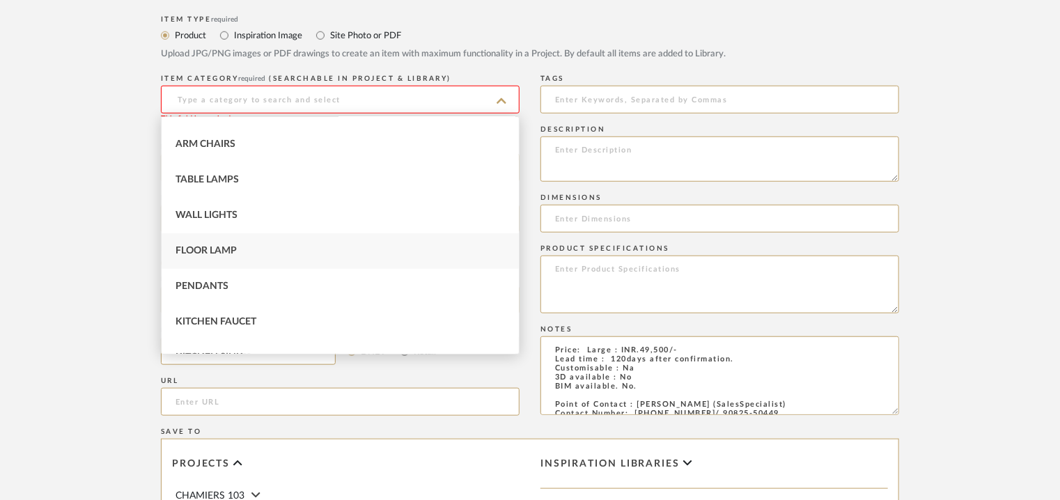
scroll to position [279, 0]
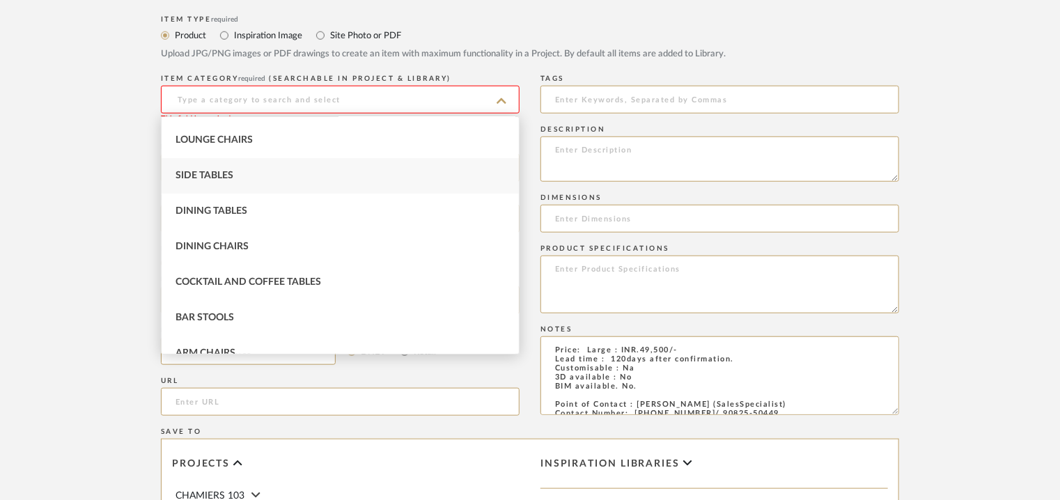
click at [235, 177] on div "Side Tables" at bounding box center [340, 176] width 357 height 36
type input "Side Tables"
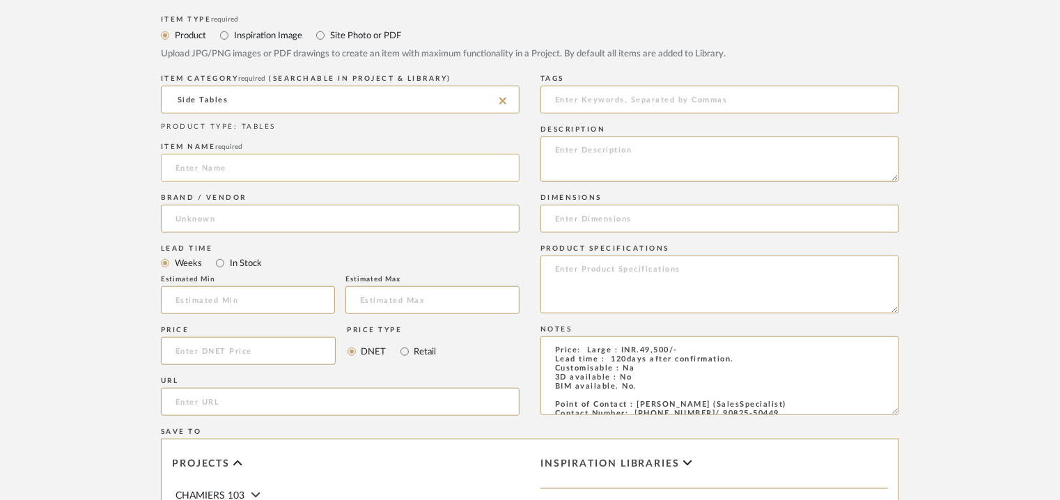
click at [236, 174] on input at bounding box center [340, 168] width 359 height 28
type input "s"
paste input "Ins Rotating Cabinet Simple Storag"
click at [172, 164] on input "Ins Rotating Cabinet Simple Storag" at bounding box center [340, 168] width 359 height 28
type input "SIDE TABLE INS. ROTATING CABINET SIMPLE STORAGE"
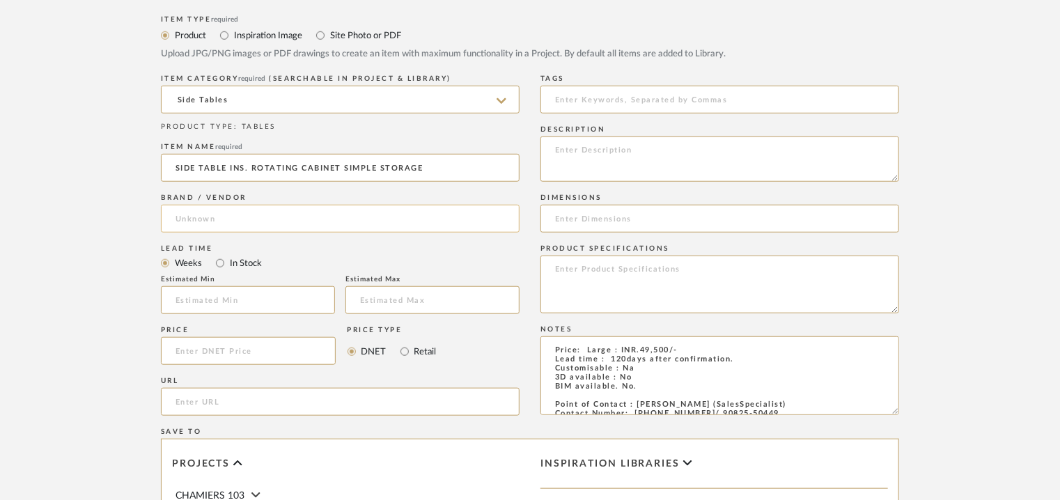
click at [208, 219] on input at bounding box center [340, 219] width 359 height 28
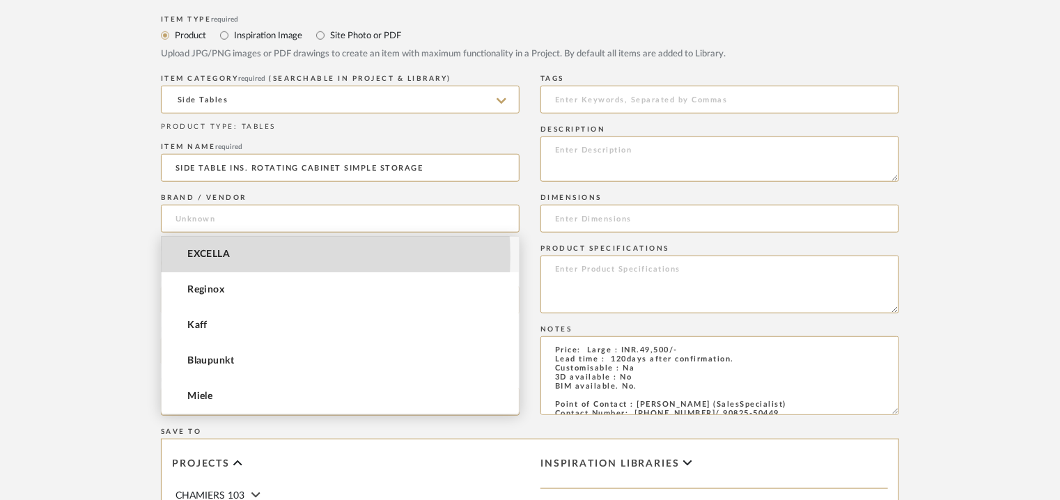
click at [215, 256] on span "EXCELLA" at bounding box center [208, 255] width 43 height 12
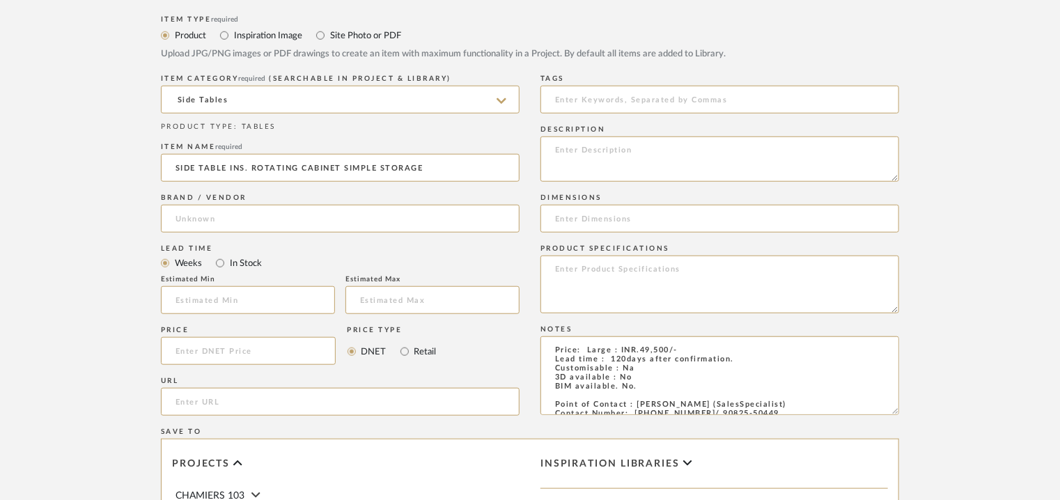
type input "EXCELLA"
click at [217, 293] on input at bounding box center [248, 300] width 174 height 28
type input "17"
click at [604, 93] on input at bounding box center [720, 100] width 359 height 28
type input "side table,"
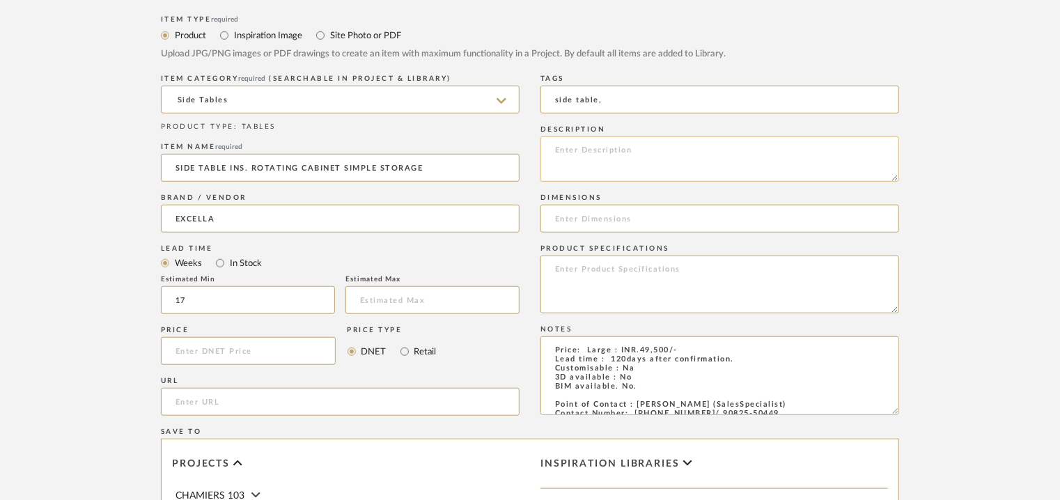
click at [797, 156] on textarea at bounding box center [720, 159] width 359 height 45
paste textarea "Type: Side Table/ trolley, Designer : Na Dimensions : Dia 40 x H 48cm Material …"
type textarea "Type: Side Table/ trolley, Designer : Na Dimensions : Dia 40 x H 48cm Material …"
click at [629, 104] on input "side table," at bounding box center [720, 100] width 359 height 28
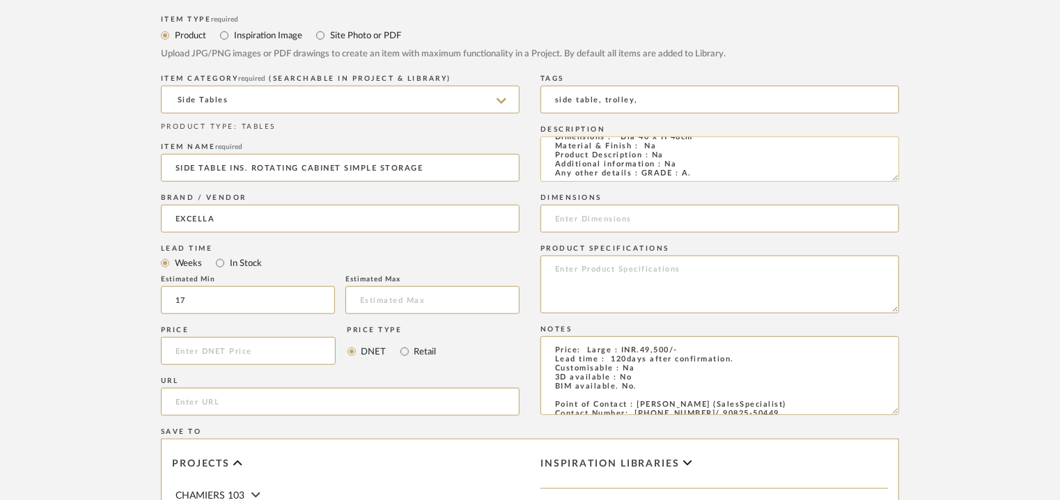
scroll to position [0, 0]
type input "side table, trolley,"
drag, startPoint x: 696, startPoint y: 165, endPoint x: 621, endPoint y: 168, distance: 75.3
click at [621, 168] on textarea "Type: Side Table/ trolley, Designer : Na Dimensions : Dia 40 x H 48cm Material …" at bounding box center [720, 159] width 359 height 45
click at [582, 218] on input at bounding box center [720, 219] width 359 height 28
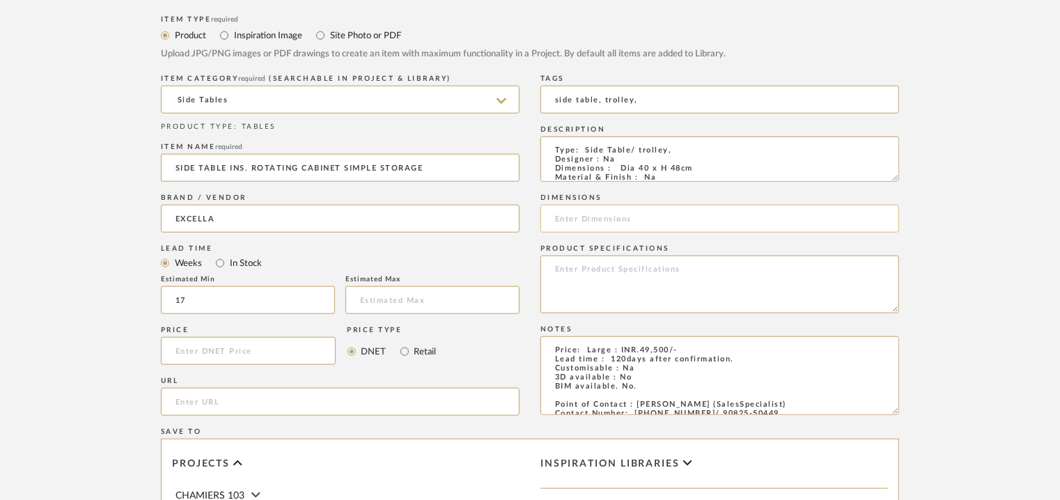
paste input "Dia 40 x H 48cm"
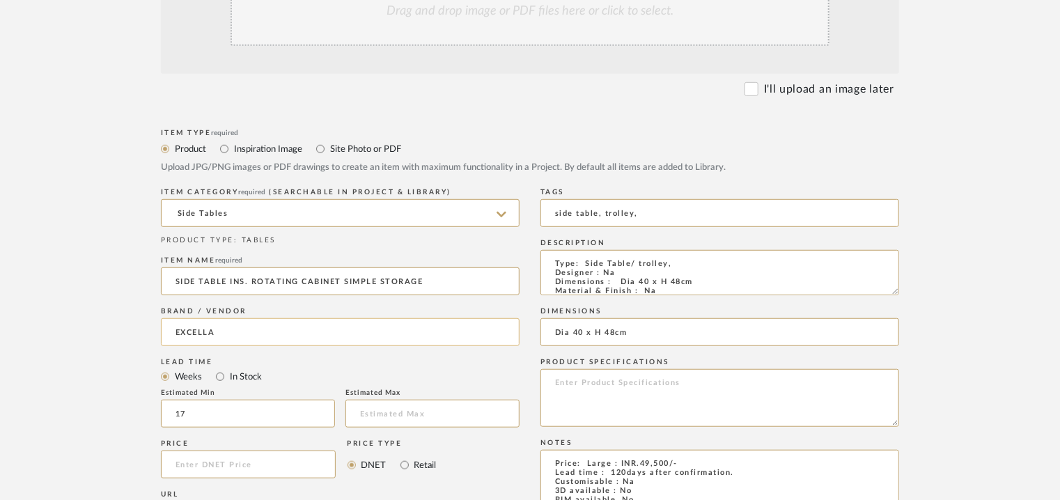
scroll to position [139, 0]
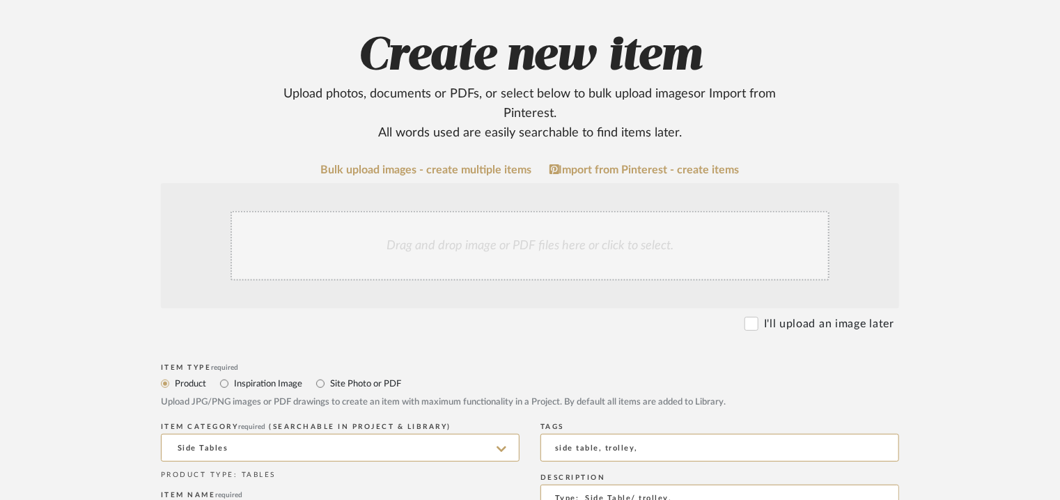
type input "Dia 40 x H 48cm"
click at [467, 247] on div "Drag and drop image or PDF files here or click to select." at bounding box center [530, 246] width 599 height 70
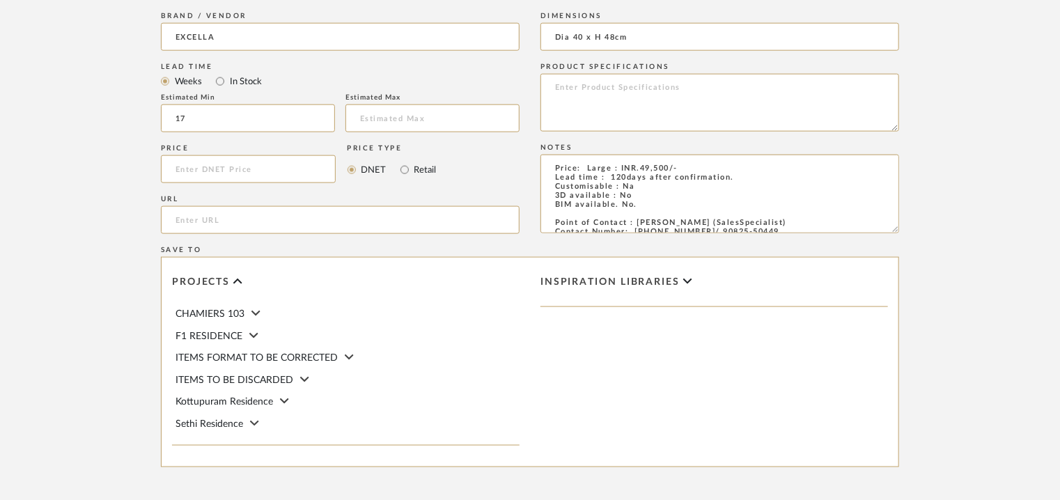
scroll to position [956, 0]
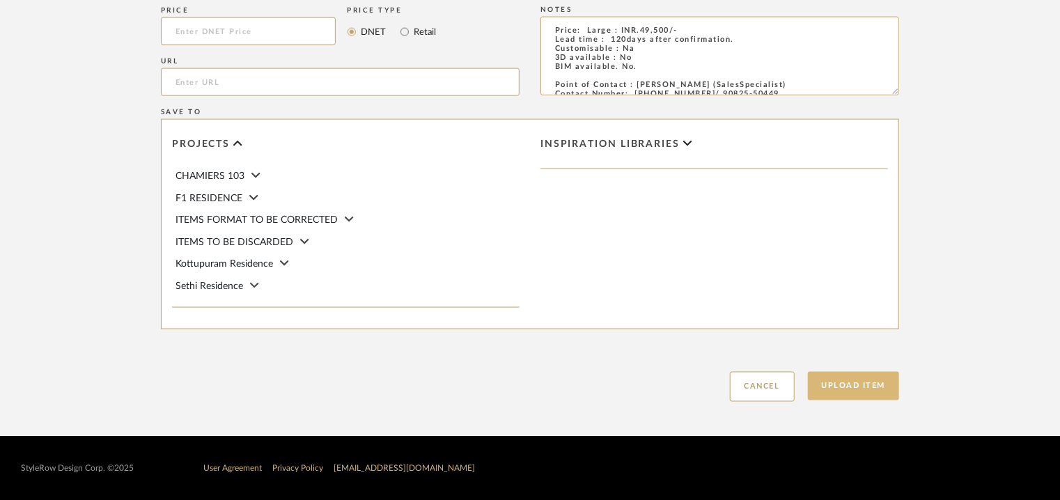
click at [877, 388] on button "Upload Item" at bounding box center [854, 386] width 92 height 29
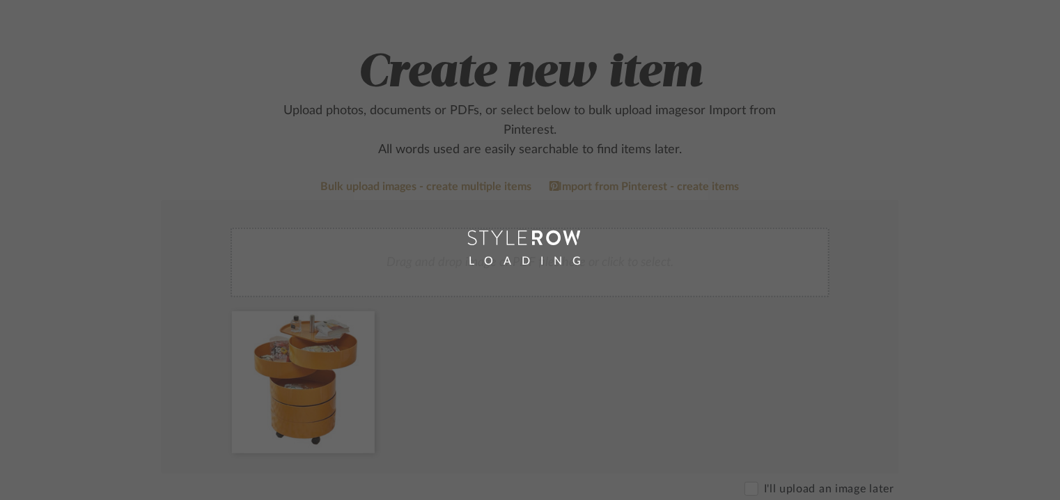
scroll to position [70, 0]
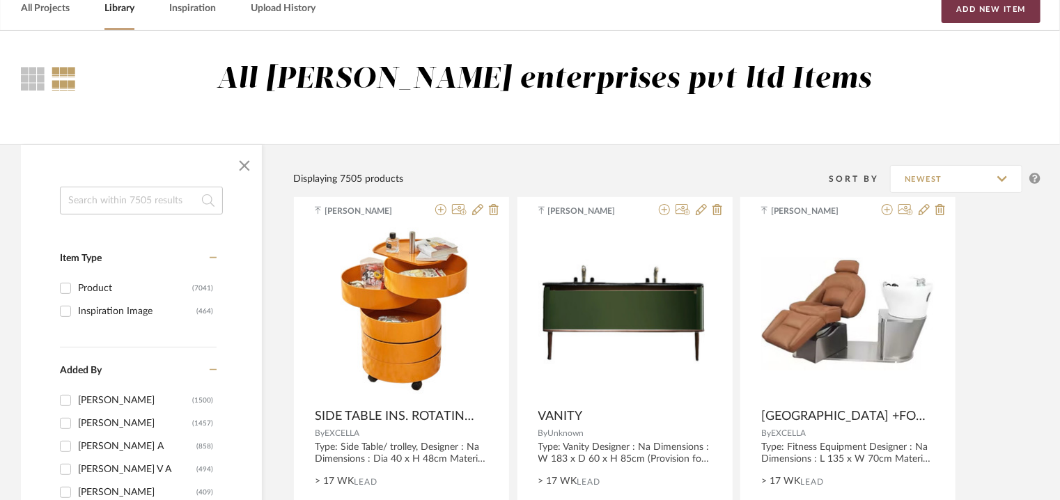
click at [988, 6] on button "Add New Item" at bounding box center [991, 9] width 99 height 28
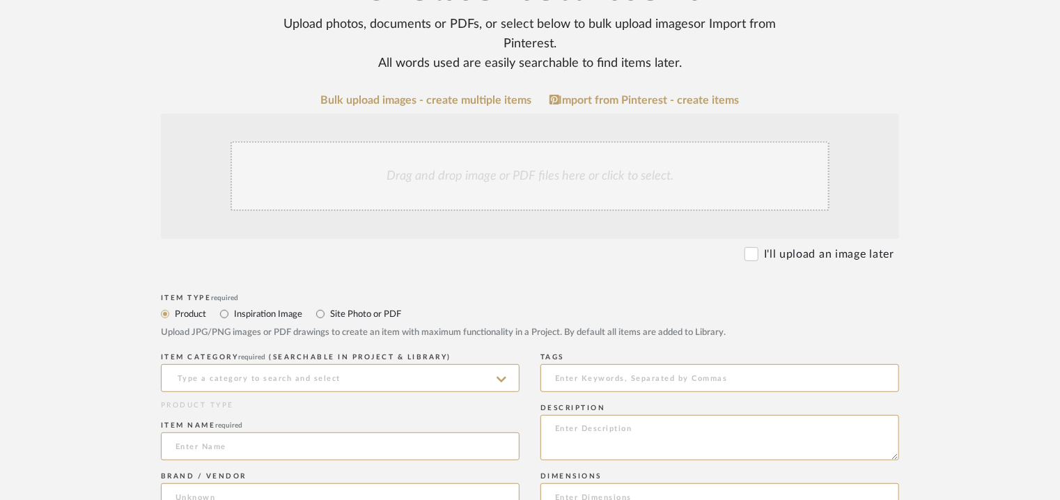
scroll to position [418, 0]
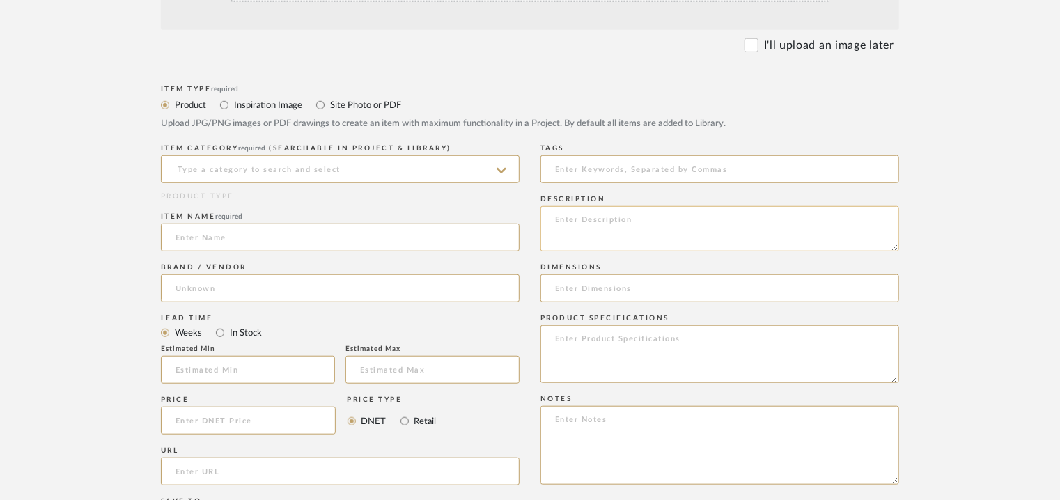
paste textarea "Type: Fitness Equipment Designer : Na Dimensions : L 185 x W 76 x H 64 cm Mater…"
type textarea "Type: Fitness Equipment Designer : Na Dimensions : L 185 x W 76 x H 64 cm Mater…"
click at [299, 165] on input at bounding box center [340, 169] width 359 height 28
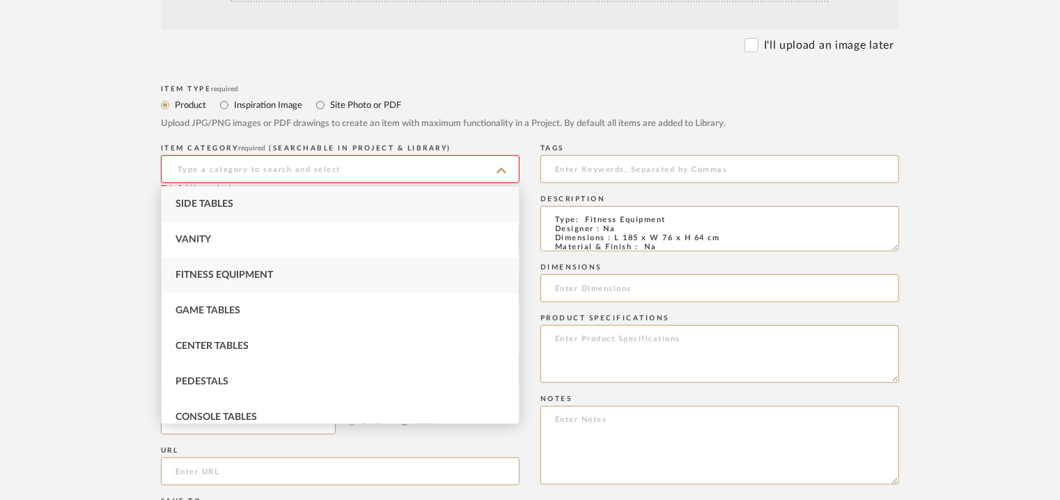
click at [237, 271] on span "Fitness Equipment" at bounding box center [225, 275] width 98 height 10
type input "Fitness Equipment"
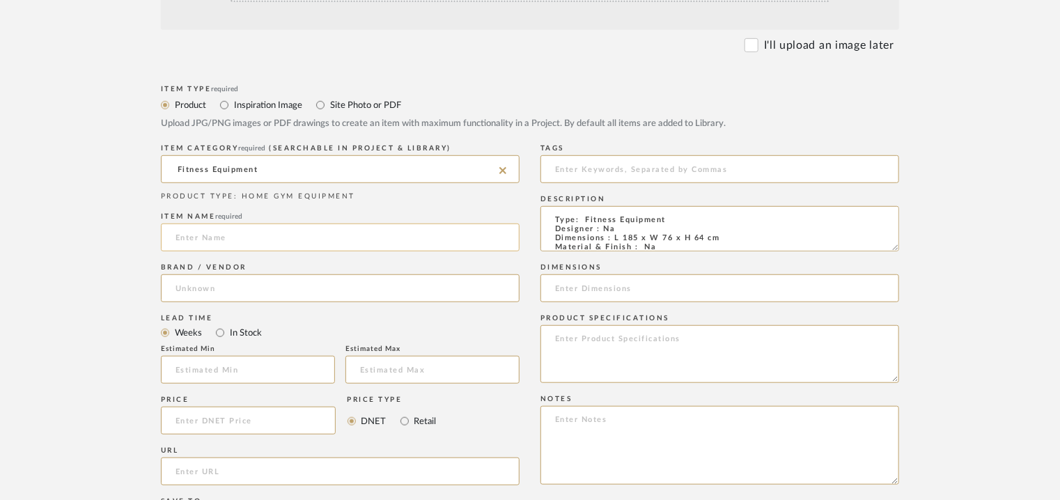
click at [256, 233] on input at bounding box center [340, 238] width 359 height 28
type input "MASSAGE TABLE"
click at [240, 285] on input at bounding box center [340, 289] width 359 height 28
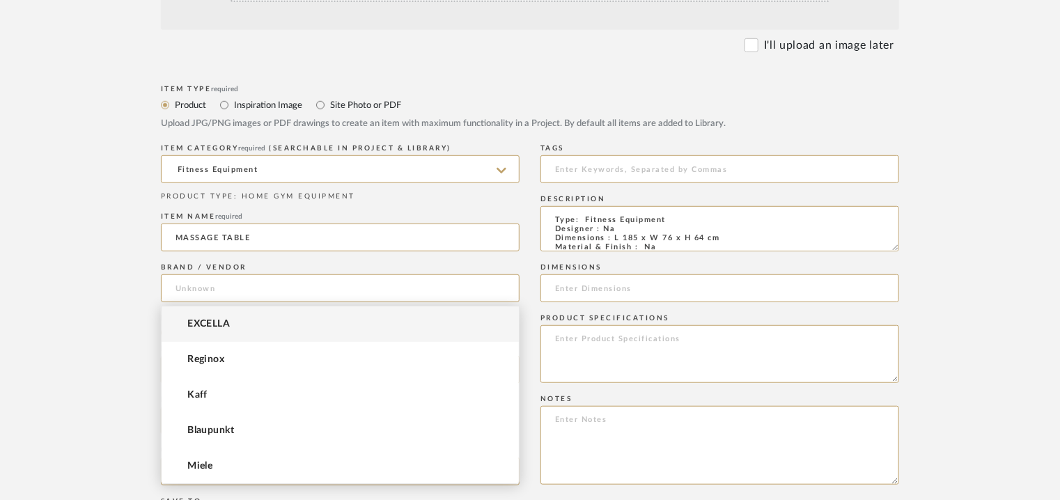
click at [210, 321] on span "EXCELLA" at bounding box center [208, 324] width 43 height 12
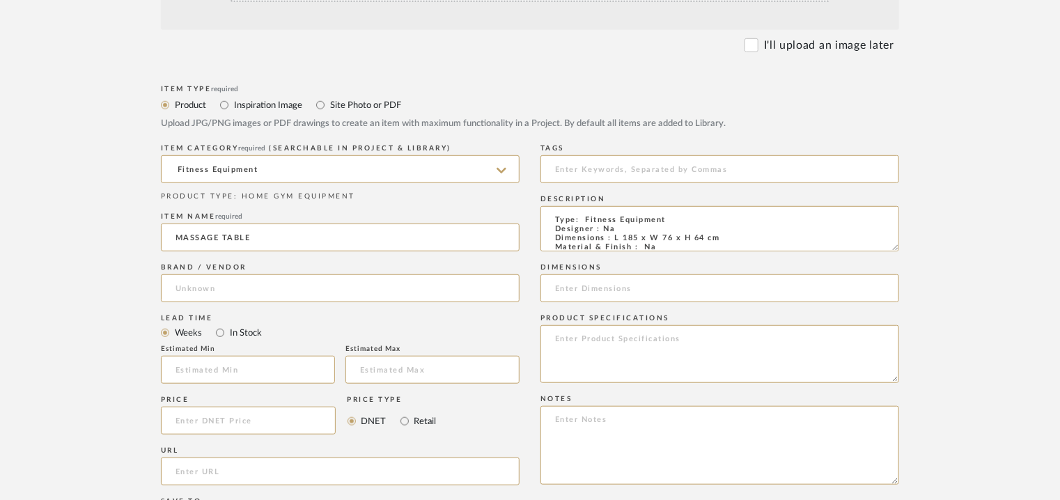
type input "EXCELLA"
click at [201, 373] on input at bounding box center [248, 370] width 174 height 28
type input "17"
click at [597, 169] on input at bounding box center [720, 169] width 359 height 28
type input "massage table, GRADE A,"
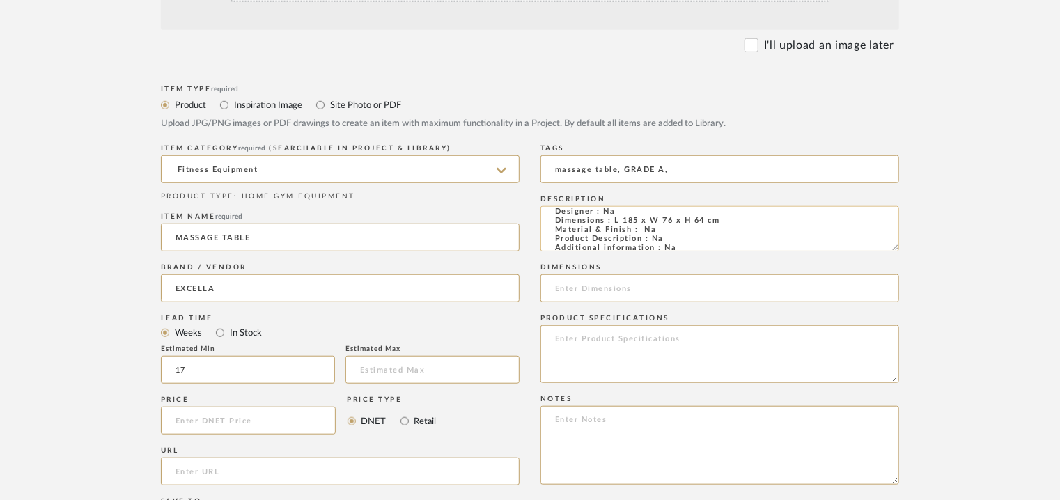
scroll to position [33, 0]
drag, startPoint x: 611, startPoint y: 239, endPoint x: 725, endPoint y: 232, distance: 114.5
click at [725, 232] on textarea "Type: Fitness Equipment Designer : Na Dimensions : L 185 x W 76 x H 64 cm Mater…" at bounding box center [720, 228] width 359 height 45
click at [769, 229] on textarea "Type: Fitness Equipment Designer : Na Dimensions : L 185 x W 76 x H 64 cm Mater…" at bounding box center [720, 228] width 359 height 45
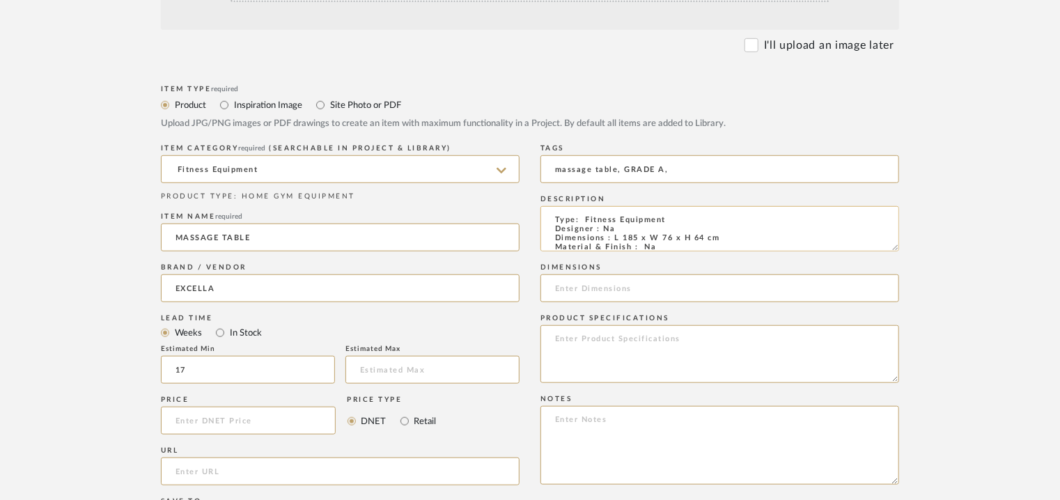
drag, startPoint x: 705, startPoint y: 235, endPoint x: 707, endPoint y: 247, distance: 12.7
click at [705, 236] on textarea "Type: Fitness Equipment Designer : Na Dimensions : L 185 x W 76 x H 64 cm Mater…" at bounding box center [720, 228] width 359 height 45
click at [705, 222] on textarea "Type: Fitness Equipment Designer : Na Dimensions : L 185 x W 76 x H 64 cm Mater…" at bounding box center [720, 228] width 359 height 45
click at [705, 240] on textarea "Type: Fitness Equipment Designer : Na Dimensions : L 185 x W 76 x H 64 cm Mater…" at bounding box center [720, 228] width 359 height 45
drag, startPoint x: 725, startPoint y: 238, endPoint x: 614, endPoint y: 237, distance: 110.8
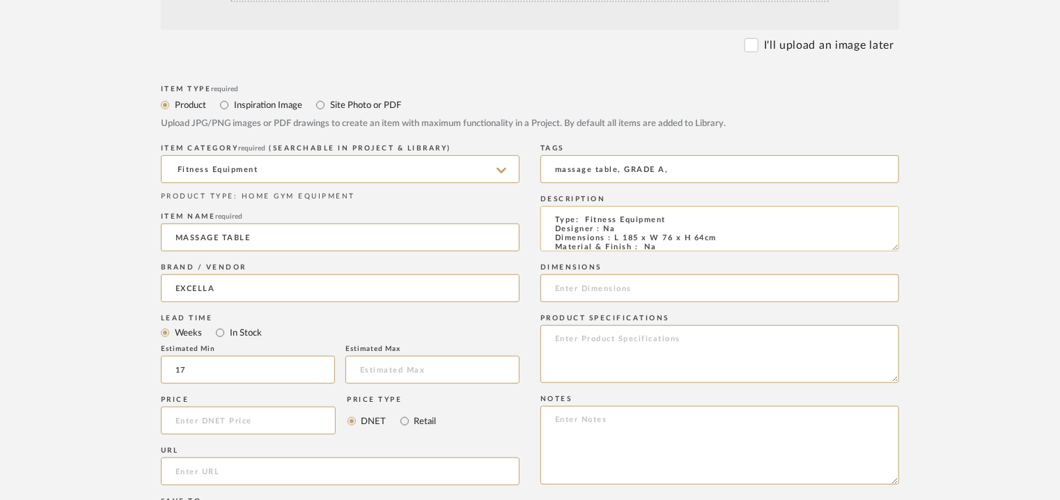
click at [614, 237] on textarea "Type: Fitness Equipment Designer : Na Dimensions : L 185 x W 76 x H 64cm Materi…" at bounding box center [720, 228] width 359 height 45
type textarea "Type: Fitness Equipment Designer : Na Dimensions : L 185 x W 76 x H 64cm Materi…"
click at [599, 289] on input at bounding box center [720, 289] width 359 height 28
paste input "L 185 x W 76 x H 64cm"
type input "L 185 x W 76 x H 64cm"
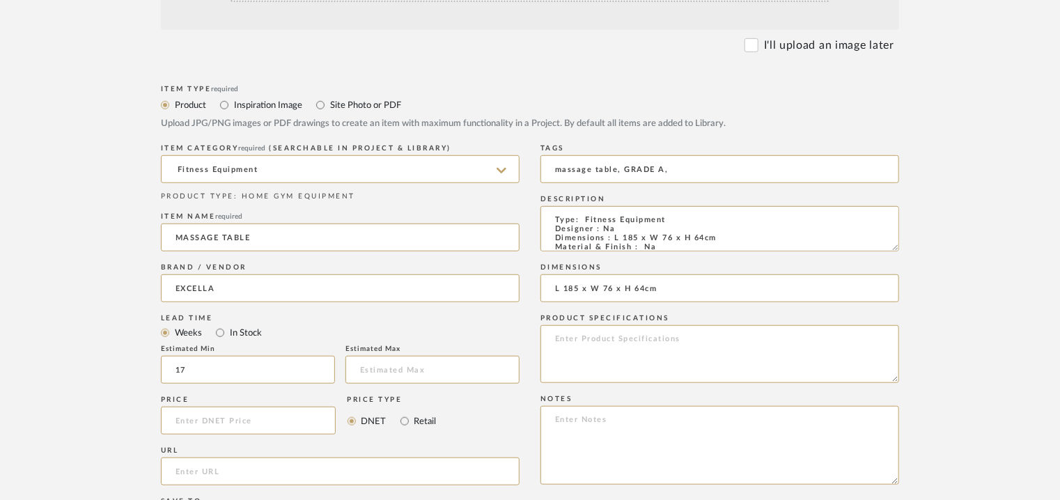
drag, startPoint x: 596, startPoint y: 422, endPoint x: 565, endPoint y: 425, distance: 31.5
click at [536, 429] on div "Item Type required Product Inspiration Image Site Photo or PDF Upload JPG/PNG i…" at bounding box center [530, 437] width 739 height 710
click at [561, 418] on textarea at bounding box center [720, 445] width 359 height 79
paste textarea "Price: Large : INR.75,000/- Lead time : 120days after confirmation. Customisabl…"
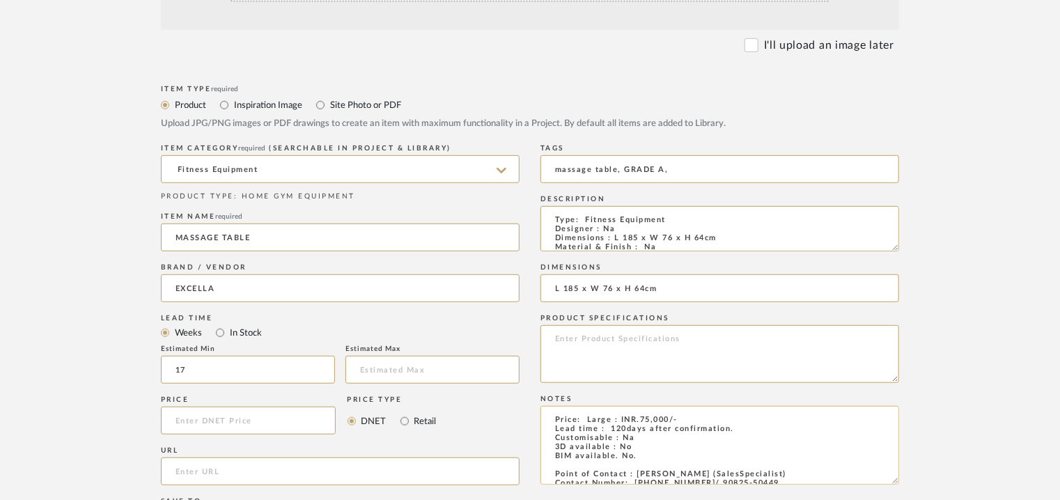
type textarea "Price: Large : INR.75,000/- Lead time : 120days after confirmation. Customisabl…"
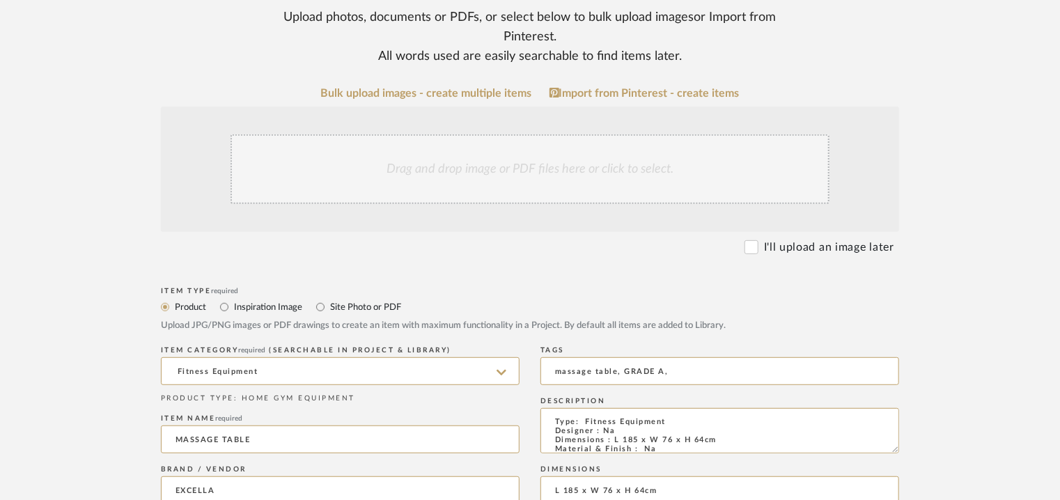
scroll to position [209, 0]
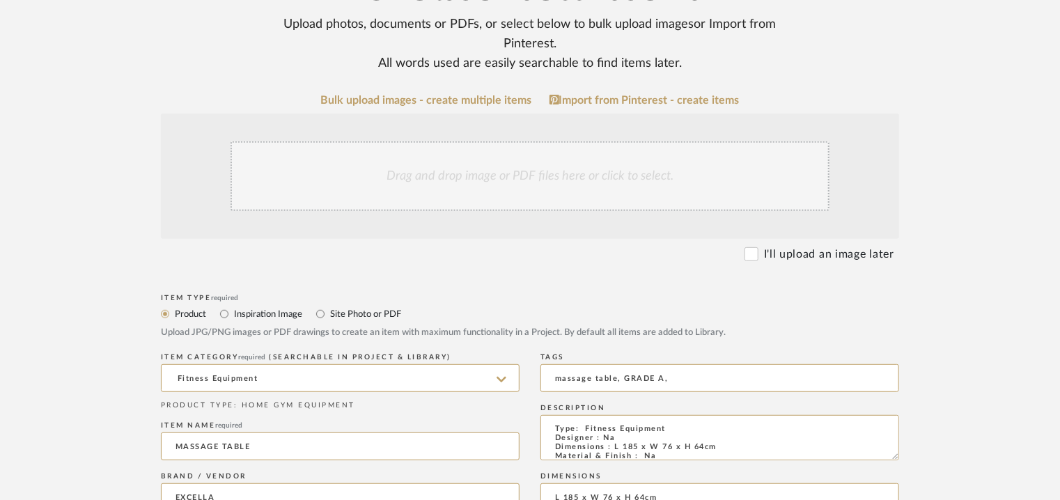
click at [496, 166] on div "Drag and drop image or PDF files here or click to select." at bounding box center [530, 176] width 599 height 70
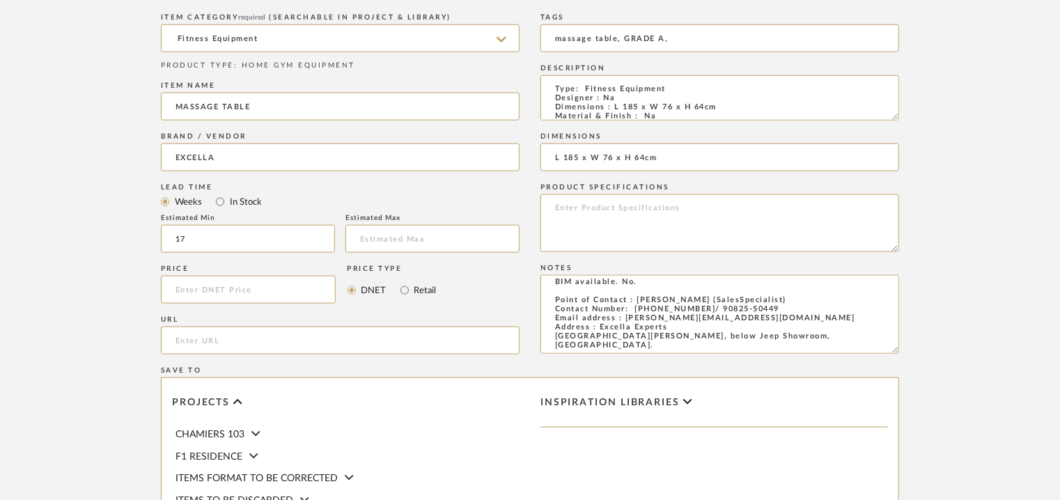
scroll to position [956, 0]
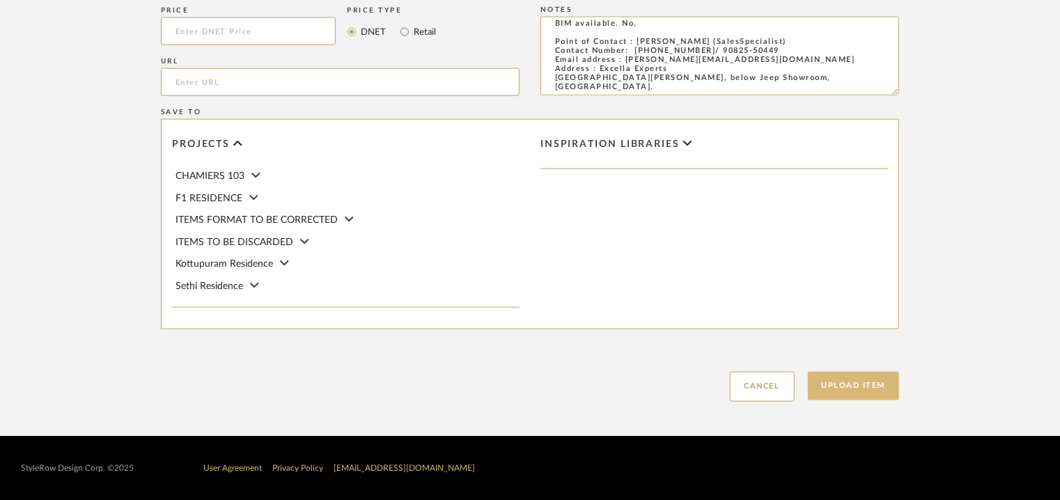
click at [886, 380] on button "Upload Item" at bounding box center [854, 386] width 92 height 29
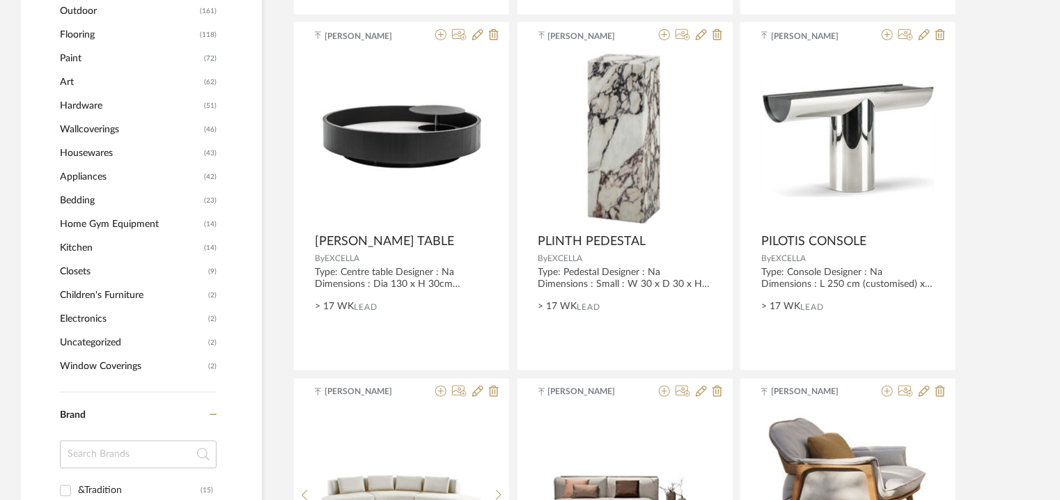
scroll to position [70, 0]
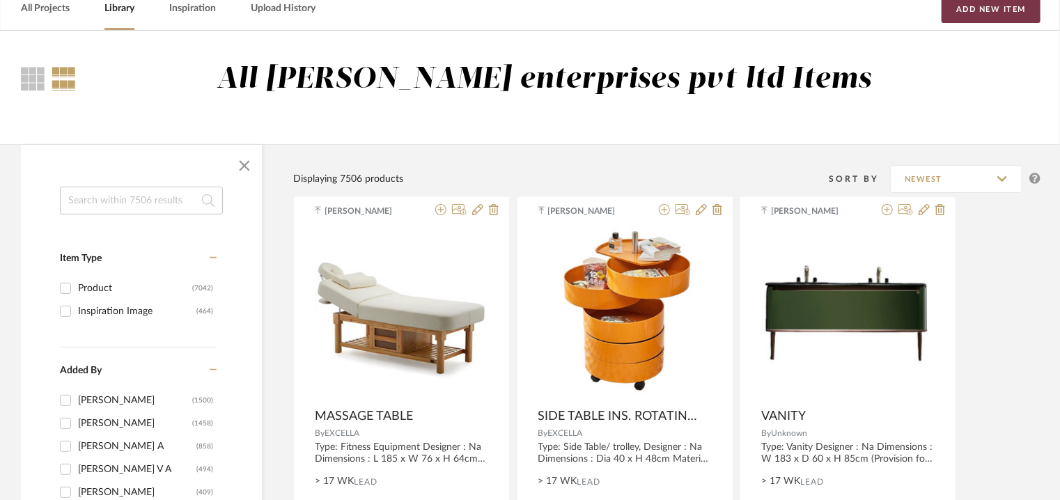
click at [991, 15] on button "Add New Item" at bounding box center [991, 9] width 99 height 28
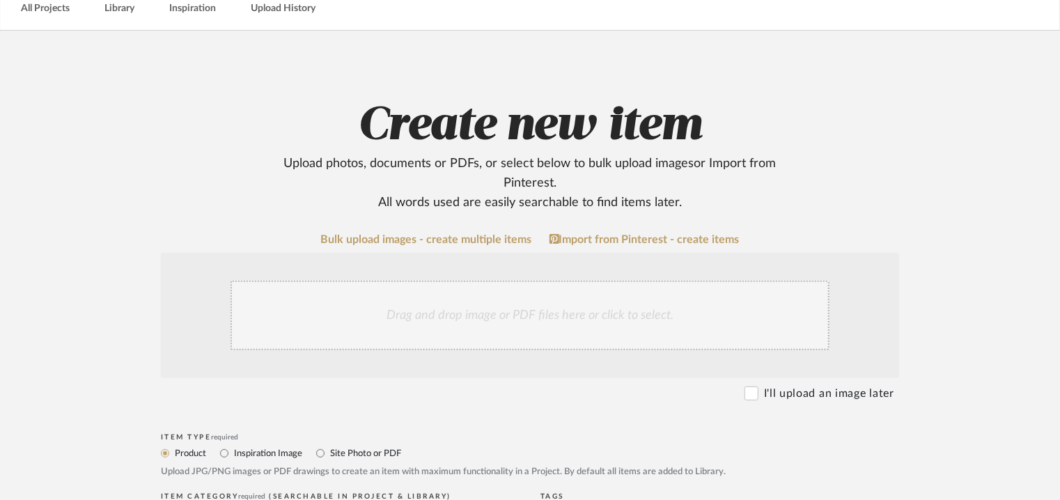
scroll to position [348, 0]
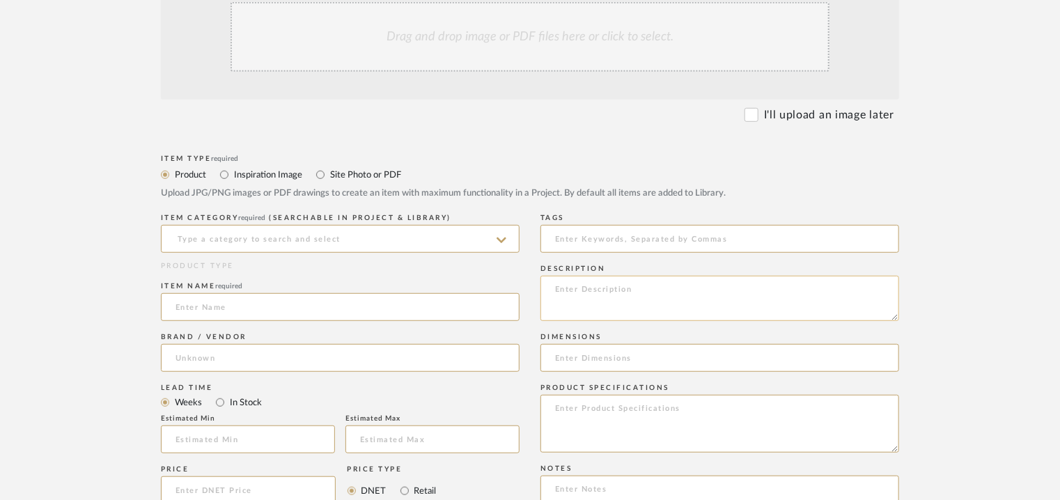
click at [577, 288] on textarea at bounding box center [720, 298] width 359 height 45
paste textarea "Type: Lounge chair Designer : Na Dimensions : W655 x D830 x H880mm Material & F…"
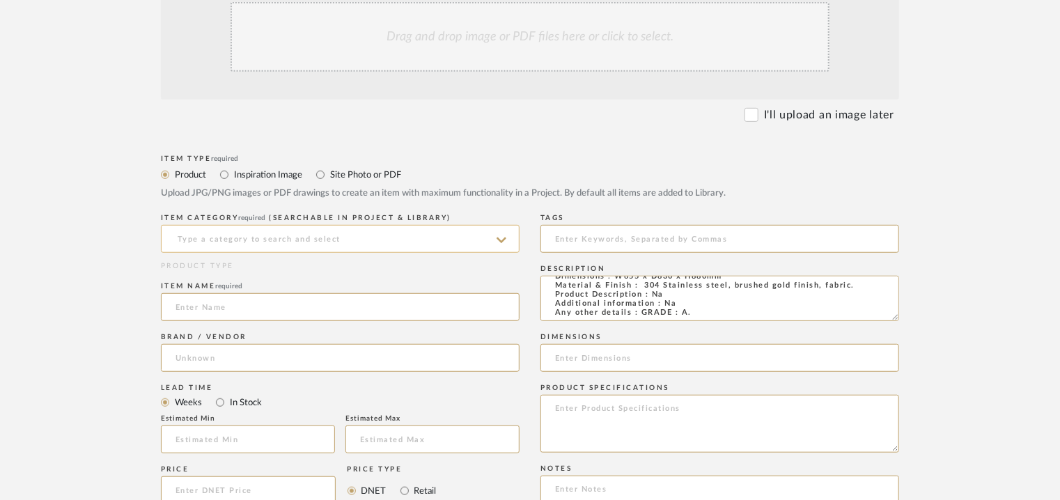
type textarea "Type: Lounge chair Designer : Na Dimensions : W655 x D830 x H880mm Material & F…"
click at [326, 238] on input at bounding box center [340, 239] width 359 height 28
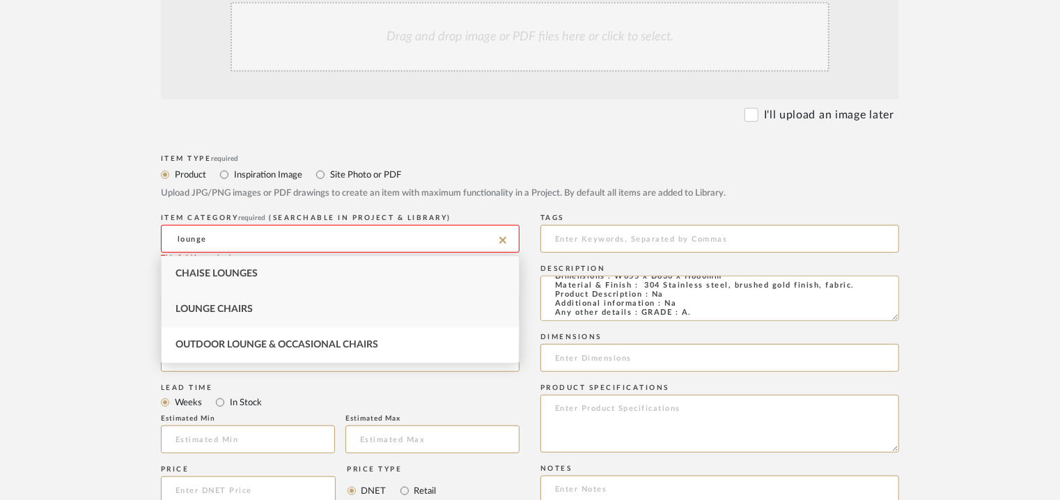
click at [279, 308] on div "Lounge Chairs" at bounding box center [340, 310] width 357 height 36
type input "Lounge Chairs"
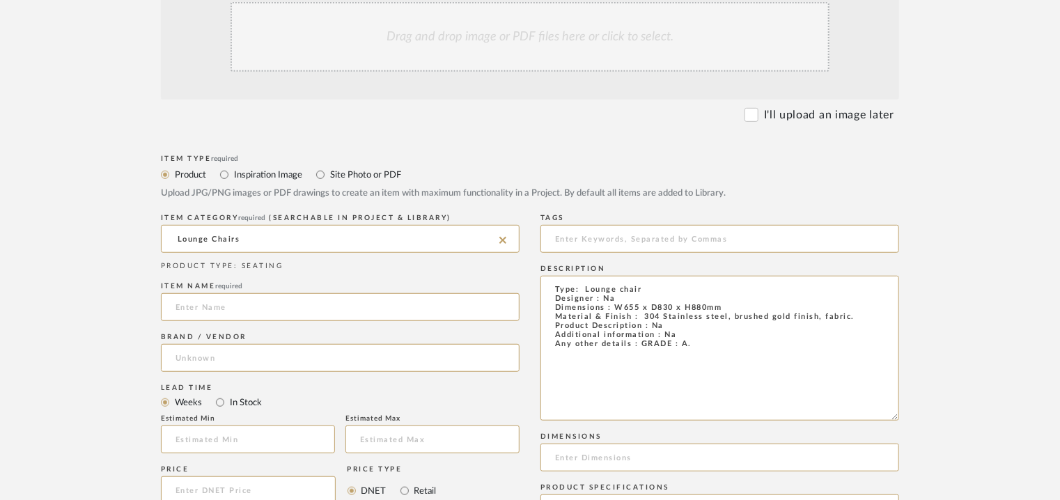
scroll to position [0, 0]
drag, startPoint x: 894, startPoint y: 315, endPoint x: 959, endPoint y: 447, distance: 146.8
click at [957, 443] on form "Bulk upload images - create multiple items Import from Pinterest - create items…" at bounding box center [530, 457] width 888 height 1005
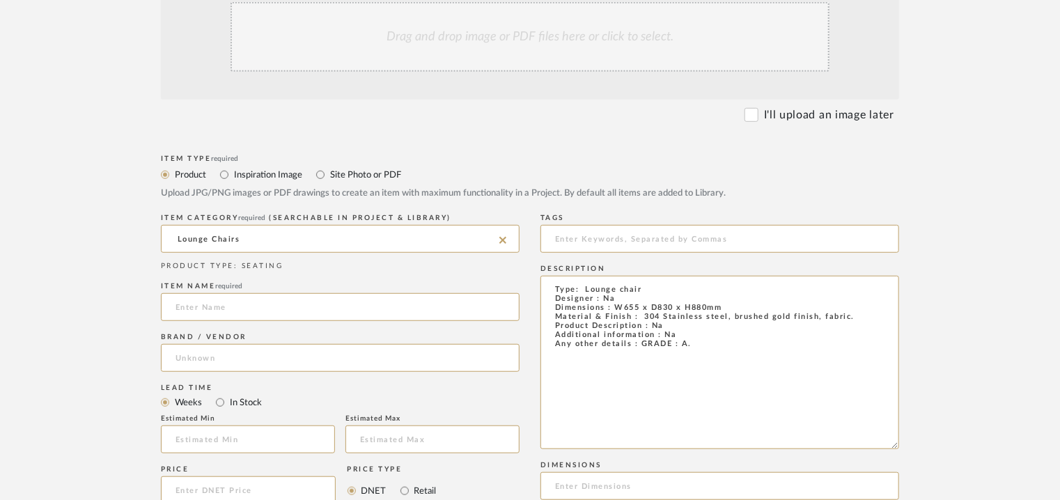
drag, startPoint x: 790, startPoint y: 394, endPoint x: 444, endPoint y: 254, distance: 373.5
paste textarea
type textarea "Type: Lounge chair Designer : Na Dimensions : W655 x D830 x H880mm Material & F…"
click at [237, 310] on input at bounding box center [340, 307] width 359 height 28
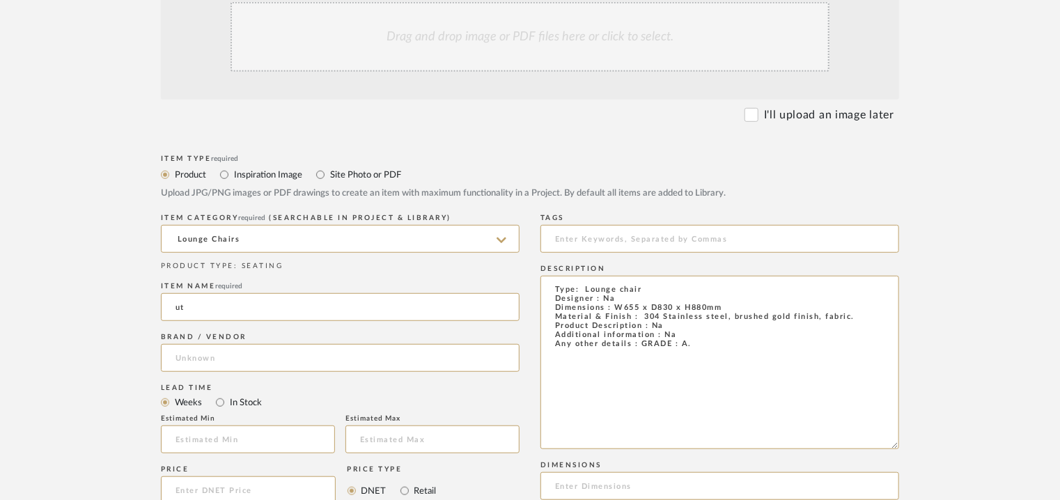
type input "u"
type input "UTRECHT ARMCHAIR"
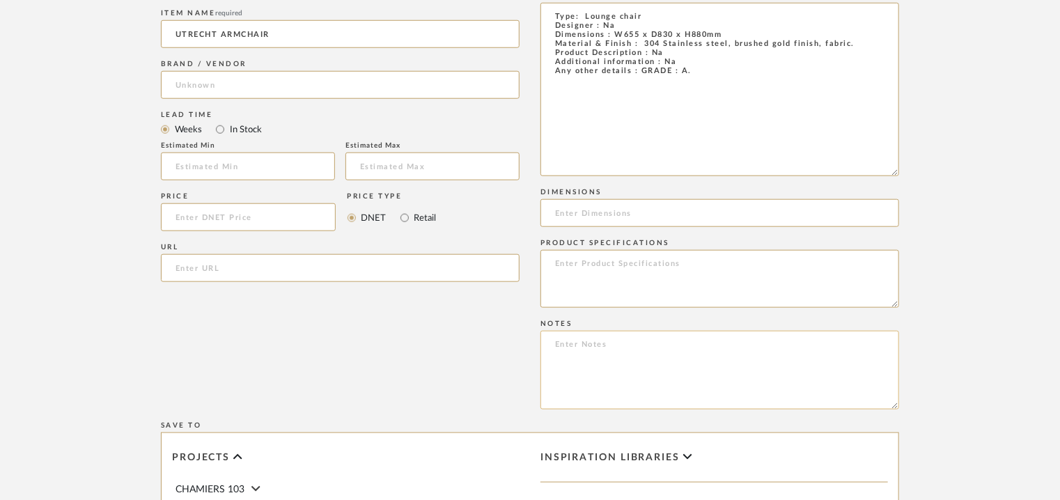
scroll to position [627, 0]
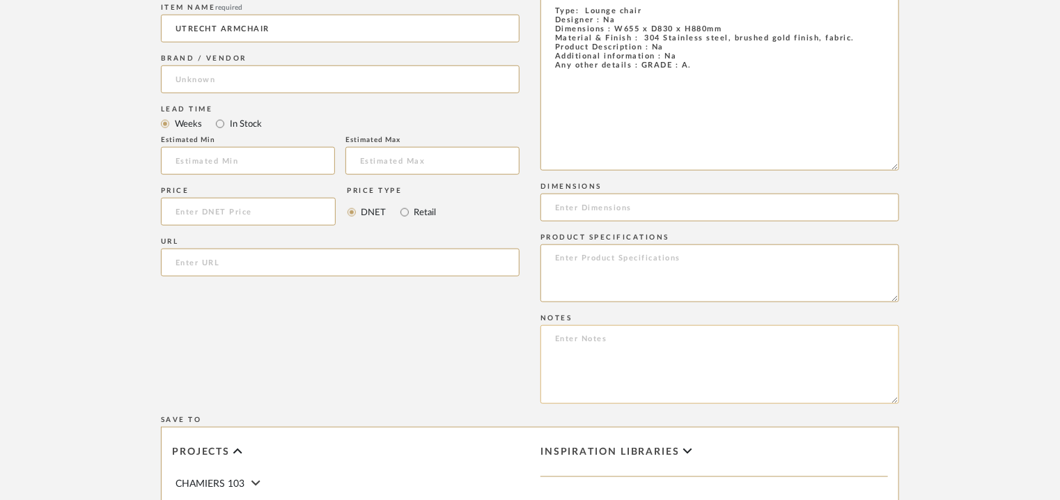
paste textarea "Price: Large : INR.86,100/- Lead time : 120days after confirmation of size and …"
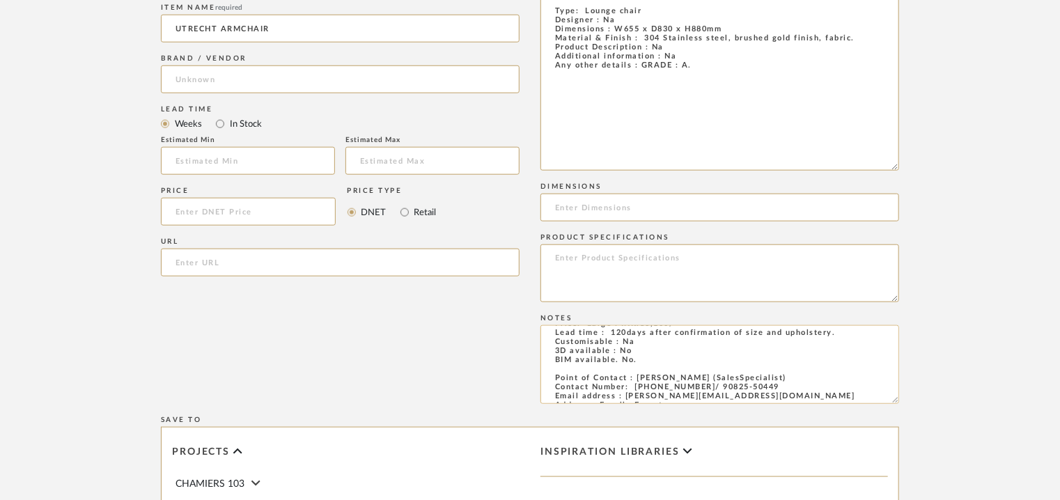
scroll to position [0, 0]
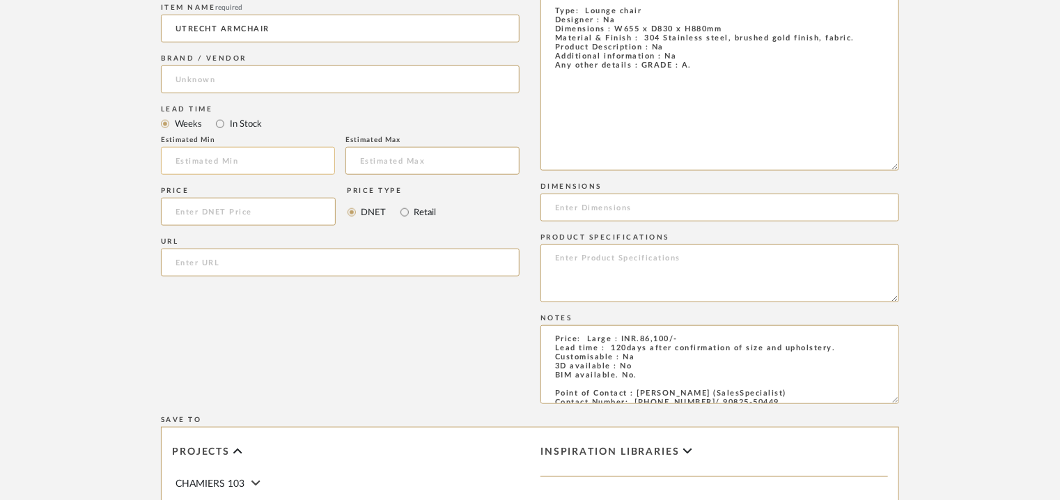
type textarea "Price: Large : INR.86,100/- Lead time : 120days after confirmation of size and …"
click at [224, 164] on input at bounding box center [248, 161] width 174 height 28
type input "17"
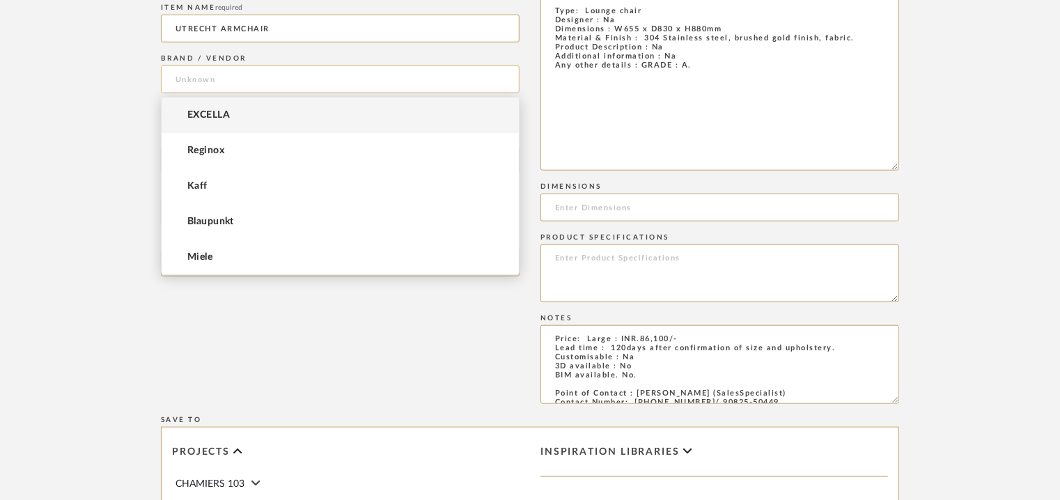
click at [268, 82] on input at bounding box center [340, 79] width 359 height 28
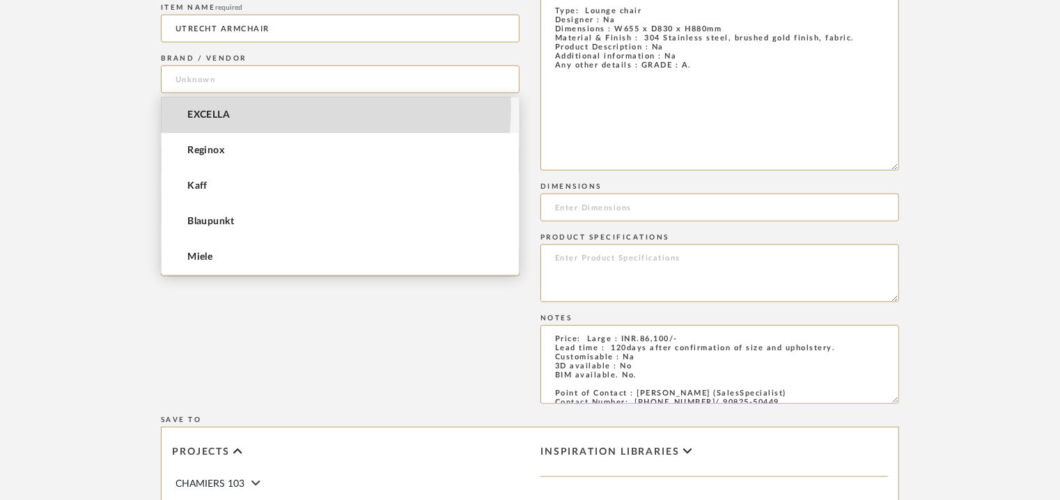
click at [258, 107] on mat-option "EXCELLA" at bounding box center [340, 116] width 357 height 36
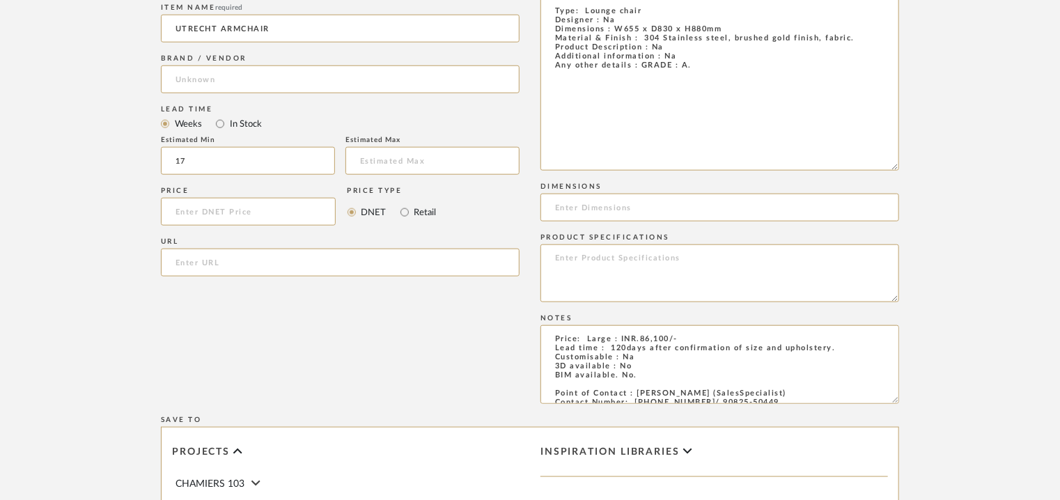
type input "EXCELLA"
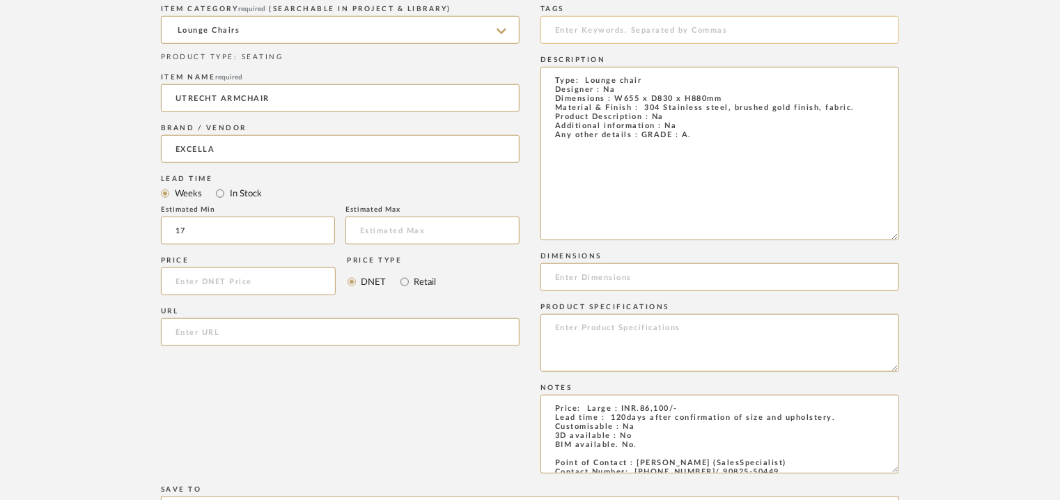
click at [647, 33] on input at bounding box center [720, 30] width 359 height 28
type input "L"
type input "lounge chair, GRADE A,"
drag, startPoint x: 733, startPoint y: 98, endPoint x: 617, endPoint y: 98, distance: 115.7
click at [617, 98] on textarea "Type: Lounge chair Designer : Na Dimensions : W655 x D830 x H880mm Material & F…" at bounding box center [720, 153] width 359 height 173
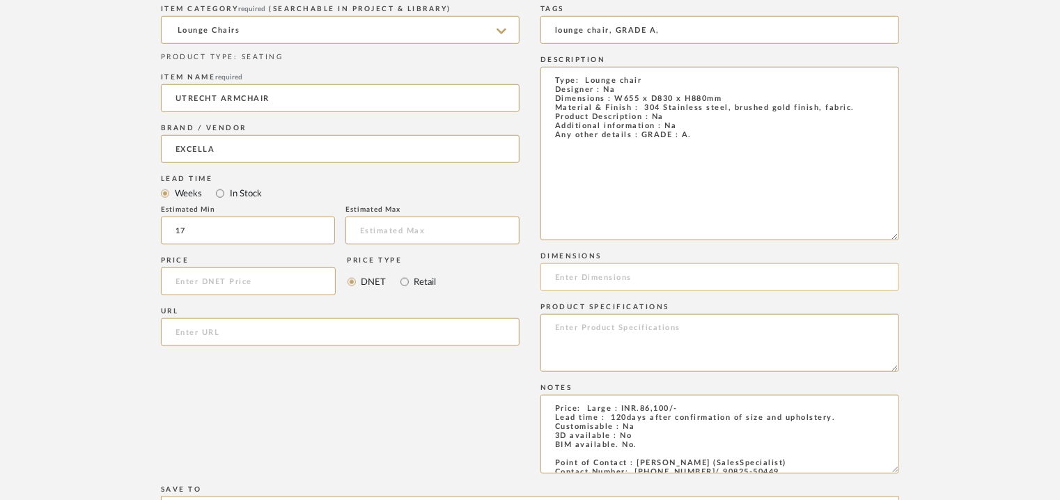
click at [575, 272] on input at bounding box center [720, 277] width 359 height 28
paste input "W655 x D830 x H880mm"
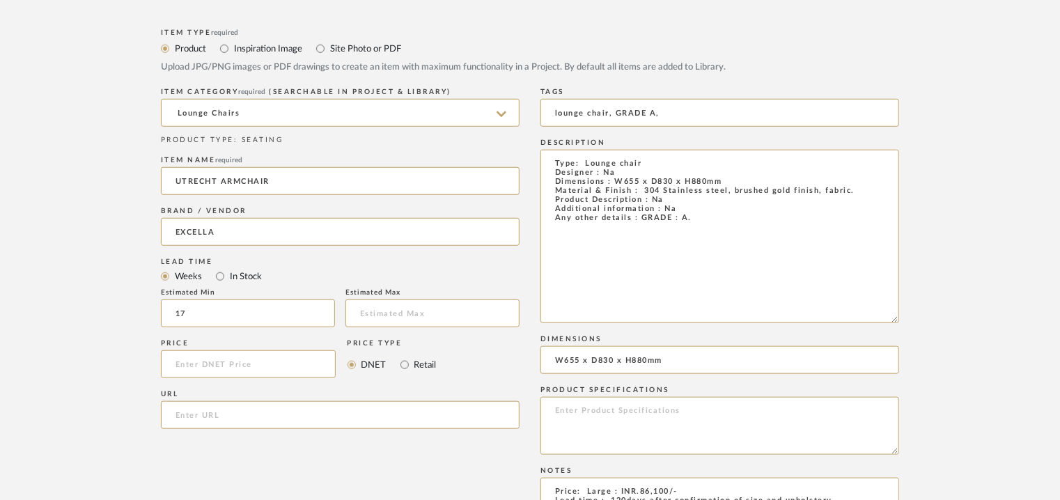
scroll to position [348, 0]
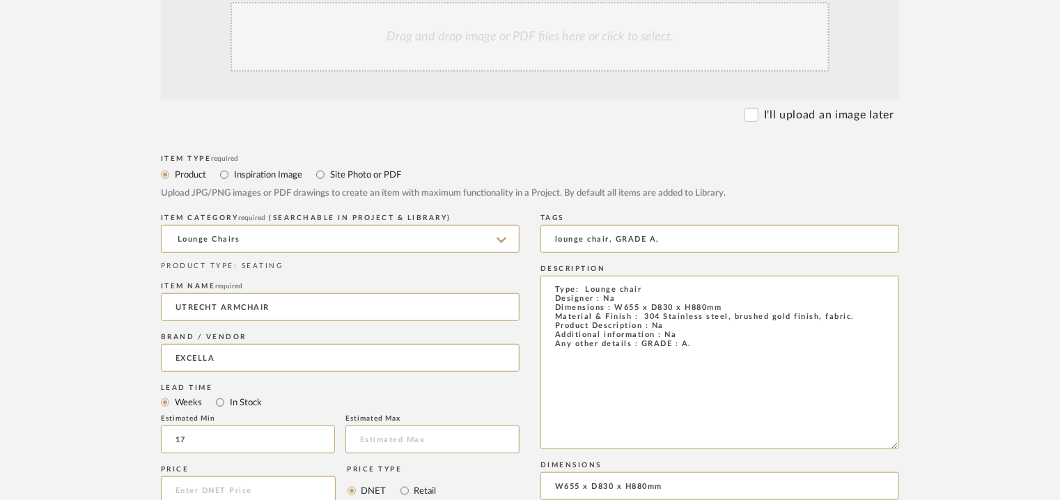
type input "W655 x D830 x H880mm"
click at [480, 47] on div "Drag and drop image or PDF files here or click to select." at bounding box center [530, 37] width 599 height 70
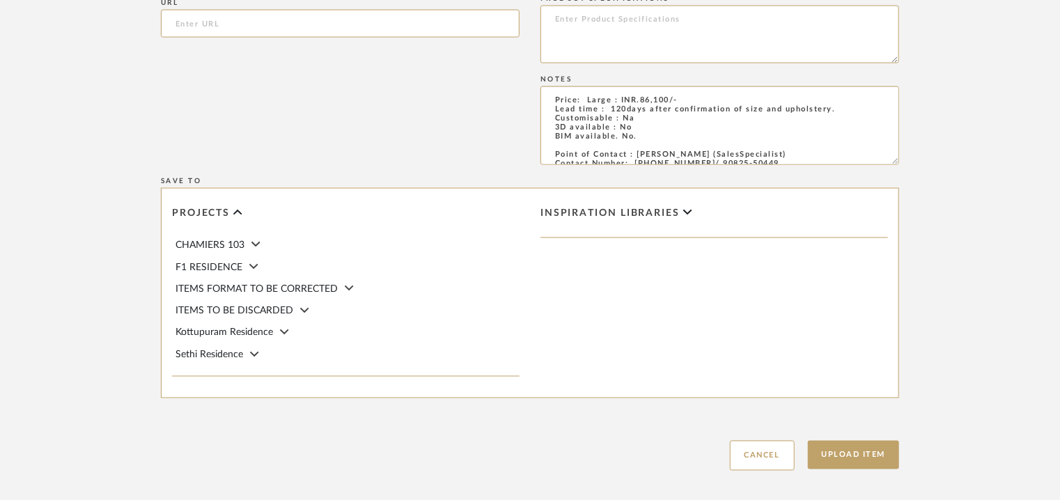
scroll to position [1084, 0]
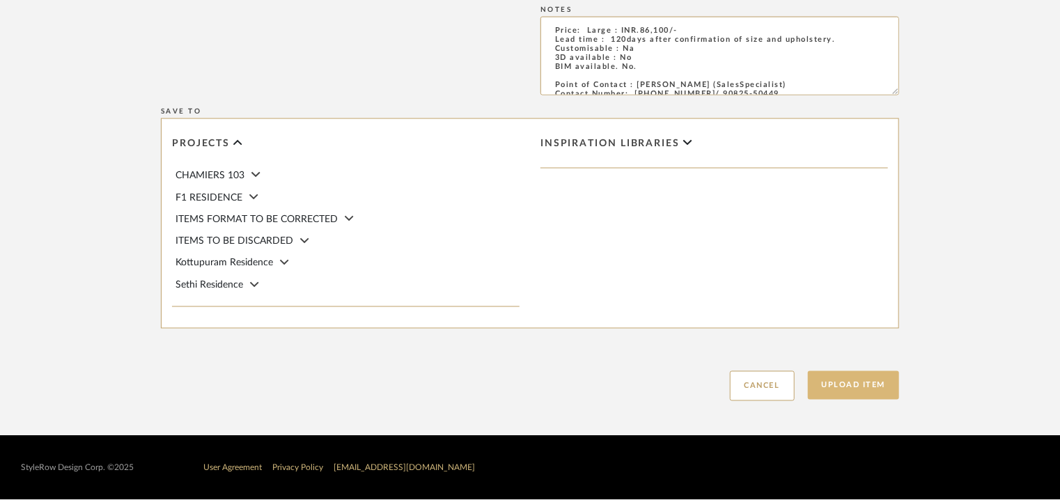
click at [842, 380] on button "Upload Item" at bounding box center [854, 385] width 92 height 29
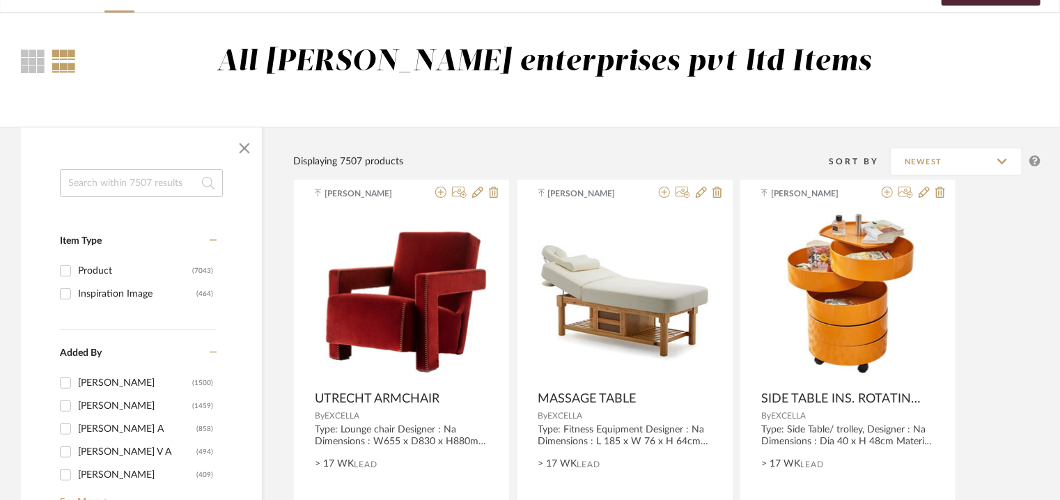
scroll to position [70, 0]
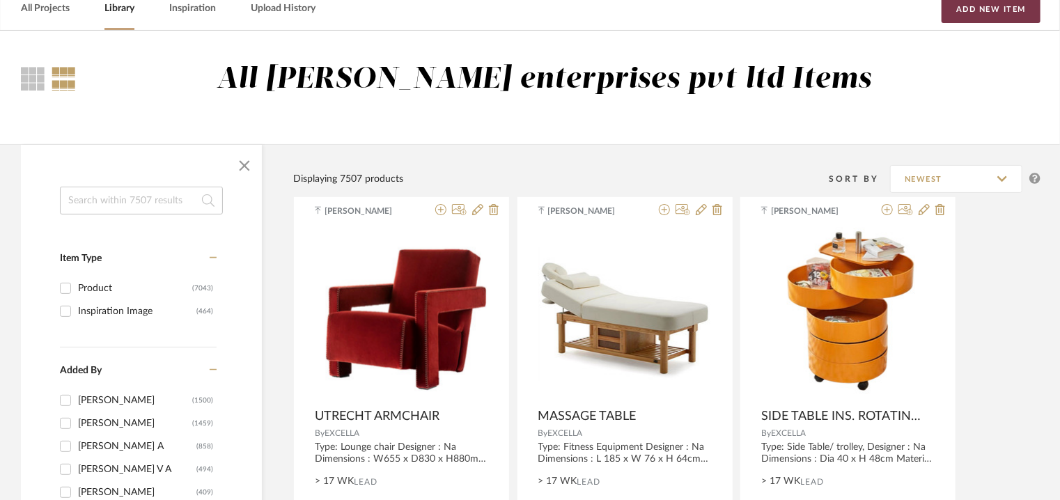
click at [1019, 11] on button "Add New Item" at bounding box center [991, 9] width 99 height 28
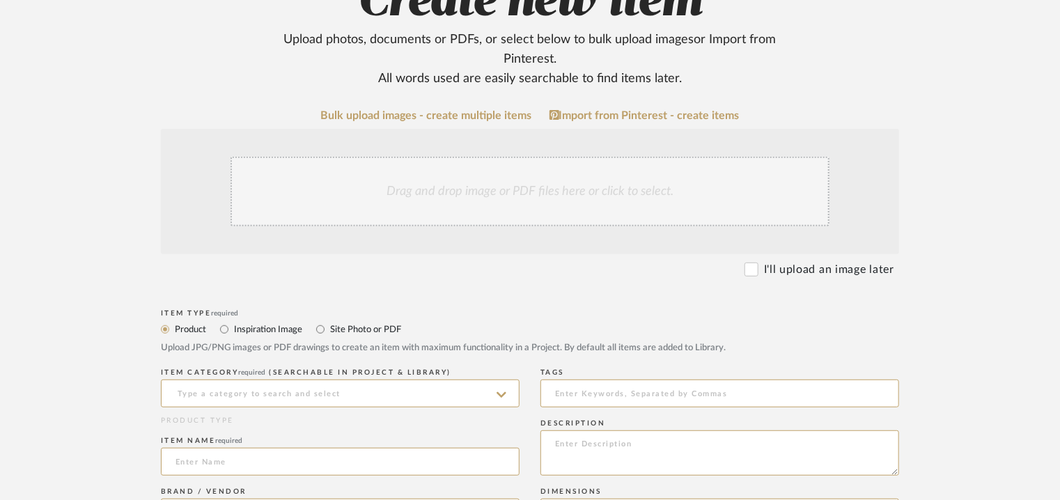
scroll to position [348, 0]
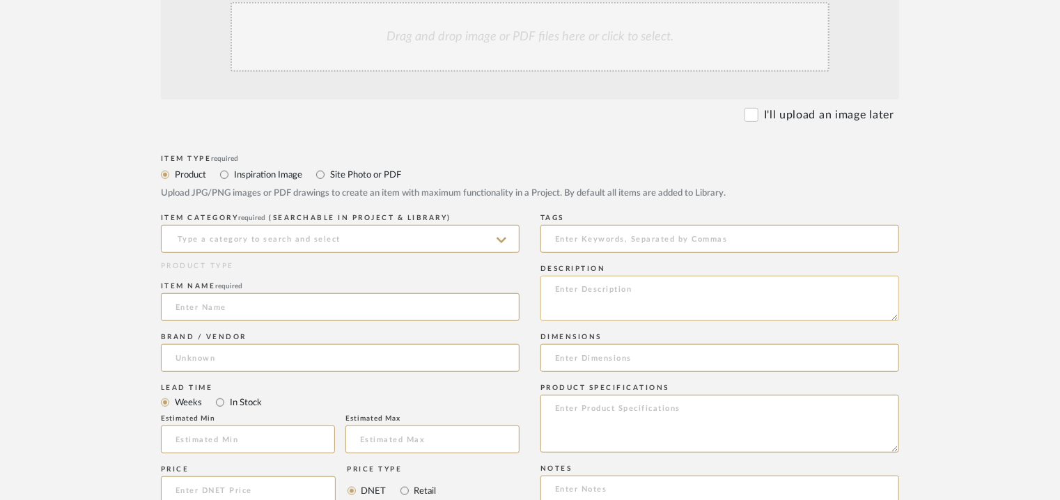
paste textarea "Type: Console Designer : Na Dimensions :140 x 40 x 72cm Material & Finish : Mar…"
type textarea "Type: Console Designer : Na Dimensions :140 x 40 x 72cm Material & Finish : Mar…"
click at [578, 242] on input at bounding box center [720, 239] width 359 height 28
type input "marble, condole, GRADE A,"
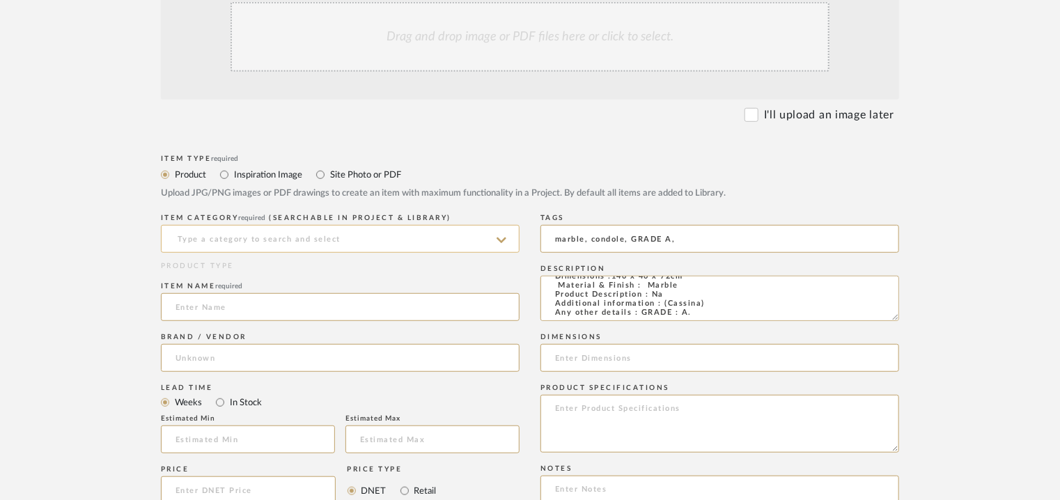
click at [379, 243] on input at bounding box center [340, 239] width 359 height 28
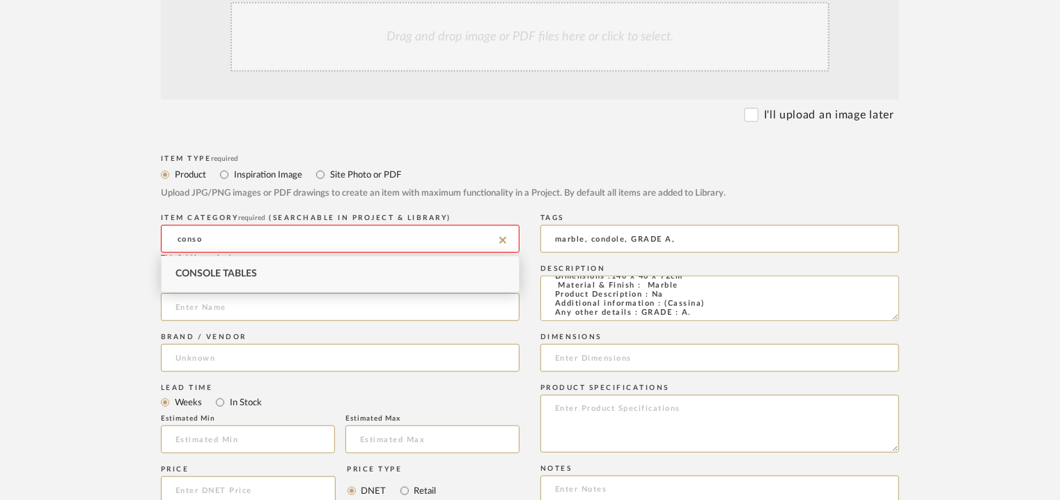
click at [337, 270] on div "Console Tables" at bounding box center [340, 274] width 357 height 36
type input "Console Tables"
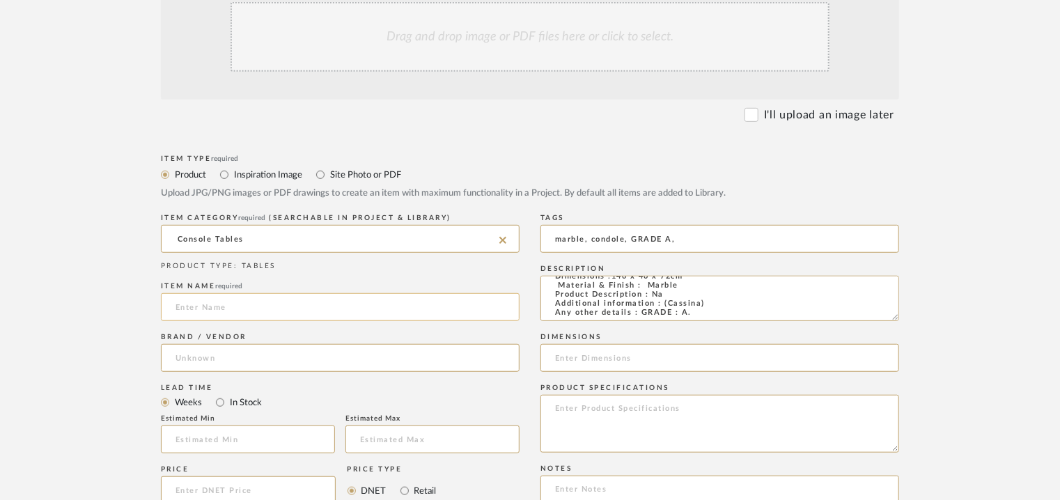
click at [218, 307] on input at bounding box center [340, 307] width 359 height 28
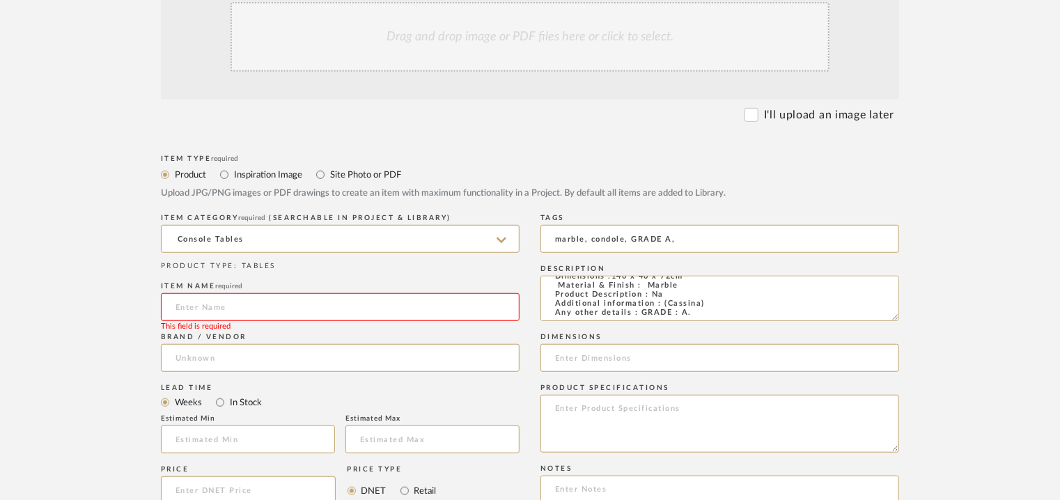
paste input "Midcentury [PERSON_NAME] Italian Console Red Marble for Skippe"
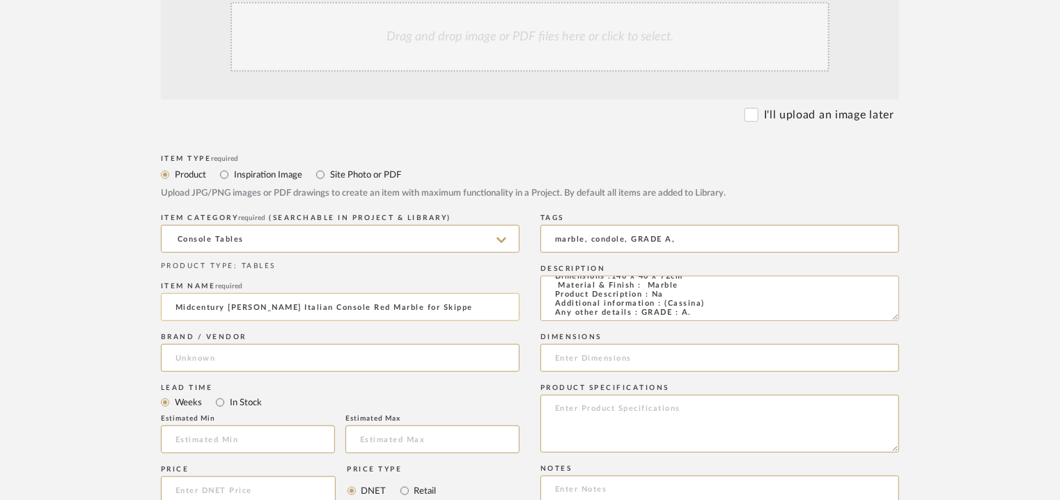
click at [188, 303] on input "Midcentury [PERSON_NAME] Italian Console Red Marble for Skippe" at bounding box center [340, 307] width 359 height 28
type input "[PERSON_NAME] ITALIAN CONSOLE"
click at [169, 355] on input at bounding box center [340, 358] width 359 height 28
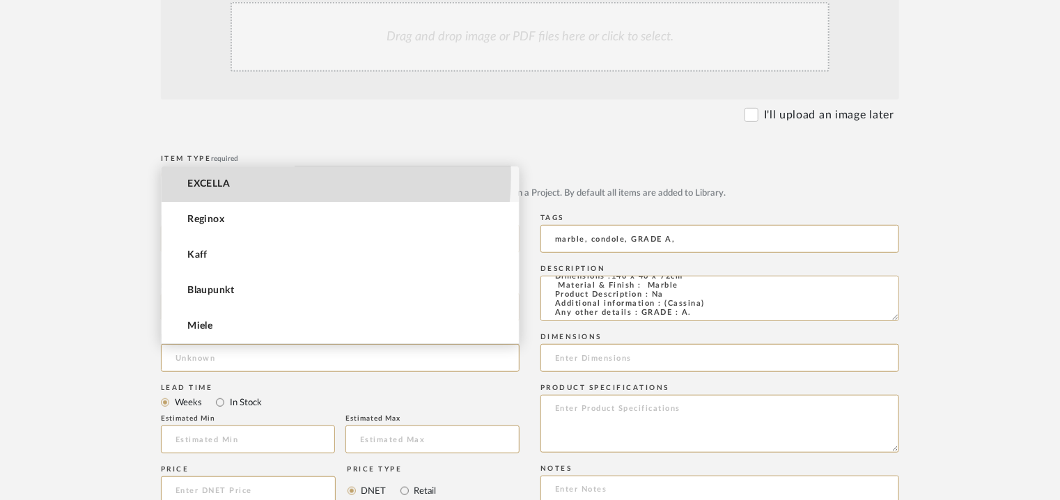
click at [226, 174] on mat-option "EXCELLA" at bounding box center [340, 185] width 357 height 36
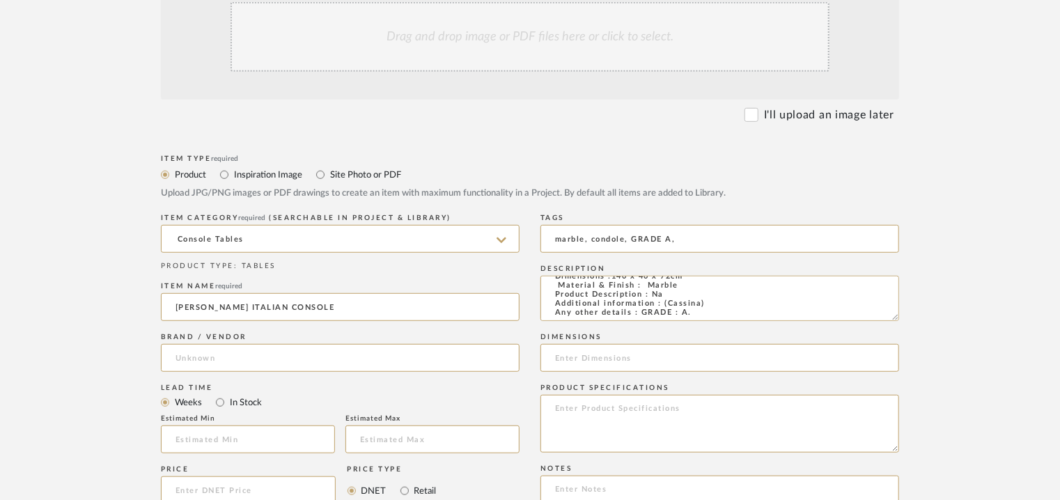
type input "EXCELLA"
drag, startPoint x: 236, startPoint y: 435, endPoint x: 225, endPoint y: 431, distance: 11.3
click at [234, 435] on input "text" at bounding box center [248, 440] width 174 height 28
type input "17"
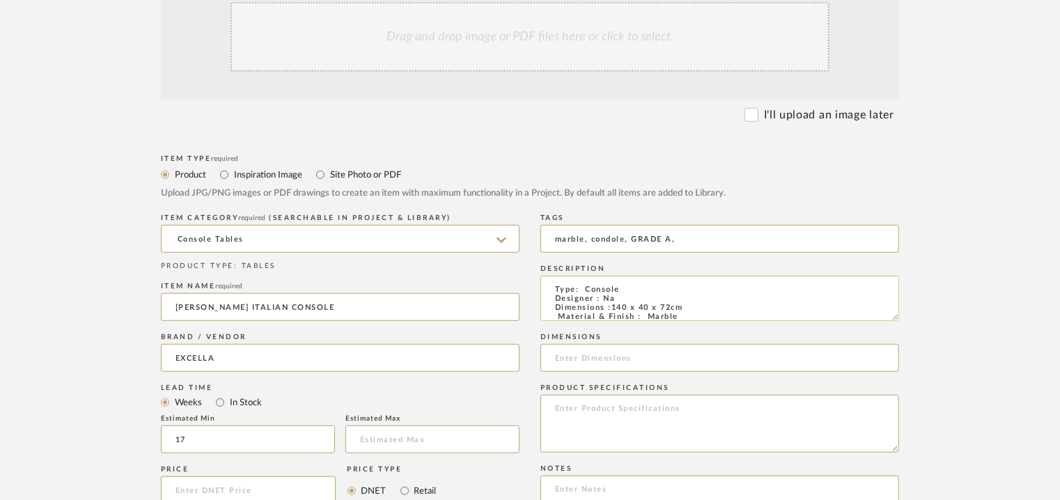
drag, startPoint x: 611, startPoint y: 306, endPoint x: 685, endPoint y: 309, distance: 73.9
click at [685, 309] on textarea "Type: Console Designer : Na Dimensions :140 x 40 x 72cm Material & Finish : Mar…" at bounding box center [720, 298] width 359 height 45
click at [627, 355] on input at bounding box center [720, 358] width 359 height 28
paste input "140 x 40 x 72cm"
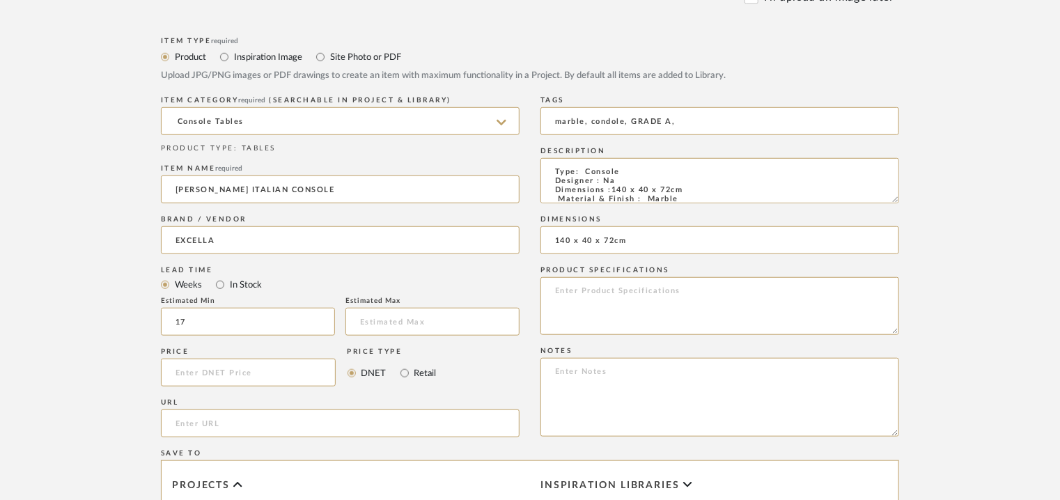
scroll to position [697, 0]
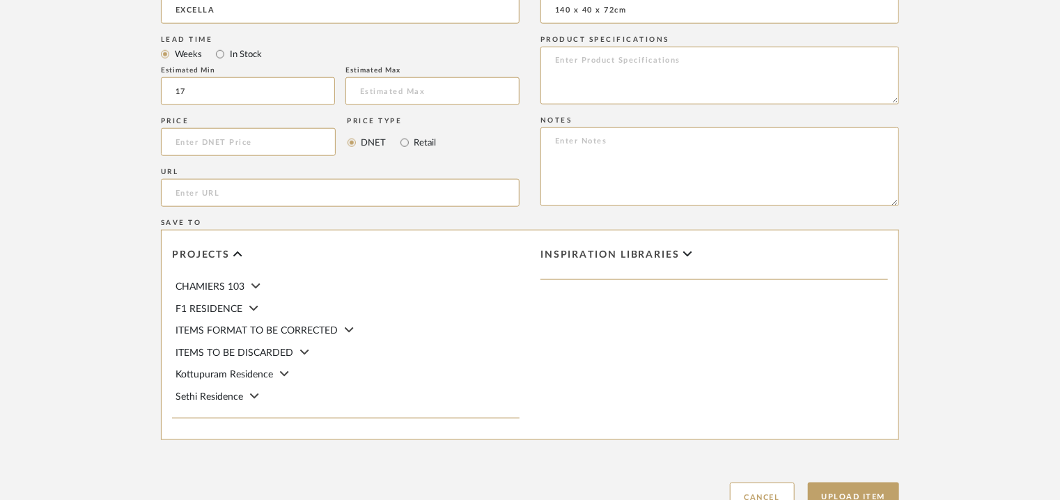
type input "140 x 40 x 72cm"
click at [760, 168] on textarea at bounding box center [720, 167] width 359 height 79
paste textarea "Price: Large : INR.1,99,500/- Lead time : 120days after confirmation of size. C…"
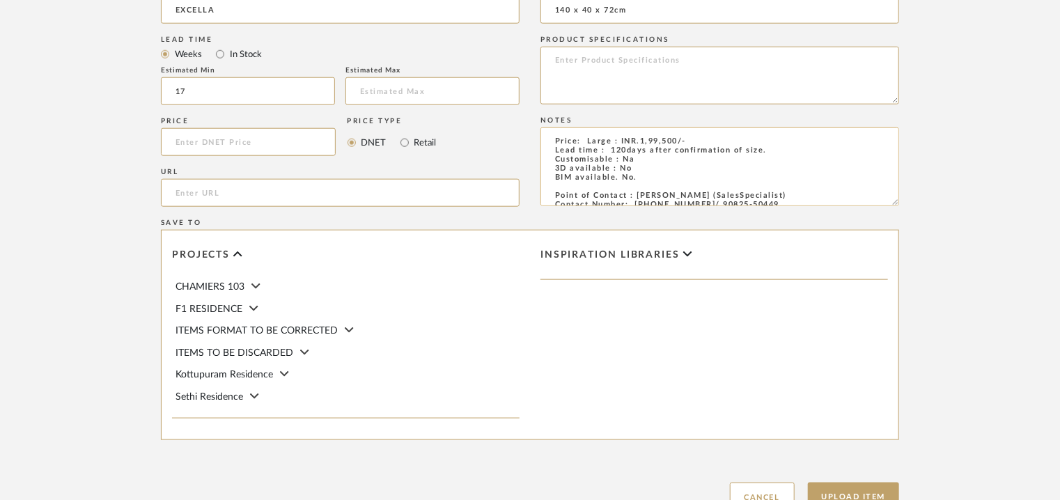
scroll to position [53, 0]
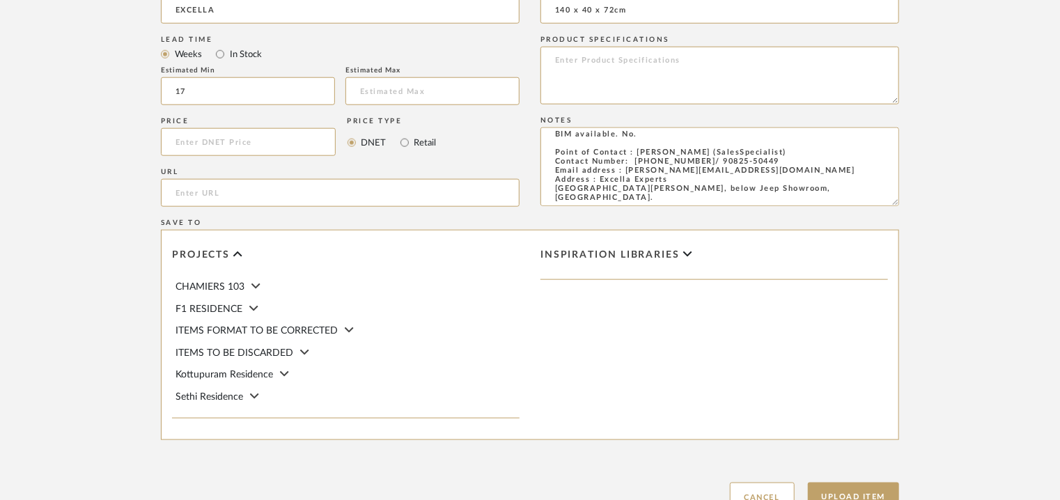
type textarea "Price: Large : INR.1,99,500/- Lead time : 120days after confirmation of size. C…"
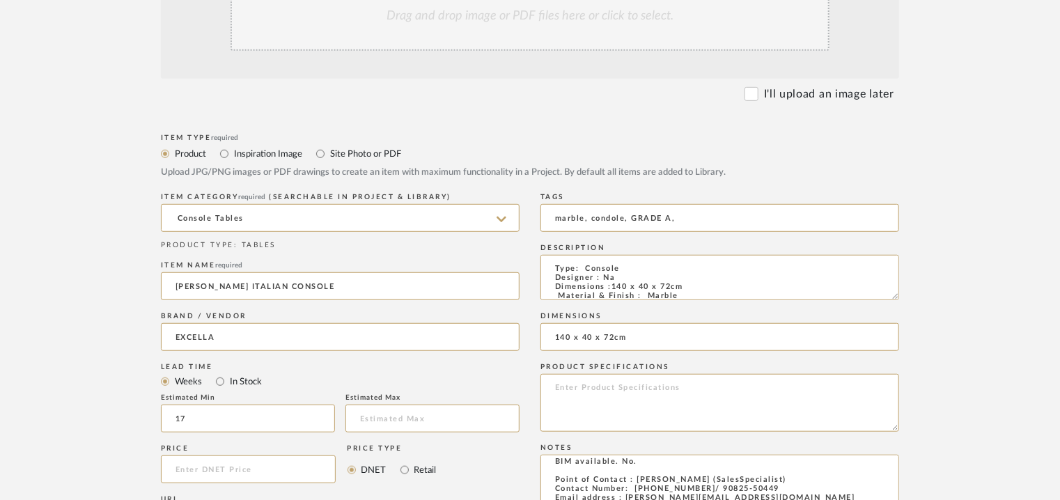
scroll to position [348, 0]
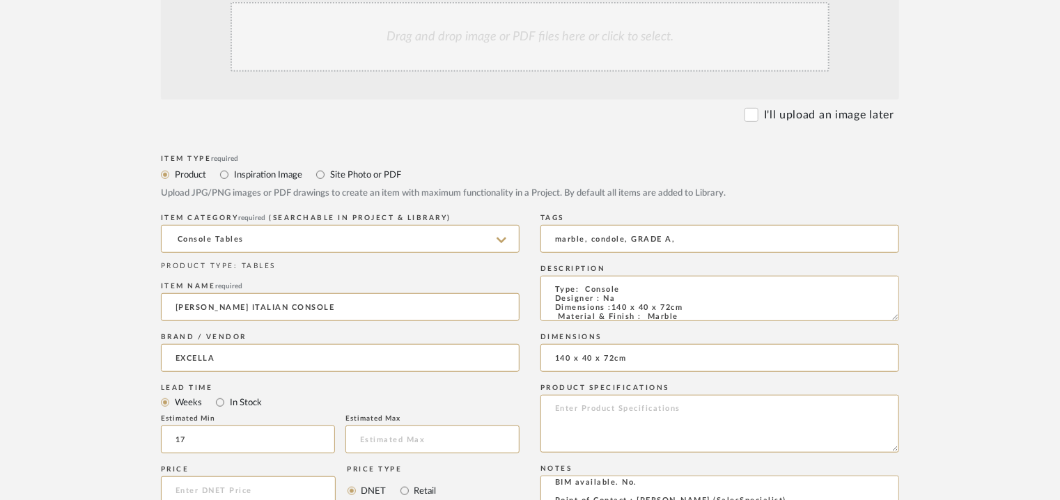
click at [514, 44] on div "Drag and drop image or PDF files here or click to select." at bounding box center [530, 37] width 599 height 70
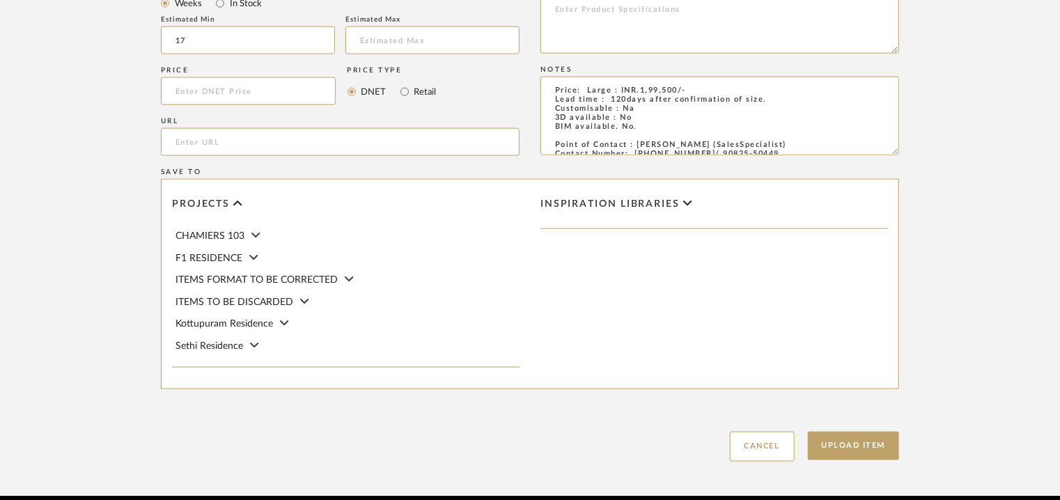
scroll to position [956, 0]
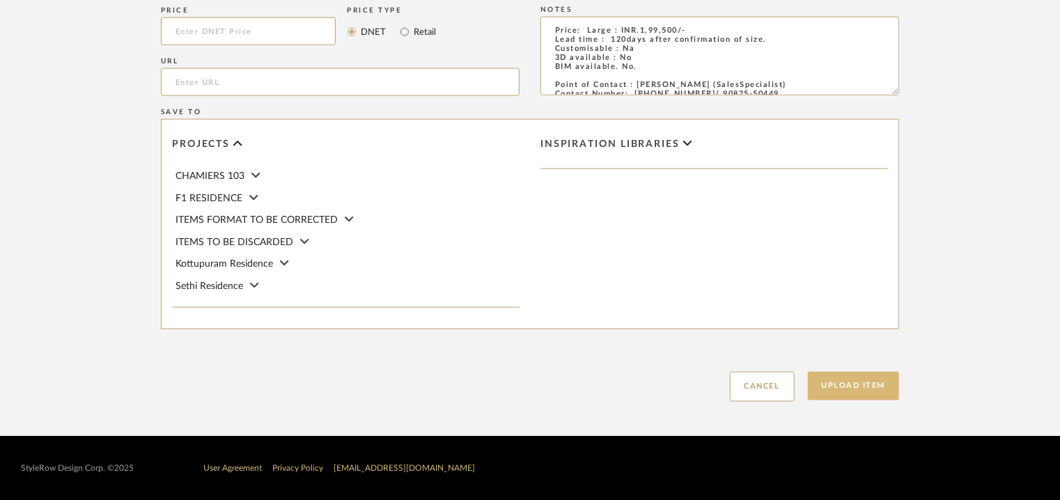
drag, startPoint x: 856, startPoint y: 379, endPoint x: 845, endPoint y: 383, distance: 11.0
click at [856, 380] on button "Upload Item" at bounding box center [854, 386] width 92 height 29
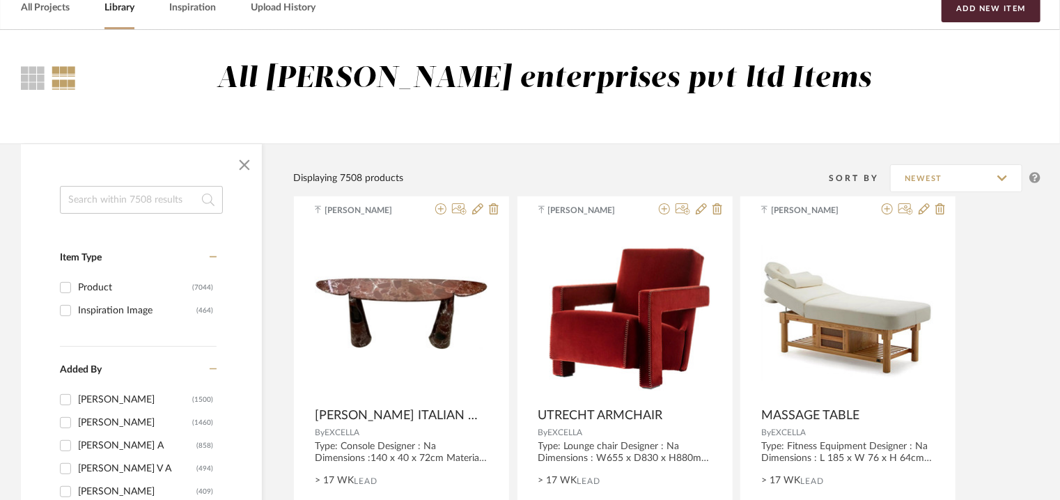
scroll to position [70, 0]
drag, startPoint x: 975, startPoint y: 8, endPoint x: 967, endPoint y: 23, distance: 17.5
click at [975, 8] on button "Add New Item" at bounding box center [991, 9] width 99 height 28
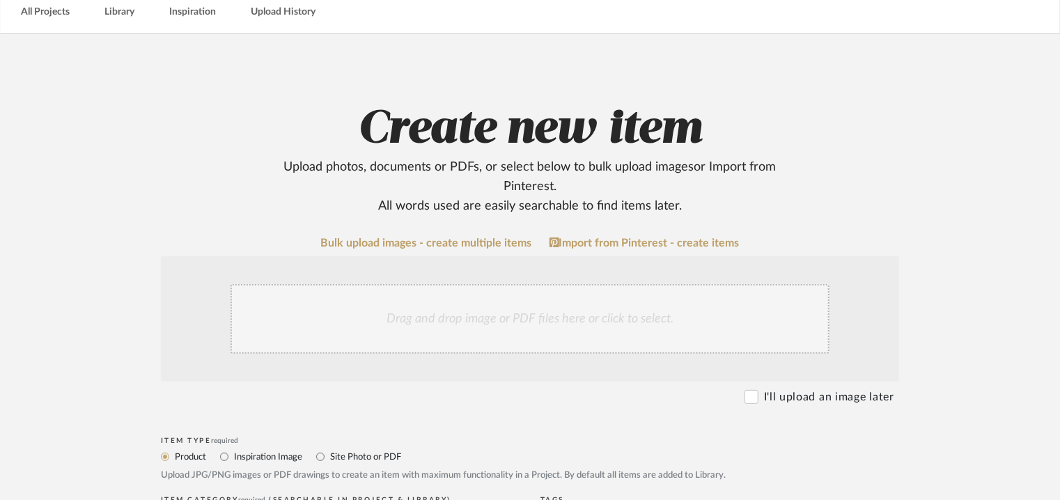
scroll to position [279, 0]
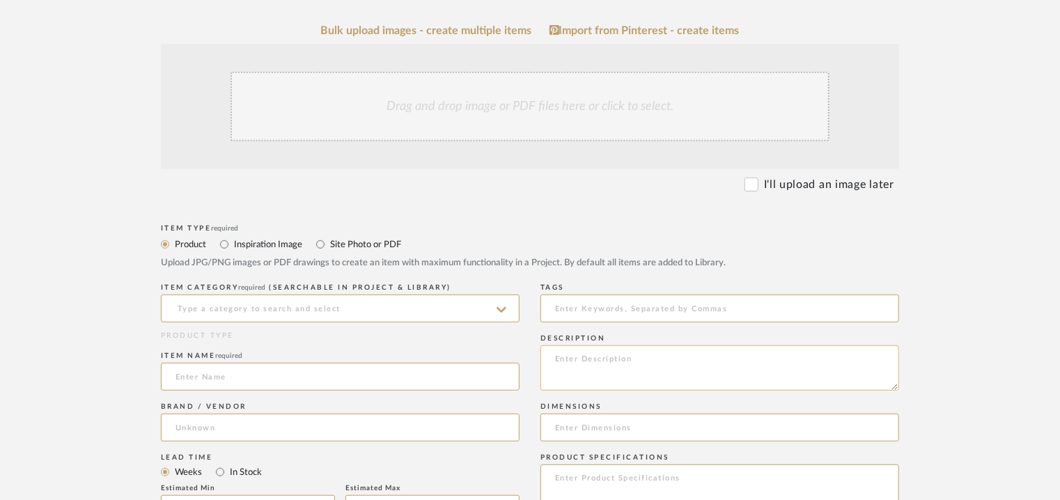
paste textarea "Type: Sofa Designer : Na Dimensions : 3seater : W 213 x D 87 x H 80cm / SH 40cm…"
type textarea "Type: Sofa Designer : Na Dimensions : 3seater : W 213 x D 87 x H 80cm / SH 40cm…"
click at [301, 302] on input at bounding box center [340, 309] width 359 height 28
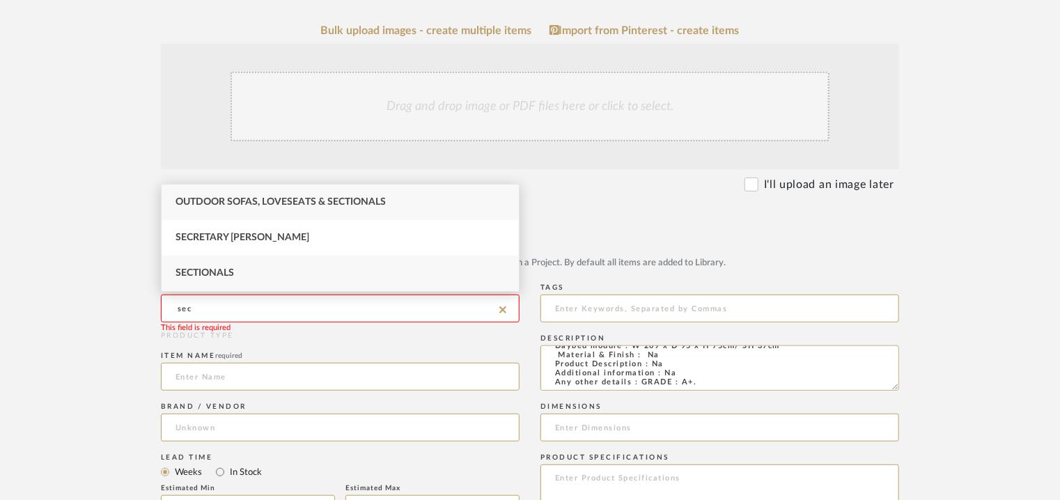
click at [246, 272] on div "Sectionals" at bounding box center [340, 274] width 357 height 36
type input "Sectionals"
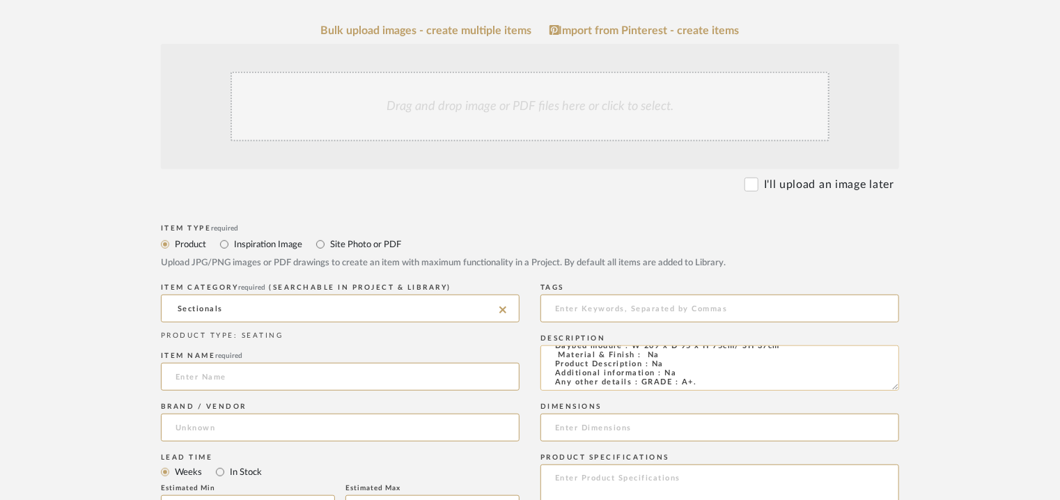
scroll to position [0, 0]
click at [594, 360] on textarea "Type: Sofa Designer : Na Dimensions : 3seater : W 213 x D 87 x H 80cm / SH 40cm…" at bounding box center [720, 368] width 359 height 45
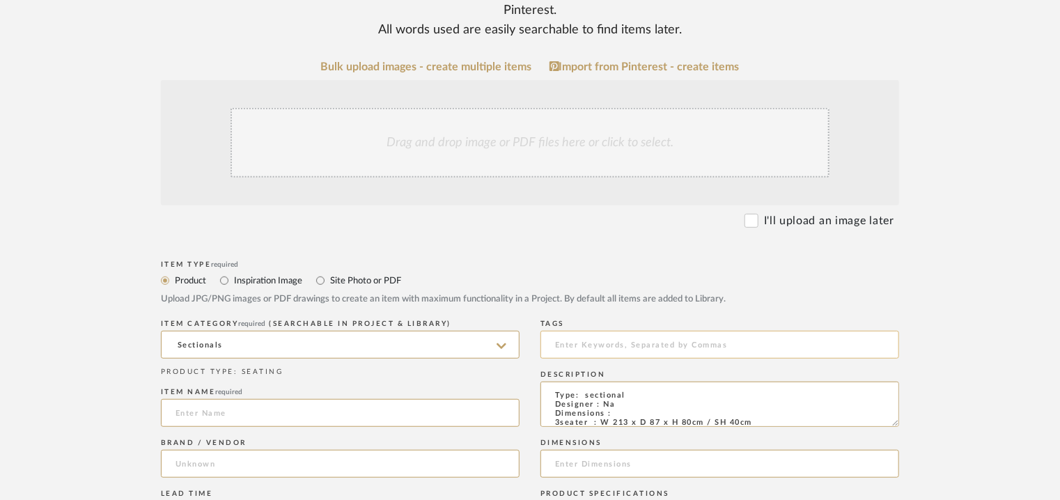
scroll to position [209, 0]
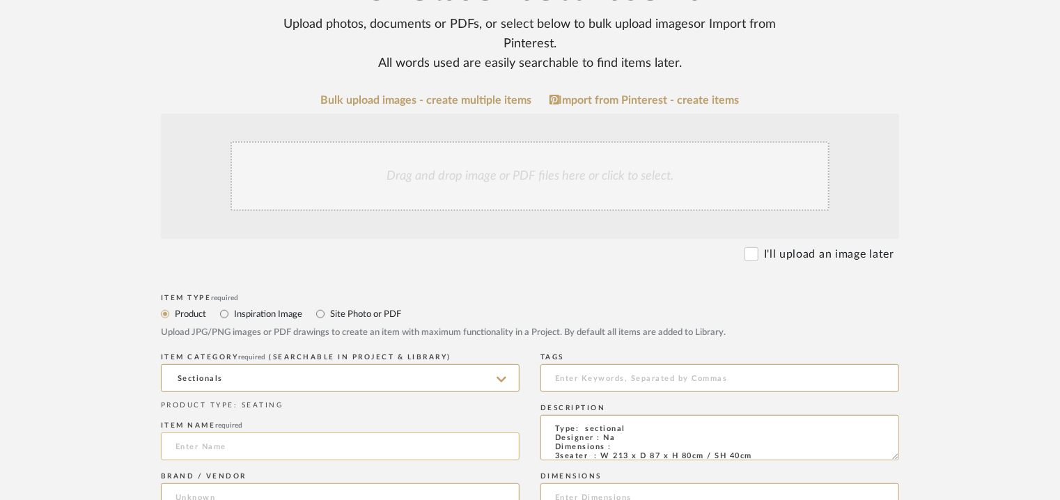
type textarea "Type: sectional Designer : Na Dimensions : 3seater : W 213 x D 87 x H 80cm / SH…"
click at [217, 444] on input at bounding box center [340, 447] width 359 height 28
type input "MODULAR SOFA"
drag, startPoint x: 438, startPoint y: 380, endPoint x: 145, endPoint y: 364, distance: 293.0
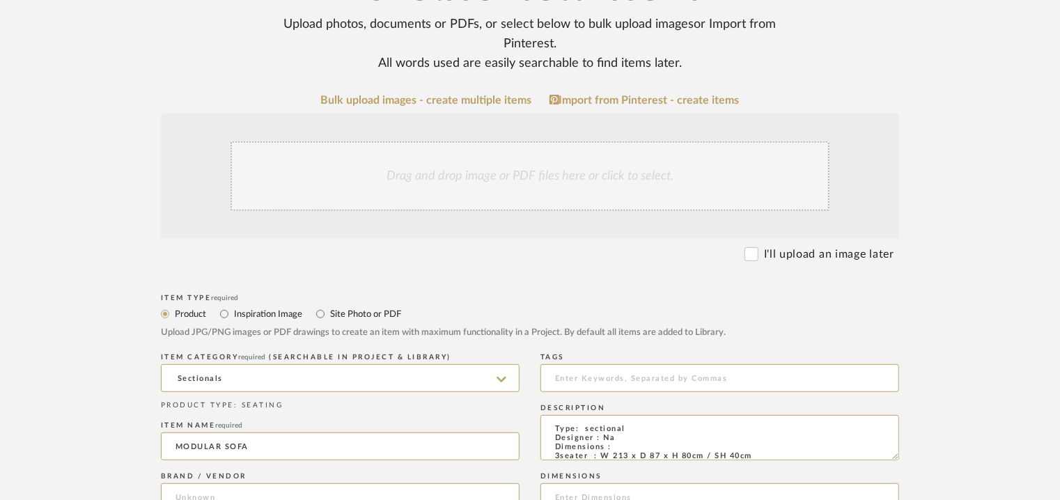
type input "S"
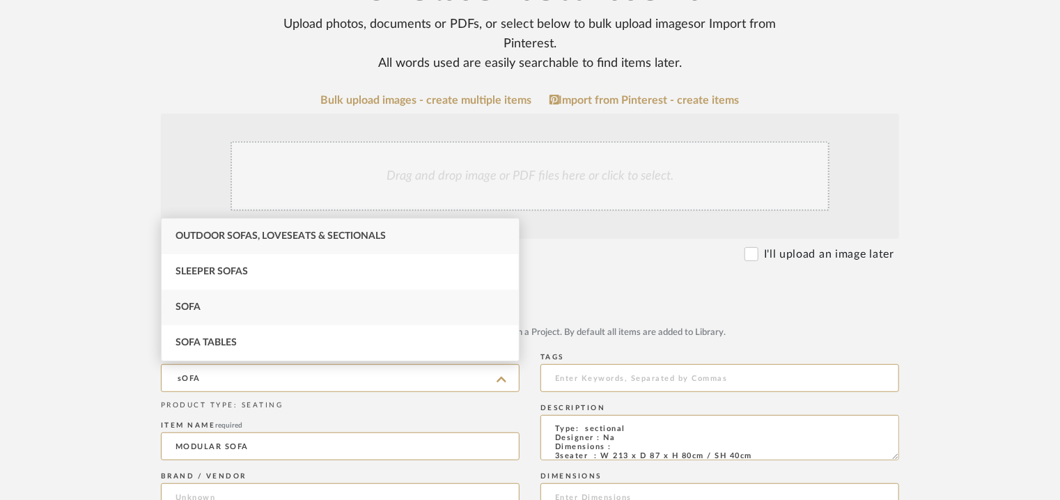
click at [219, 298] on div "Sofa" at bounding box center [340, 308] width 357 height 36
type input "Sofa"
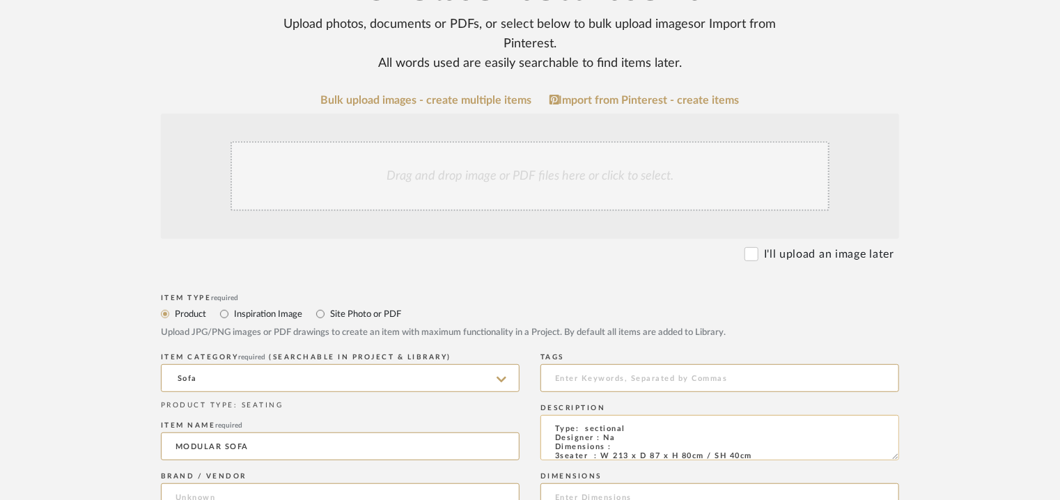
click at [601, 422] on textarea "Type: sectional Designer : Na Dimensions : 3seater : W 213 x D 87 x H 80cm / SH…" at bounding box center [720, 437] width 359 height 45
type textarea "Type: Sofa Designer : Na Dimensions : 3seater : W 213 x D 87 x H 80cm / SH 40cm…"
click at [272, 479] on div "Brand / Vendor" at bounding box center [340, 476] width 359 height 8
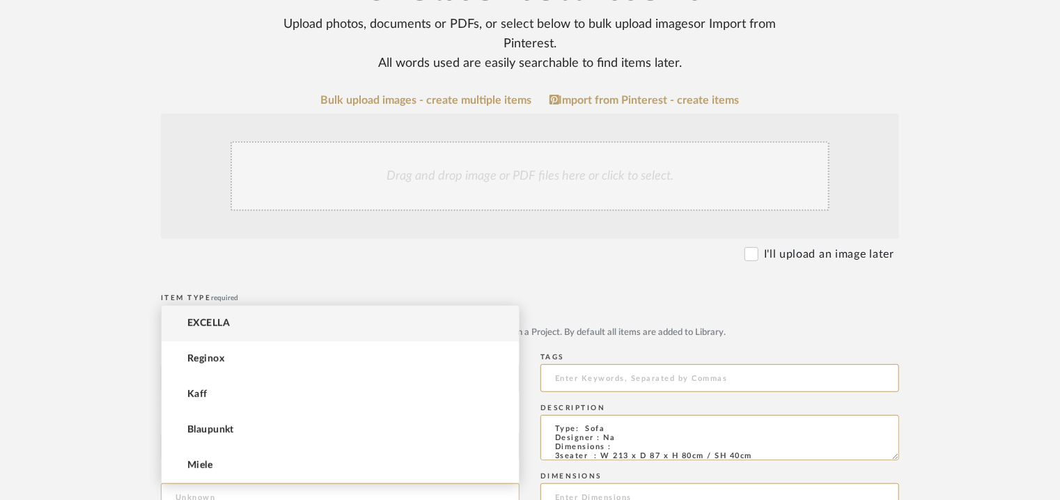
click at [270, 490] on input at bounding box center [340, 498] width 359 height 28
click at [245, 318] on mat-option "EXCELLA" at bounding box center [340, 324] width 357 height 36
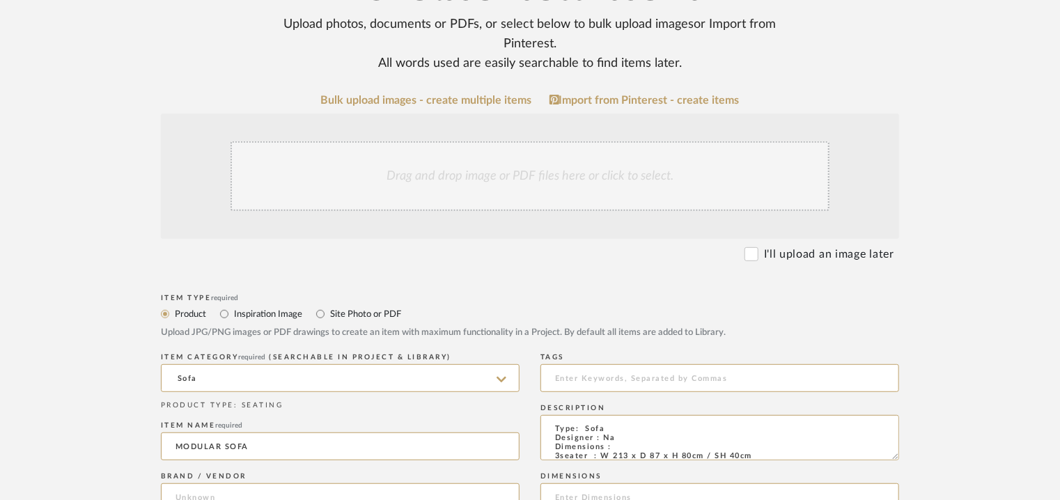
type input "EXCELLA"
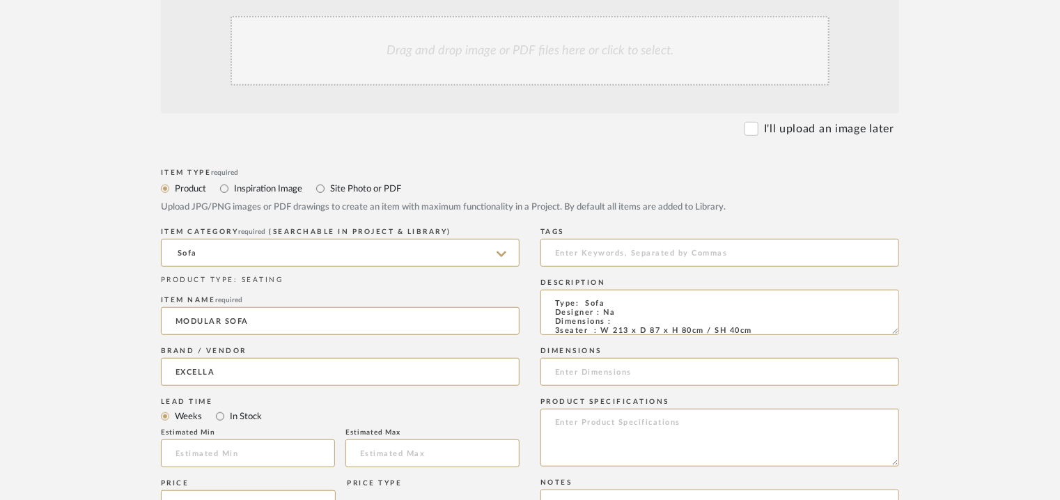
scroll to position [559, 0]
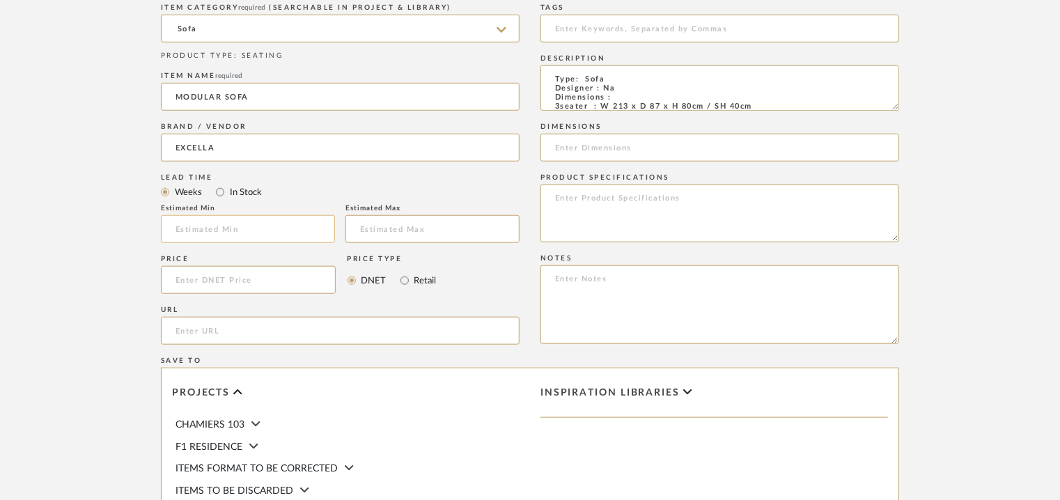
click at [246, 219] on input at bounding box center [248, 229] width 174 height 28
type input "17"
click at [596, 27] on input at bounding box center [720, 29] width 359 height 28
type input "d"
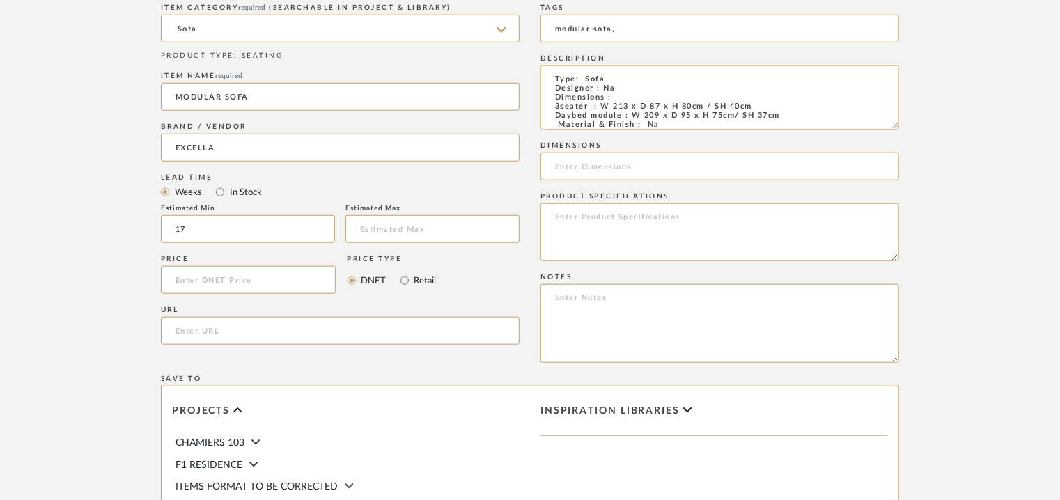
drag, startPoint x: 895, startPoint y: 107, endPoint x: 899, endPoint y: 125, distance: 18.6
click at [899, 125] on textarea "Type: Sofa Designer : Na Dimensions : 3seater : W 213 x D 87 x H 80cm / SH 40cm…" at bounding box center [720, 97] width 359 height 64
type input "modular sofa,"
drag, startPoint x: 757, startPoint y: 108, endPoint x: 602, endPoint y: 104, distance: 155.4
click at [602, 104] on textarea "Type: Sofa Designer : Na Dimensions : 3seater : W 213 x D 87 x H 80cm / SH 40cm…" at bounding box center [720, 97] width 359 height 64
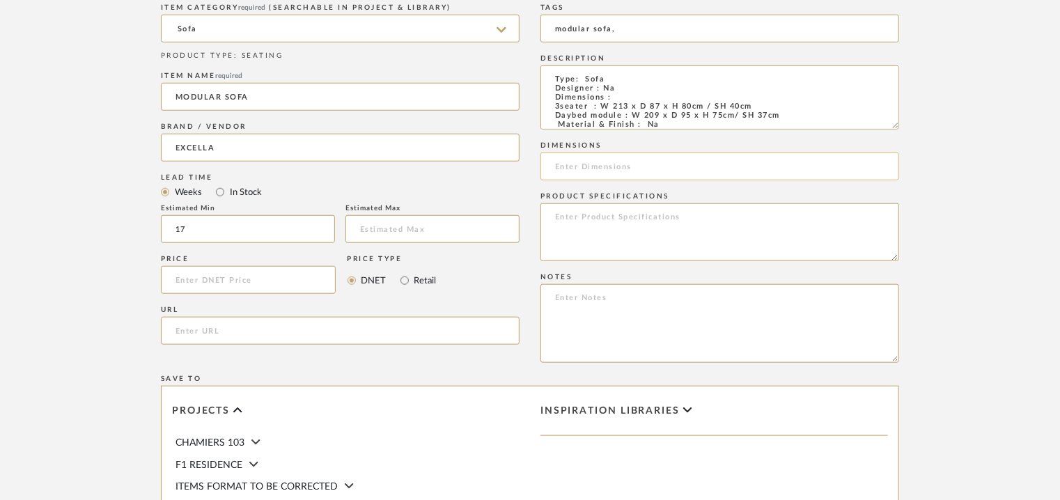
click at [594, 166] on input at bounding box center [720, 167] width 359 height 28
paste input "W 213 x D 87 x H 80cm / SH 40cm"
type input "W 213 x D 87 x H 80cm / SH 40cm"
drag, startPoint x: 592, startPoint y: 300, endPoint x: 557, endPoint y: 307, distance: 35.4
click at [557, 307] on textarea at bounding box center [720, 323] width 359 height 79
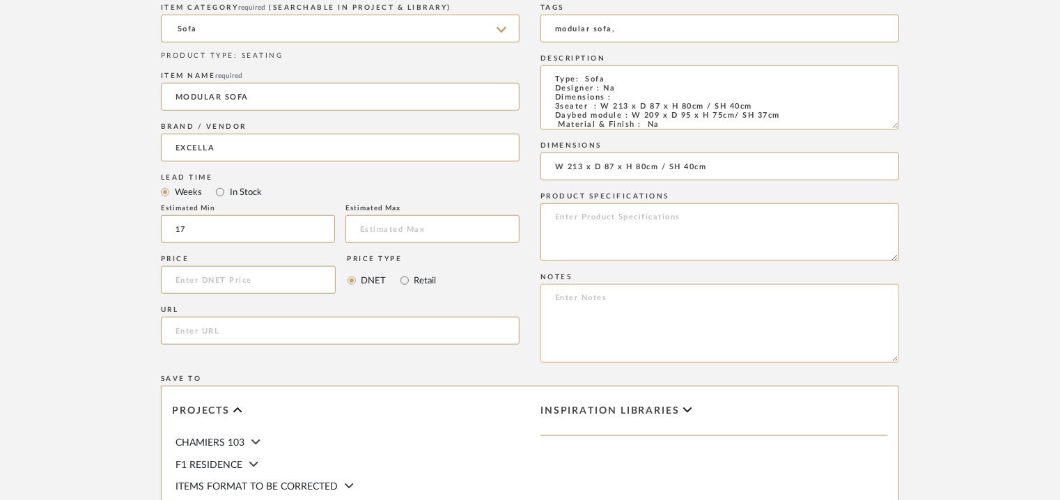
paste textarea "Price: 3seater : INR.25,00,000/- Daybed module : INR18,00,000/- Lead time : 120…"
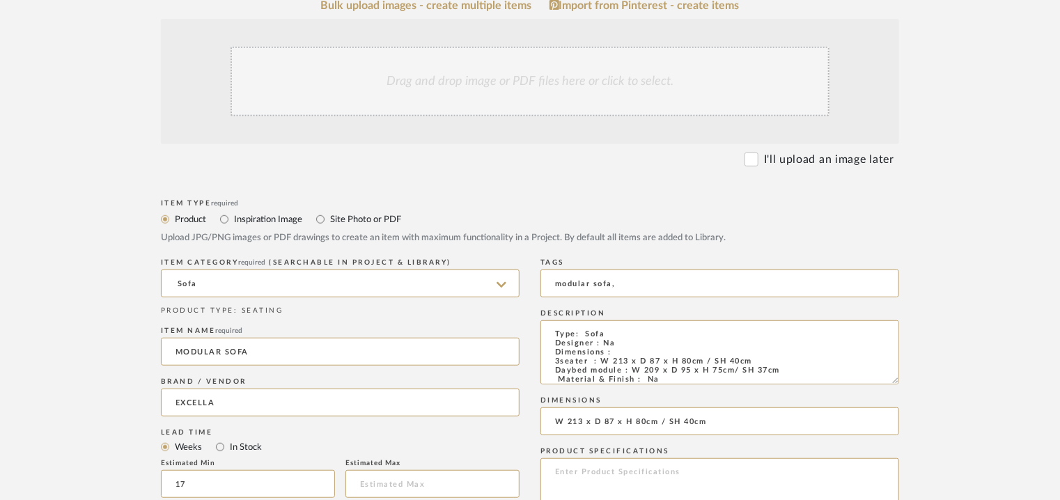
scroll to position [71, 0]
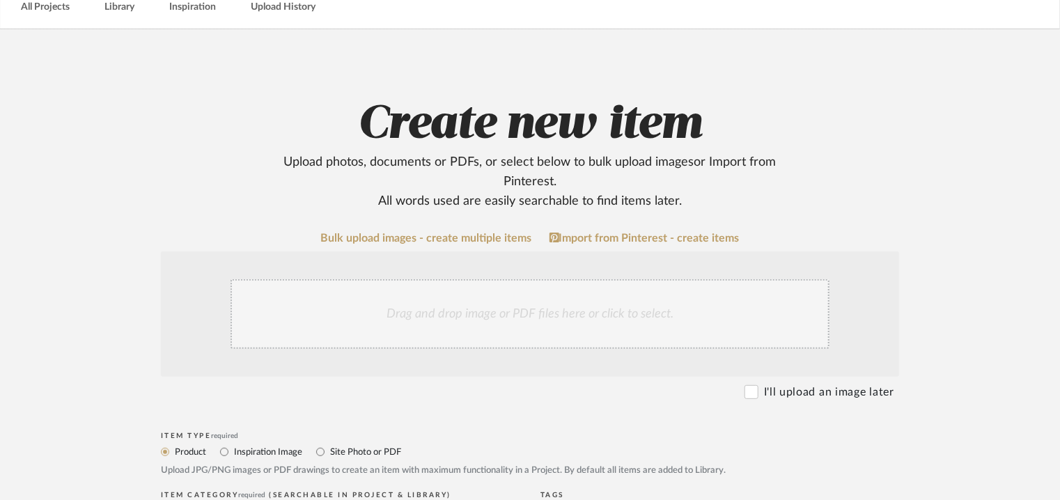
type textarea "Price: 3seater : INR.25,00,000/- Daybed module : INR18,00,000/- Lead time : 120…"
click at [446, 307] on div "Drag and drop image or PDF files here or click to select." at bounding box center [530, 314] width 599 height 70
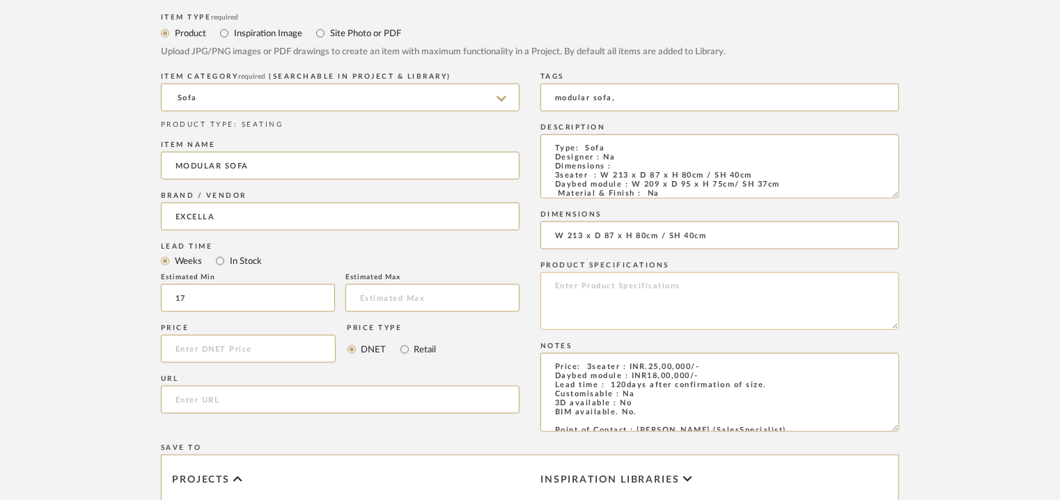
scroll to position [975, 0]
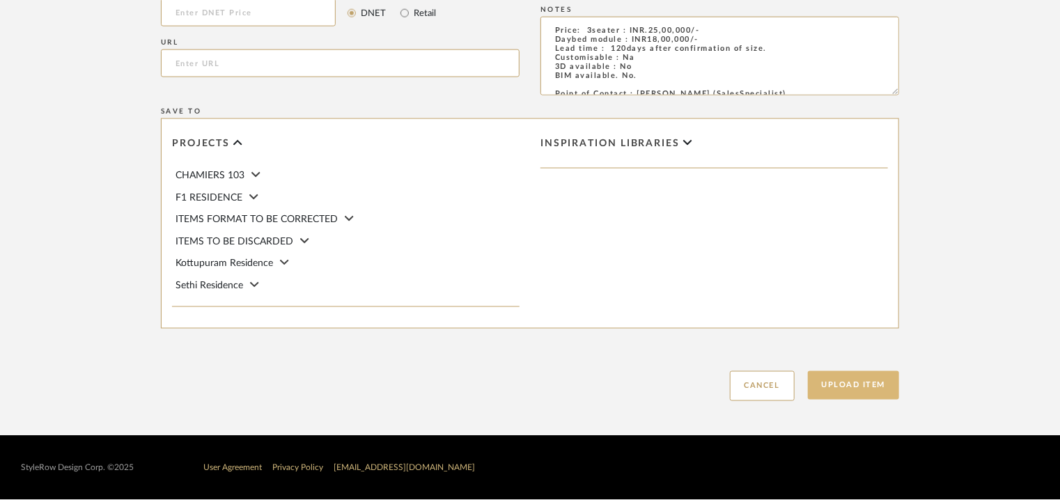
click at [848, 387] on button "Upload Item" at bounding box center [854, 385] width 92 height 29
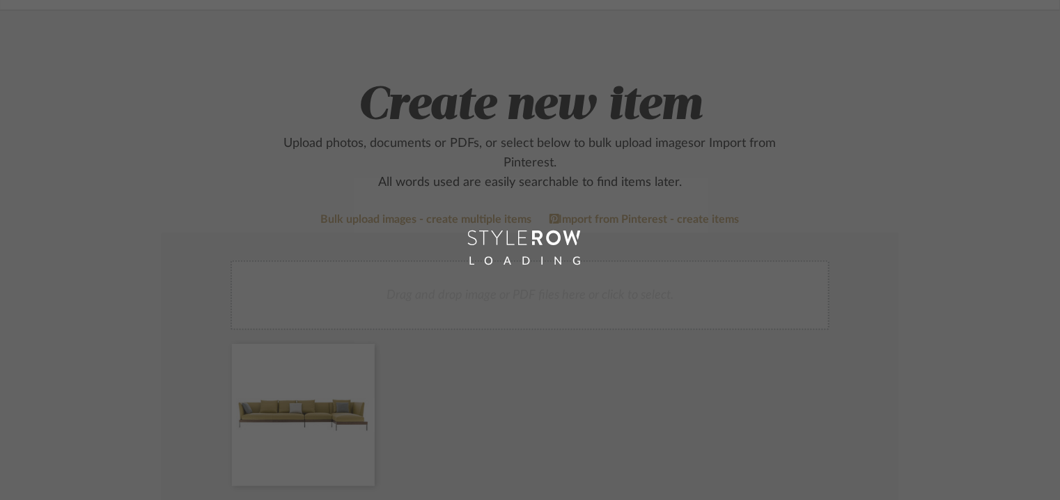
scroll to position [70, 0]
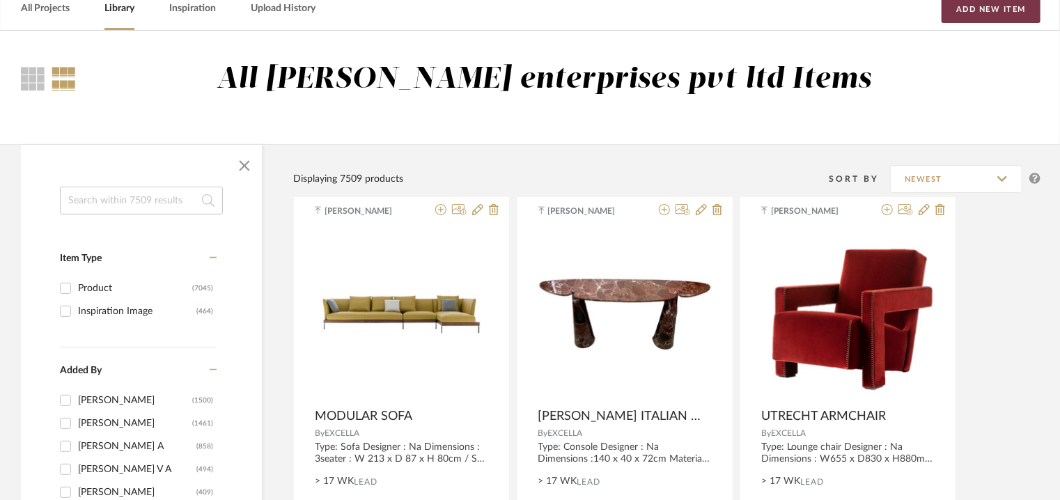
click at [991, 11] on button "Add New Item" at bounding box center [991, 9] width 99 height 28
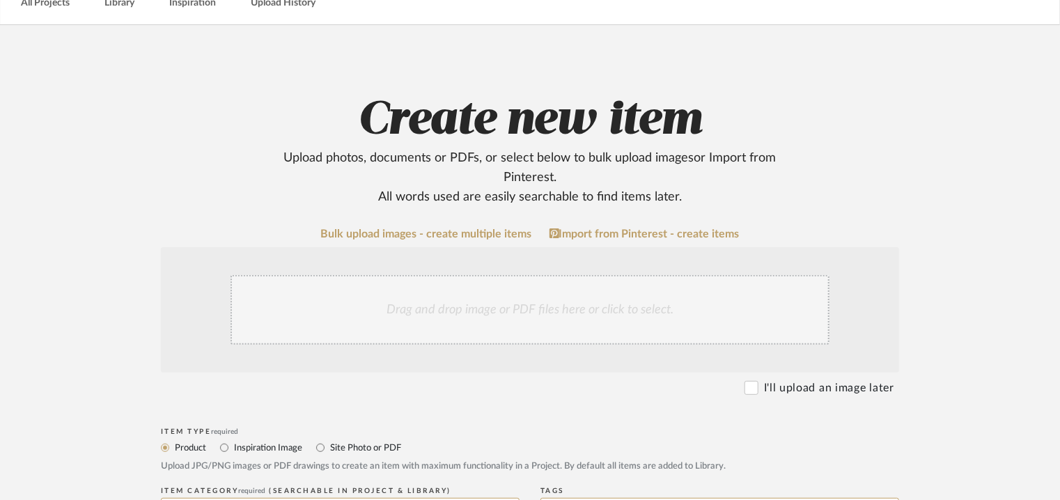
scroll to position [348, 0]
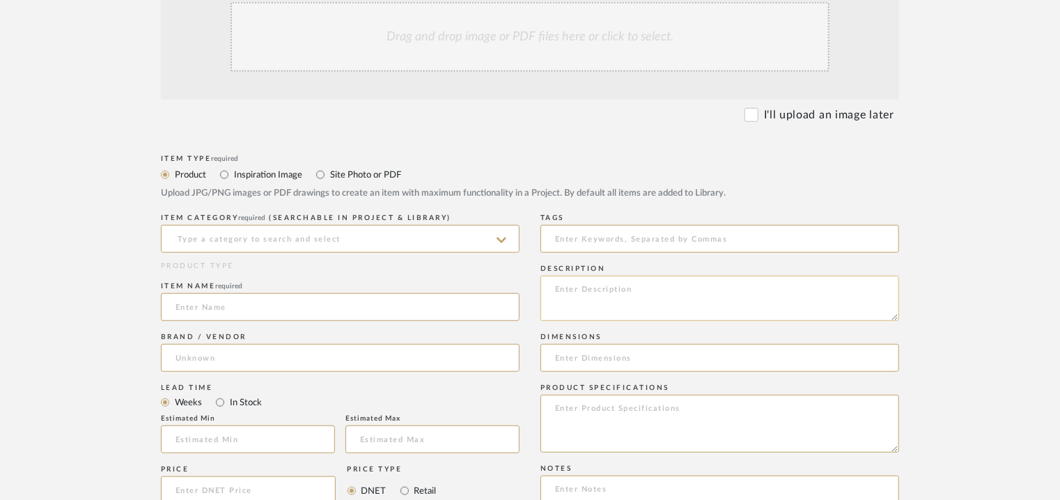
paste textarea "Type: Console Designer : Na Dimensions : 300 cm x 75 cm x 75/60 cm Material & F…"
type textarea "Type: Console Designer : Na Dimensions : 300 cm x 75 cm x 75/60 cm Material & F…"
click at [298, 241] on input at bounding box center [340, 239] width 359 height 28
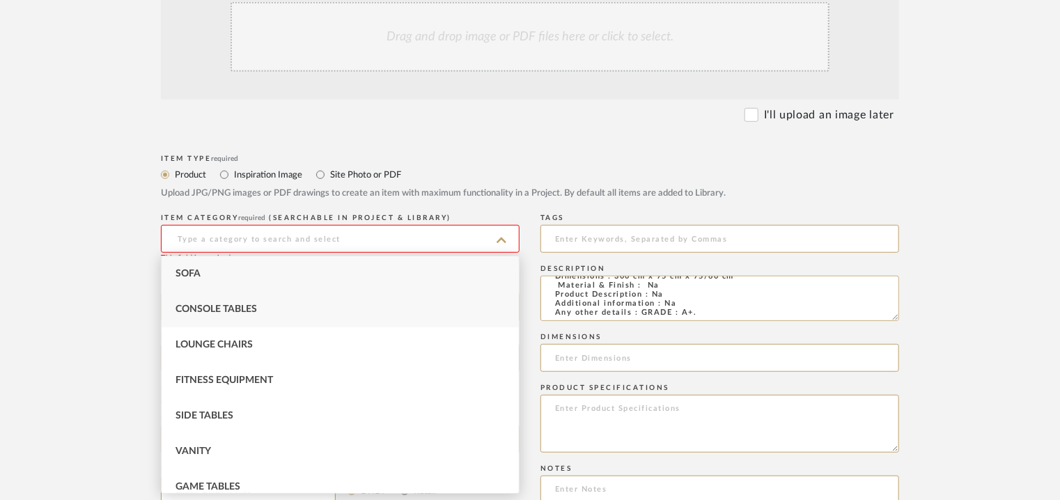
click at [212, 310] on span "Console Tables" at bounding box center [217, 309] width 82 height 10
type input "Console Tables"
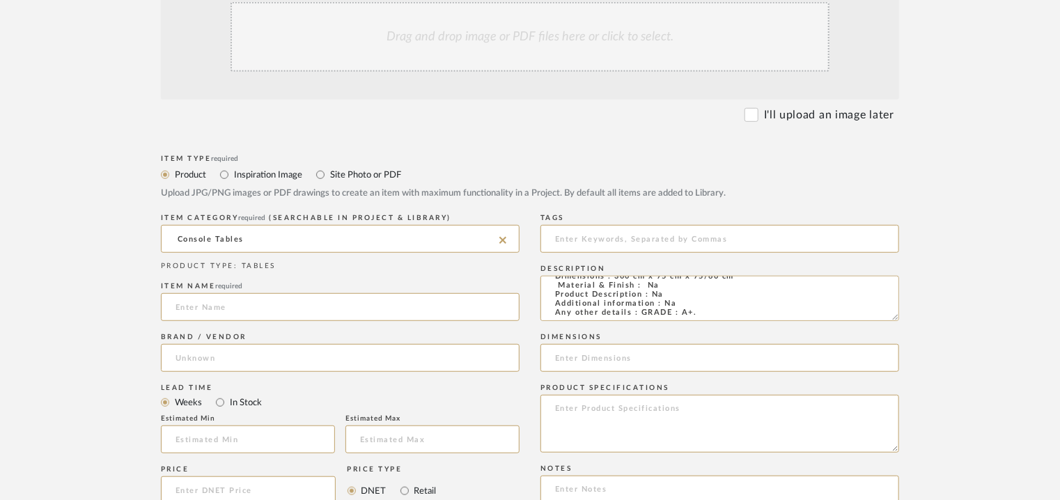
click at [212, 310] on input at bounding box center [340, 307] width 359 height 28
type input "CONSOLE"
click at [237, 355] on input at bounding box center [340, 358] width 359 height 28
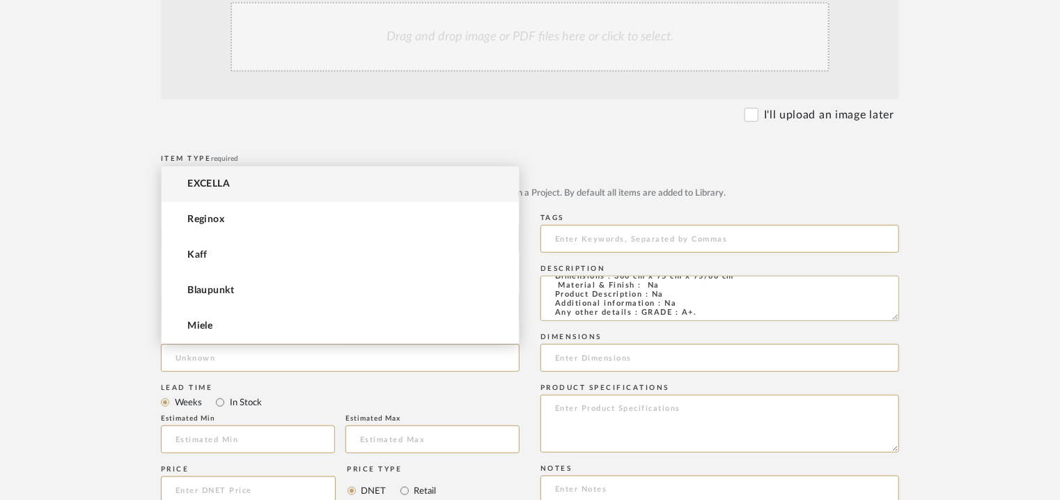
click at [233, 182] on mat-option "EXCELLA" at bounding box center [340, 185] width 357 height 36
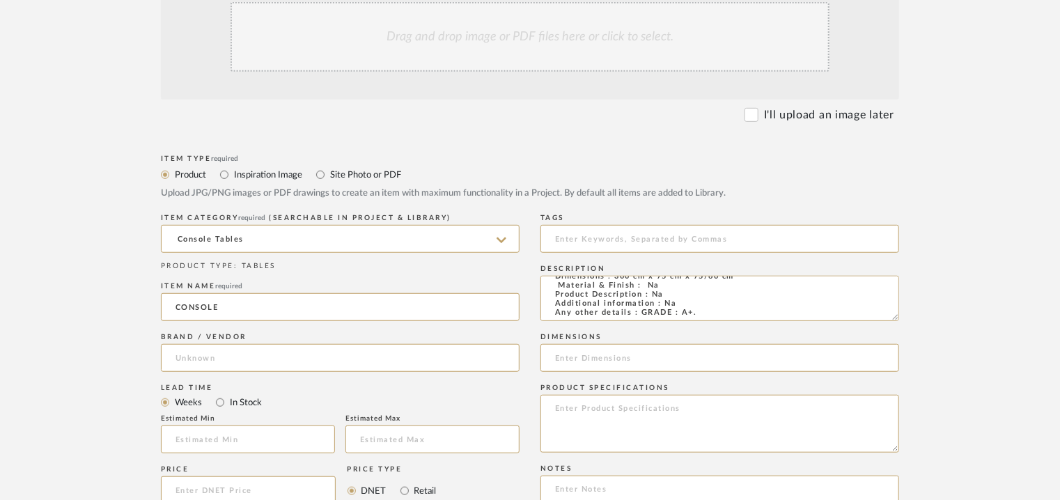
type input "EXCELLA"
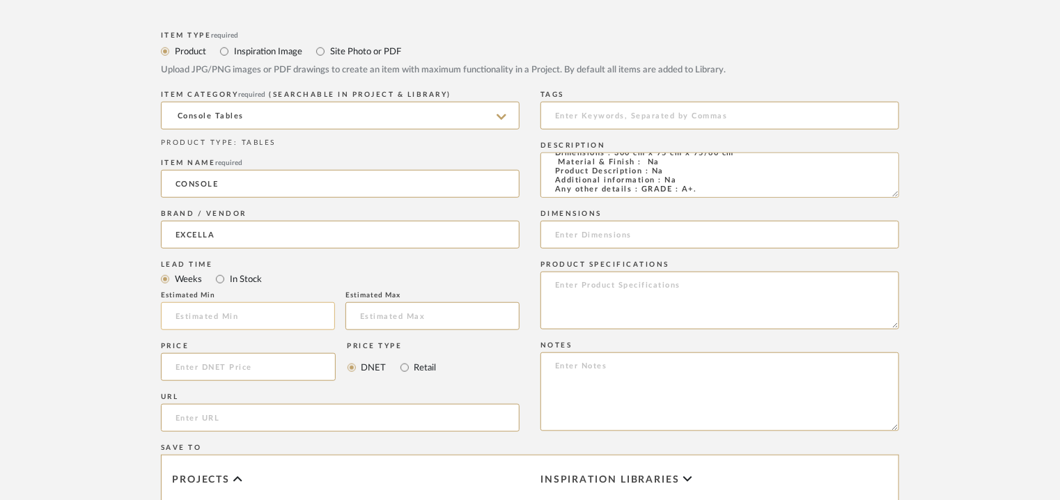
scroll to position [488, 0]
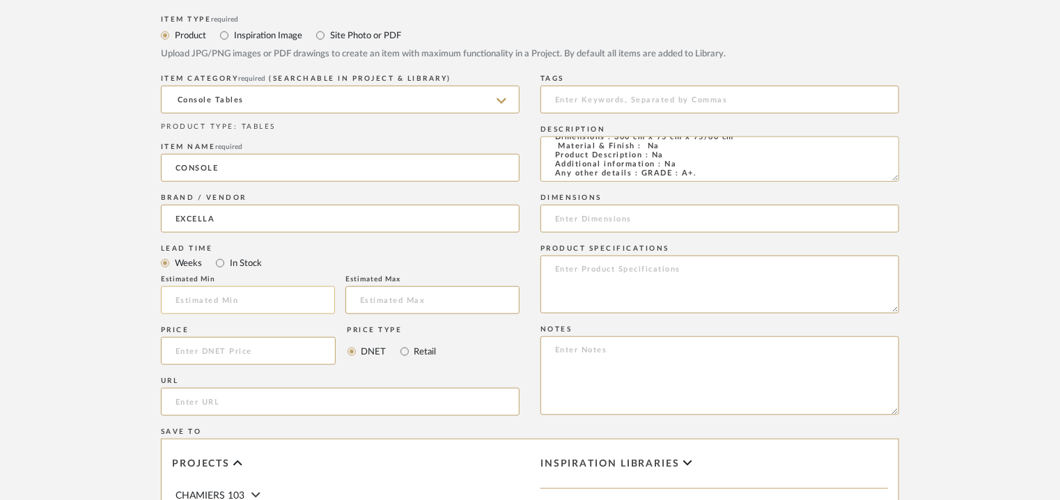
click at [242, 300] on input "text" at bounding box center [248, 300] width 174 height 28
type input "17"
click at [580, 98] on input at bounding box center [720, 100] width 359 height 28
type input "console, GRADE A,"
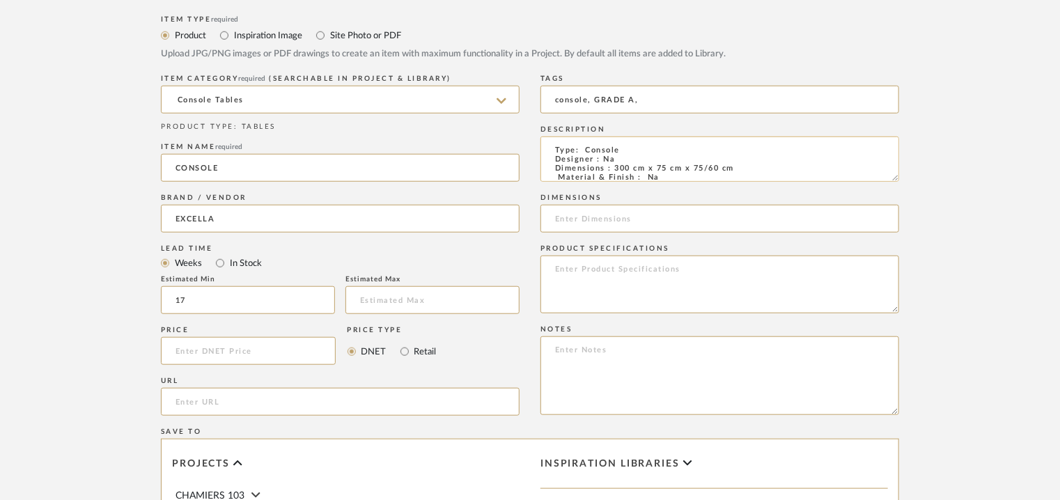
drag, startPoint x: 748, startPoint y: 170, endPoint x: 615, endPoint y: 167, distance: 133.1
click at [615, 167] on textarea "Type: Console Designer : Na Dimensions : 300 cm x 75 cm x 75/60 cm Material & F…" at bounding box center [720, 159] width 359 height 45
click at [615, 213] on input at bounding box center [720, 219] width 359 height 28
paste input "300 cm x 75 cm x 75/60 cm"
type input "300 cm x 75 cm x 75/60 cm"
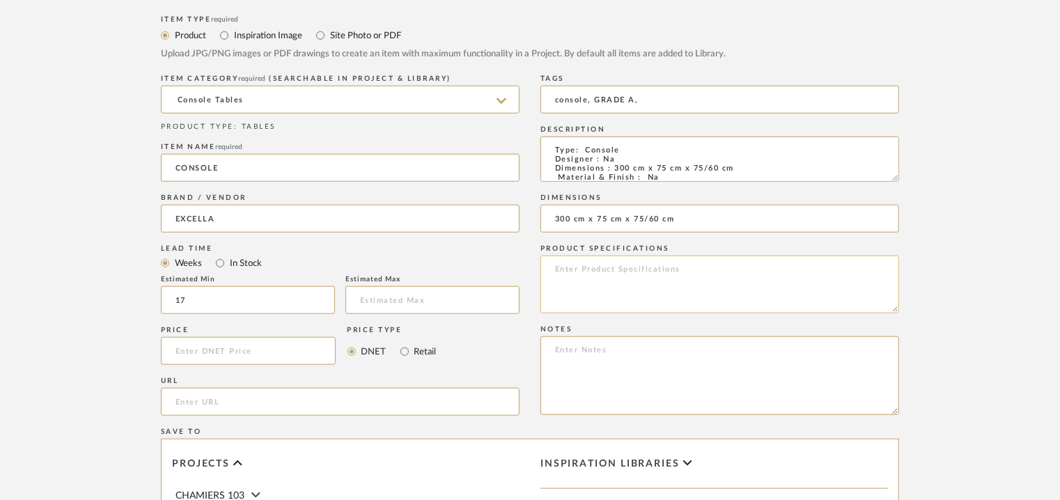
click at [773, 298] on textarea at bounding box center [720, 285] width 359 height 58
click at [583, 357] on textarea at bounding box center [720, 376] width 359 height 79
paste textarea "Price: INR15,00,000/- Lead time : 120days after confirmation of size. Customisa…"
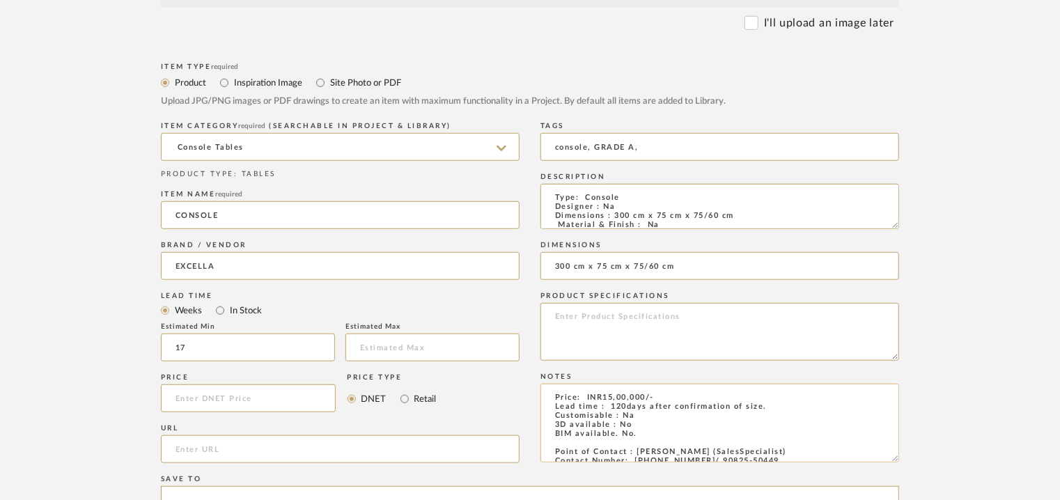
scroll to position [418, 0]
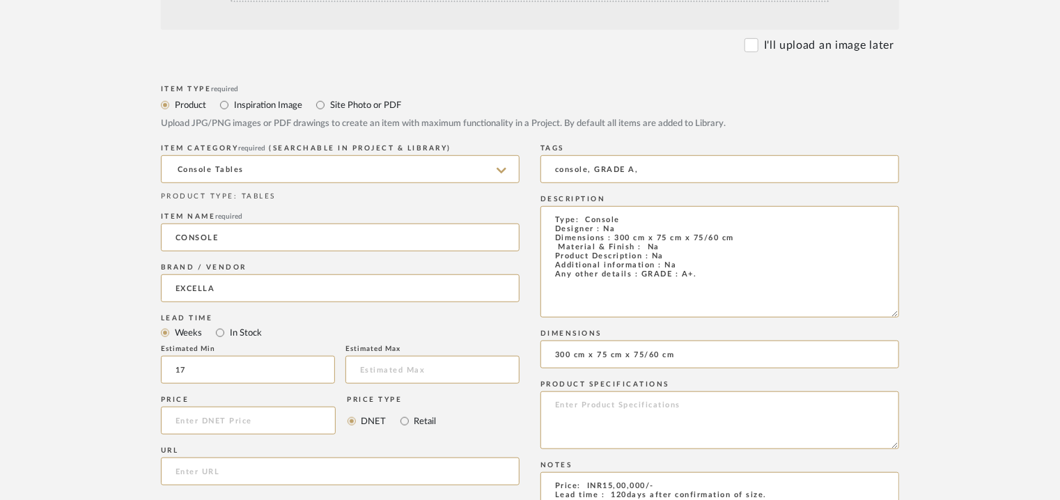
drag, startPoint x: 896, startPoint y: 247, endPoint x: 911, endPoint y: 316, distance: 70.0
click at [911, 316] on form "Bulk upload images - create multiple items Import from Pinterest - create items…" at bounding box center [530, 371] width 888 height 972
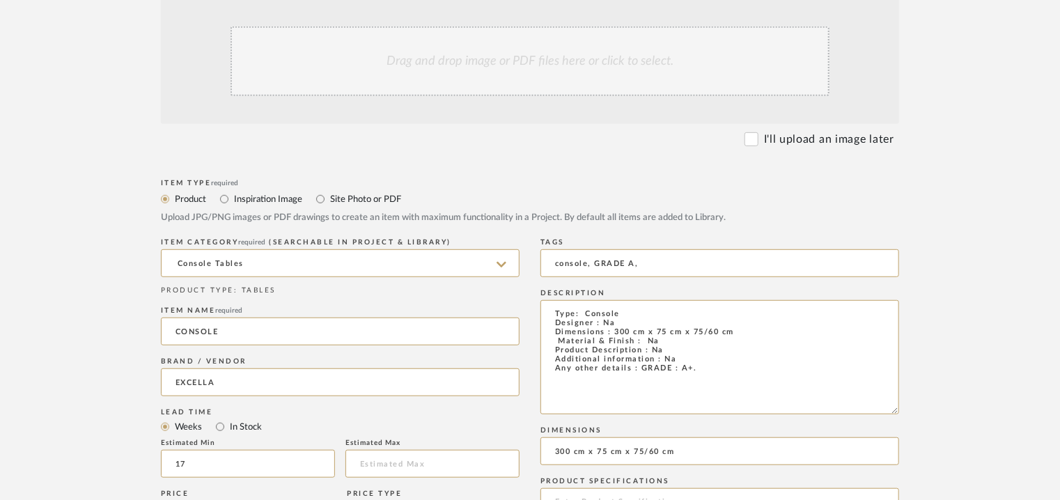
scroll to position [209, 0]
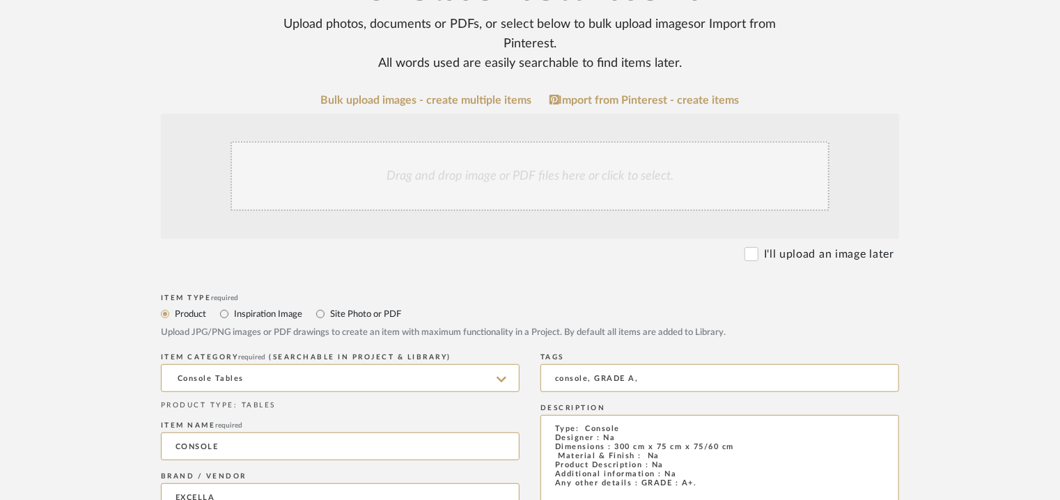
type textarea "Price: INR15,00,000/- Lead time : 120days after confirmation of size. Customisa…"
click at [506, 168] on div "Drag and drop image or PDF files here or click to select." at bounding box center [530, 176] width 599 height 70
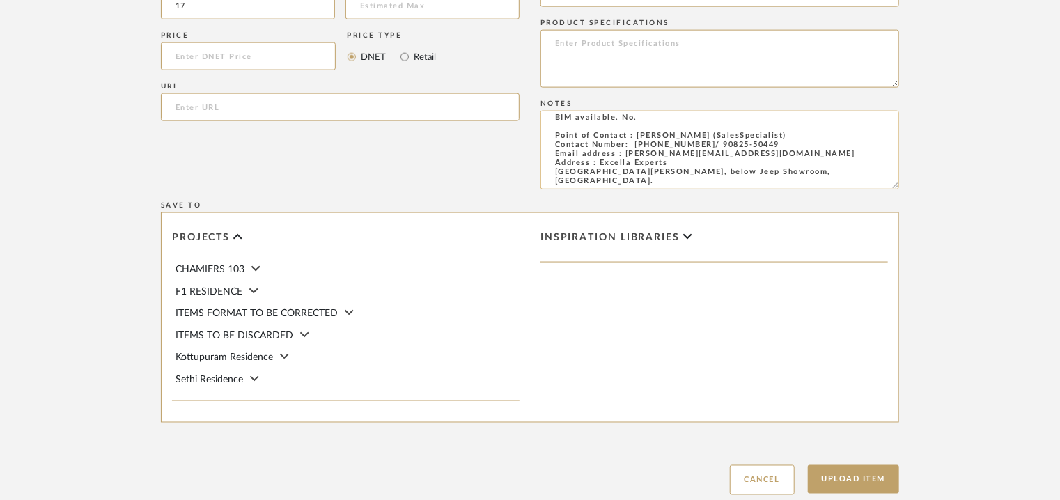
scroll to position [1025, 0]
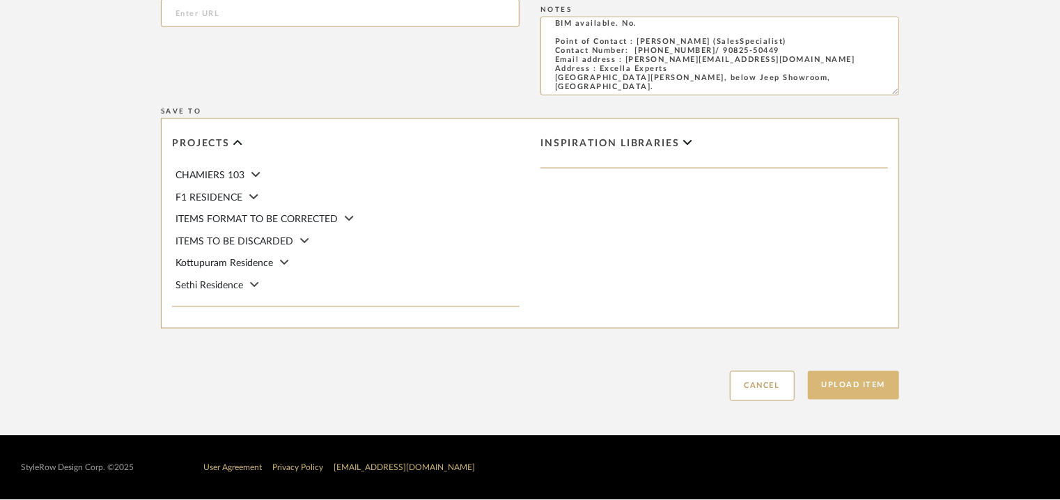
click at [867, 378] on button "Upload Item" at bounding box center [854, 385] width 92 height 29
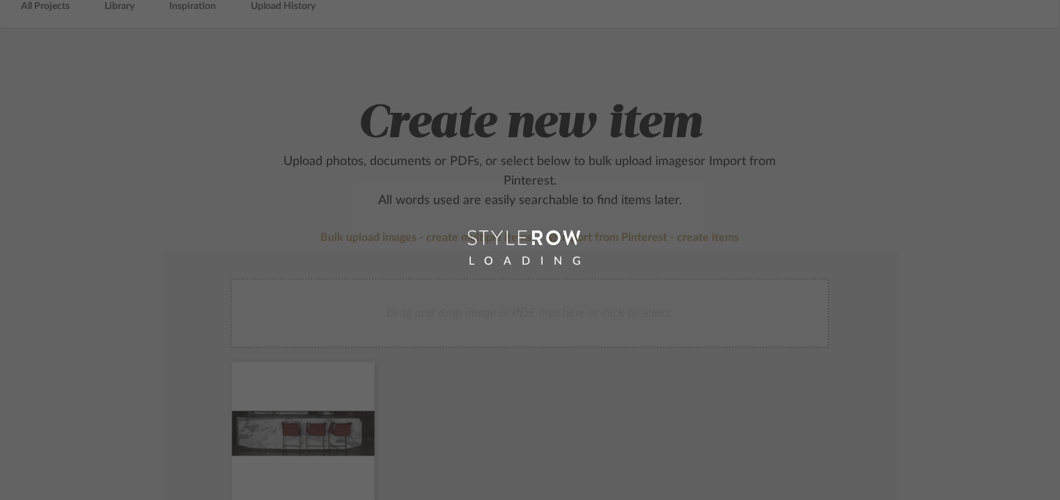
scroll to position [70, 0]
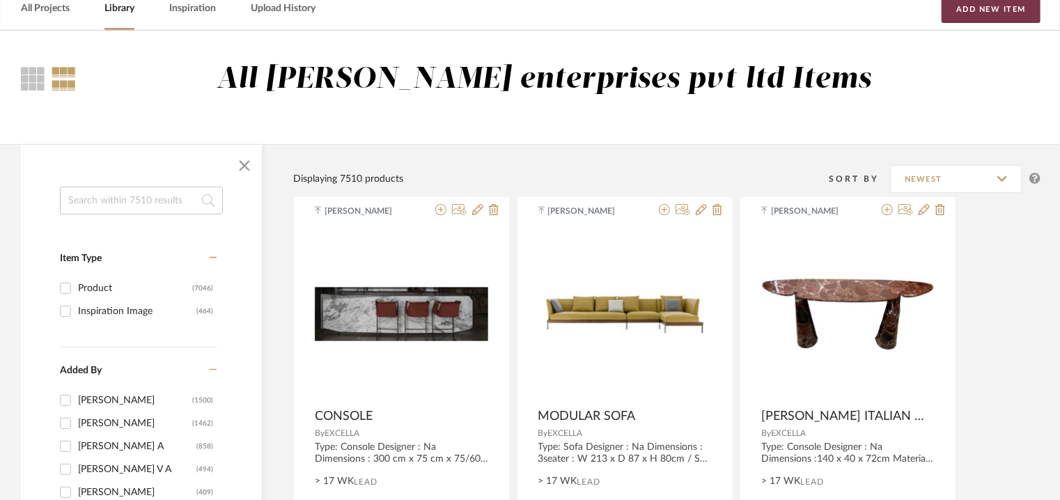
click at [1012, 11] on button "Add New Item" at bounding box center [991, 9] width 99 height 28
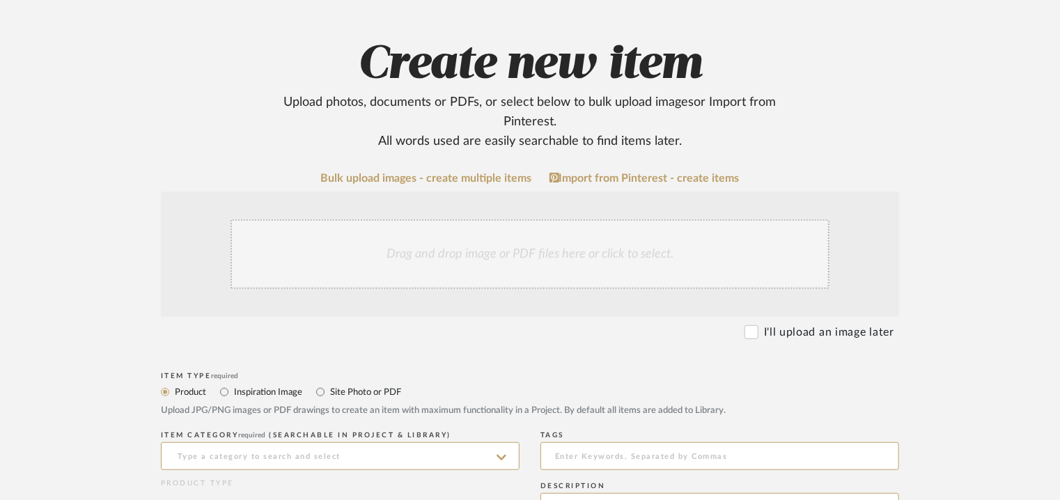
scroll to position [348, 0]
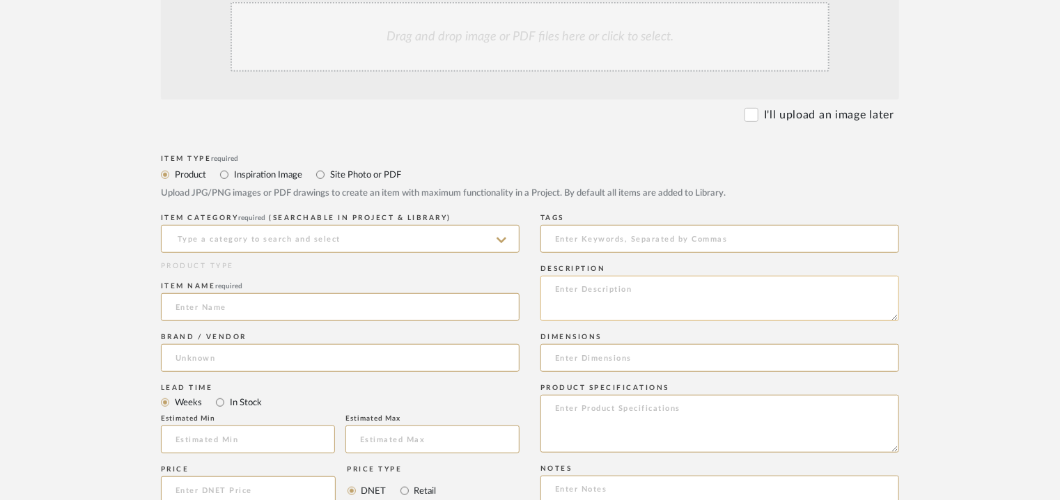
paste textarea "Type: Centre Table Designer : Na Dimensions : W 33 x D 33 x H 51cm Material & F…"
drag, startPoint x: 720, startPoint y: 307, endPoint x: 613, endPoint y: 289, distance: 108.8
click at [613, 289] on textarea "Type: Centre Table Designer : Na Dimensions : W 33 x D 33 x H 51cm Material & F…" at bounding box center [720, 298] width 359 height 45
type textarea "Type: Centre Table Designer : Na Dimensions : W 33 x D 33 x H 51cm Material & F…"
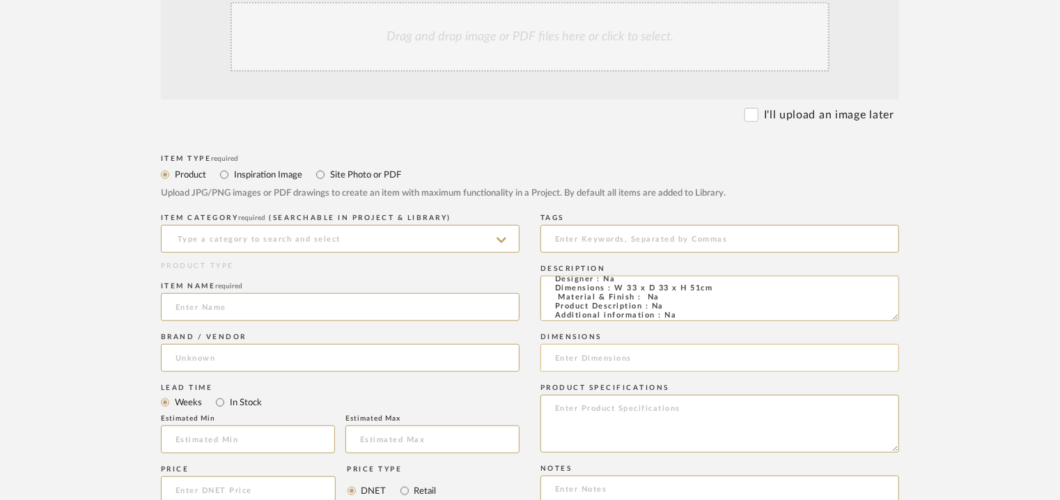
click at [605, 361] on input at bounding box center [720, 358] width 359 height 28
paste input "W 33 x D 33 x H 51cm"
type input "W 33 x D 33 x H 51cm"
click at [337, 238] on input at bounding box center [340, 239] width 359 height 28
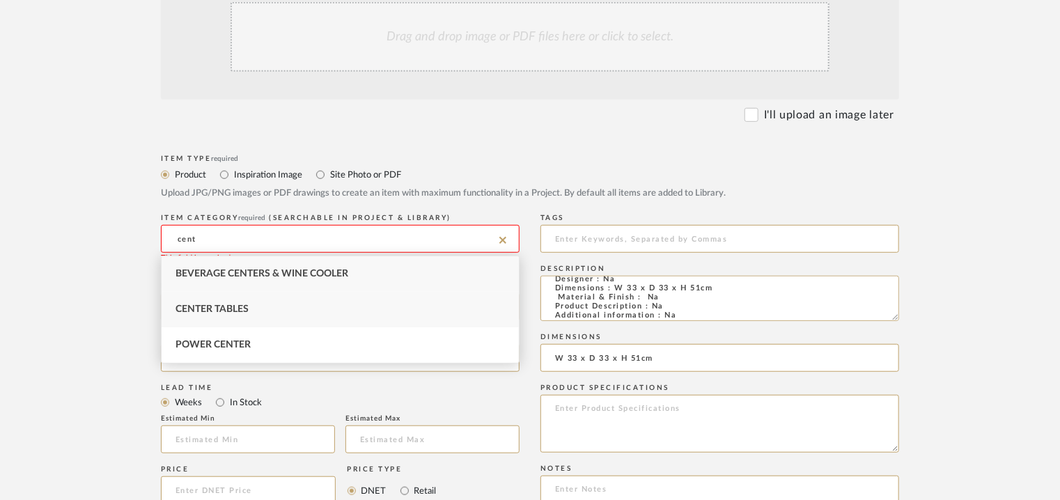
click at [232, 310] on span "Center Tables" at bounding box center [212, 309] width 73 height 10
type input "Center Tables"
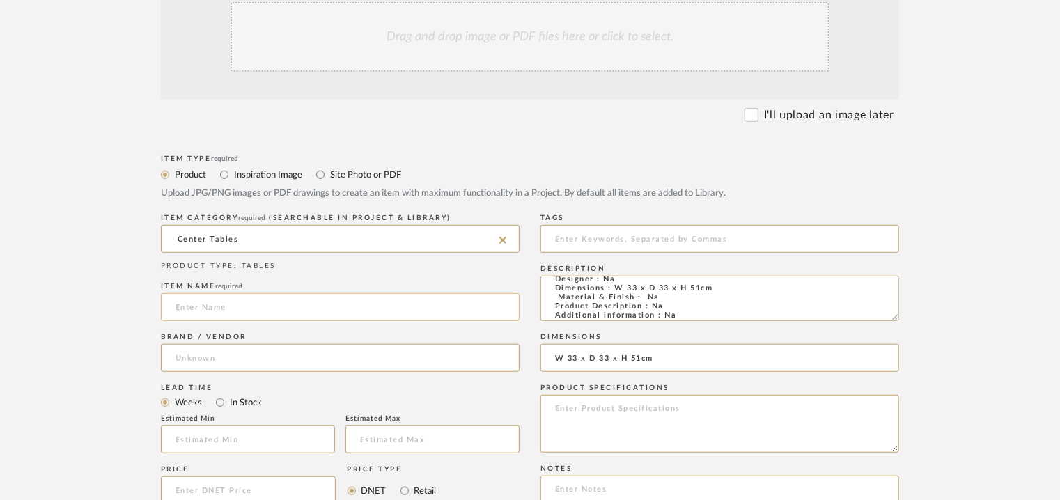
click at [234, 309] on input at bounding box center [340, 307] width 359 height 28
click at [212, 305] on input "TETRIS TABLE" at bounding box center [340, 307] width 359 height 28
type input "TETRIS COFFEE TABLE"
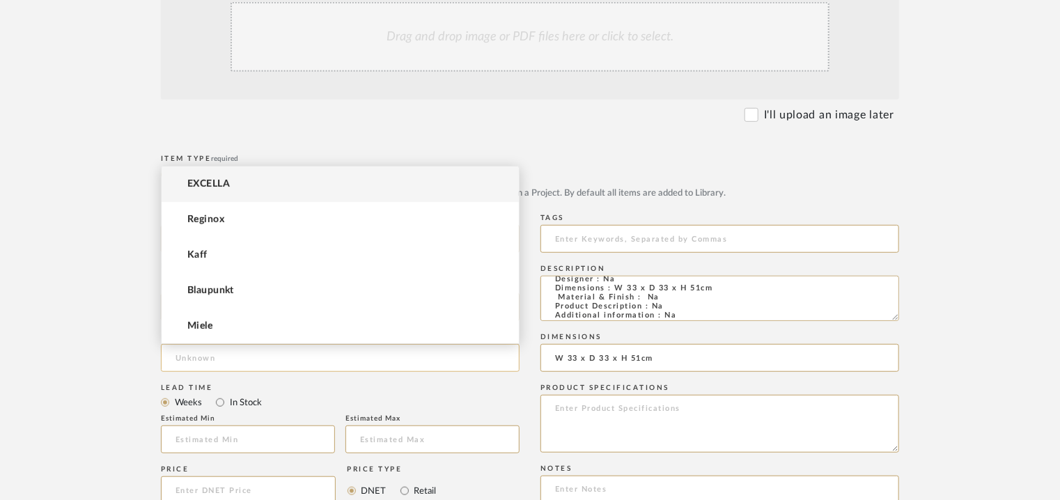
click at [204, 360] on input at bounding box center [340, 358] width 359 height 28
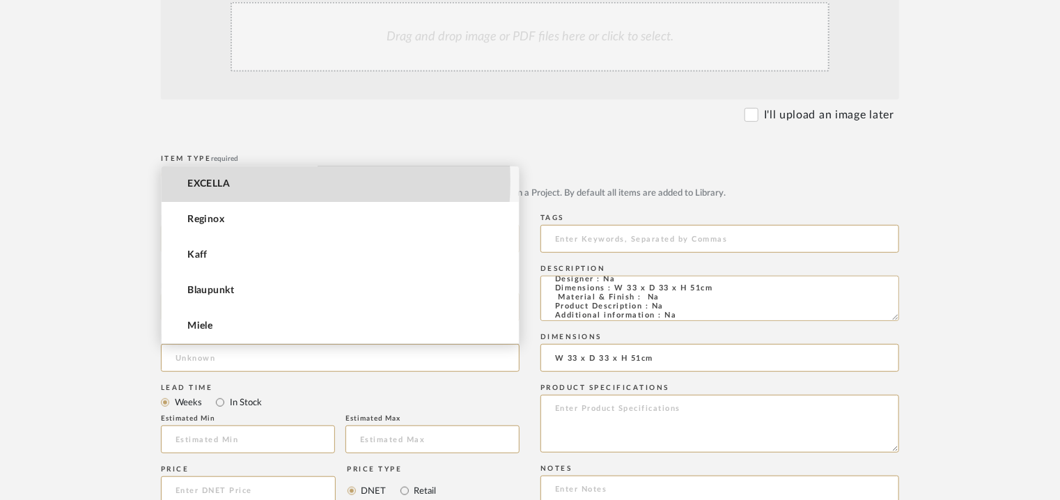
click at [237, 182] on mat-option "EXCELLA" at bounding box center [340, 185] width 357 height 36
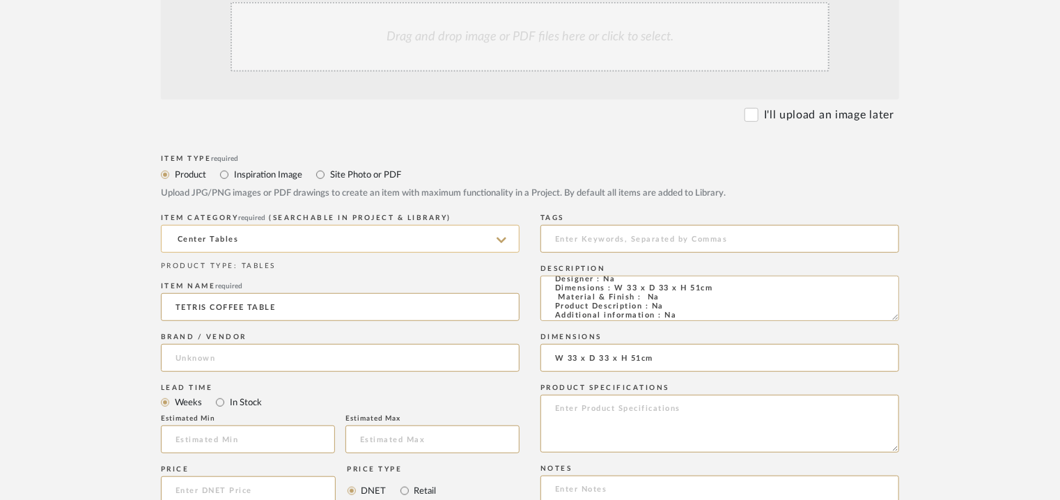
type input "EXCELLA"
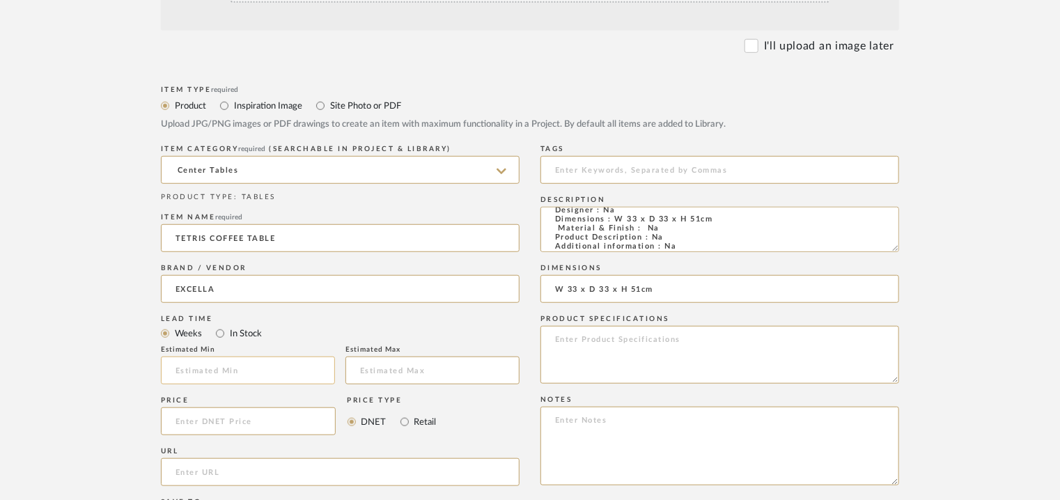
scroll to position [418, 0]
click at [297, 366] on input "text" at bounding box center [248, 370] width 174 height 28
type input "17"
click at [605, 166] on input at bounding box center [720, 169] width 359 height 28
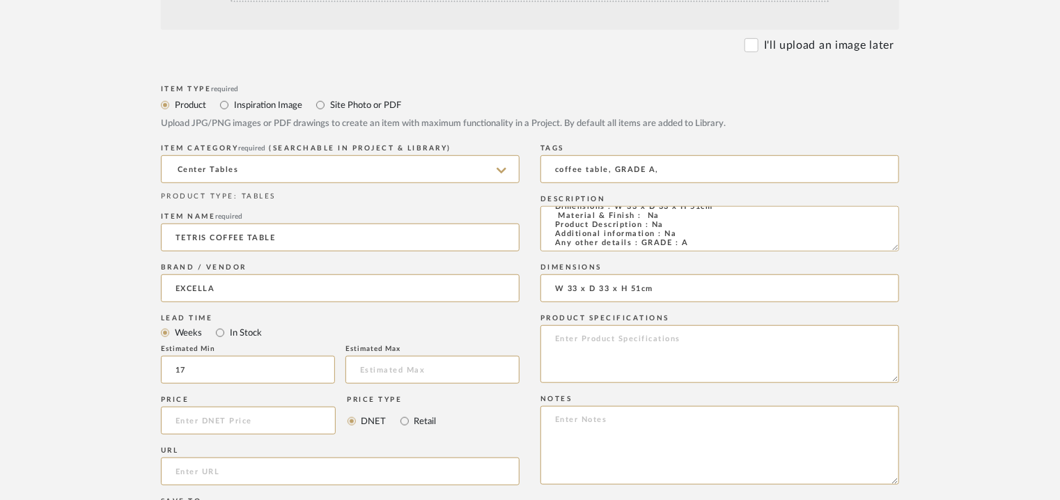
type input "coffee table, GRADE A,"
click at [684, 435] on textarea at bounding box center [720, 445] width 359 height 79
paste textarea "Price: INR.64,500/- Lead time : 120days after confirmation of size. Customisabl…"
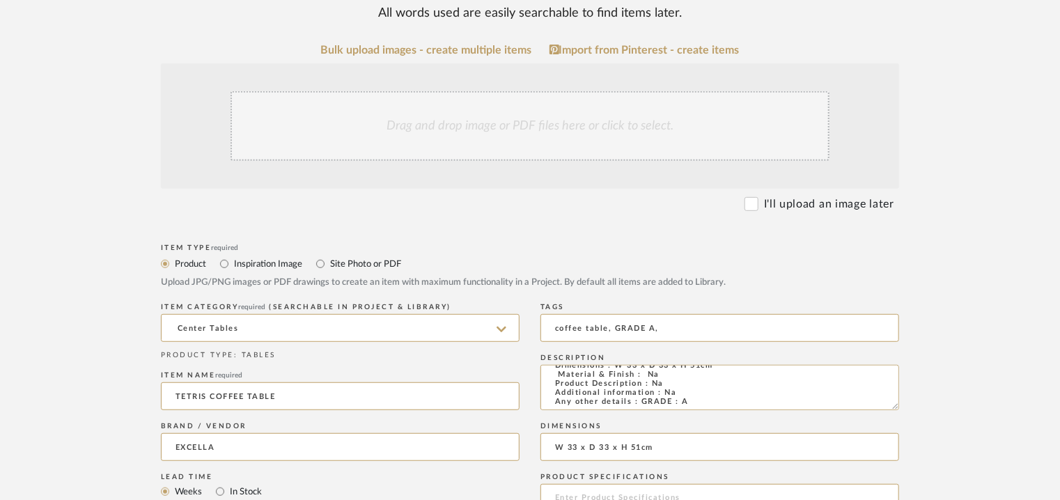
scroll to position [70, 0]
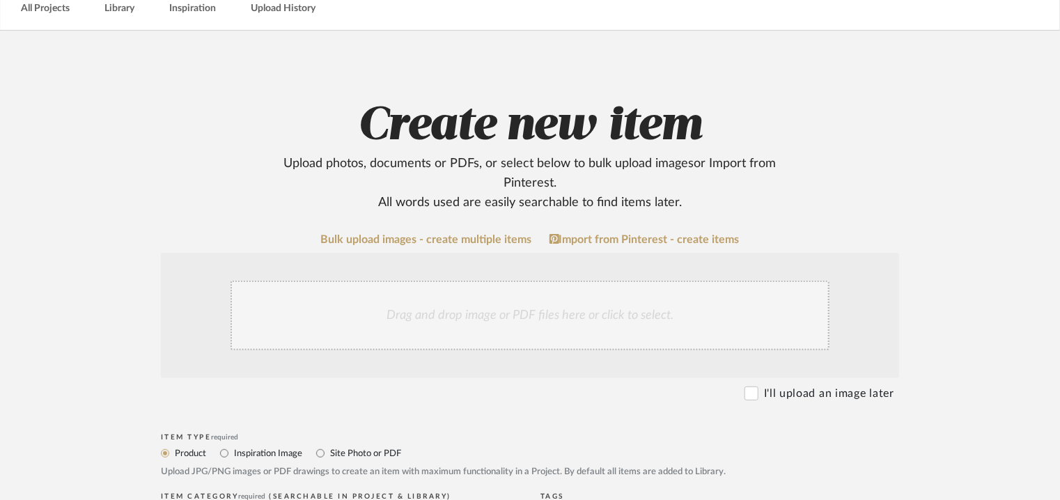
type textarea "Price: INR.64,500/- Lead time : 120days after confirmation of size. Customisabl…"
click at [471, 318] on div "Drag and drop image or PDF files here or click to select." at bounding box center [530, 316] width 599 height 70
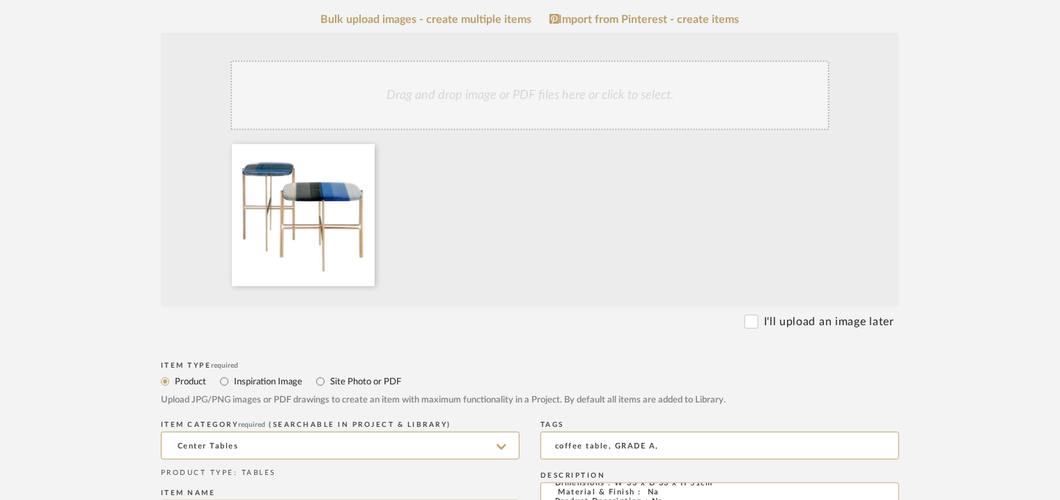
scroll to position [139, 0]
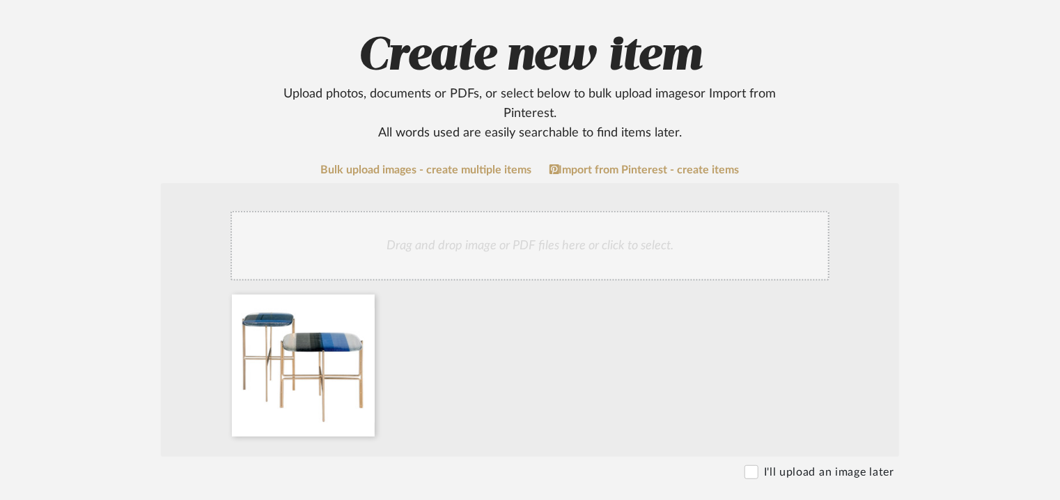
click at [453, 252] on div "Drag and drop image or PDF files here or click to select." at bounding box center [530, 246] width 599 height 70
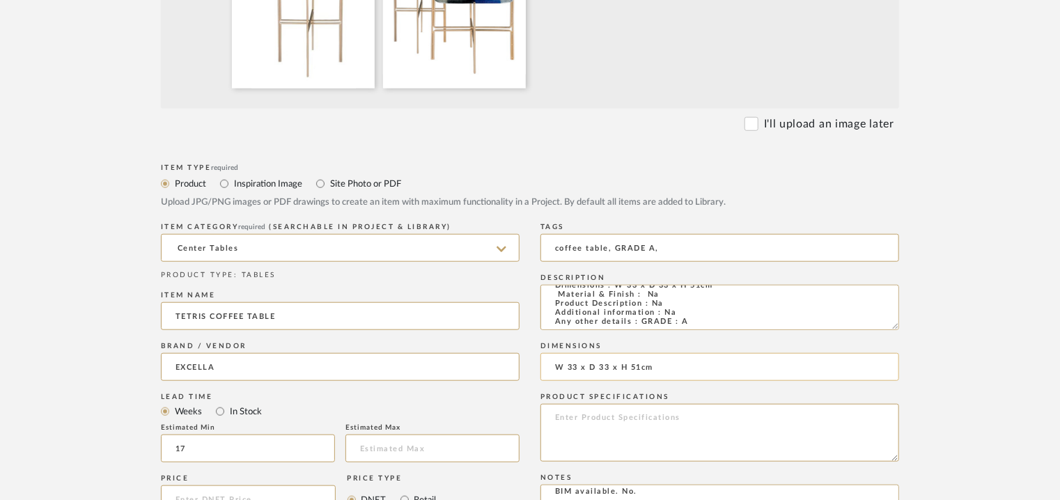
scroll to position [906, 0]
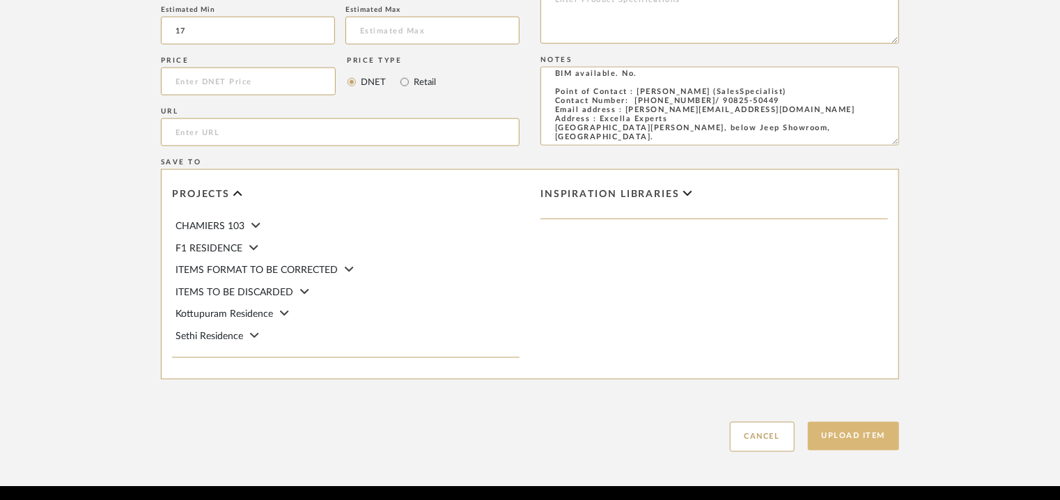
click at [848, 438] on button "Upload Item" at bounding box center [854, 436] width 92 height 29
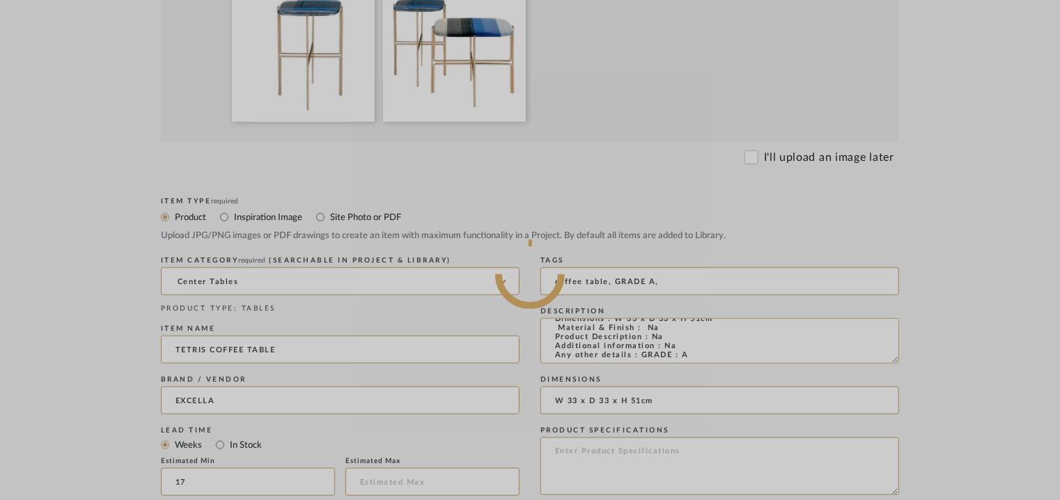
scroll to position [418, 0]
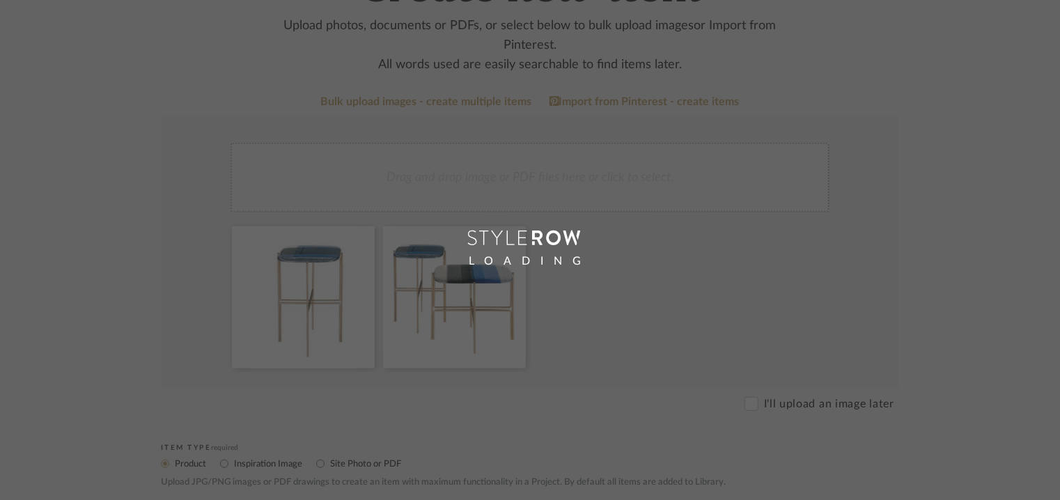
scroll to position [70, 0]
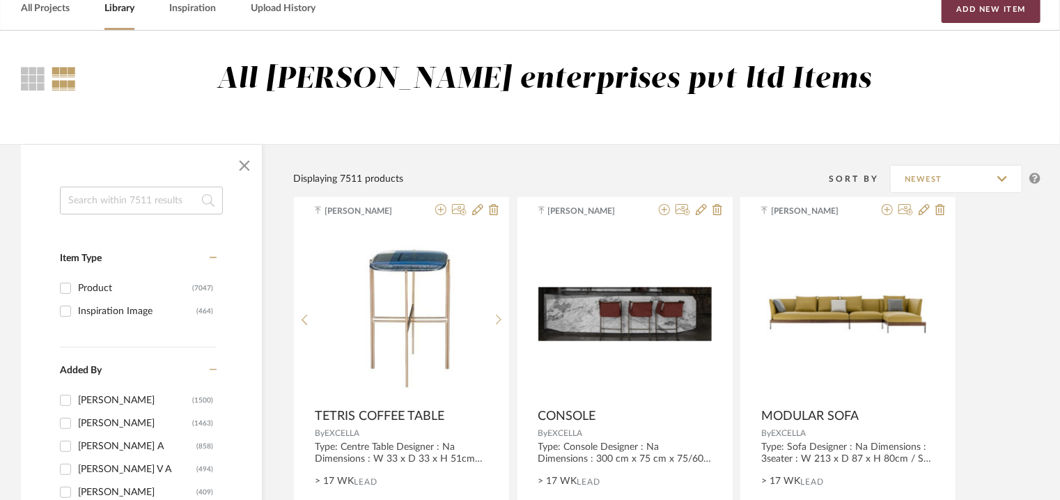
click at [1034, 17] on button "Add New Item" at bounding box center [991, 9] width 99 height 28
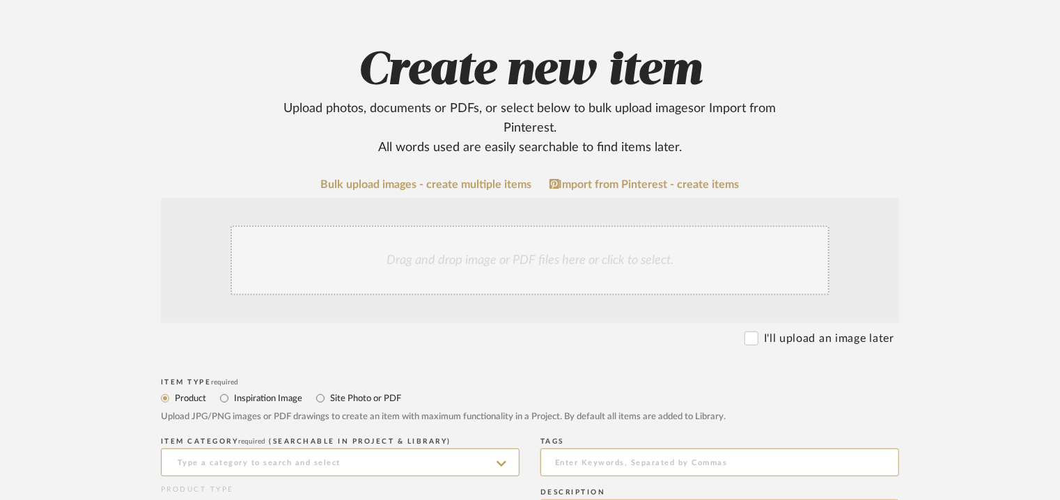
scroll to position [279, 0]
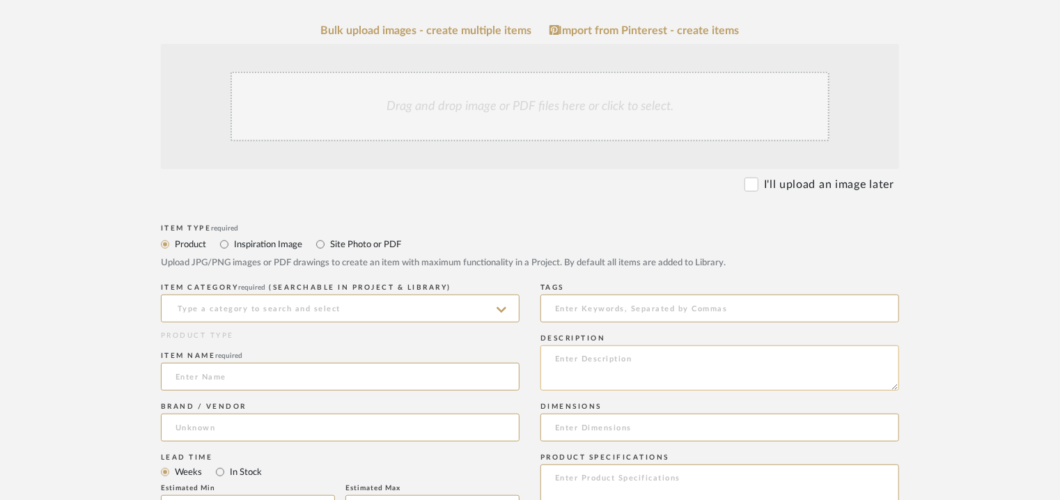
drag, startPoint x: 563, startPoint y: 352, endPoint x: 594, endPoint y: 366, distance: 33.7
click at [594, 366] on textarea at bounding box center [720, 368] width 359 height 45
paste textarea "Type: Side Table Designer : Na Dimensions : Dia 35 x H 56cm Material & Finish :…"
type textarea "Type: Side Table Designer : Na Dimensions : Dia 35 x H 56cm Material & Finish :…"
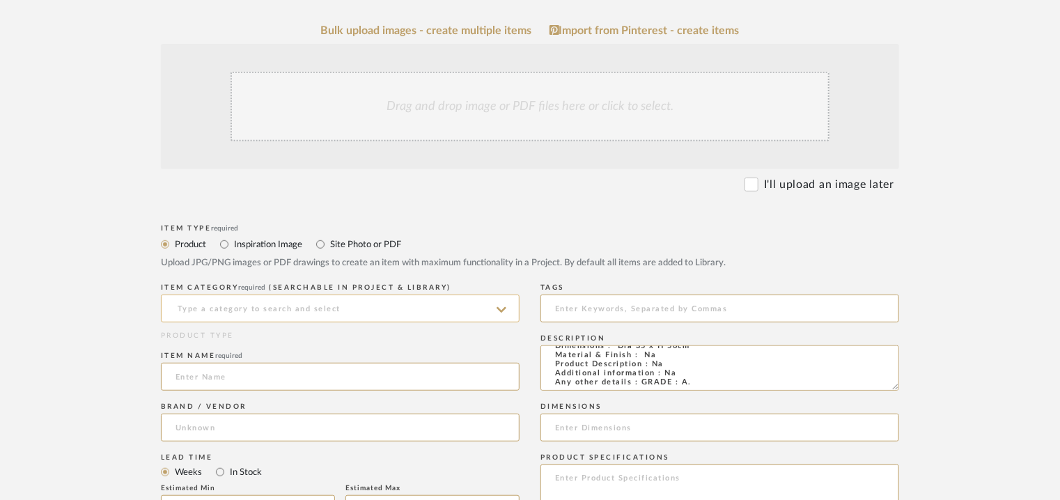
scroll to position [33, 0]
click at [302, 310] on input at bounding box center [340, 309] width 359 height 28
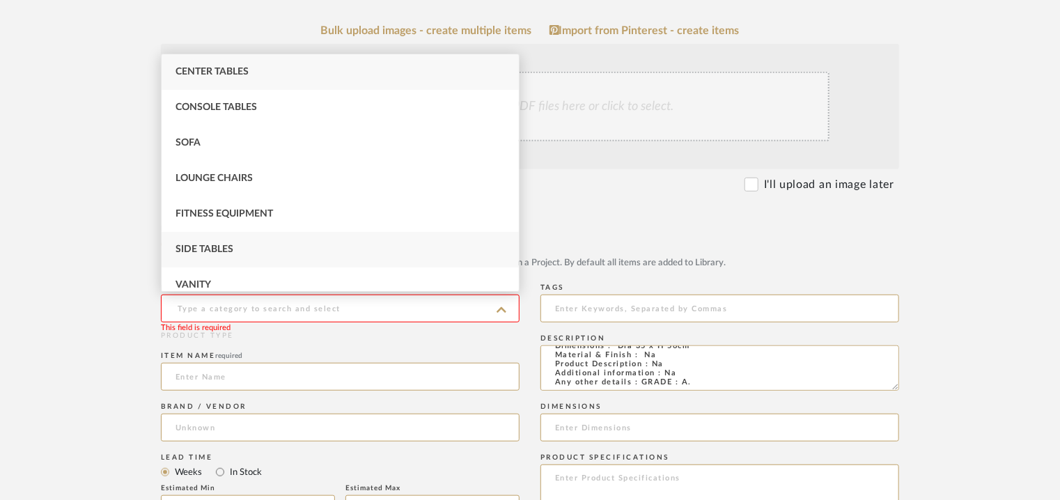
click at [226, 242] on div "Side Tables" at bounding box center [340, 250] width 357 height 36
type input "Side Tables"
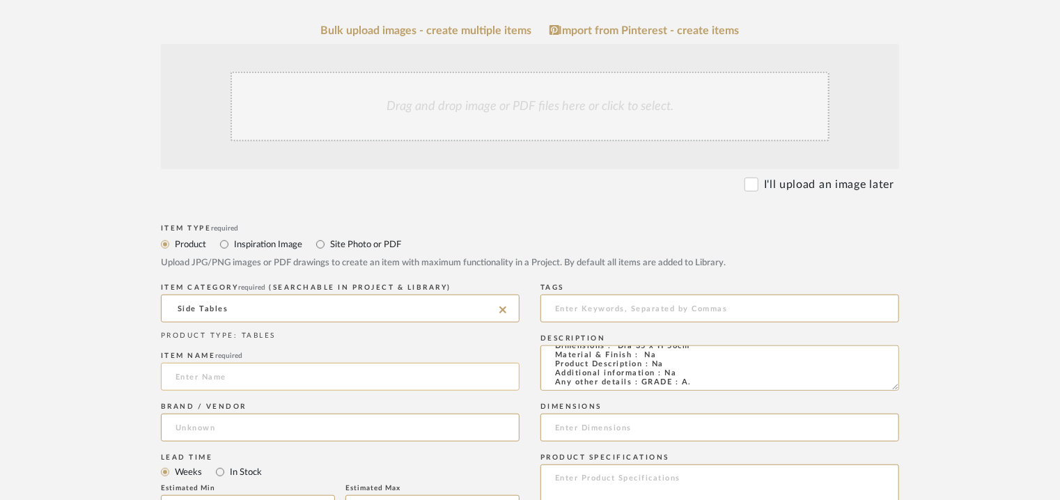
click at [240, 383] on input at bounding box center [340, 377] width 359 height 28
type input "s"
type input "METAL SIDE TABLE"
click at [190, 429] on input at bounding box center [340, 428] width 359 height 28
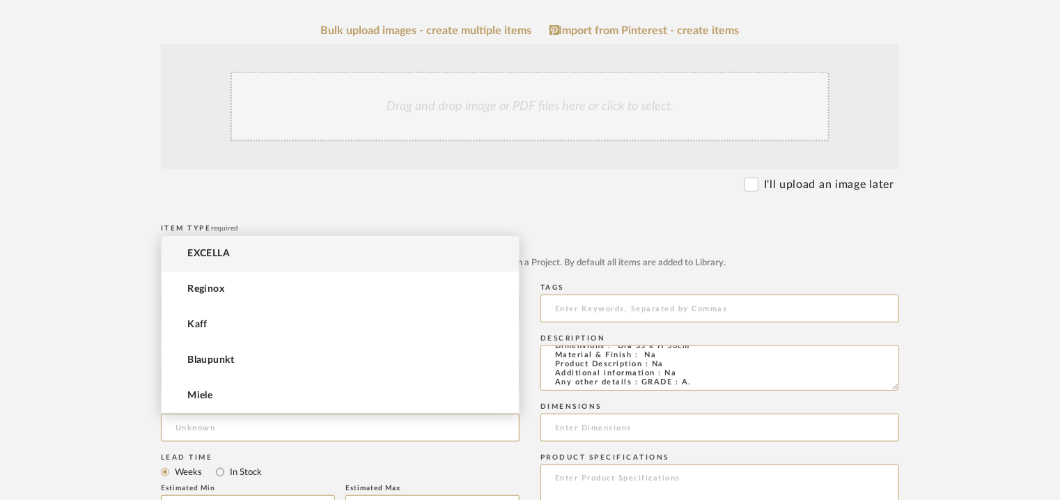
click at [188, 258] on span "EXCELLA" at bounding box center [208, 254] width 43 height 12
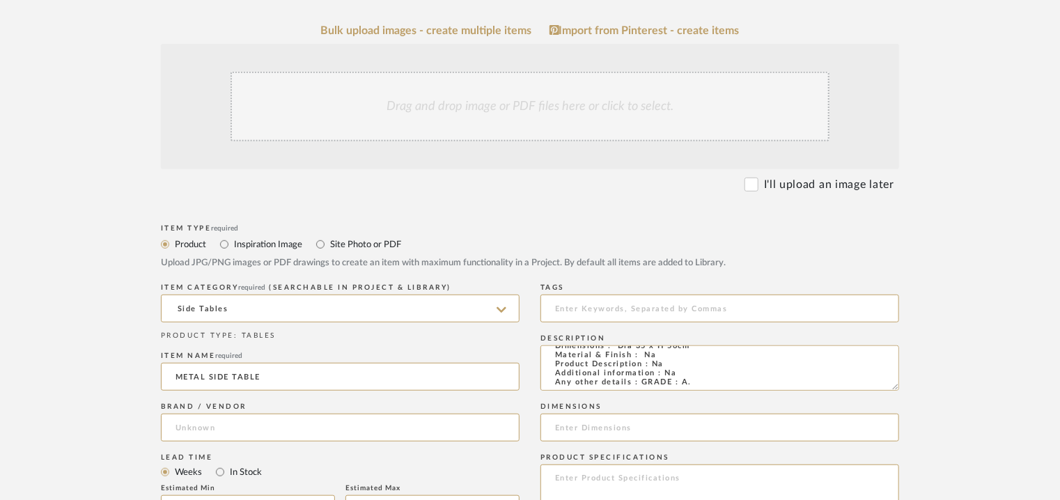
type input "EXCELLA"
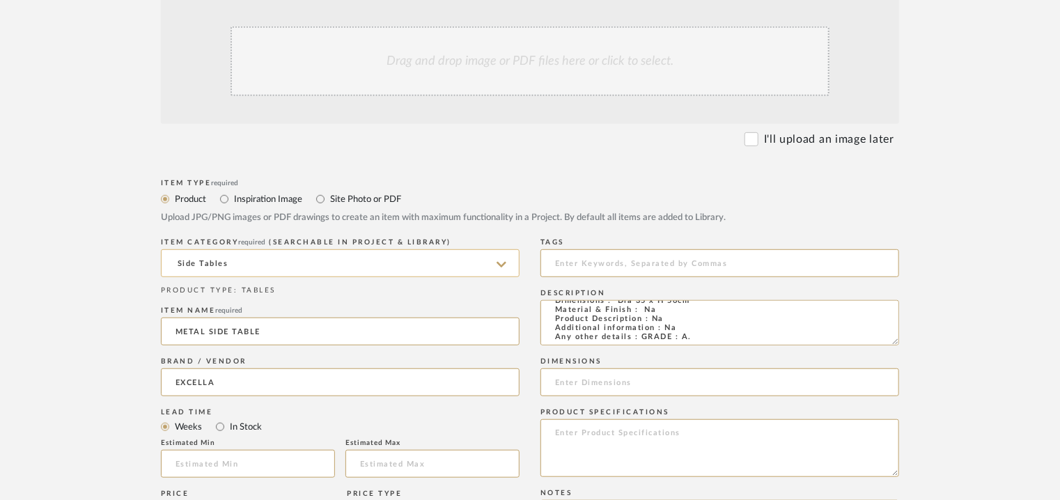
scroll to position [418, 0]
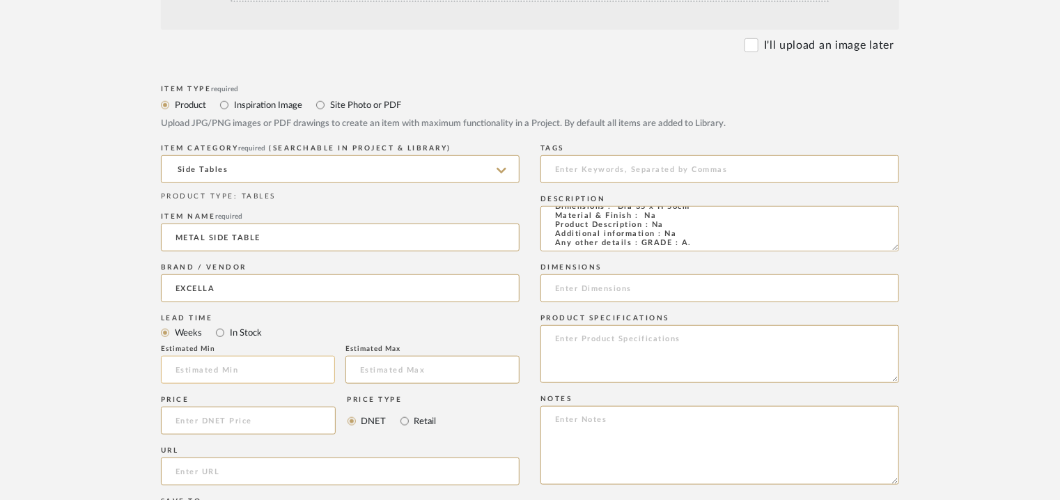
click at [192, 369] on input at bounding box center [248, 370] width 174 height 28
type input "17"
click at [622, 172] on input at bounding box center [720, 169] width 359 height 28
type input "metal side table, GRADE A,"
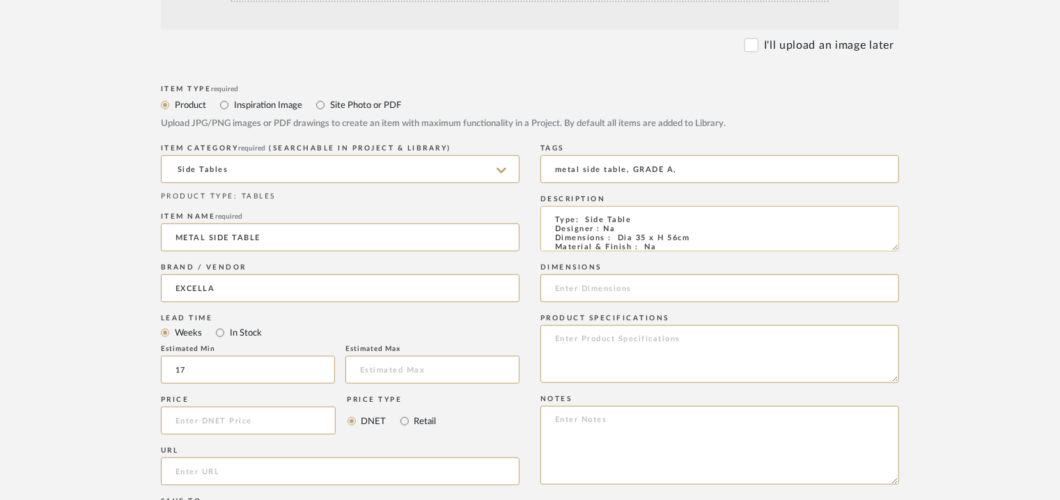
drag, startPoint x: 683, startPoint y: 236, endPoint x: 617, endPoint y: 238, distance: 65.5
click at [617, 238] on textarea "Type: Side Table Designer : Na Dimensions : Dia 35 x H 56cm Material & Finish :…" at bounding box center [720, 228] width 359 height 45
click at [582, 287] on input at bounding box center [720, 289] width 359 height 28
paste input "Dia 35 x H 56cm"
type input "Dia 35 x H 56cm"
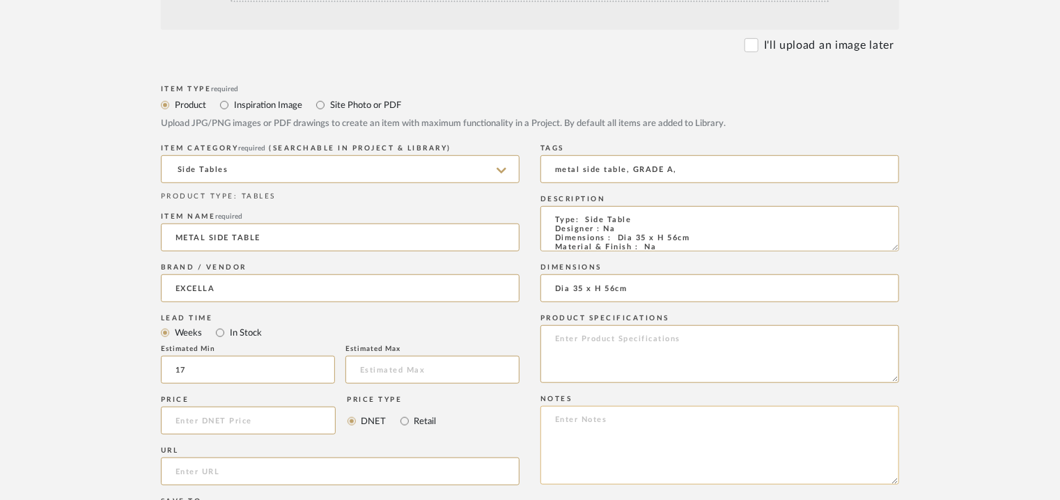
click at [603, 431] on textarea at bounding box center [720, 445] width 359 height 79
paste textarea "Price: INR.39,690/- Lead time : 120days after confirmation of size. Customisabl…"
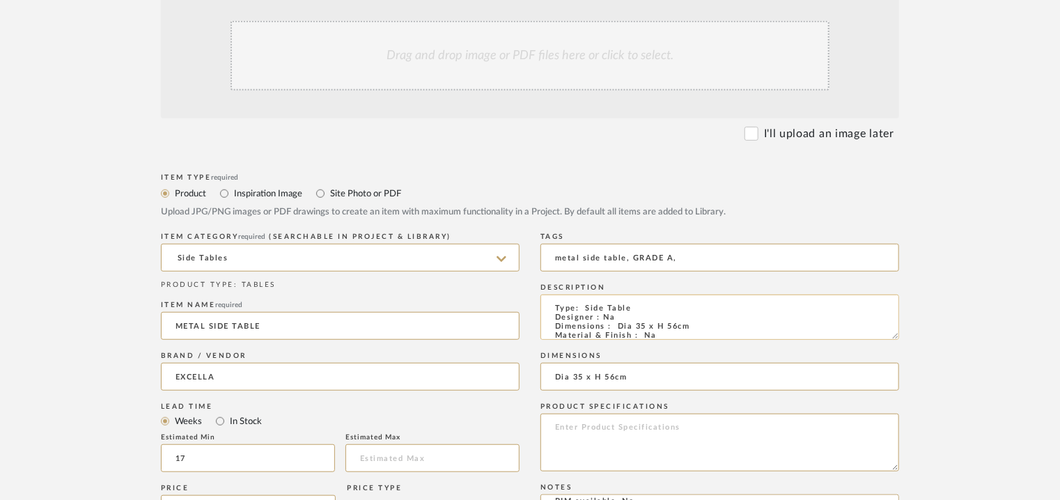
scroll to position [209, 0]
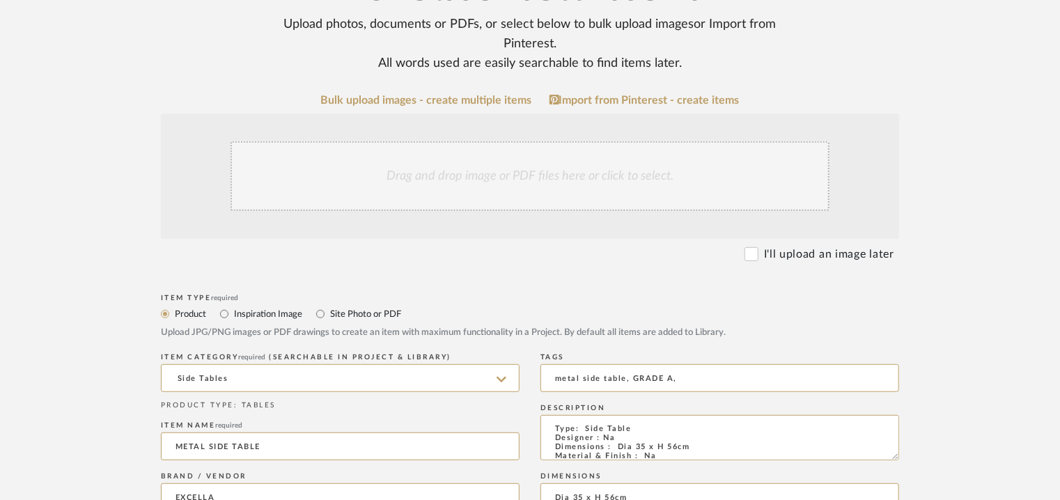
type textarea "Price: INR.39,690/- Lead time : 120days after confirmation of size. Customisabl…"
click at [539, 170] on div "Drag and drop image or PDF files here or click to select." at bounding box center [530, 176] width 599 height 70
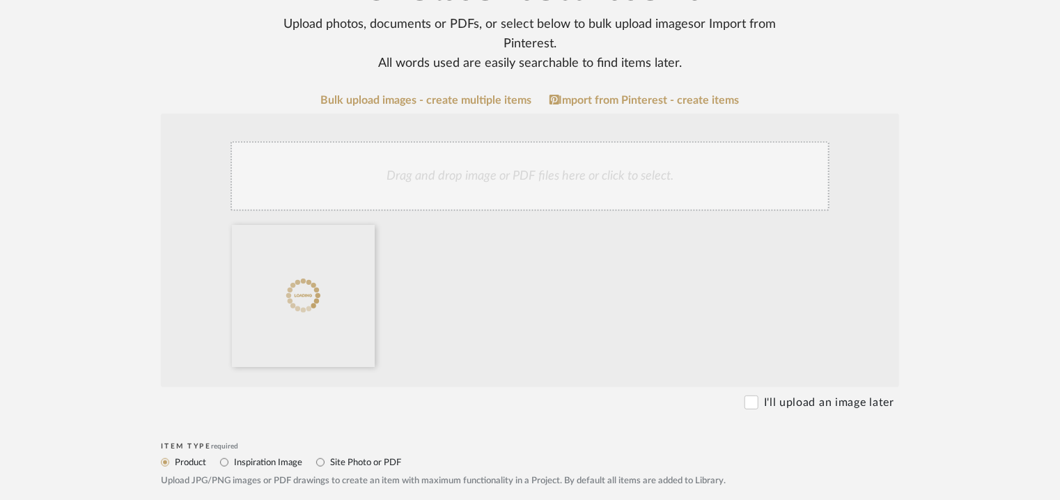
click at [578, 173] on div "Drag and drop image or PDF files here or click to select." at bounding box center [530, 176] width 599 height 70
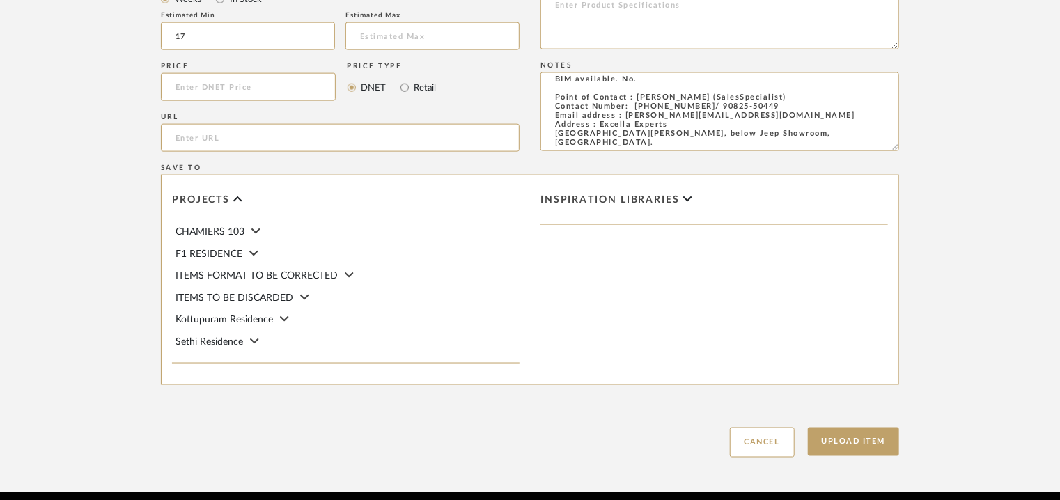
scroll to position [956, 0]
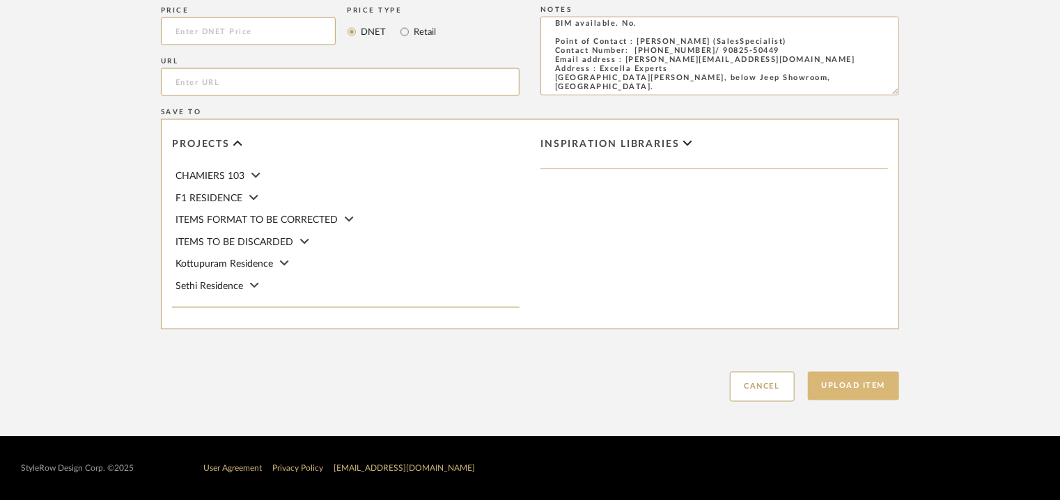
click at [876, 387] on button "Upload Item" at bounding box center [854, 386] width 92 height 29
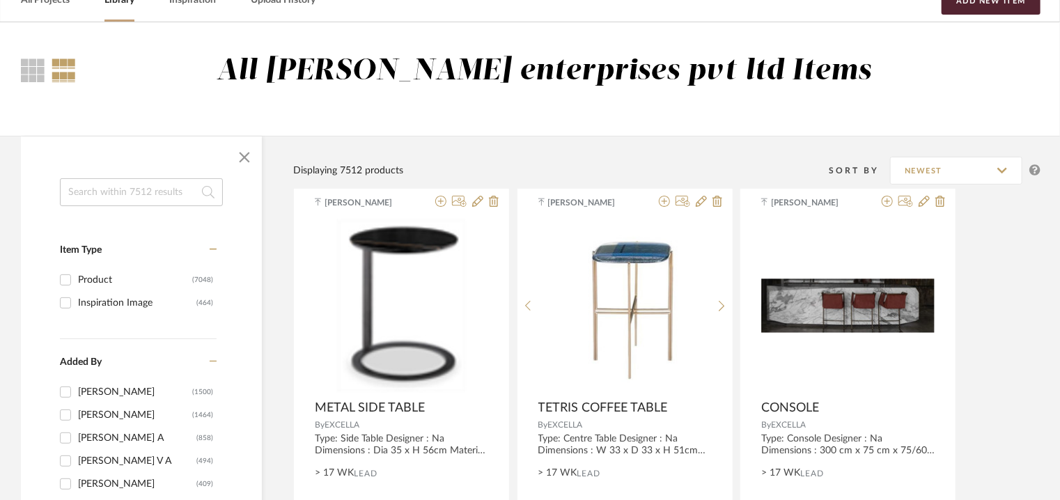
scroll to position [70, 0]
